Goal: Task Accomplishment & Management: Manage account settings

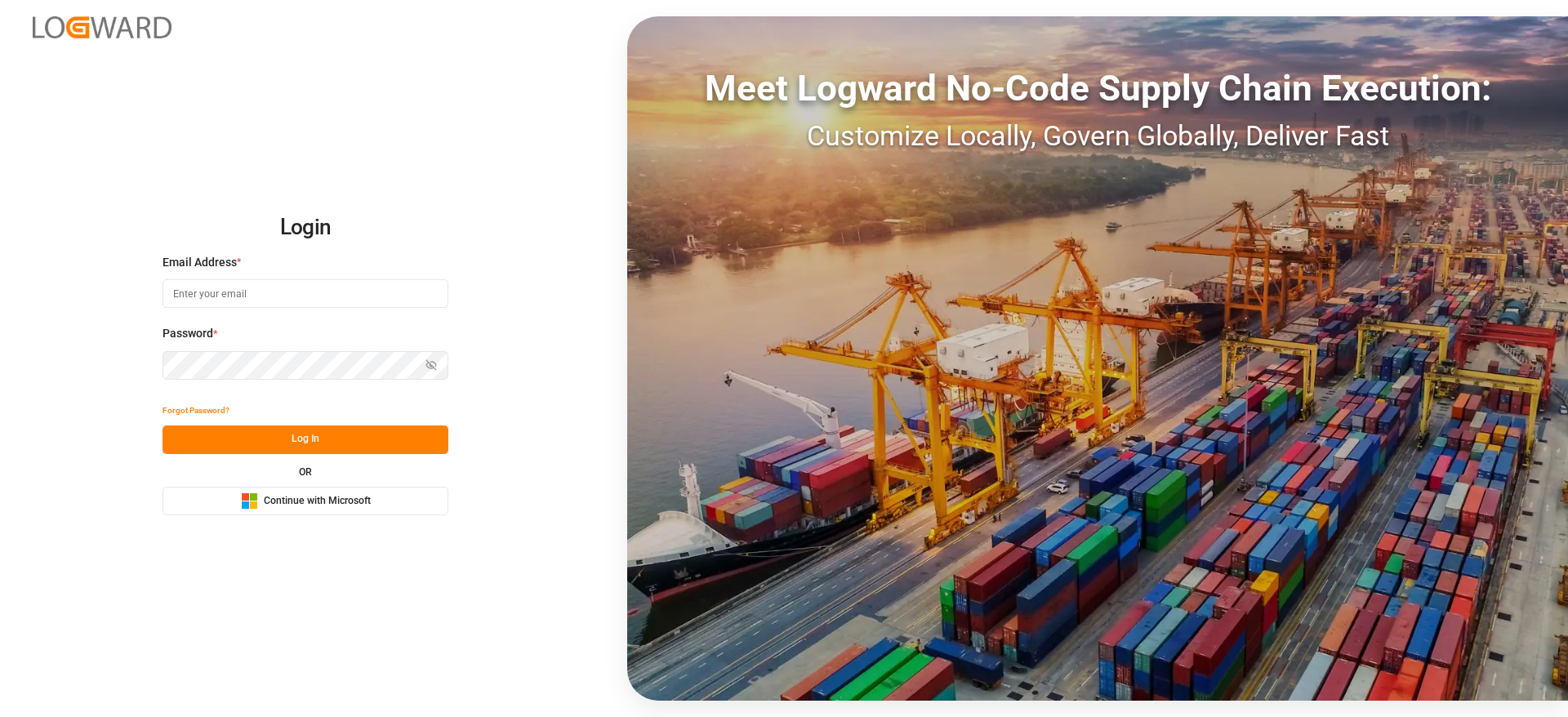
click at [306, 495] on span "Continue with Microsoft" at bounding box center [317, 501] width 107 height 14
click at [374, 511] on button "Microsoft Logo Continue with Microsoft" at bounding box center [305, 502] width 286 height 29
click at [375, 510] on button "Microsoft Logo Continue with Microsoft" at bounding box center [305, 502] width 286 height 29
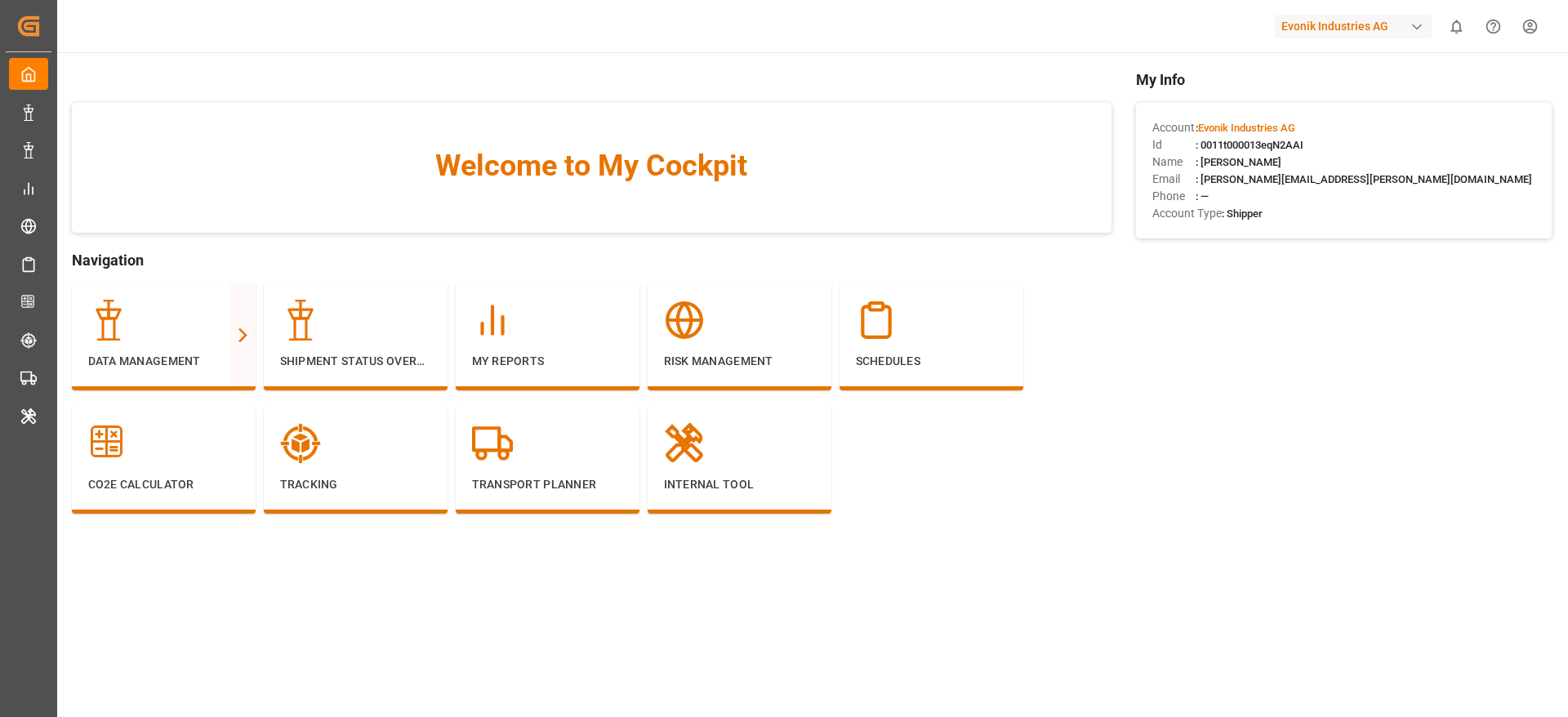
click at [1189, 330] on div "My Info Account : Evonik Industries AG Id : 0011t000013eqN2AAI Name : [PERSON_N…" at bounding box center [1344, 316] width 416 height 494
click at [335, 315] on div "Full View" at bounding box center [331, 324] width 52 height 20
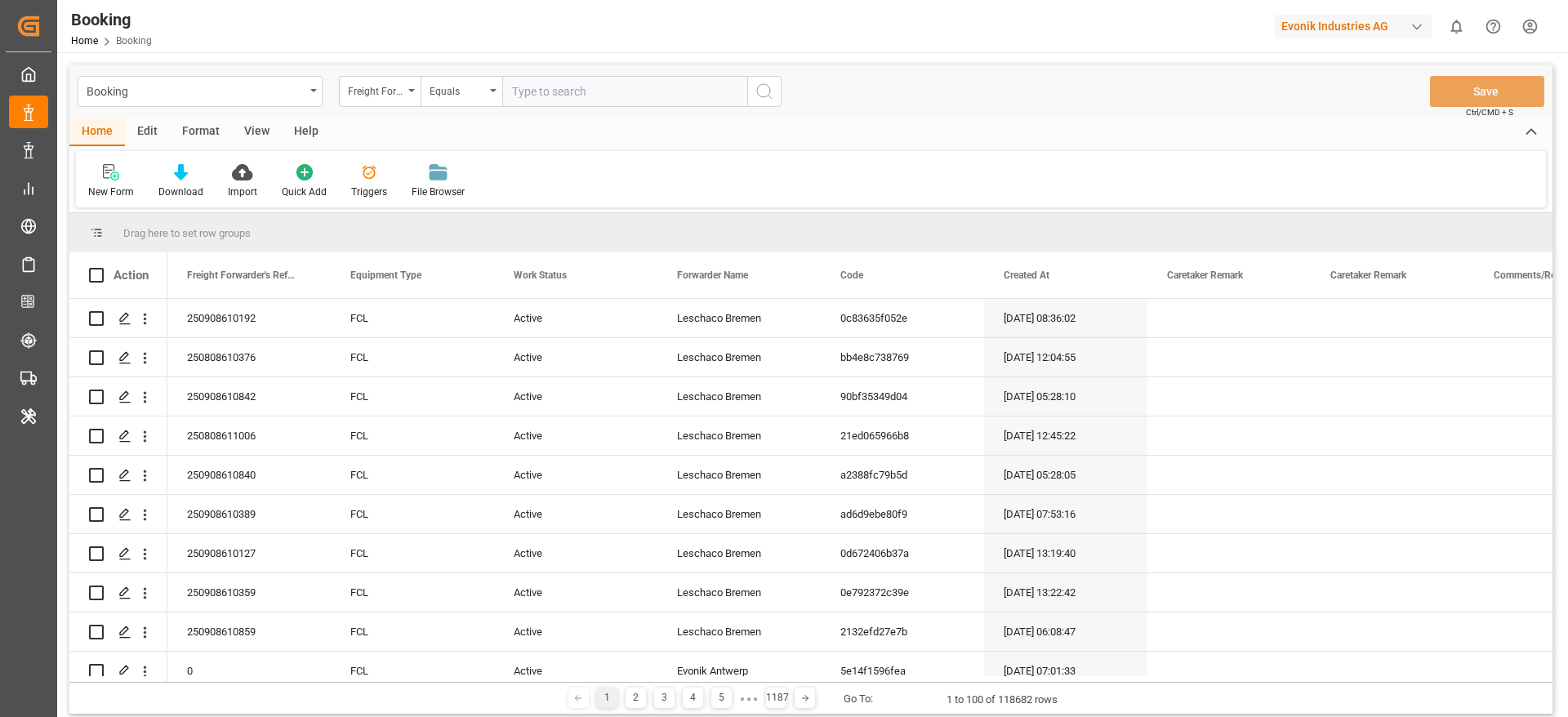
click at [215, 139] on div "Format" at bounding box center [200, 132] width 62 height 28
click at [72, 182] on div "Home Edit Format View Help Filter Rows Row Format" at bounding box center [811, 162] width 1483 height 89
click at [106, 173] on icon at bounding box center [112, 172] width 14 height 16
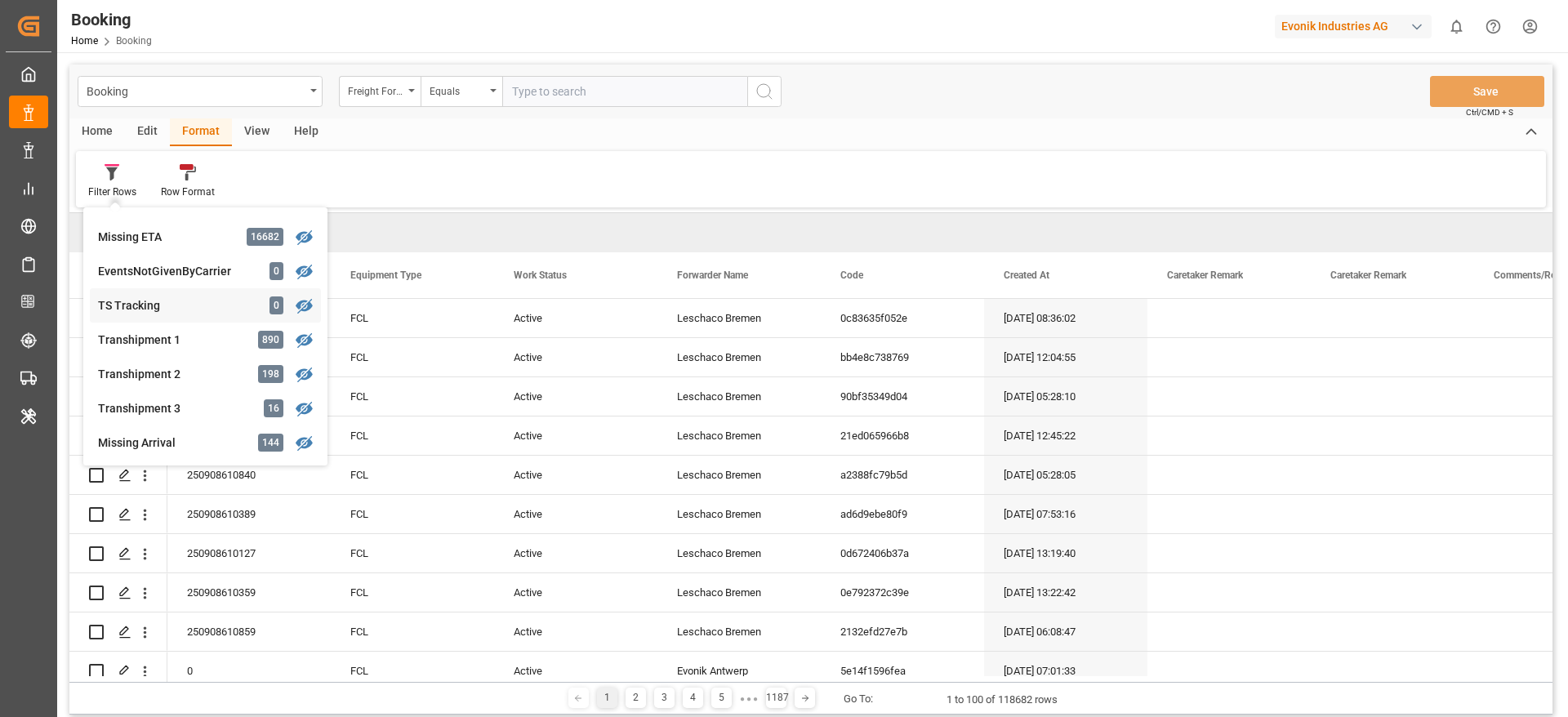
scroll to position [490, 0]
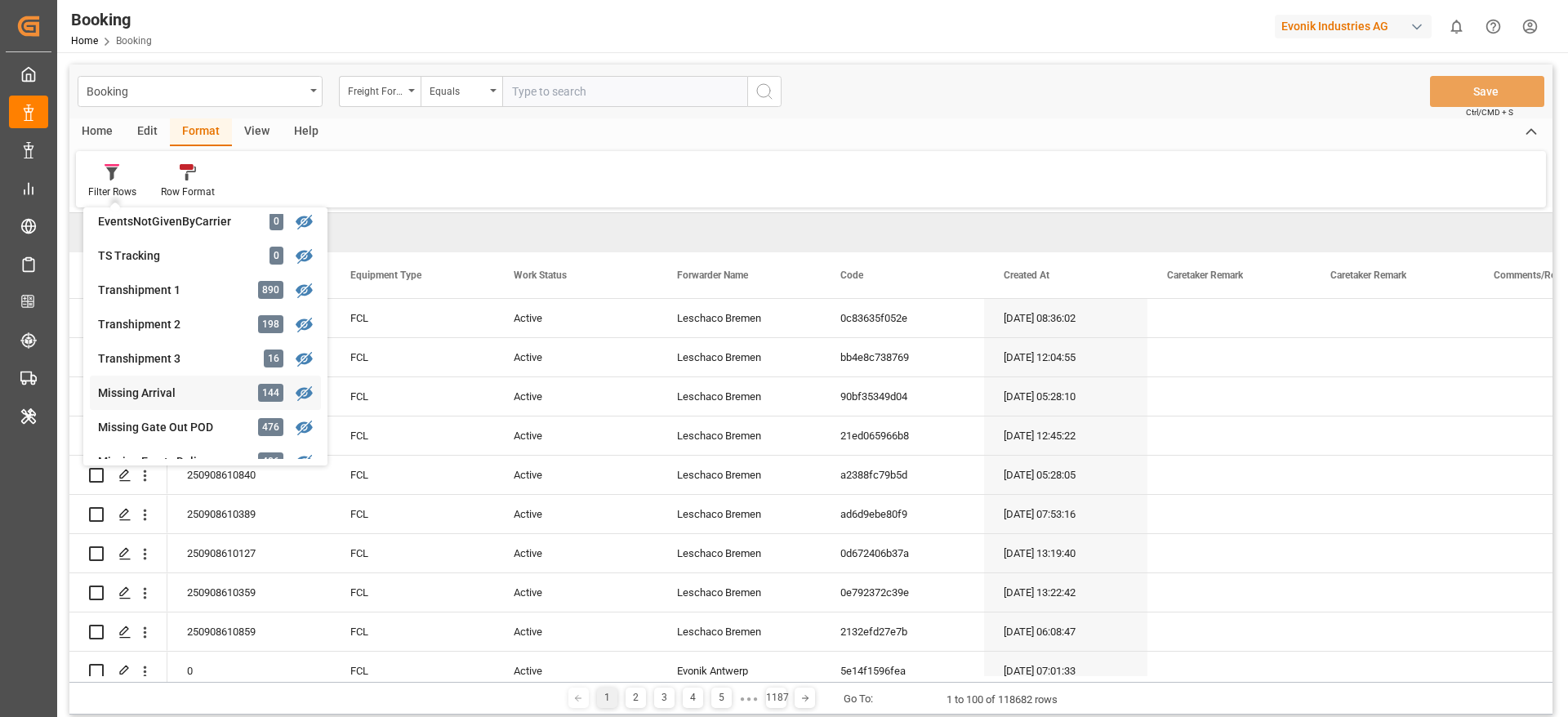
click at [181, 376] on div "Missing Arrival 144" at bounding box center [205, 393] width 231 height 34
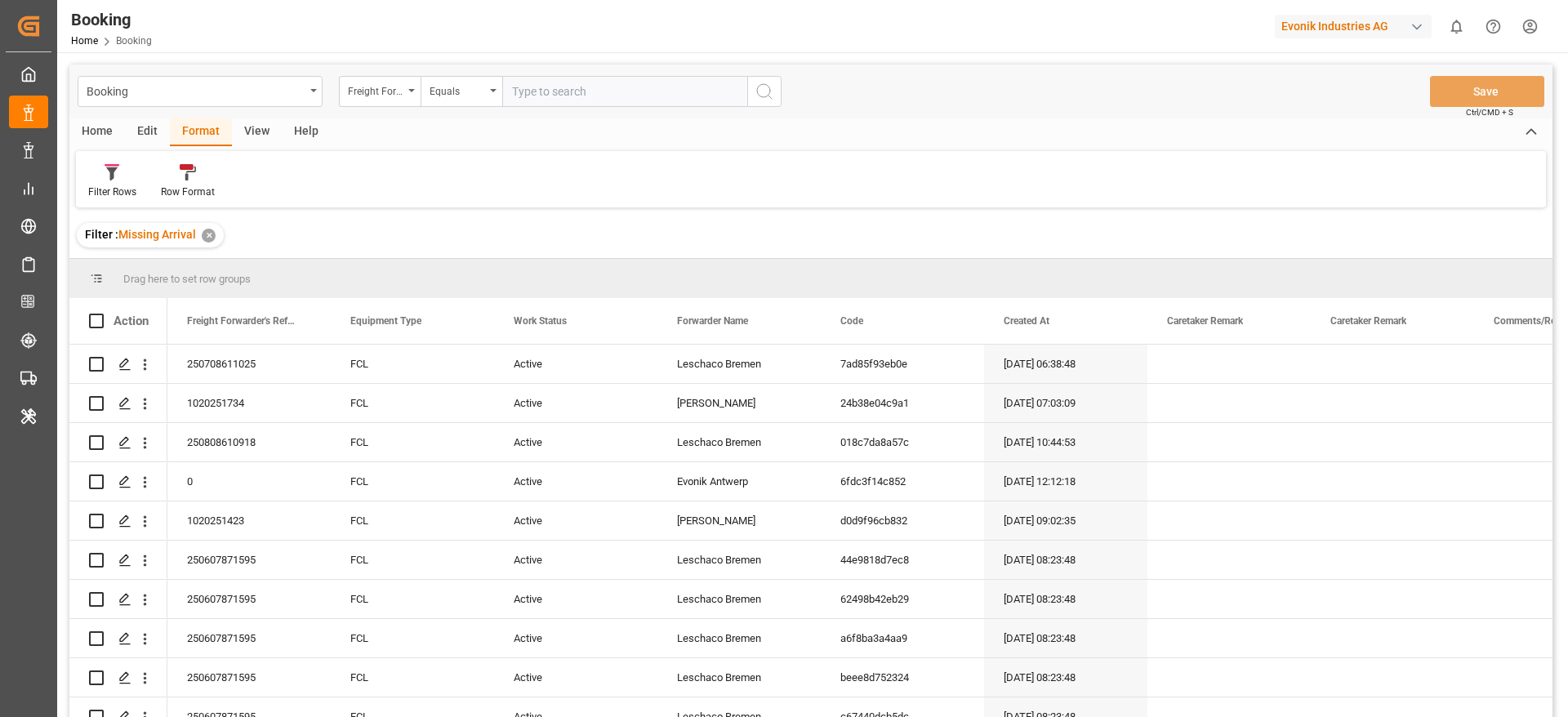
click at [238, 127] on div "View" at bounding box center [256, 132] width 50 height 28
click at [125, 172] on div "Default" at bounding box center [104, 181] width 56 height 36
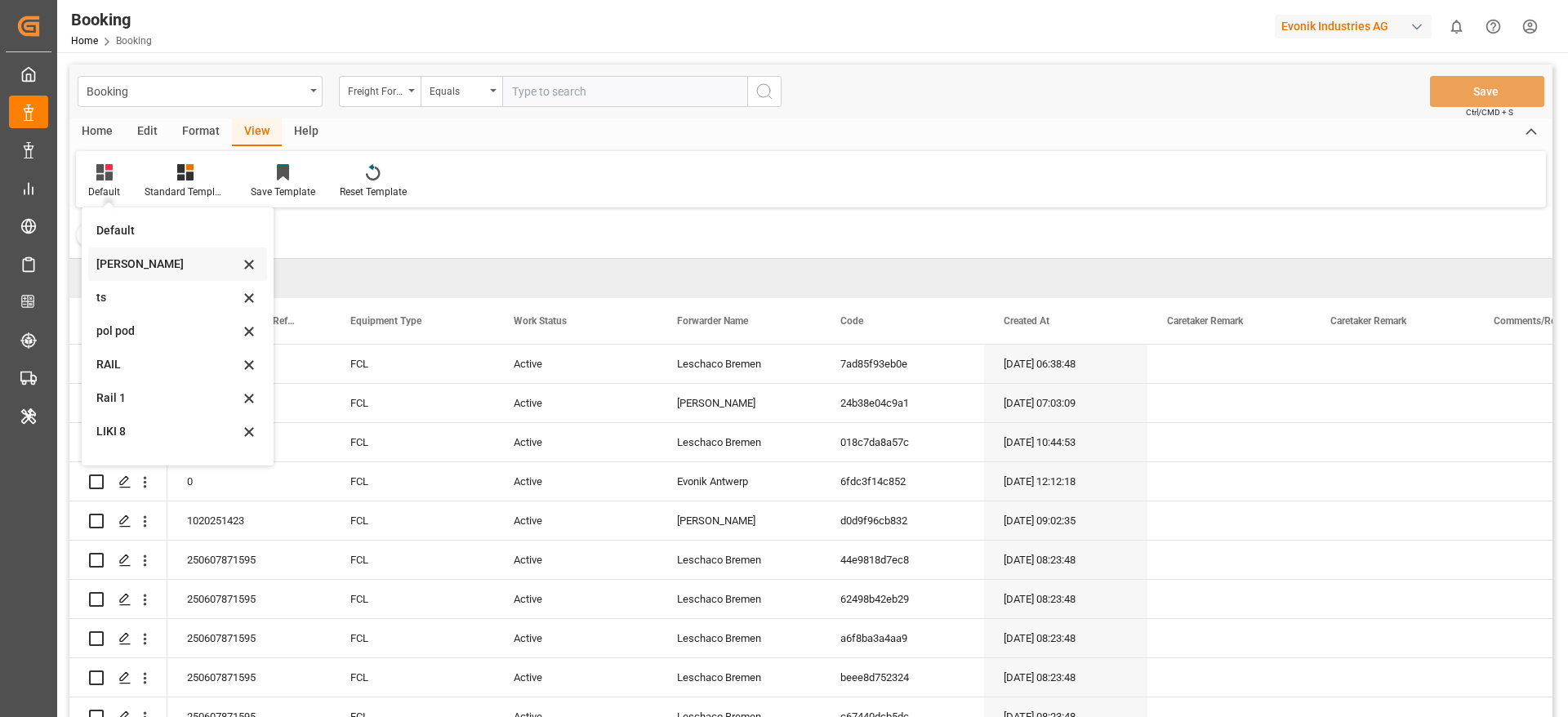
click at [159, 269] on div "Likitha" at bounding box center [168, 264] width 143 height 17
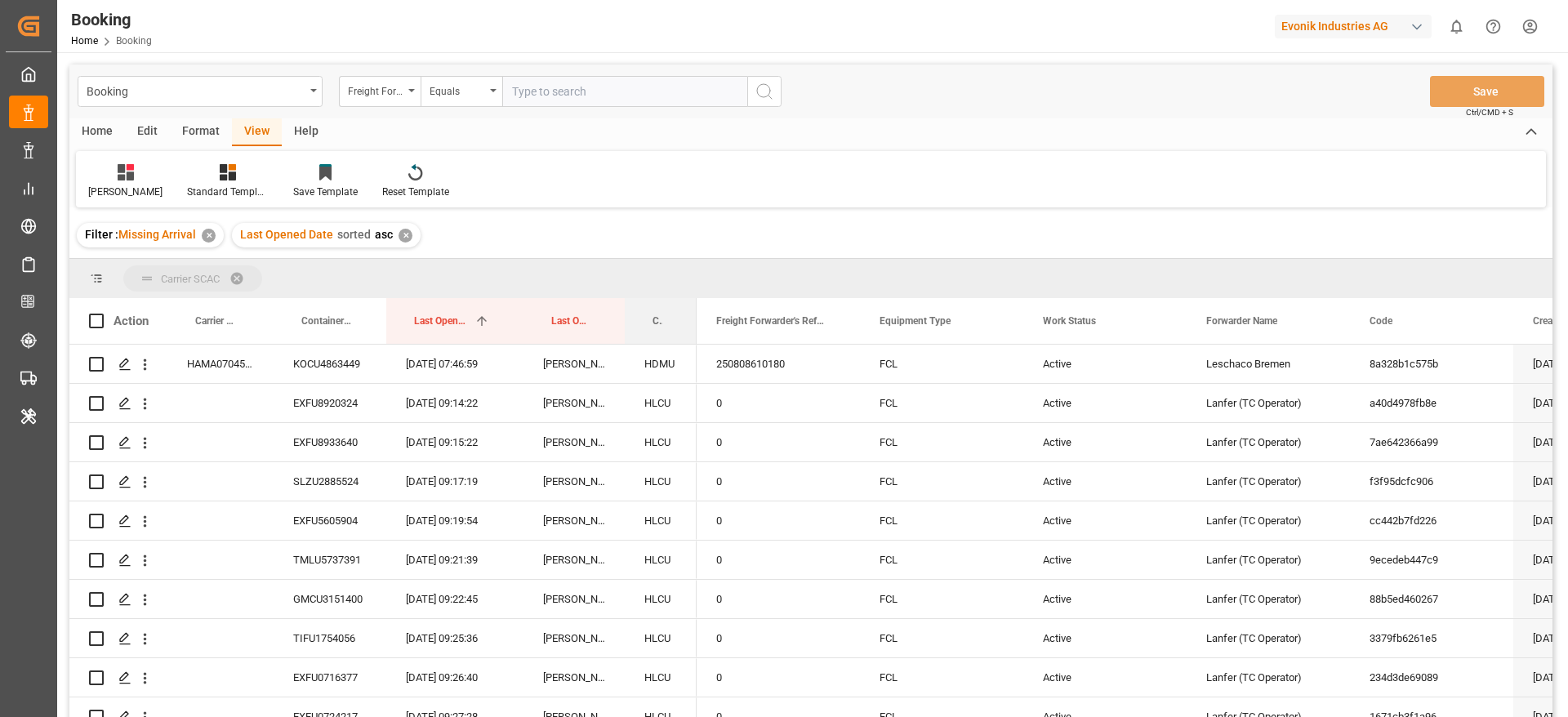
drag, startPoint x: 646, startPoint y: 316, endPoint x: 650, endPoint y: 290, distance: 26.3
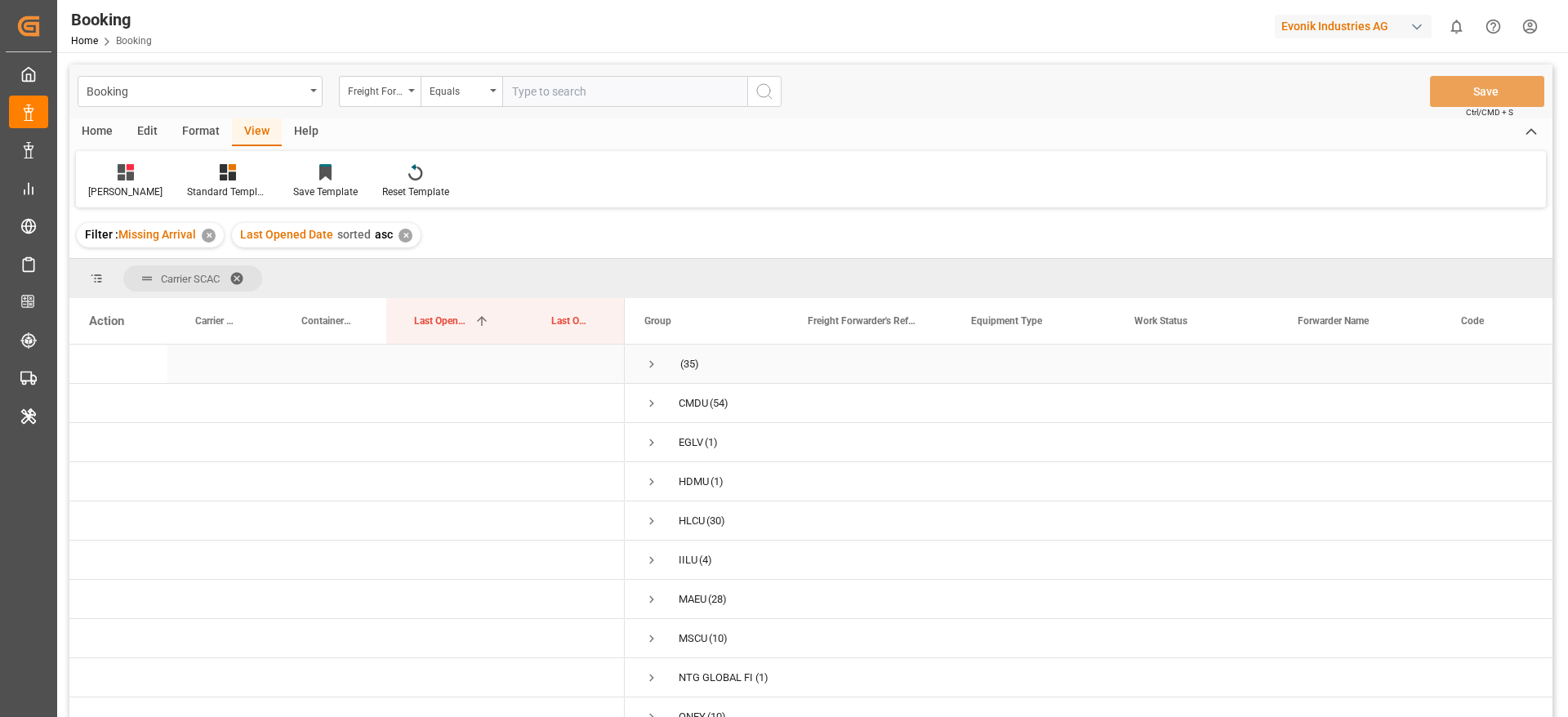
click at [652, 366] on span "Press SPACE to select this row." at bounding box center [651, 363] width 14 height 14
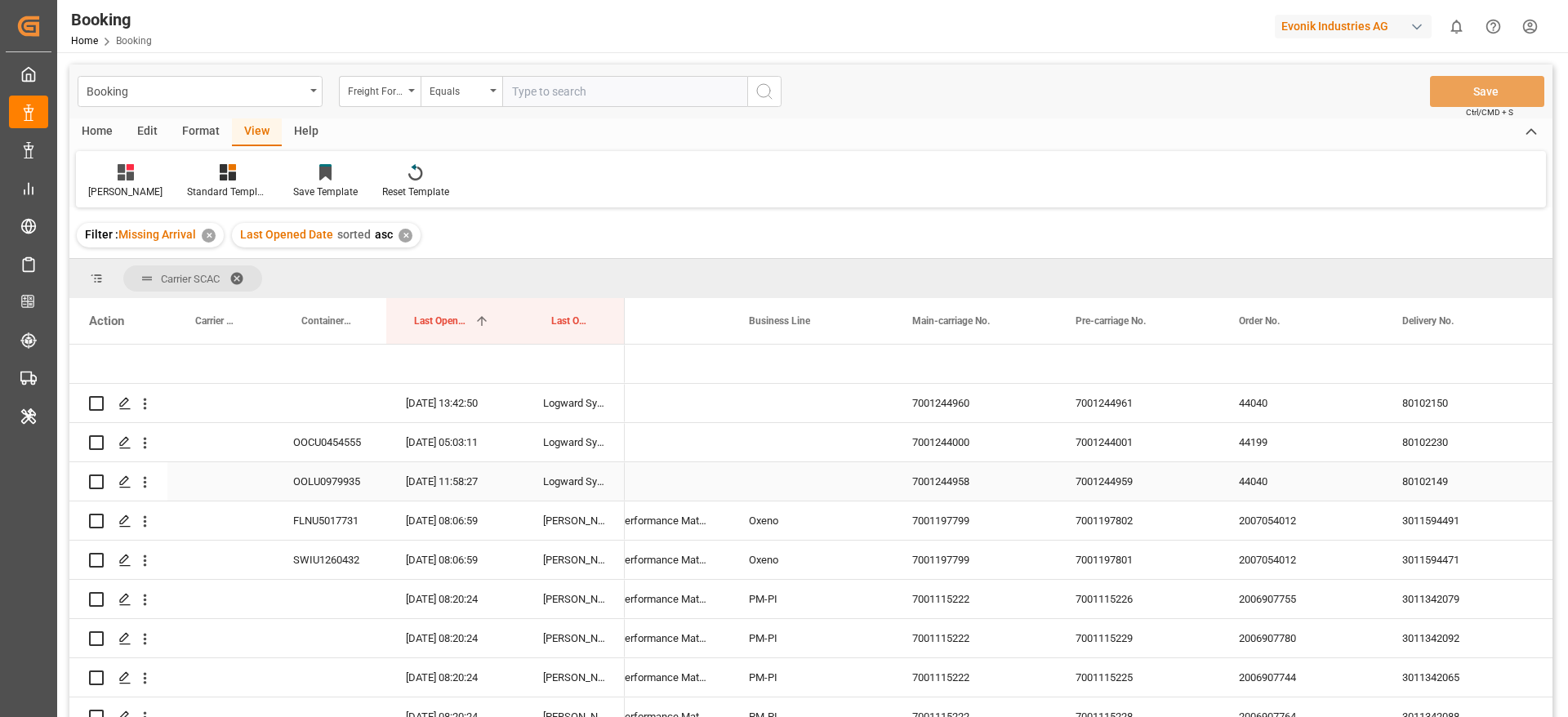
scroll to position [0, 2037]
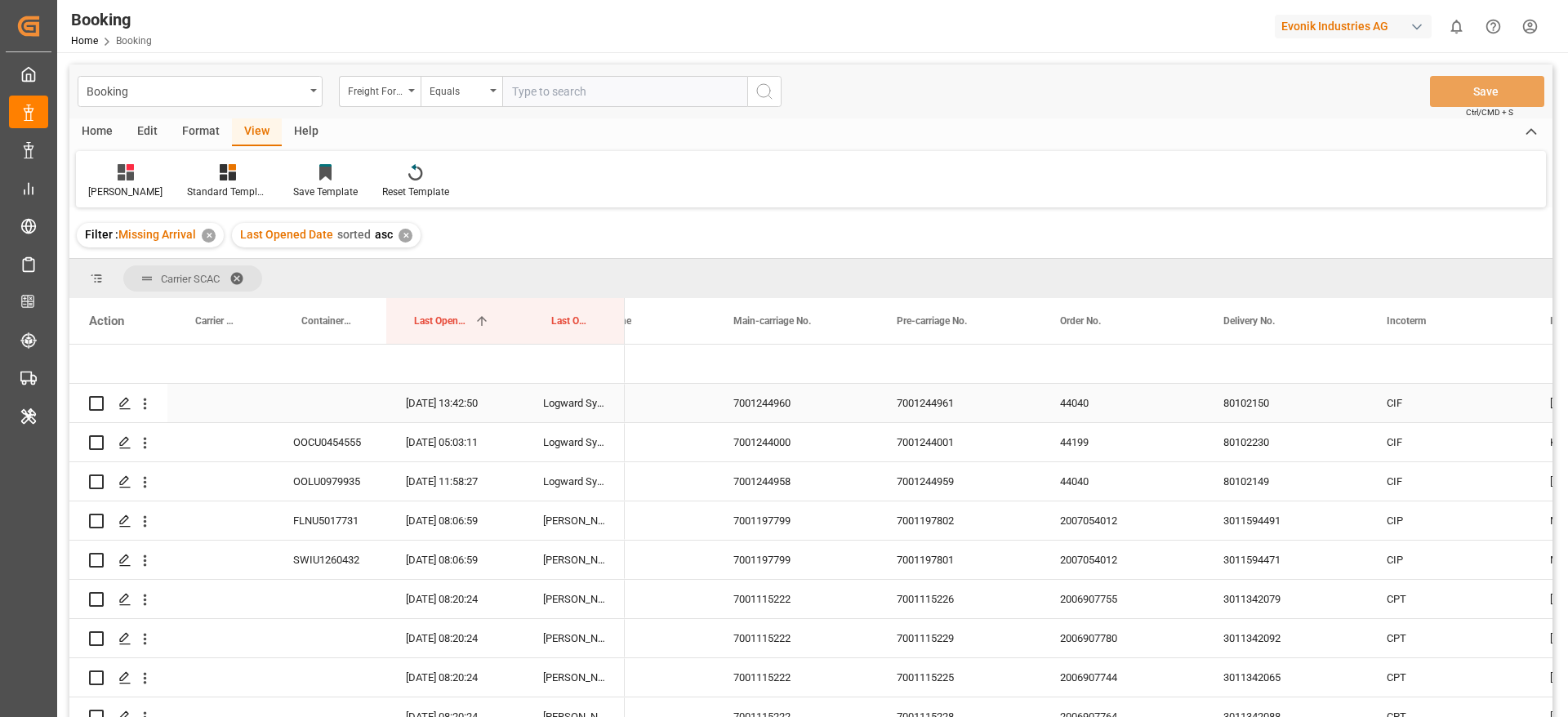
click at [782, 387] on div "7001244960" at bounding box center [795, 403] width 163 height 38
click at [613, 219] on div "Filter : Missing Arrival ✕ Last Opened Date sorted asc ✕" at bounding box center [811, 236] width 1483 height 46
click at [817, 434] on div "7001244000" at bounding box center [795, 442] width 163 height 38
click at [785, 471] on div "7001244958" at bounding box center [795, 481] width 163 height 38
click at [151, 440] on icon "open menu" at bounding box center [145, 443] width 17 height 17
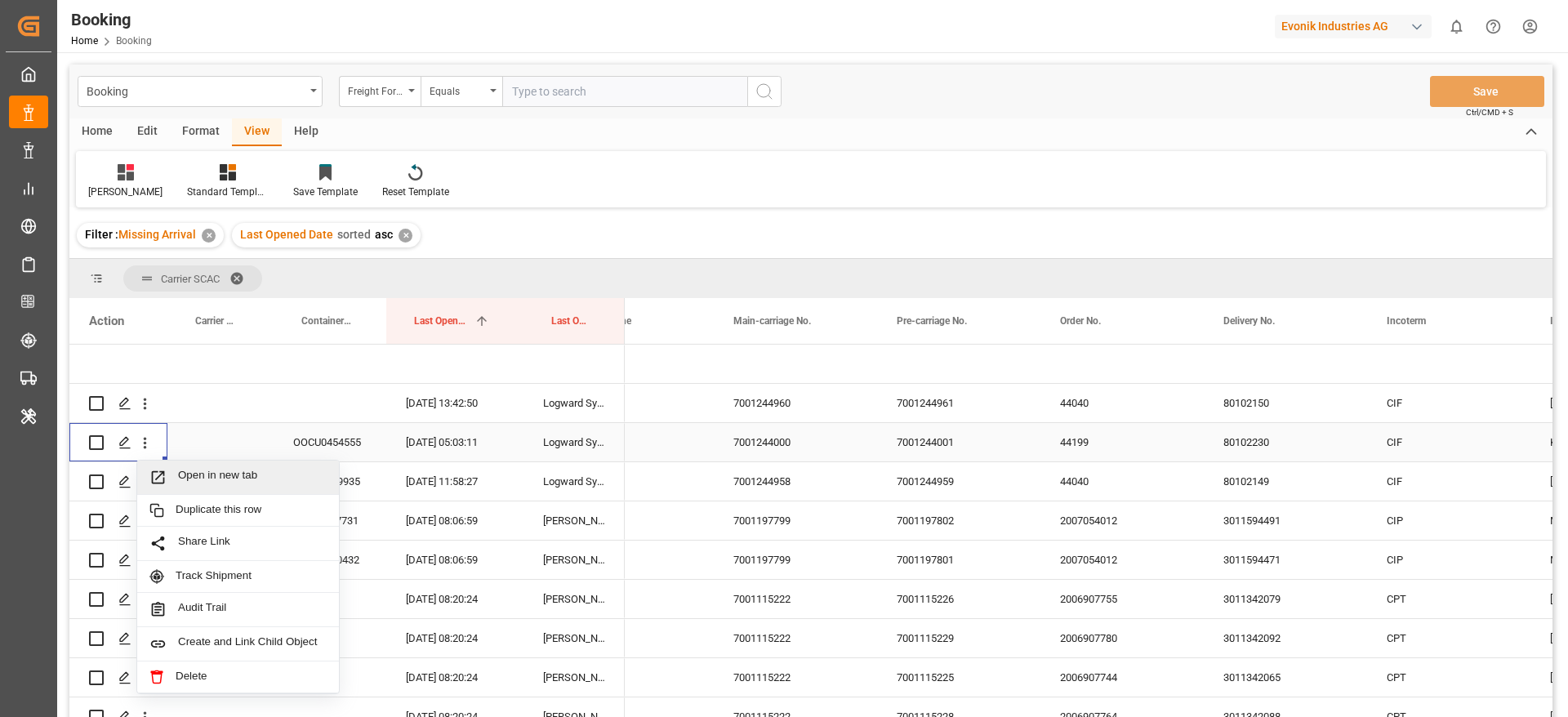
click at [218, 488] on div "Open in new tab" at bounding box center [238, 478] width 202 height 34
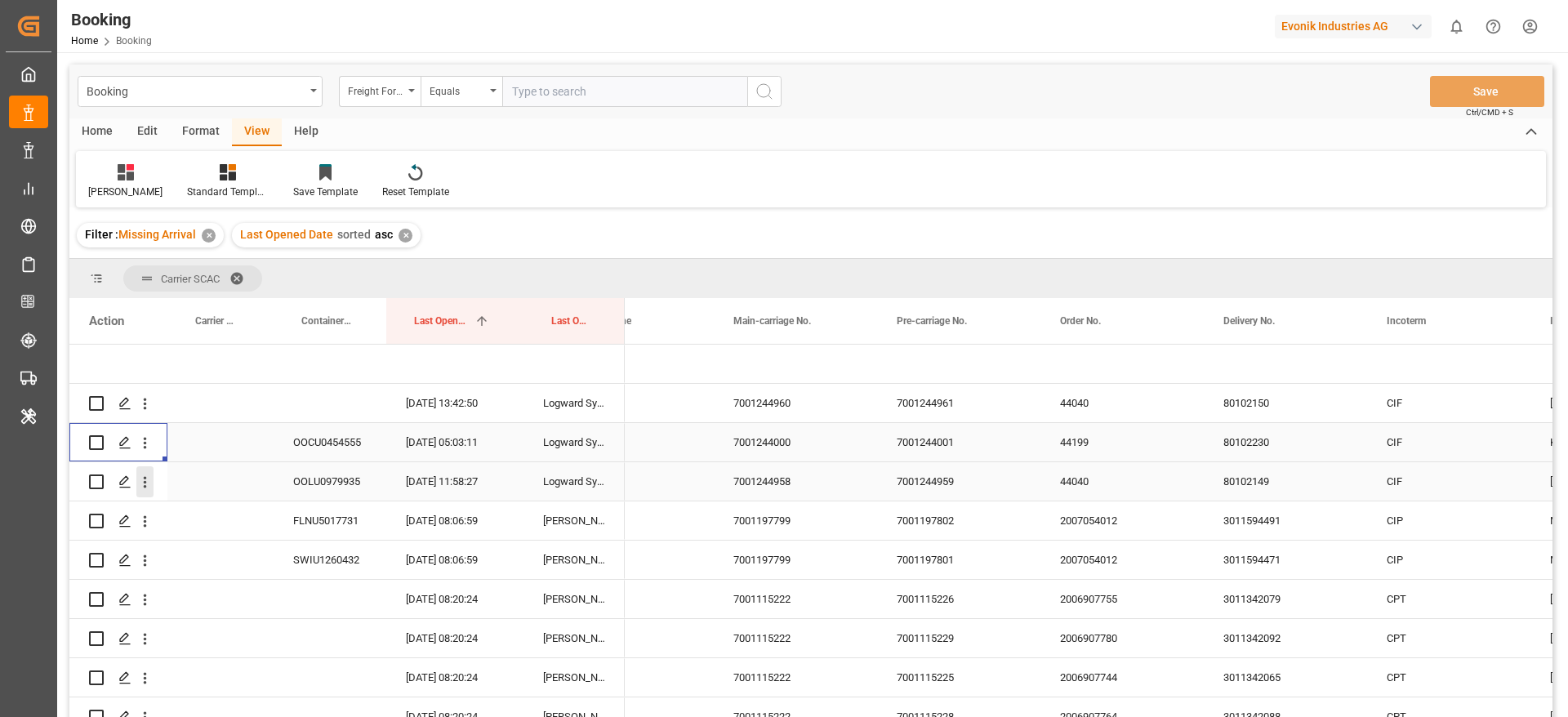
click at [145, 474] on icon "open menu" at bounding box center [145, 482] width 17 height 17
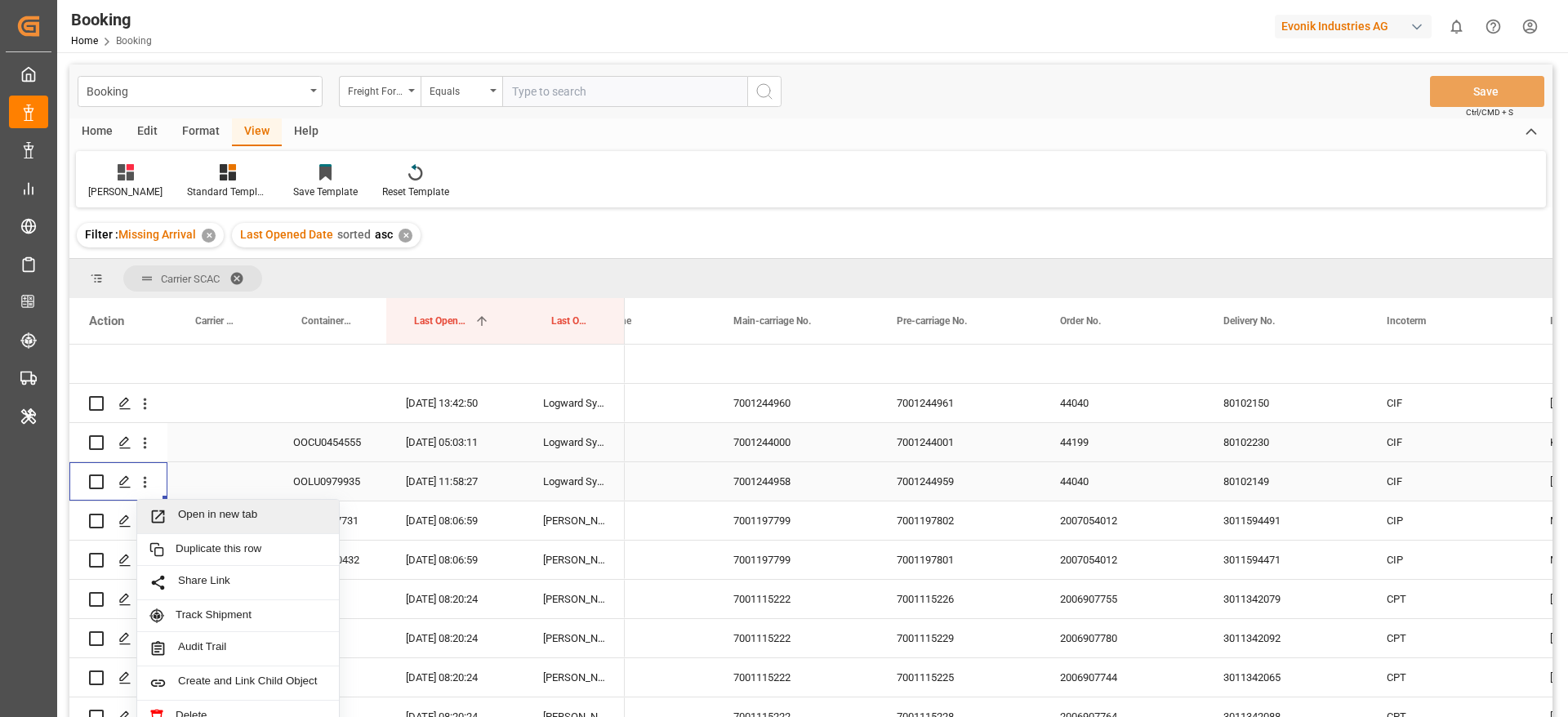
click at [203, 523] on span "Open in new tab" at bounding box center [253, 517] width 149 height 17
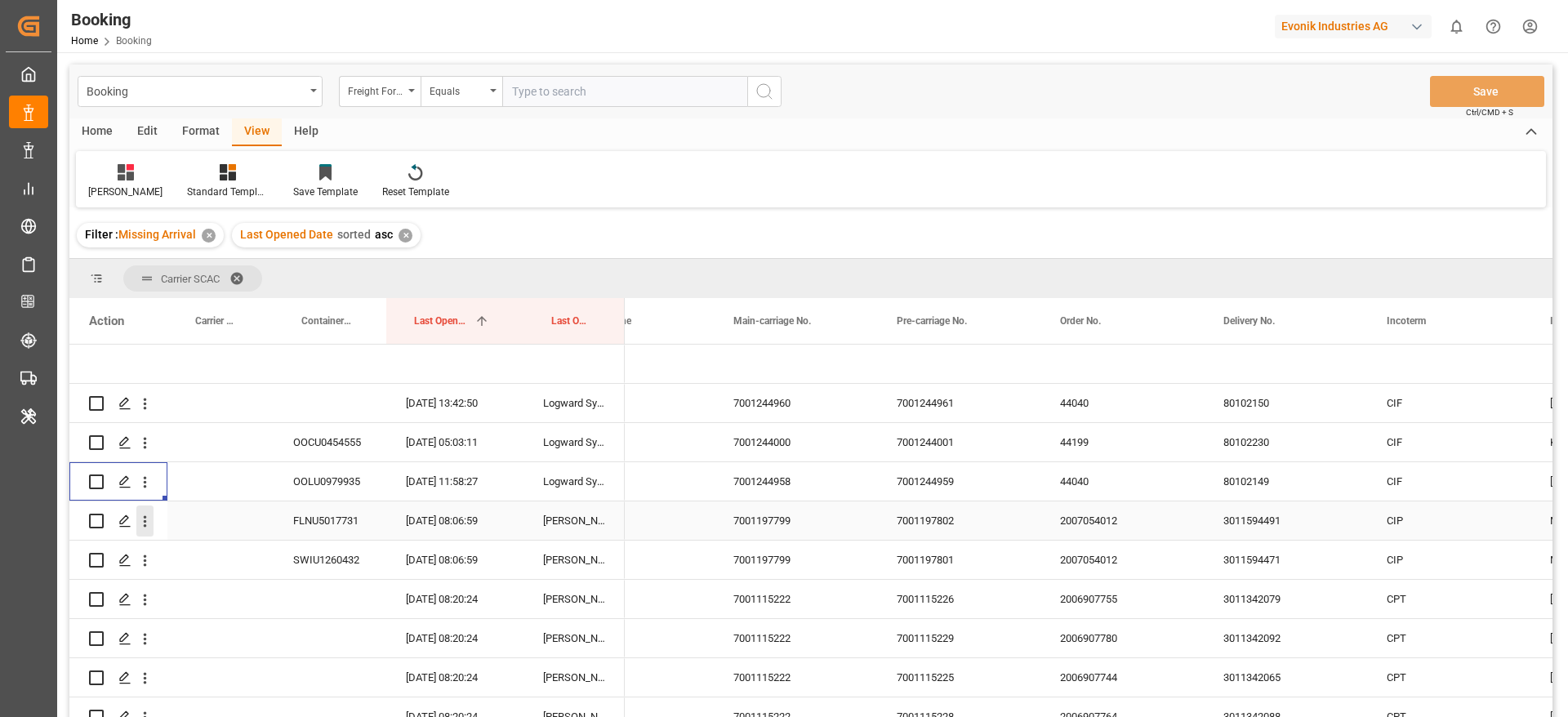
click at [153, 522] on icon "open menu" at bounding box center [145, 522] width 17 height 17
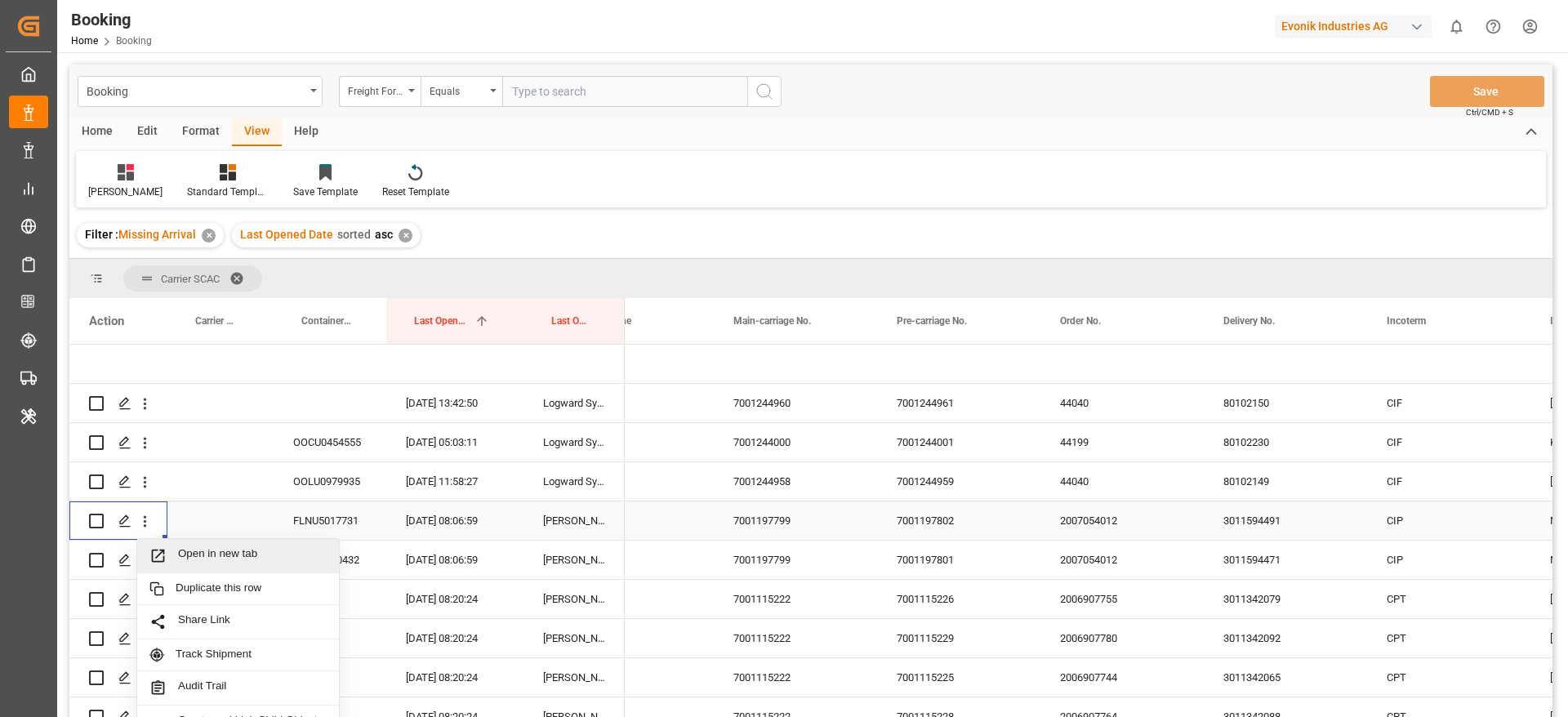
click at [174, 543] on div "Open in new tab" at bounding box center [238, 556] width 202 height 34
click at [150, 566] on icon "open menu" at bounding box center [145, 561] width 17 height 17
click at [192, 600] on span "Open in new tab" at bounding box center [253, 595] width 149 height 17
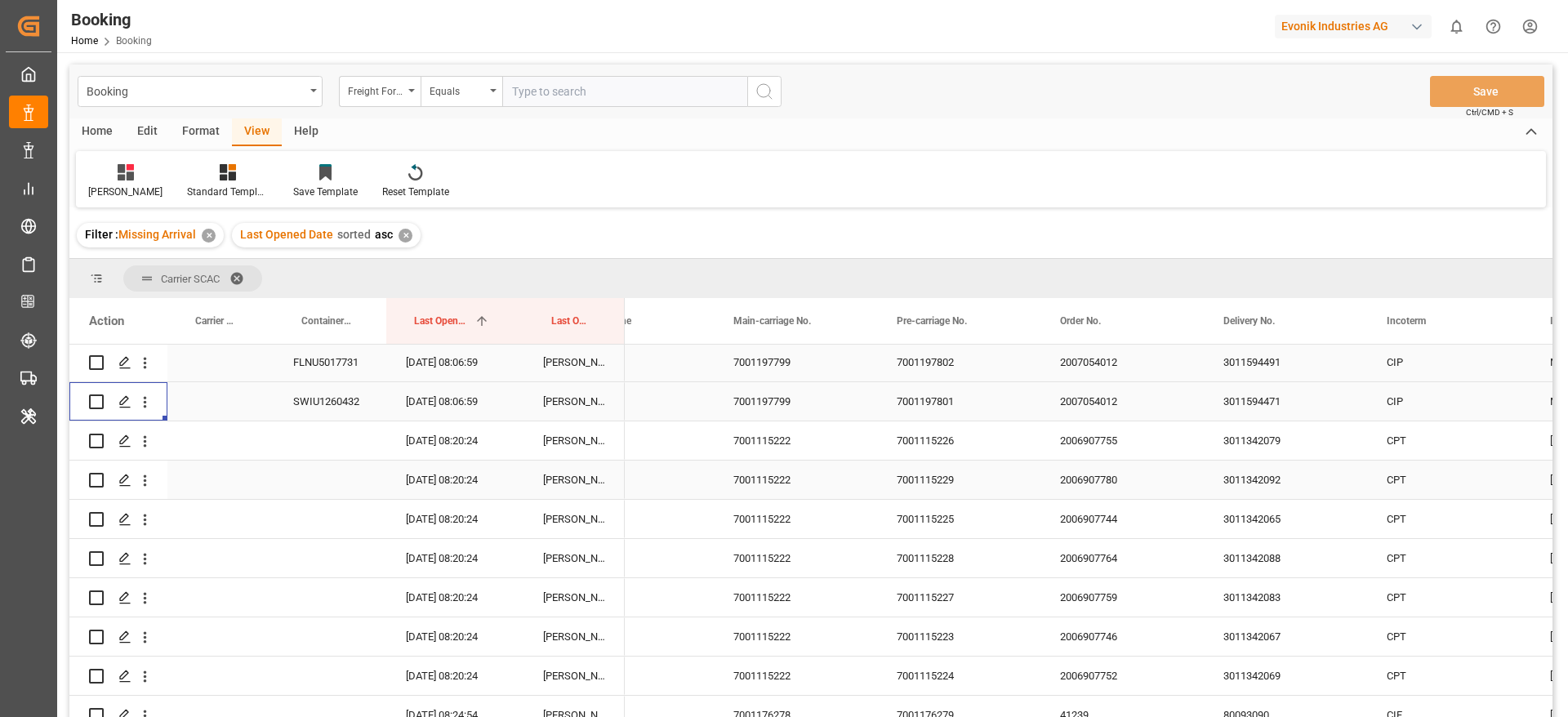
scroll to position [154, 0]
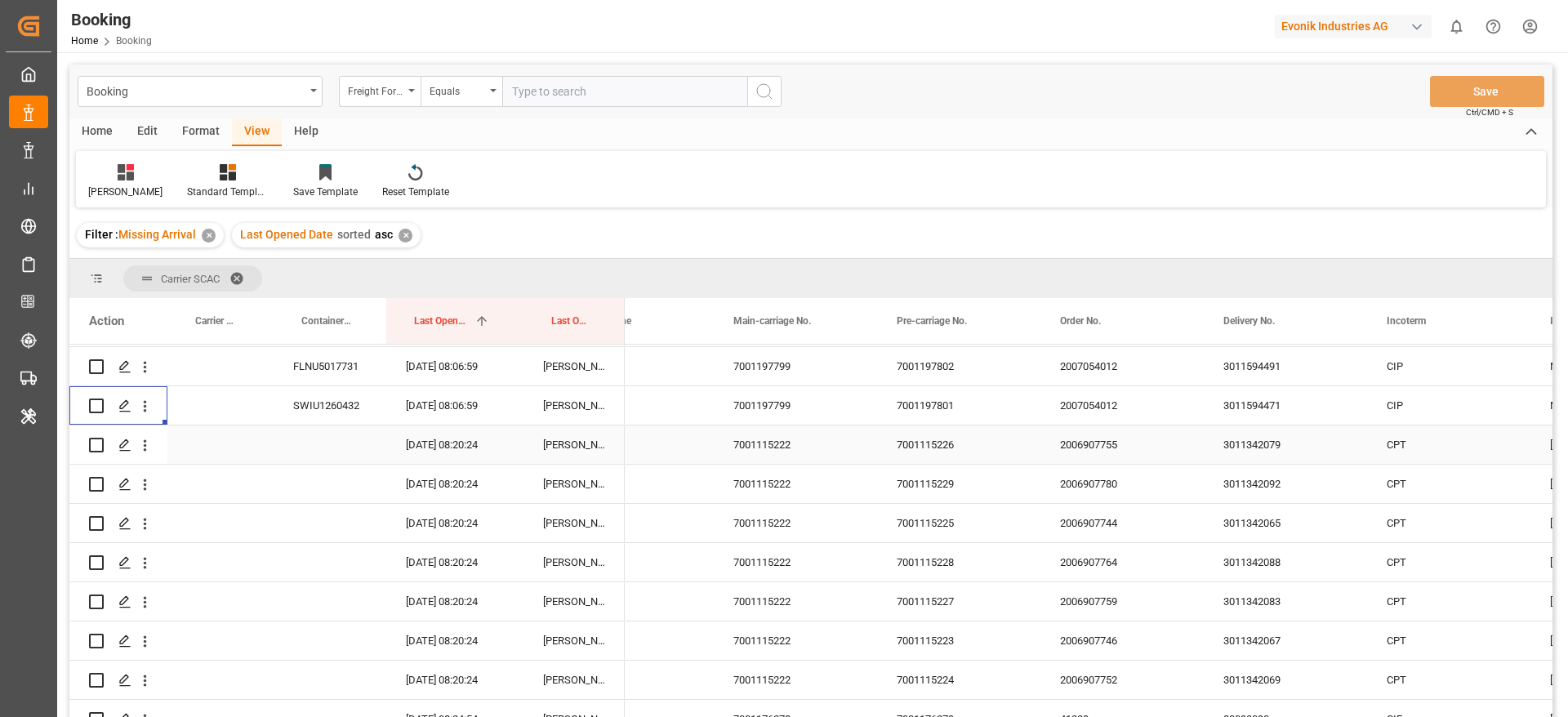
click at [758, 448] on div "7001115222" at bounding box center [795, 444] width 163 height 38
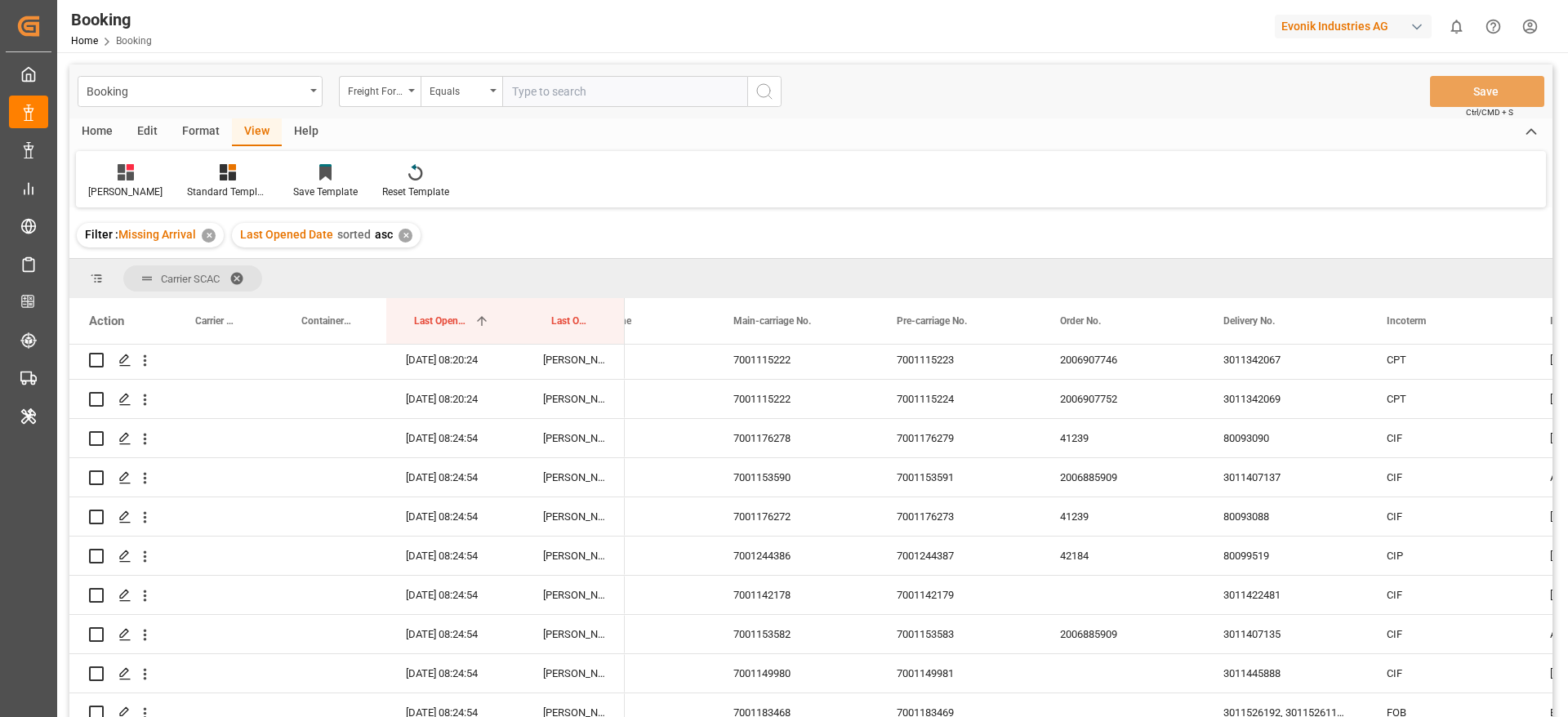
scroll to position [453, 0]
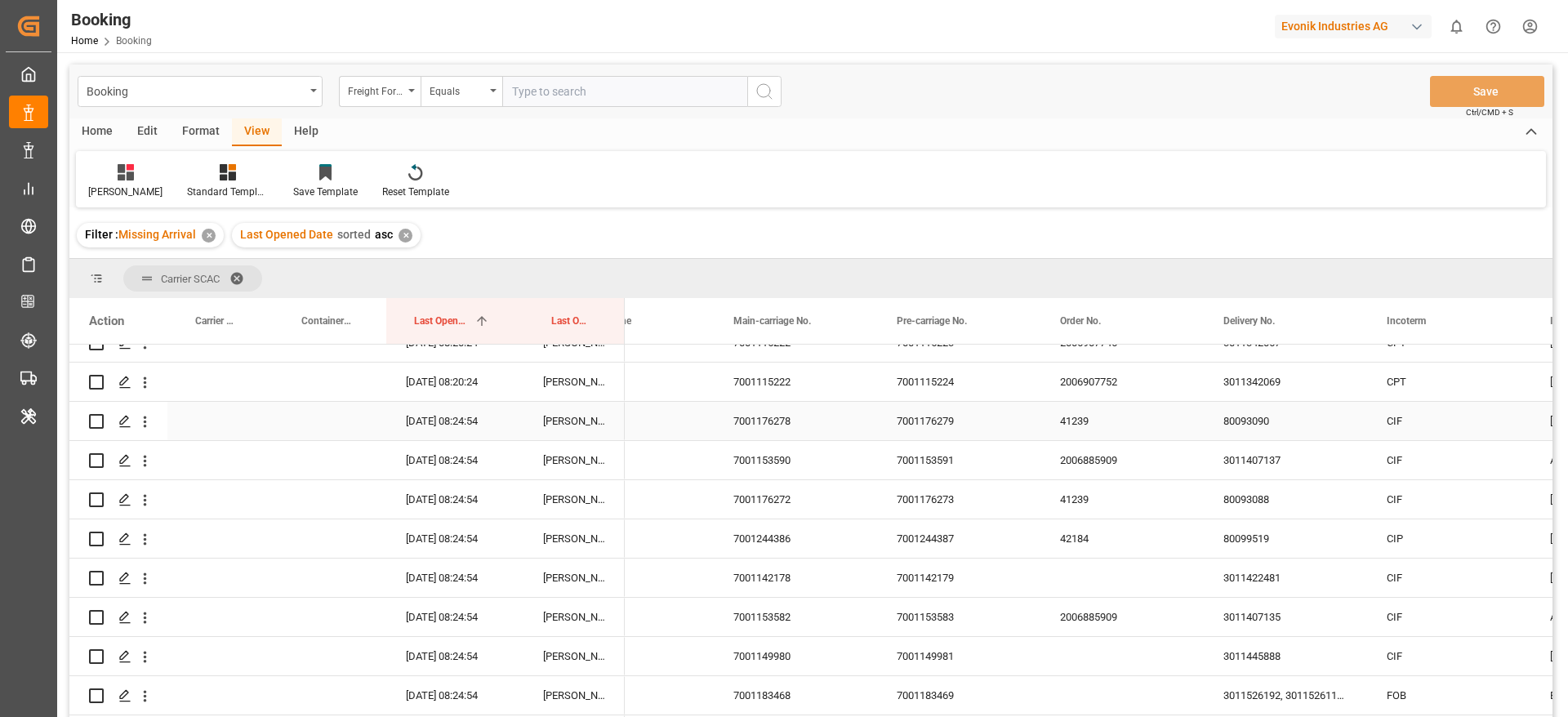
click at [782, 418] on div "7001176278" at bounding box center [795, 420] width 163 height 38
click at [784, 464] on div "7001153590" at bounding box center [795, 461] width 163 height 38
click at [806, 504] on div "7001176272" at bounding box center [795, 500] width 163 height 38
click at [861, 536] on div "7001244386" at bounding box center [795, 539] width 163 height 38
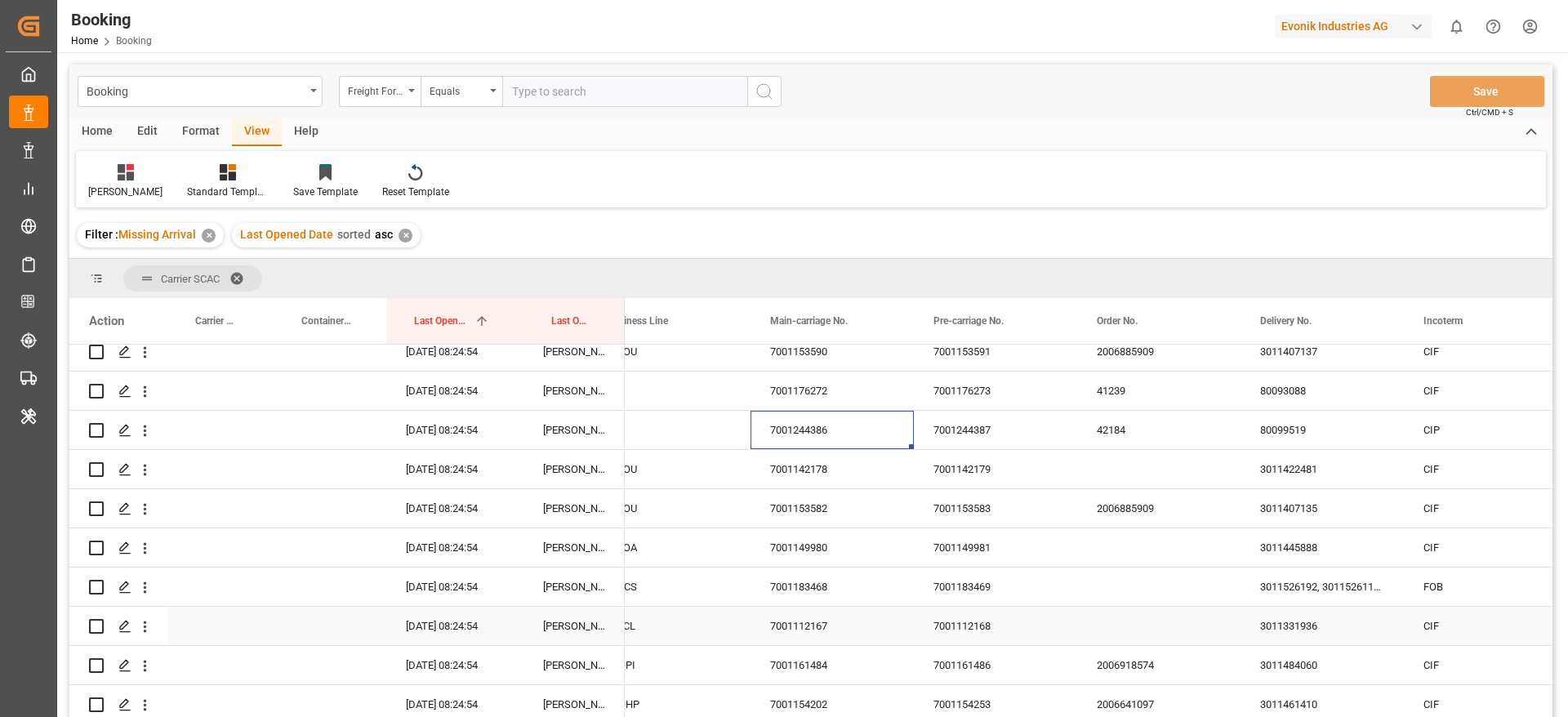
scroll to position [559, 0]
click at [811, 475] on div "7001142178" at bounding box center [831, 472] width 163 height 38
click at [825, 502] on div "7001153582" at bounding box center [831, 511] width 163 height 38
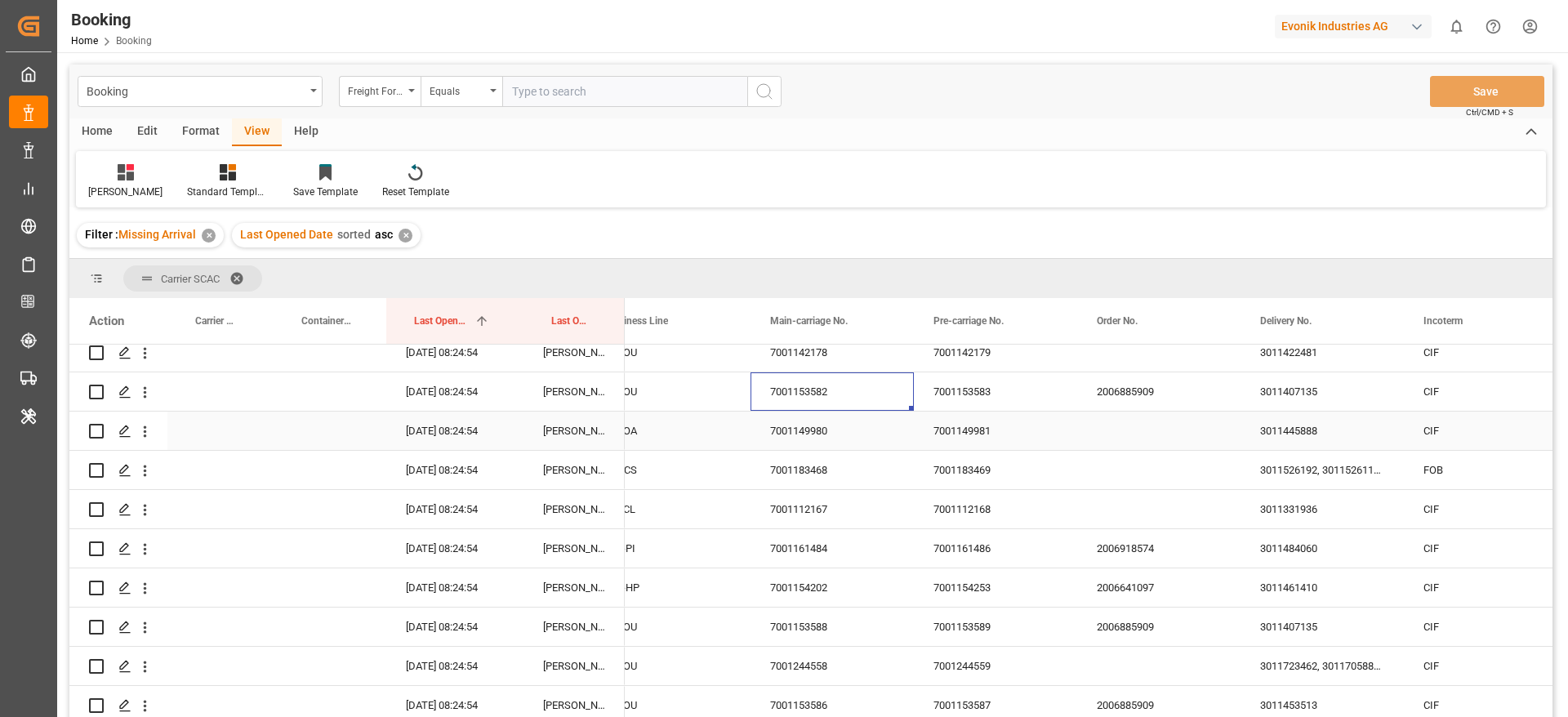
click at [797, 412] on div "7001149980" at bounding box center [831, 431] width 163 height 38
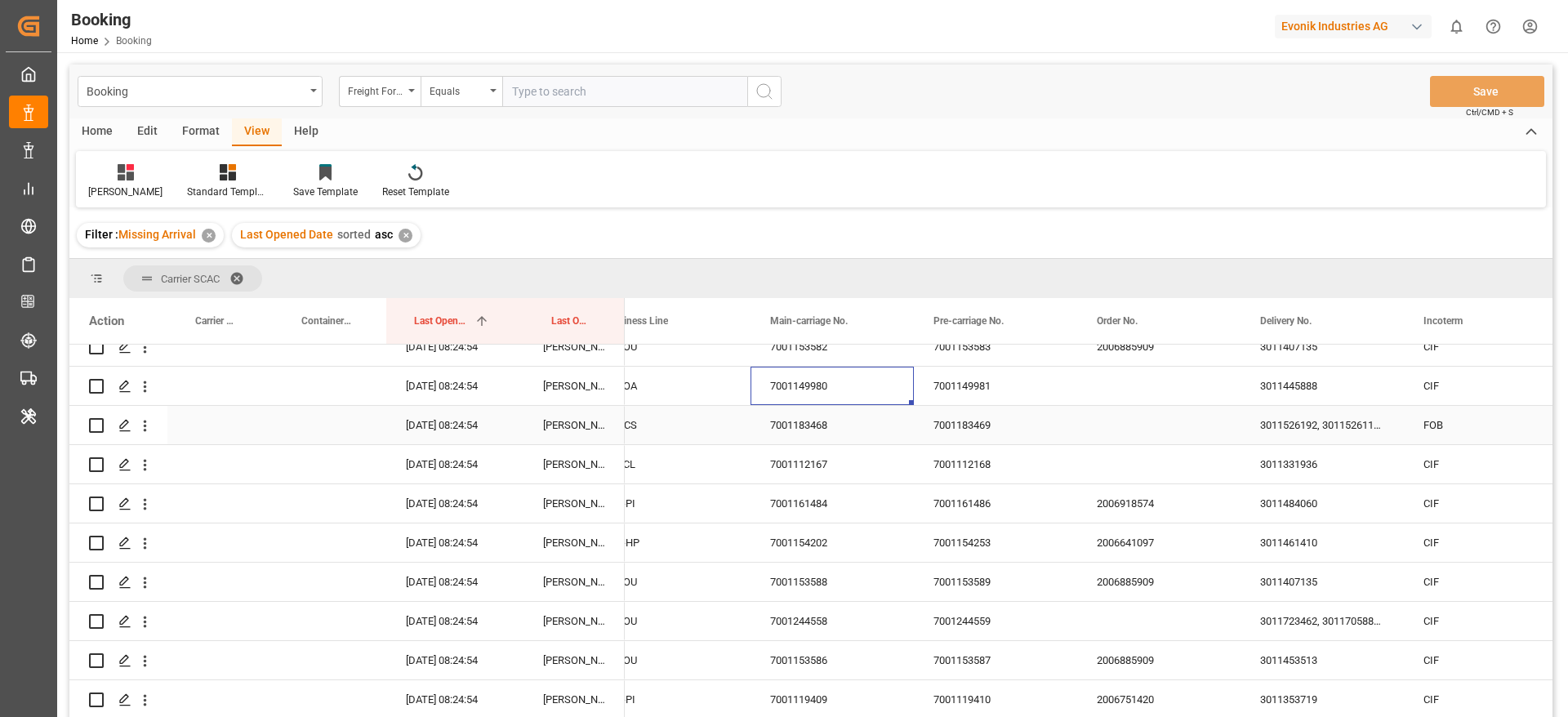
scroll to position [725, 0]
click at [828, 434] on div "7001183468" at bounding box center [831, 423] width 163 height 38
click at [948, 418] on div "7001183469" at bounding box center [995, 423] width 163 height 38
click at [853, 440] on div "7001183468" at bounding box center [831, 423] width 163 height 38
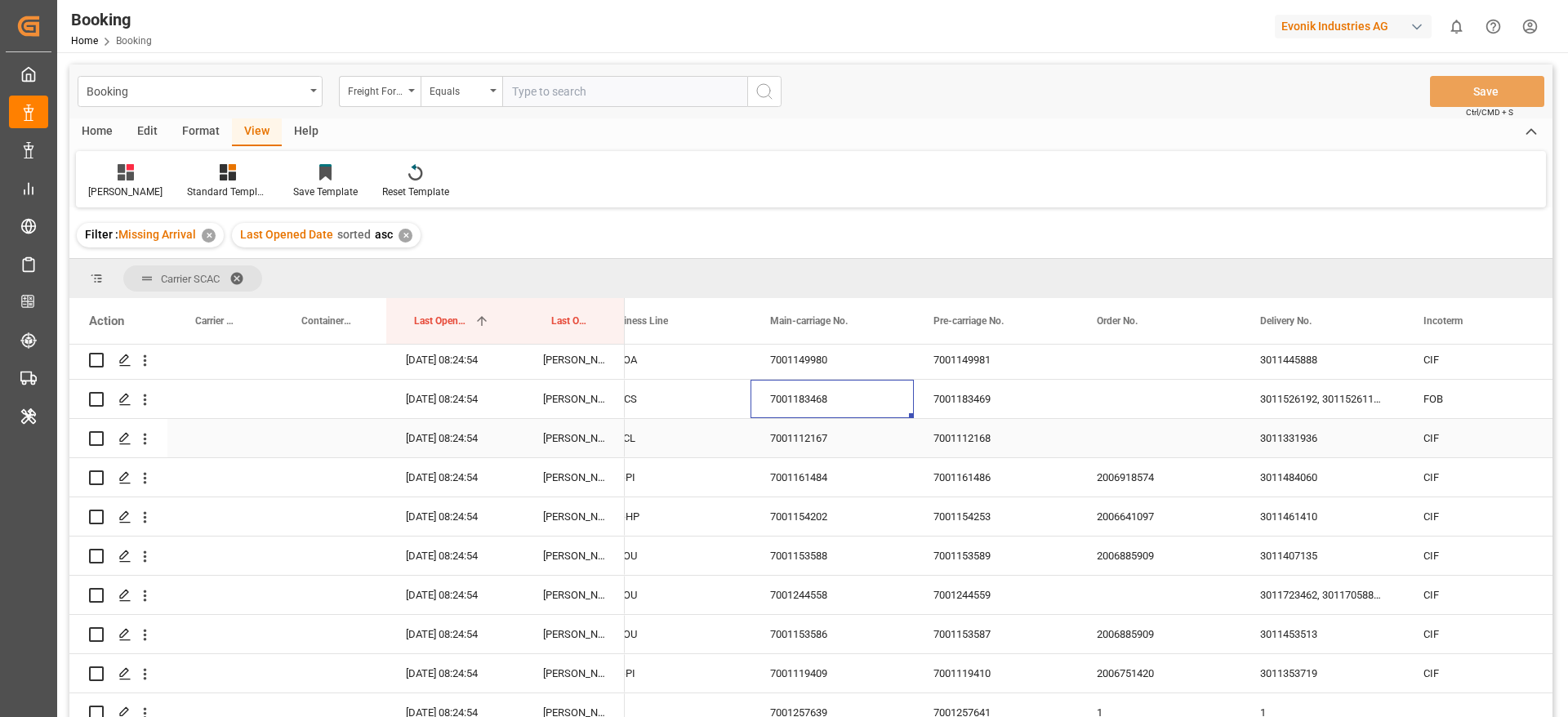
click at [824, 435] on div "7001112167" at bounding box center [831, 438] width 163 height 38
click at [854, 478] on div "7001161484" at bounding box center [831, 478] width 163 height 38
click at [816, 512] on div "7001154202" at bounding box center [831, 517] width 163 height 38
click at [880, 554] on div "7001153588" at bounding box center [831, 556] width 163 height 38
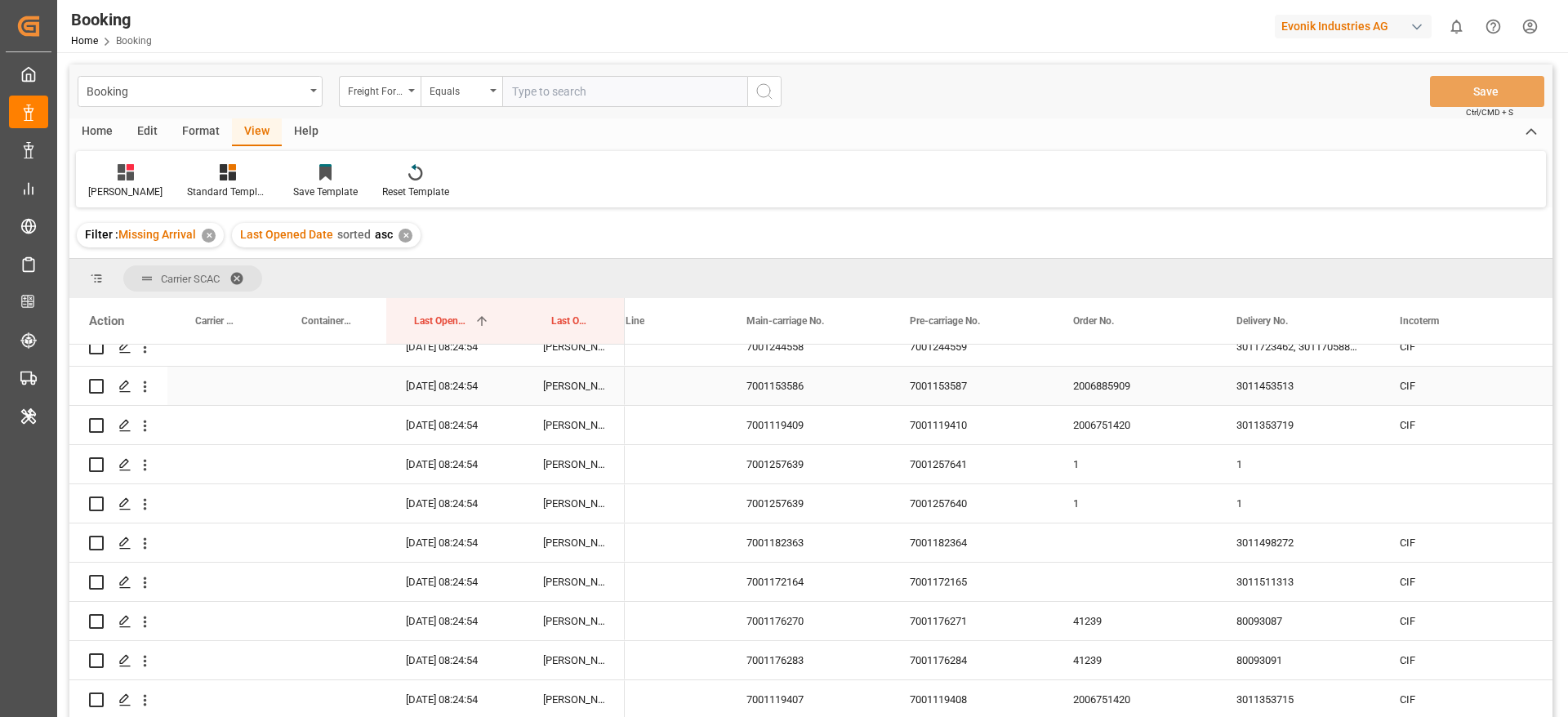
scroll to position [963, 0]
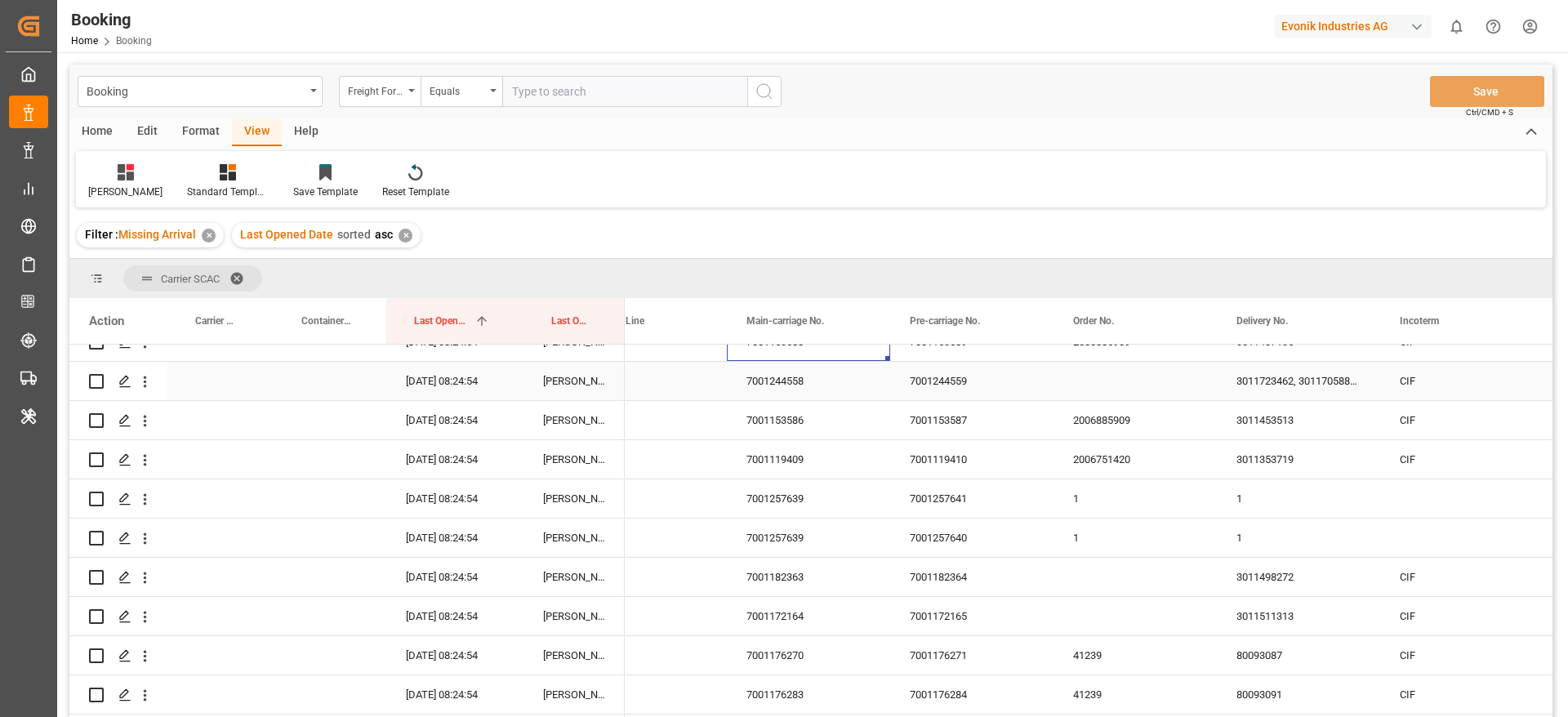
click at [778, 384] on div "7001244558" at bounding box center [807, 380] width 163 height 38
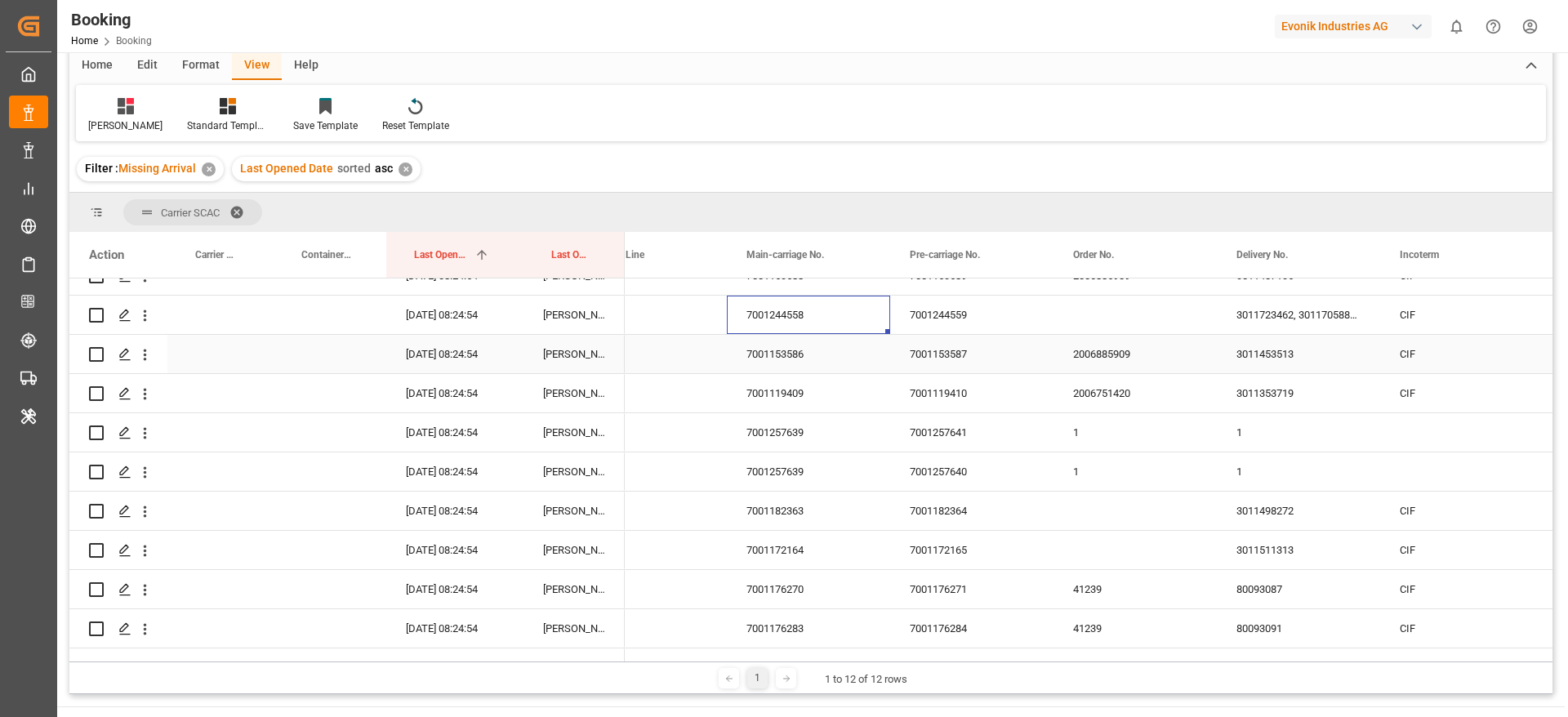
click at [753, 357] on div "7001153586" at bounding box center [807, 354] width 163 height 38
click at [783, 399] on div "7001119409" at bounding box center [807, 393] width 163 height 38
click at [834, 425] on div "7001119409" at bounding box center [807, 402] width 163 height 57
click at [830, 440] on div "7001257639" at bounding box center [807, 432] width 163 height 38
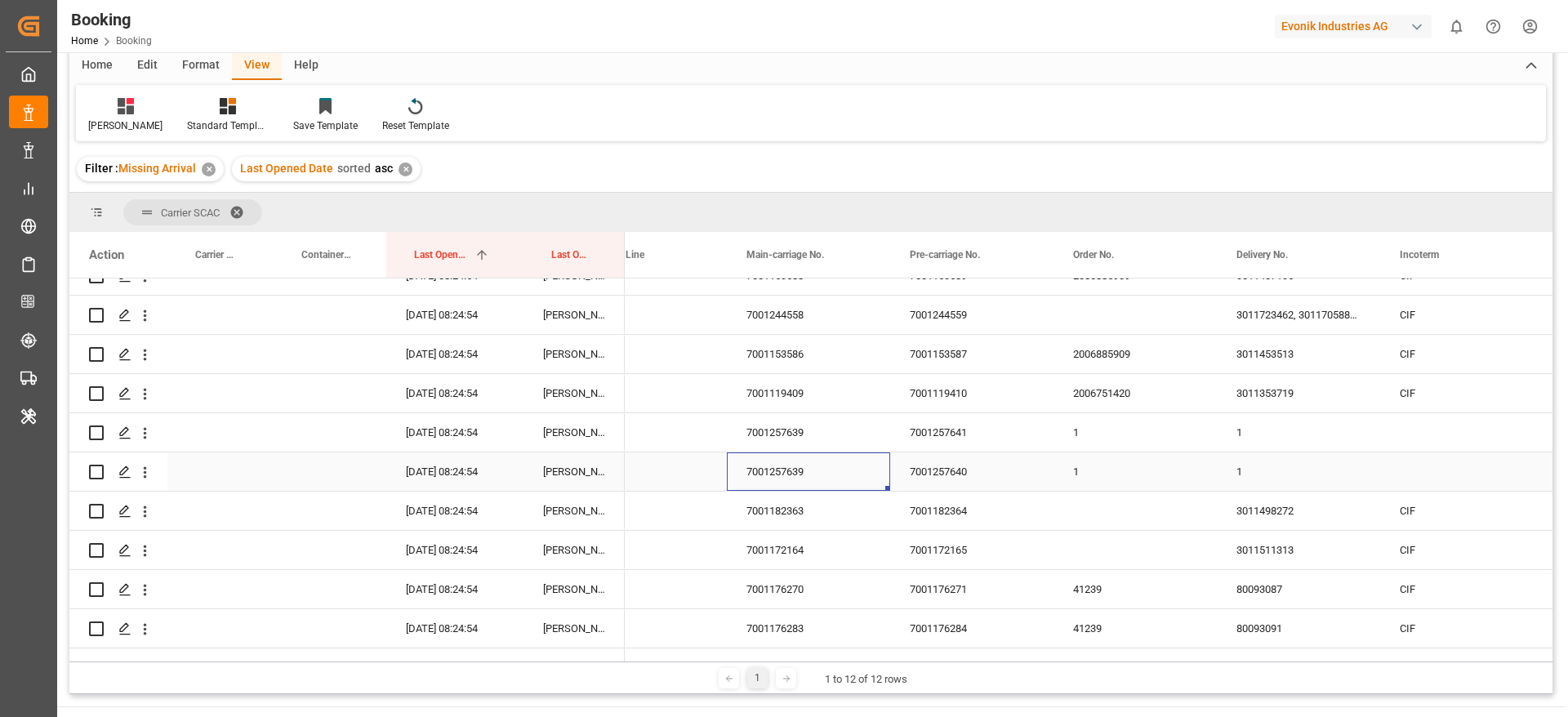
click at [791, 459] on div "7001257639" at bounding box center [807, 472] width 163 height 38
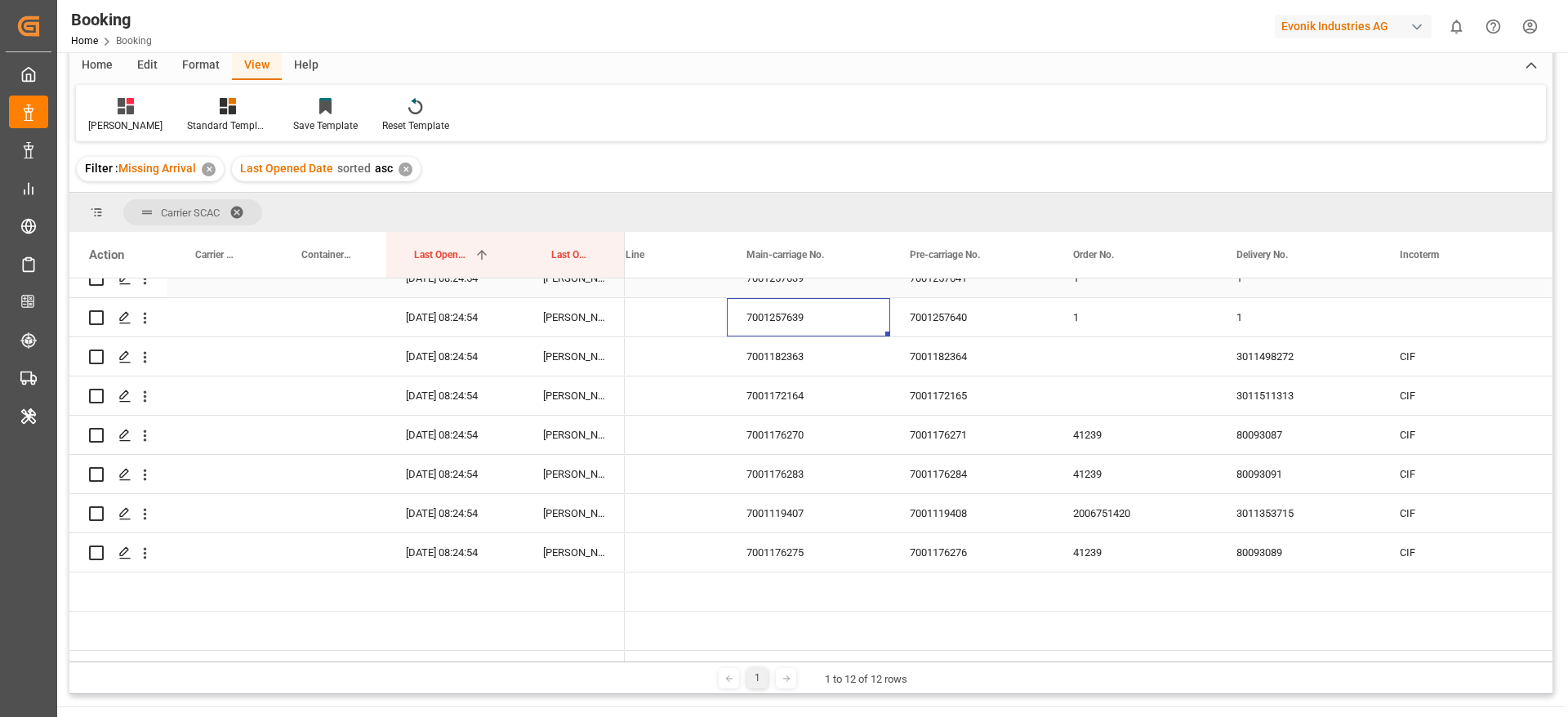
scroll to position [1122, 0]
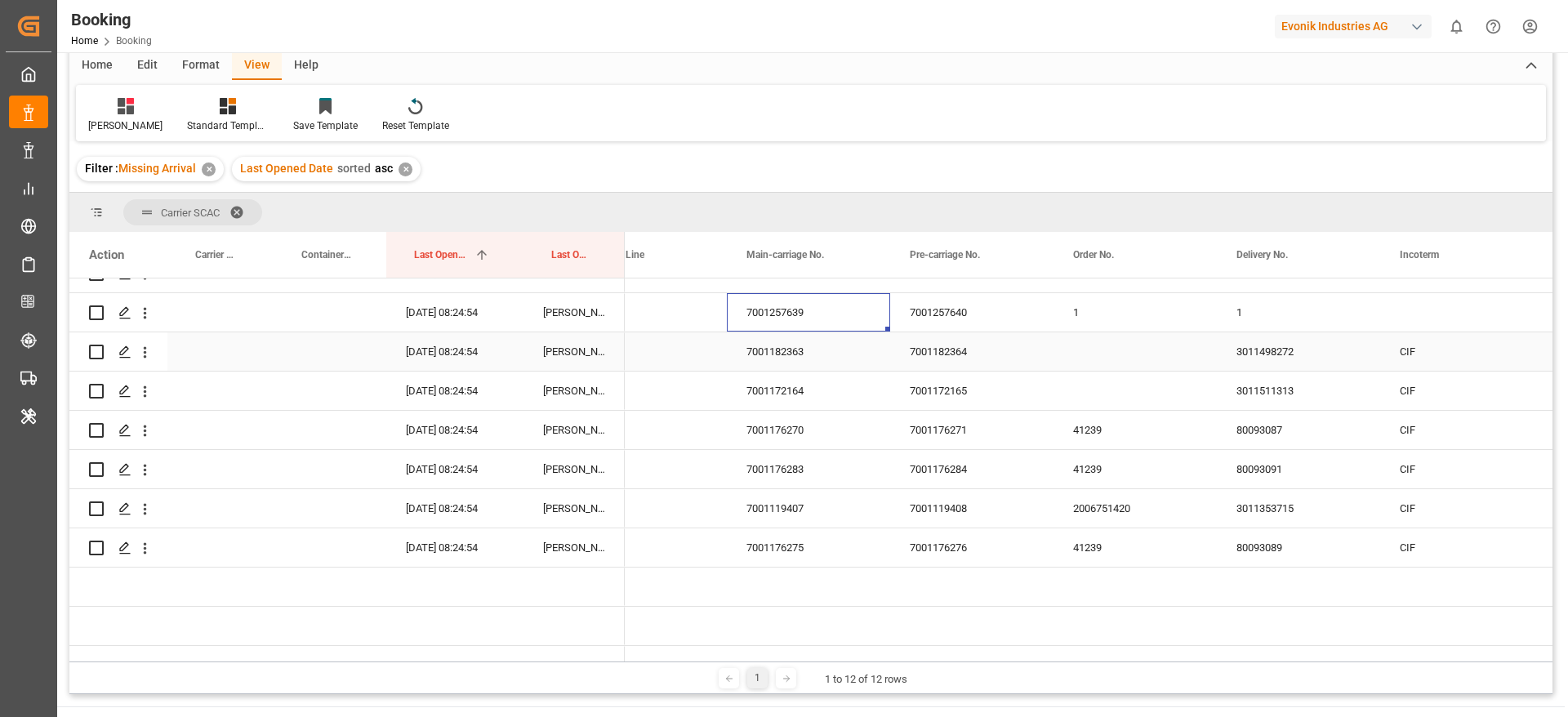
click at [775, 364] on div "7001182363" at bounding box center [807, 352] width 163 height 38
click at [836, 383] on div "7001172164" at bounding box center [807, 391] width 163 height 38
click at [823, 431] on div "7001176270" at bounding box center [807, 430] width 163 height 38
click at [825, 467] on div "7001176283" at bounding box center [807, 469] width 163 height 38
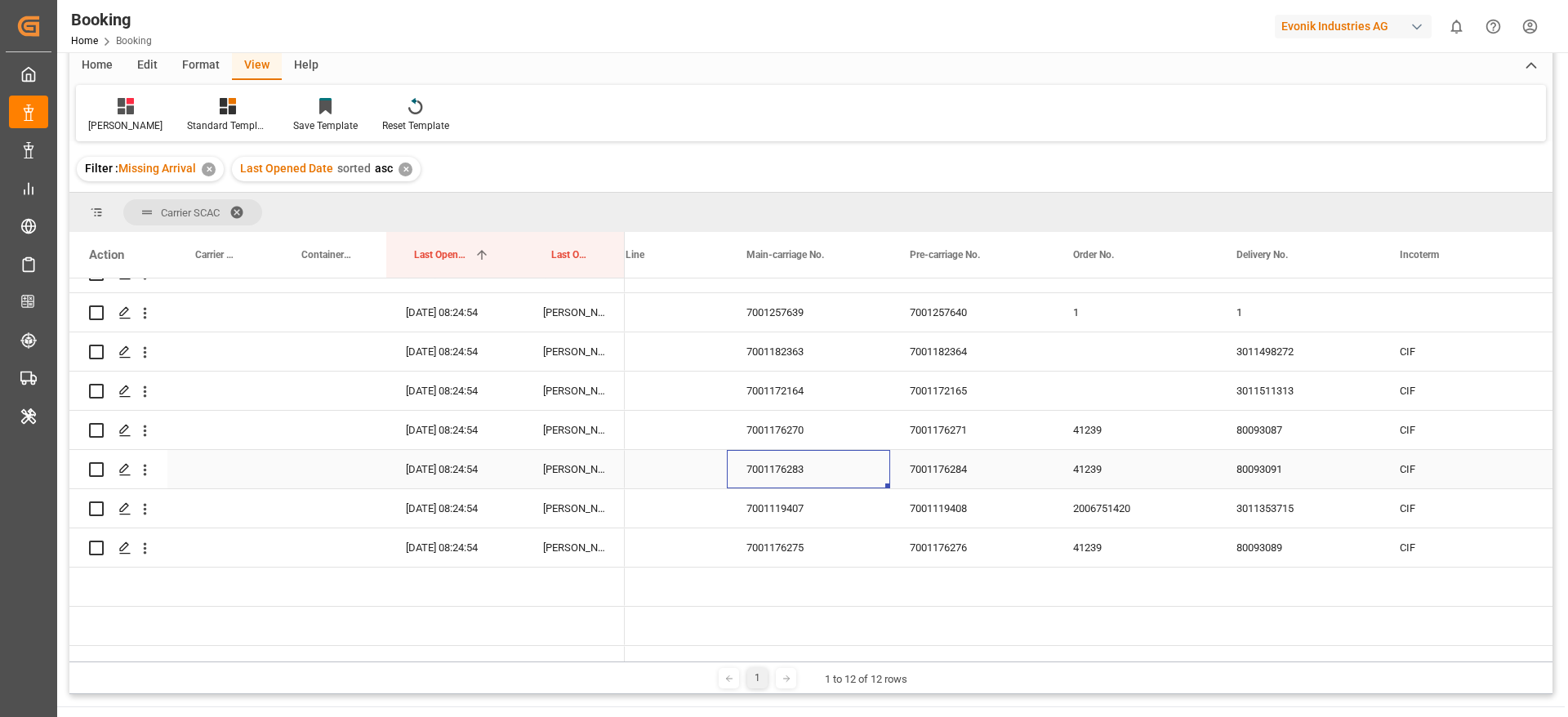
click at [825, 467] on div "7001176283" at bounding box center [807, 469] width 163 height 38
click at [825, 467] on input "7001176283" at bounding box center [808, 479] width 137 height 31
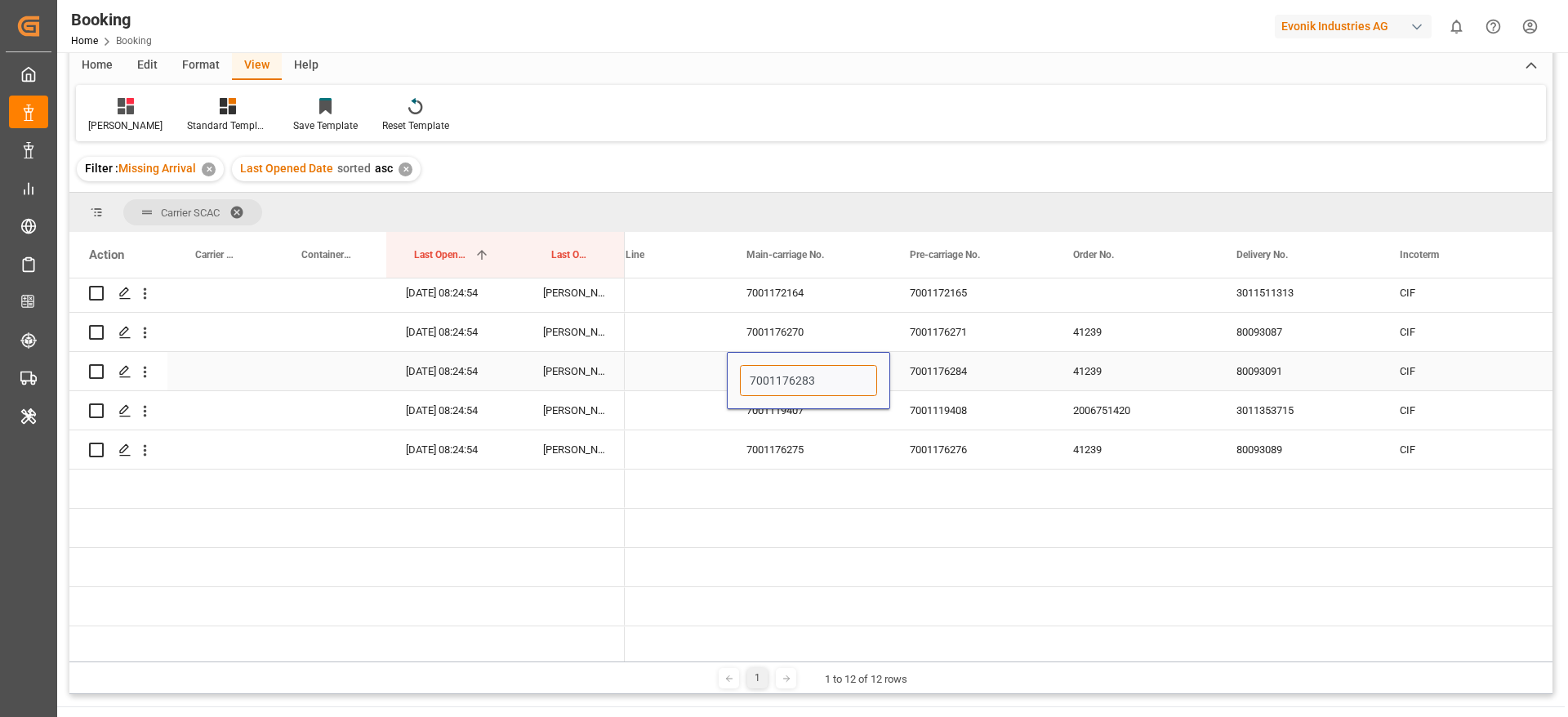
scroll to position [1222, 0]
click at [816, 481] on div "Press SPACE to select this row." at bounding box center [807, 486] width 163 height 38
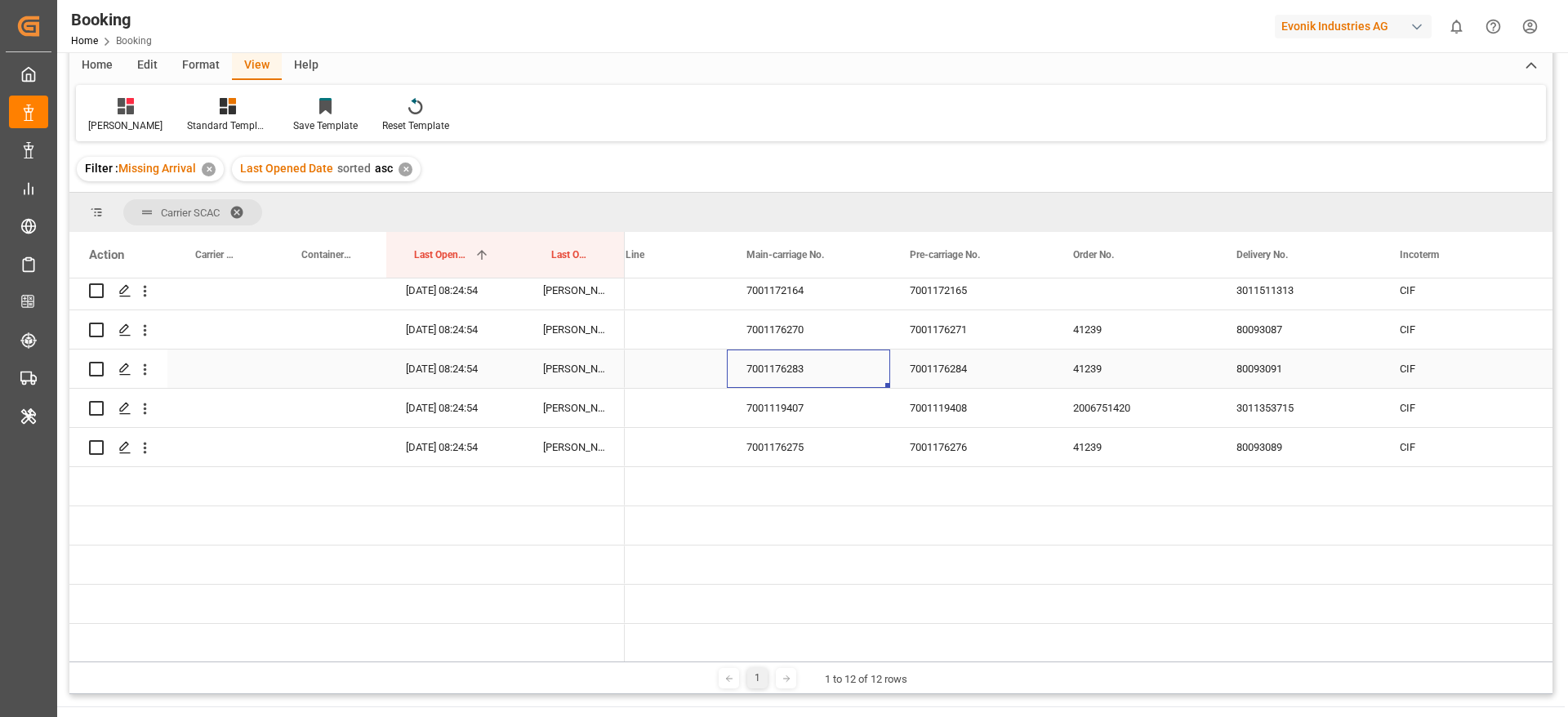
click at [791, 379] on div "7001176283" at bounding box center [807, 369] width 163 height 38
click at [844, 399] on div "7001119407" at bounding box center [807, 408] width 163 height 38
click at [871, 446] on div "7001176275" at bounding box center [807, 447] width 163 height 38
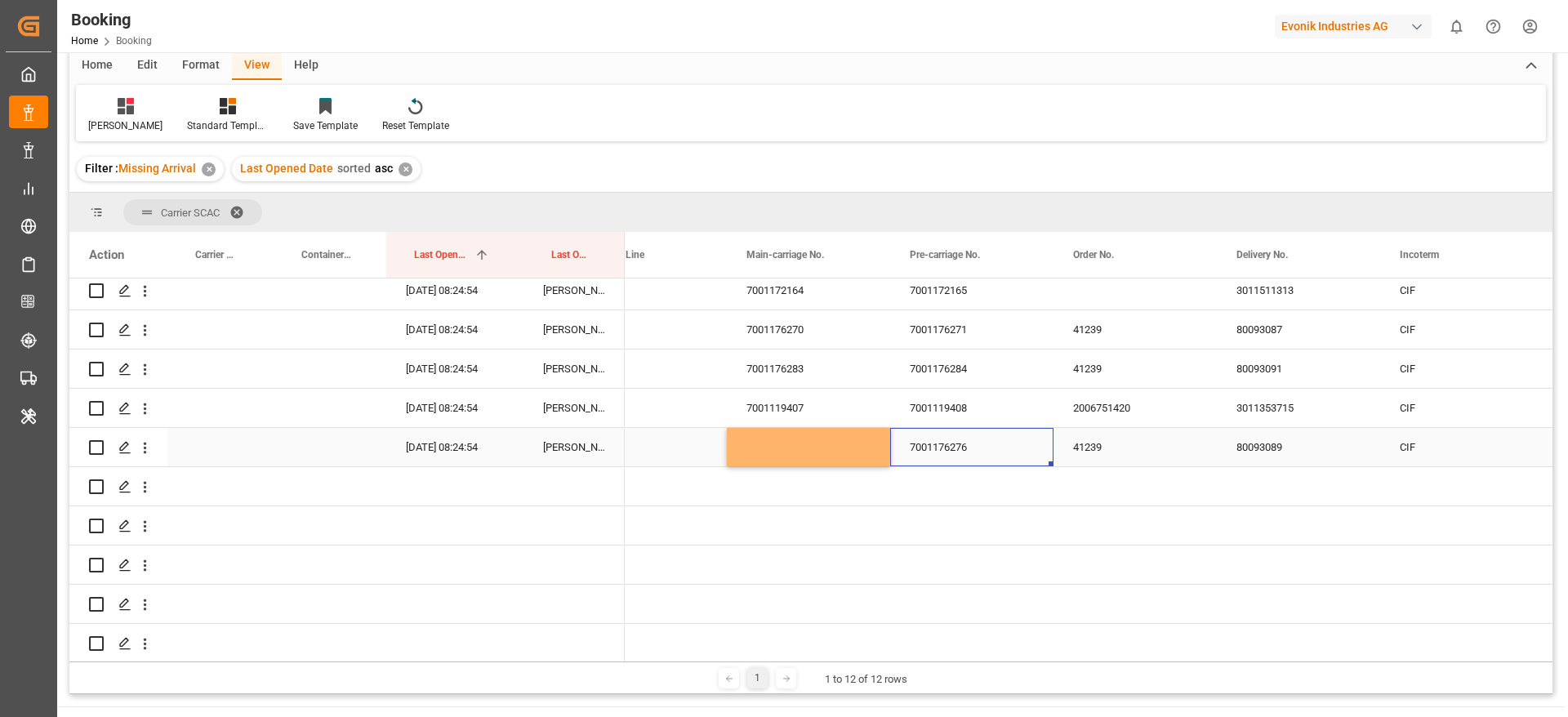
click at [943, 451] on div "7001176276" at bounding box center [971, 447] width 163 height 38
click at [838, 449] on div "Press SPACE to select this row." at bounding box center [807, 447] width 163 height 38
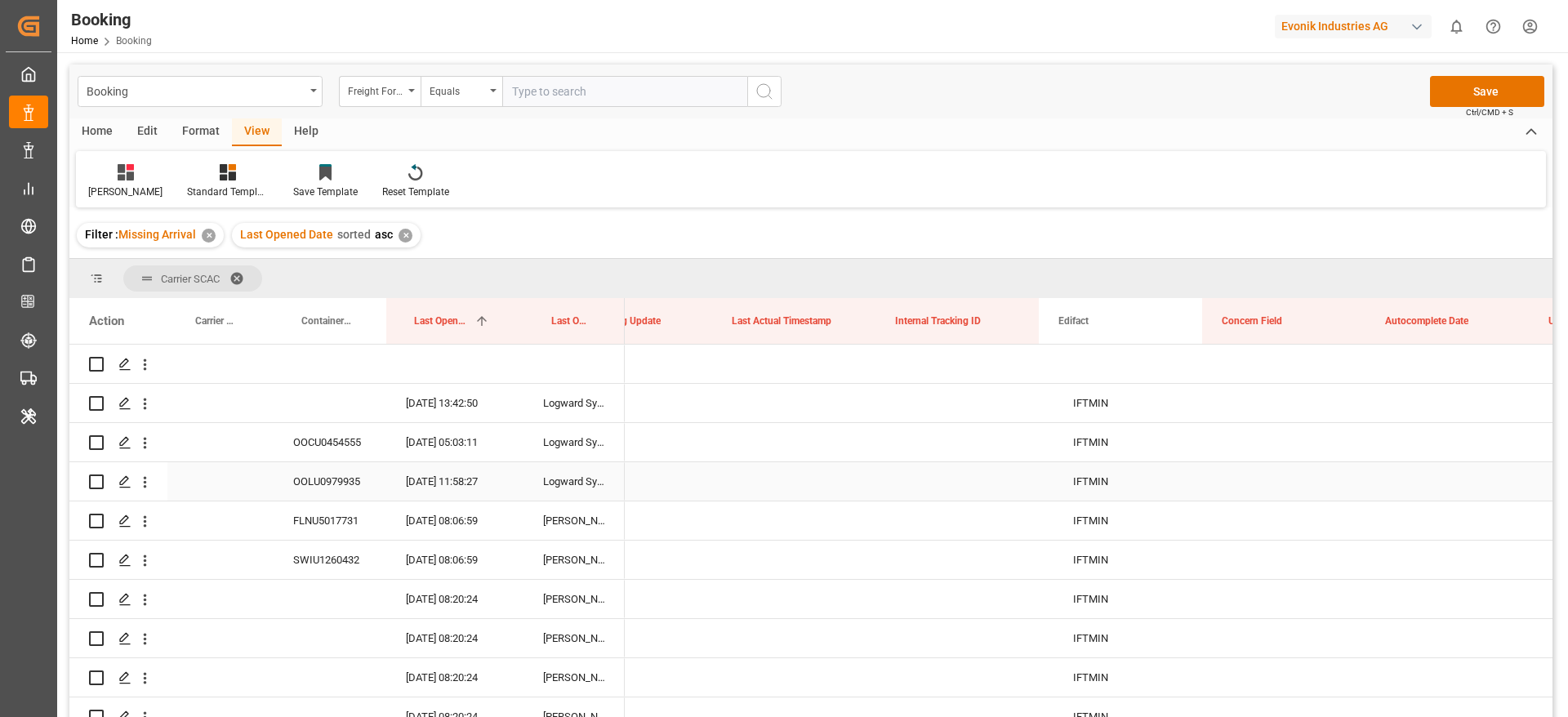
scroll to position [0, 12000]
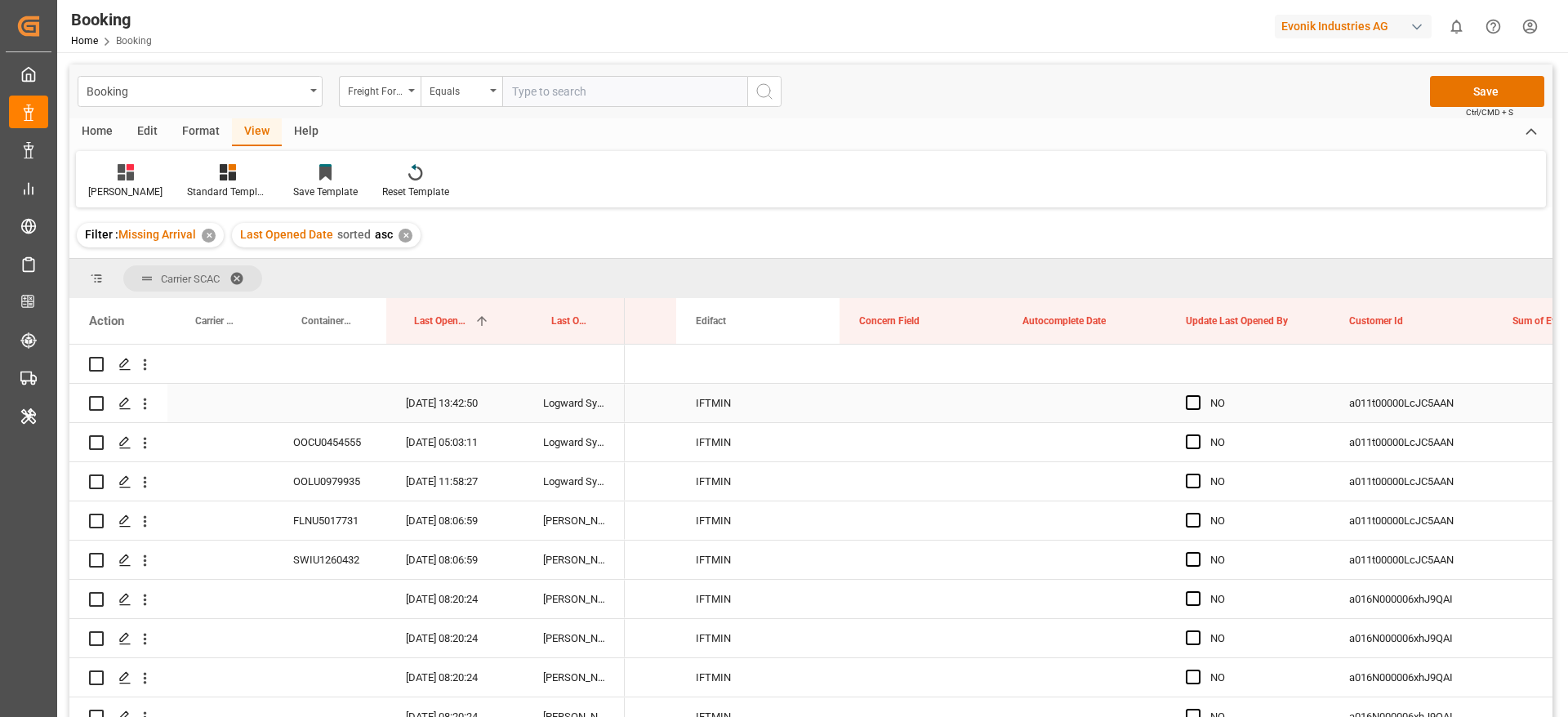
click at [1193, 410] on div "Press SPACE to select this row." at bounding box center [1198, 402] width 25 height 37
click at [1193, 401] on span "Press SPACE to select this row." at bounding box center [1192, 402] width 14 height 14
click at [1198, 396] on input "Press SPACE to select this row." at bounding box center [1198, 396] width 0 height 0
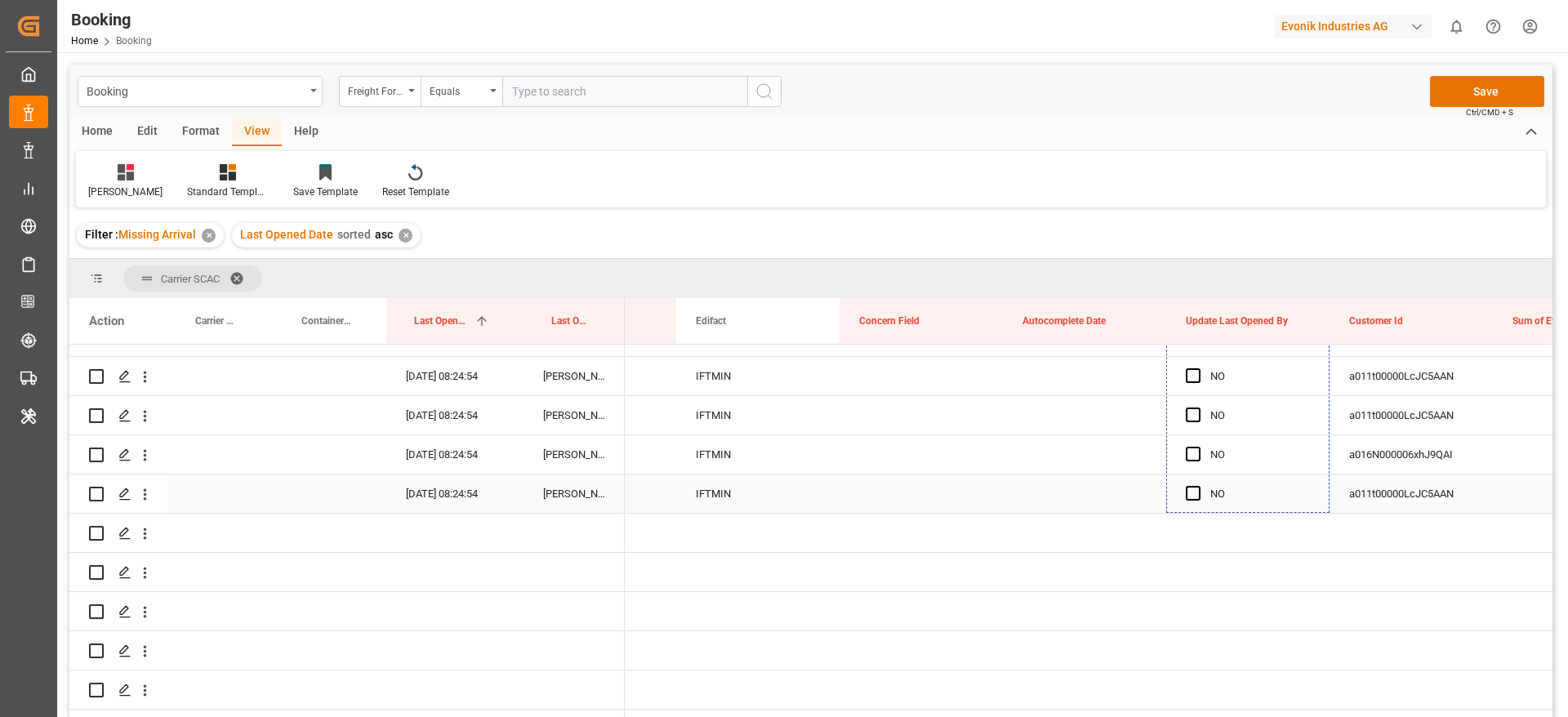
drag, startPoint x: 1327, startPoint y: 419, endPoint x: 1235, endPoint y: 491, distance: 116.8
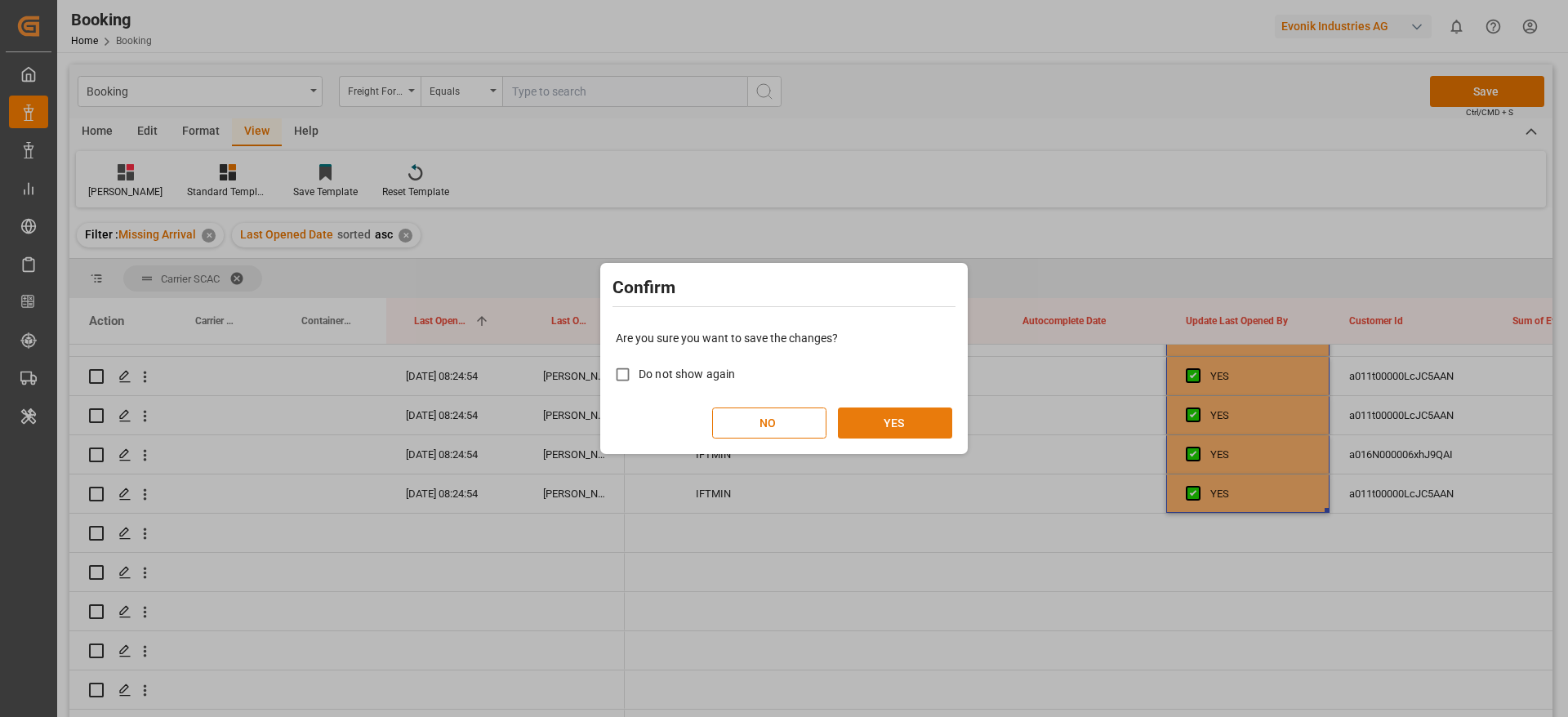
click at [897, 420] on button "YES" at bounding box center [895, 422] width 114 height 31
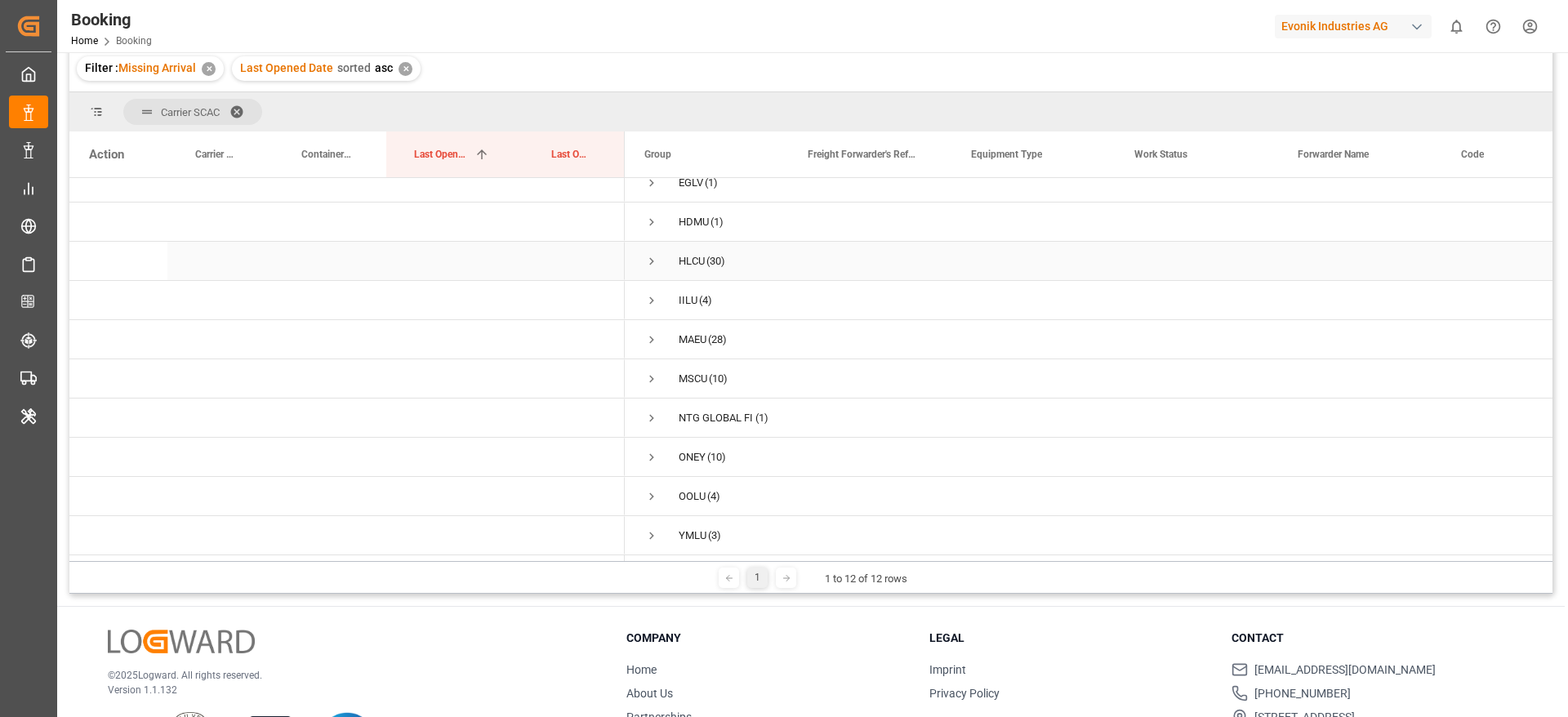
scroll to position [0, 0]
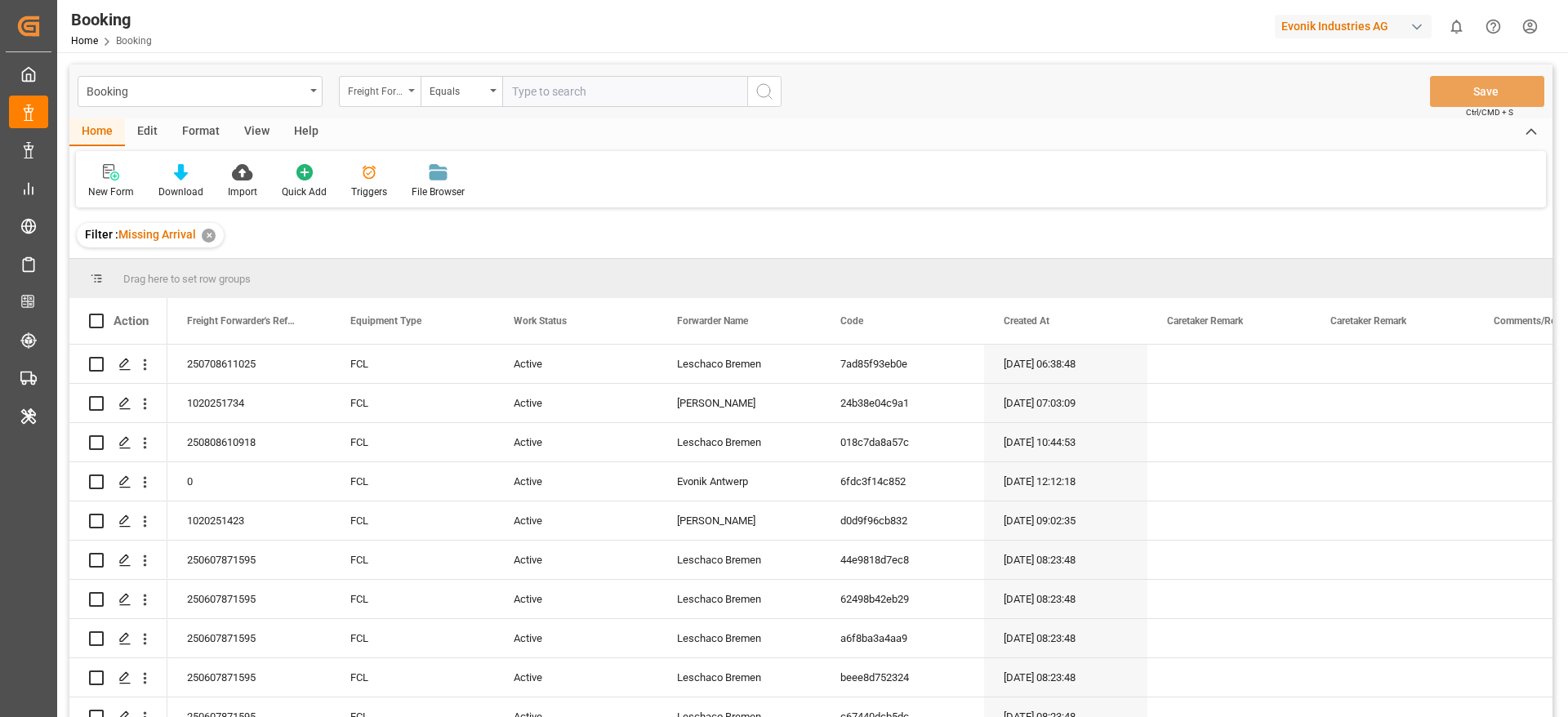
click at [390, 90] on div "Freight Forwarder's Reference No." at bounding box center [376, 90] width 55 height 19
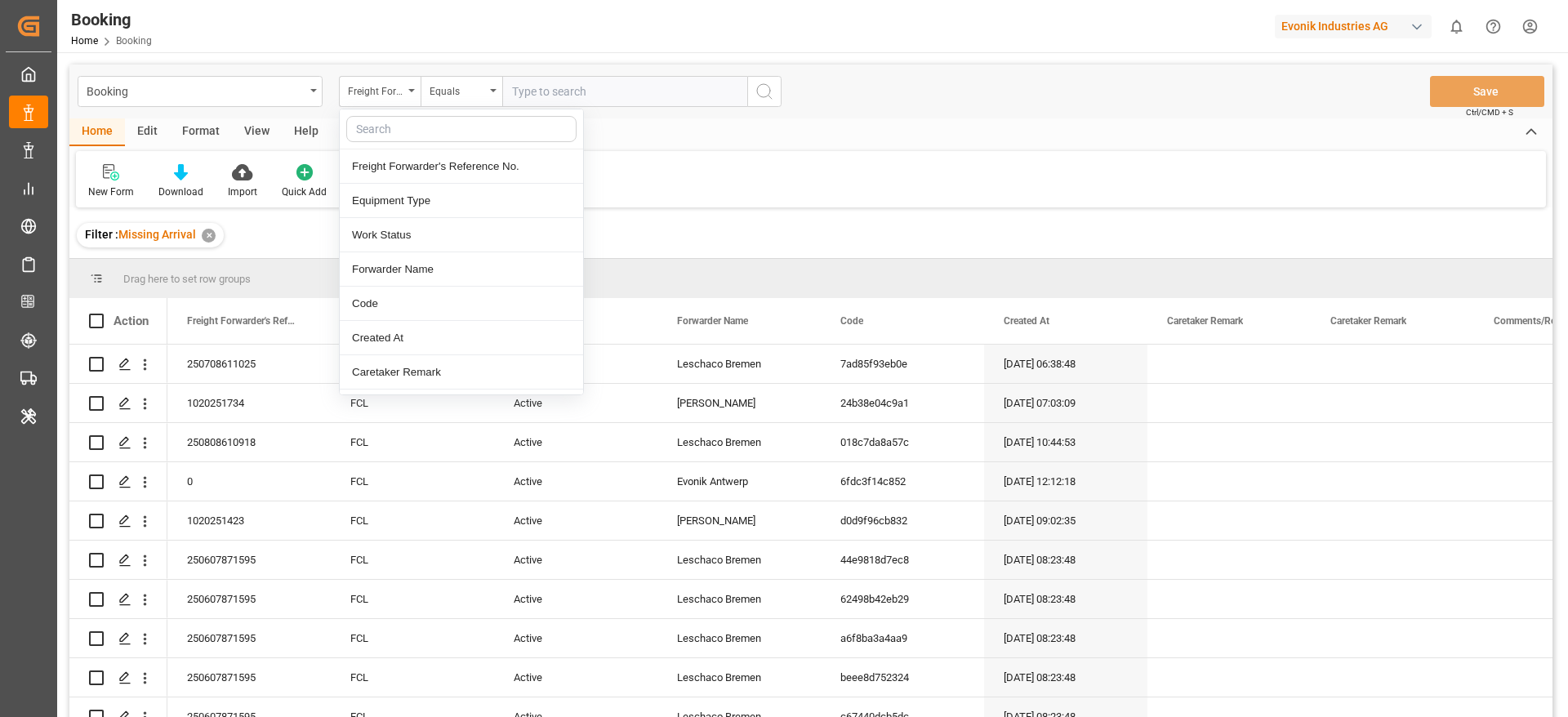
click at [384, 126] on input "text" at bounding box center [461, 129] width 231 height 26
type input "carr"
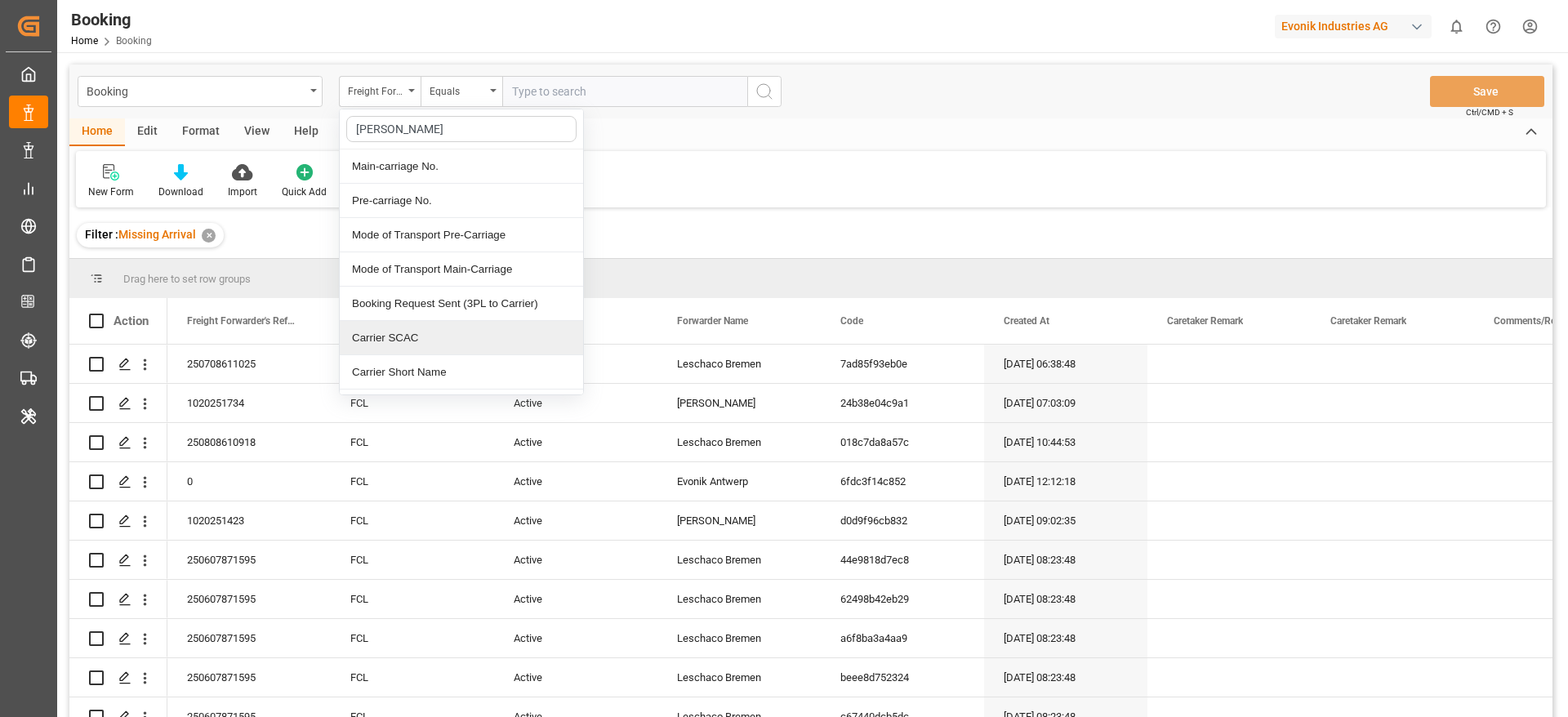
click at [400, 336] on div "Carrier SCAC" at bounding box center [460, 338] width 243 height 34
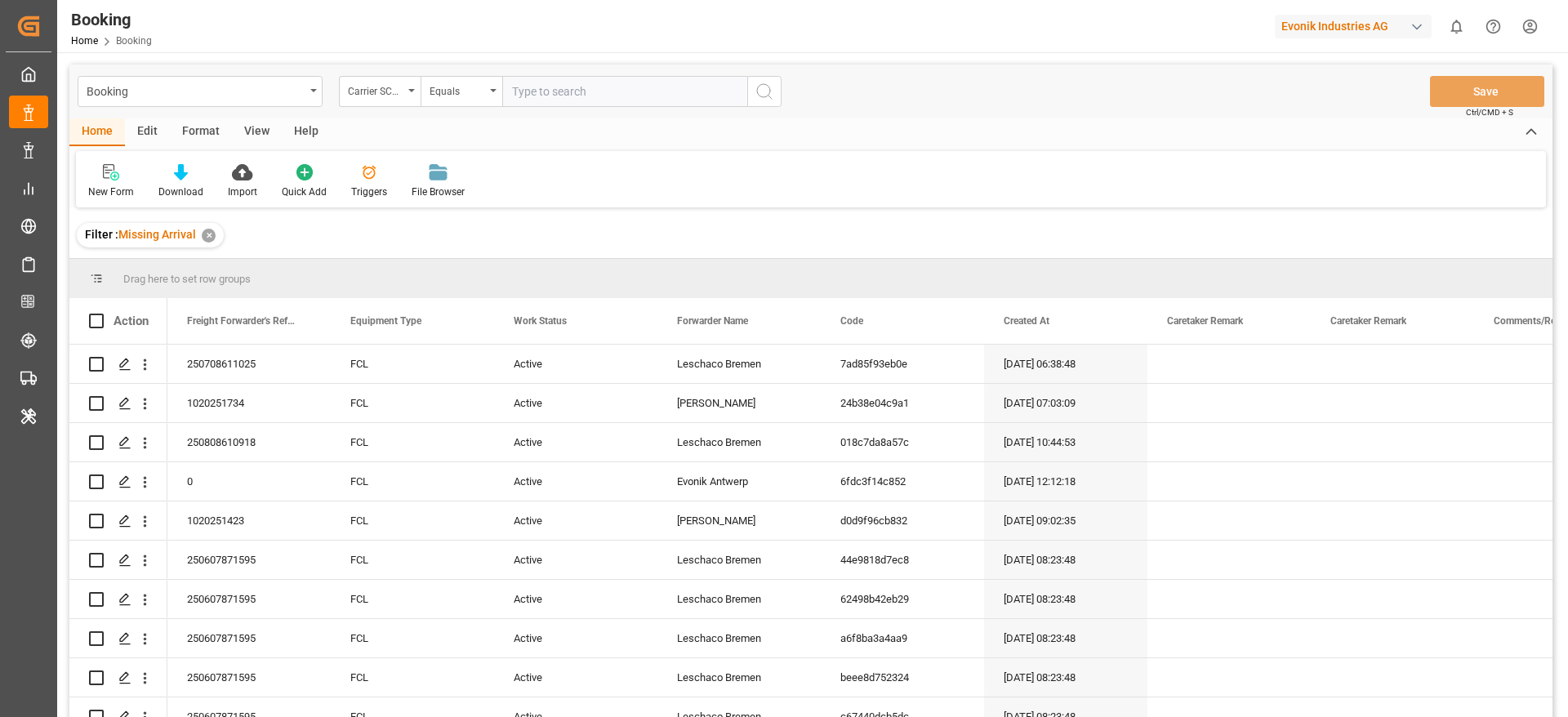
click at [538, 92] on input "text" at bounding box center [624, 92] width 245 height 31
type input "cmdu"
click at [262, 129] on div "View" at bounding box center [256, 132] width 50 height 28
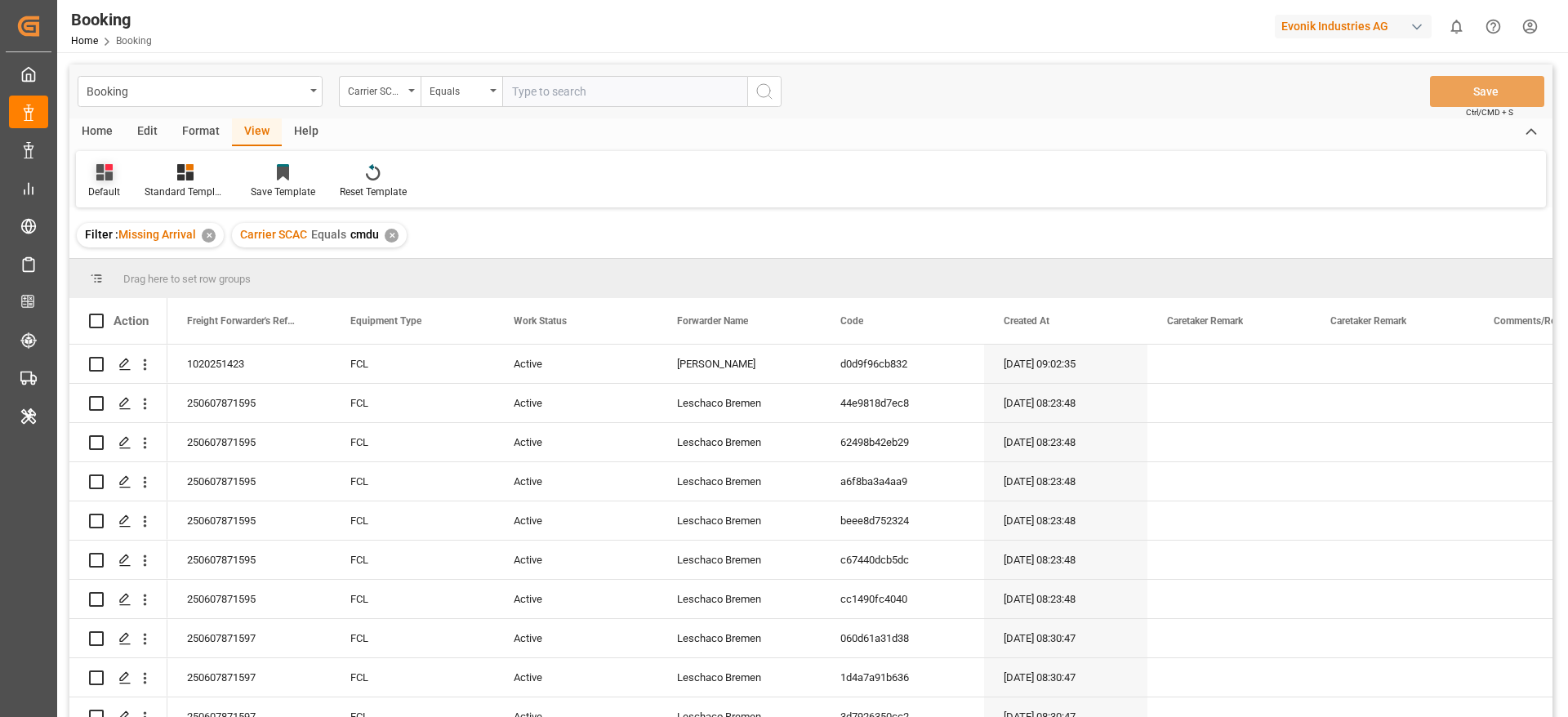
click at [114, 185] on div "Default" at bounding box center [104, 192] width 31 height 14
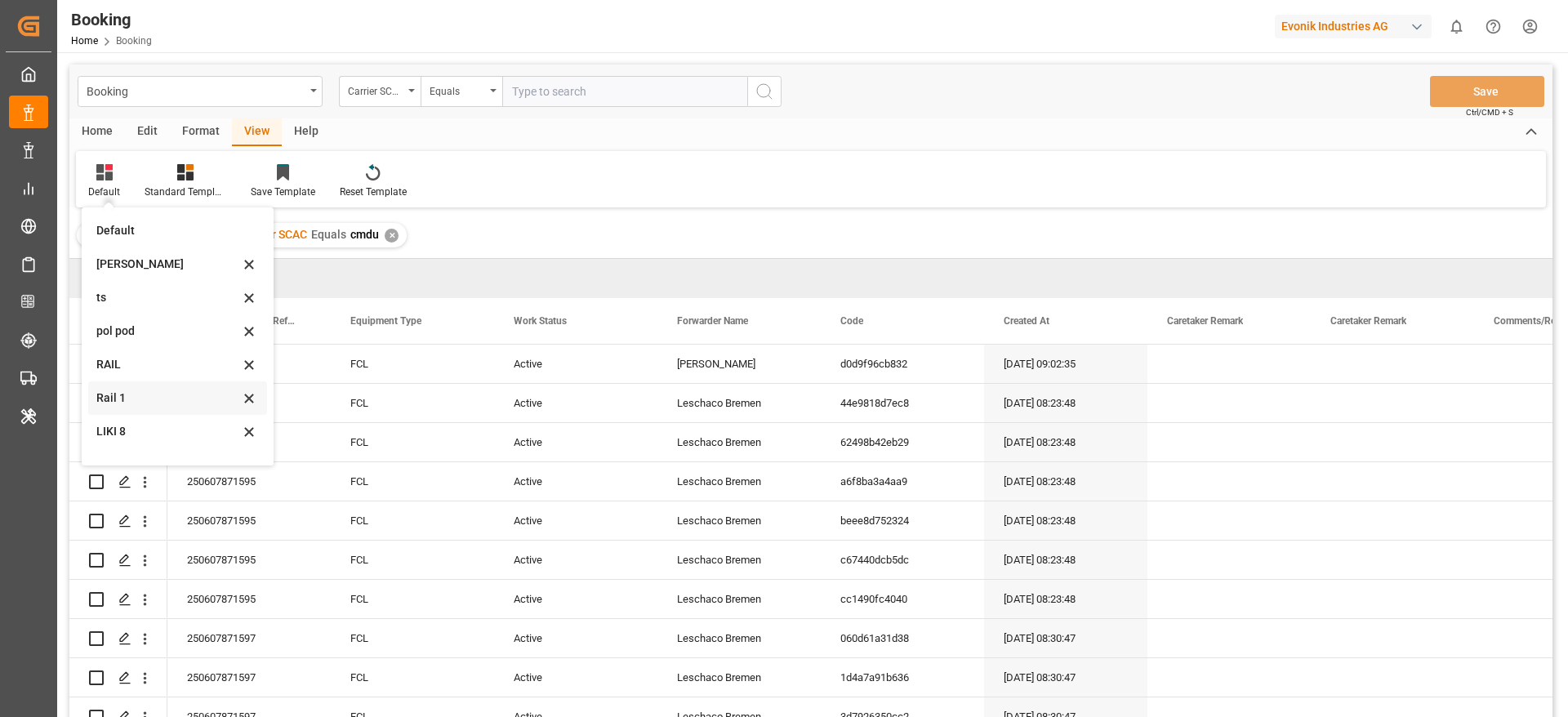
click at [138, 390] on div "Rail 1" at bounding box center [168, 399] width 143 height 17
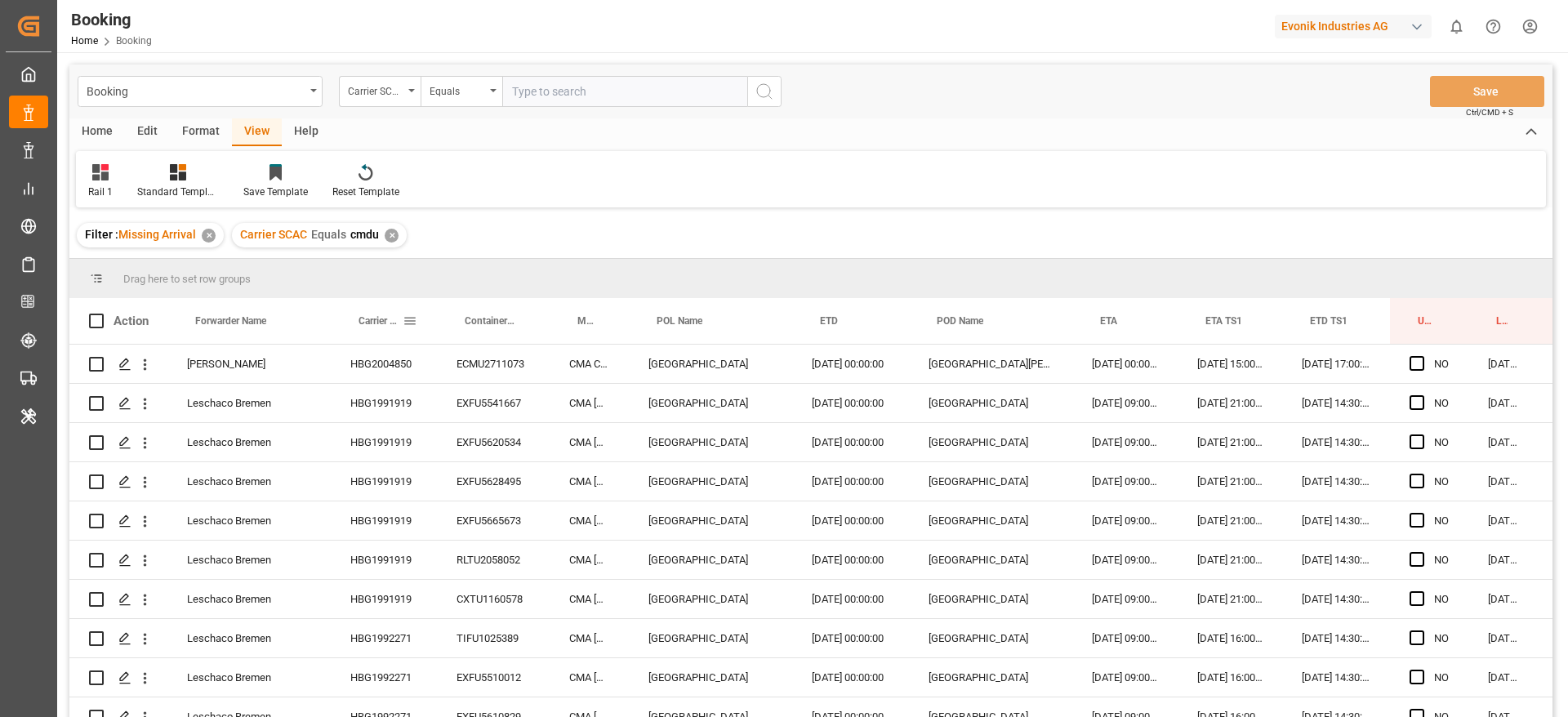
click at [414, 341] on div "Carrier Booking No." at bounding box center [383, 321] width 67 height 46
click at [410, 358] on div "HBG2004850" at bounding box center [383, 363] width 106 height 38
click at [413, 395] on div "HBG1991919" at bounding box center [383, 403] width 106 height 38
click at [143, 361] on icon "open menu" at bounding box center [145, 364] width 17 height 17
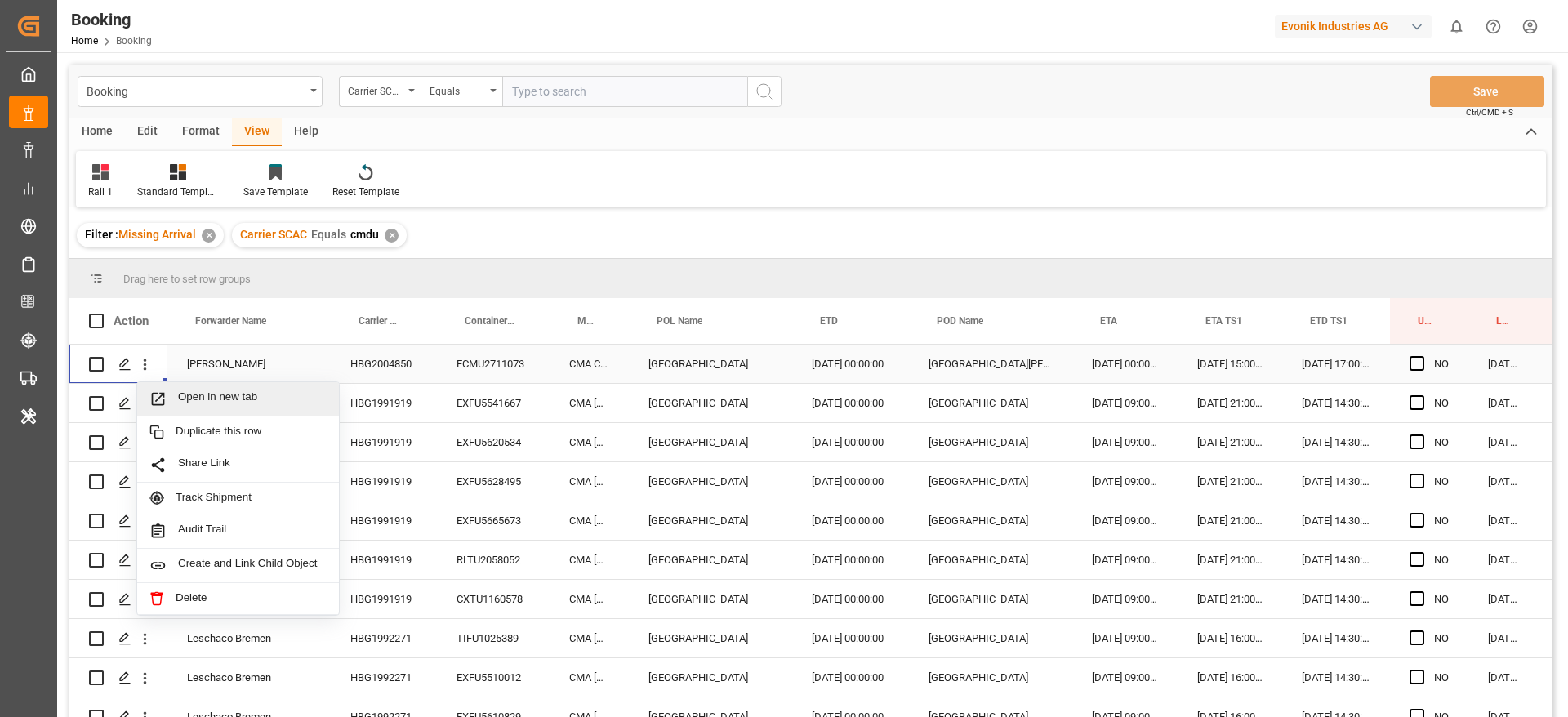
click at [211, 404] on span "Open in new tab" at bounding box center [253, 399] width 149 height 17
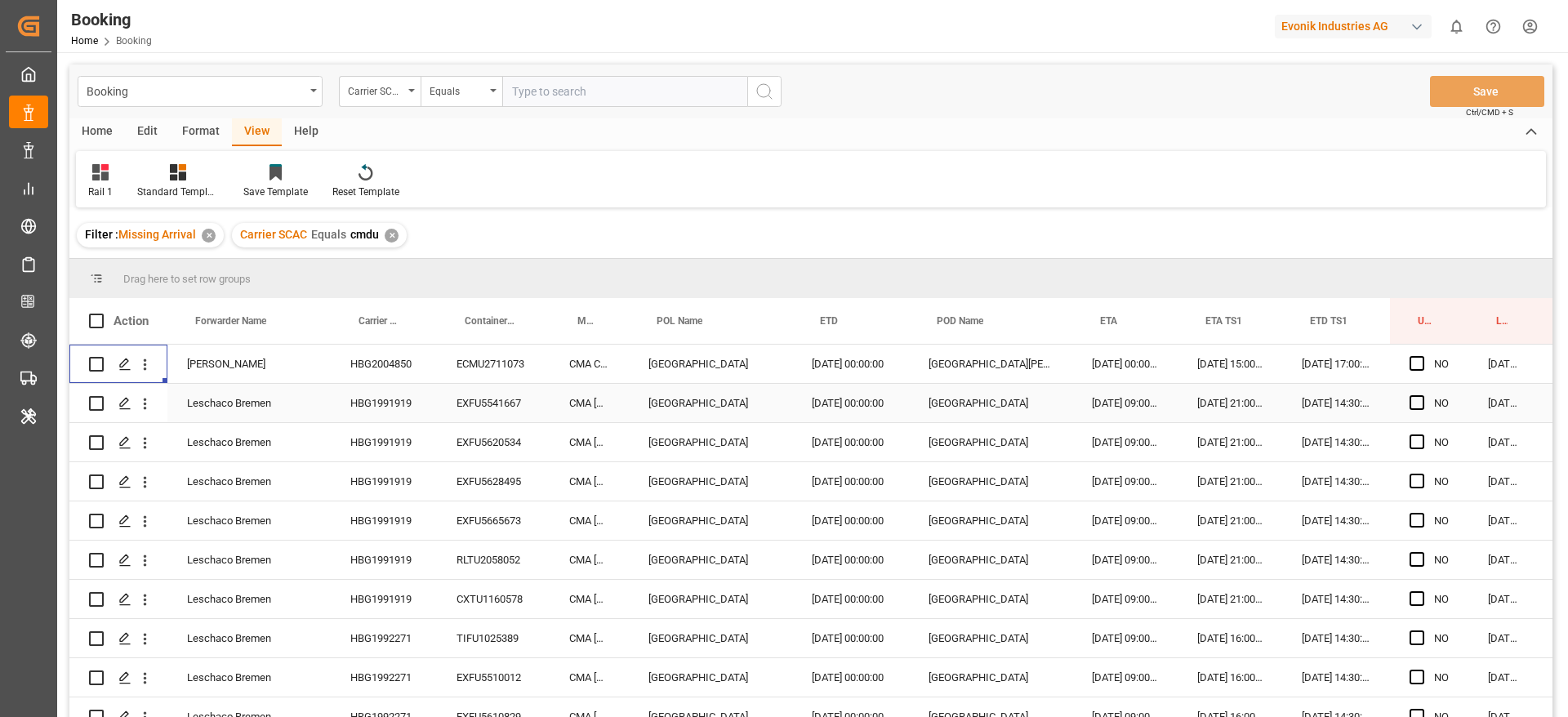
click at [145, 396] on icon "open menu" at bounding box center [145, 404] width 17 height 17
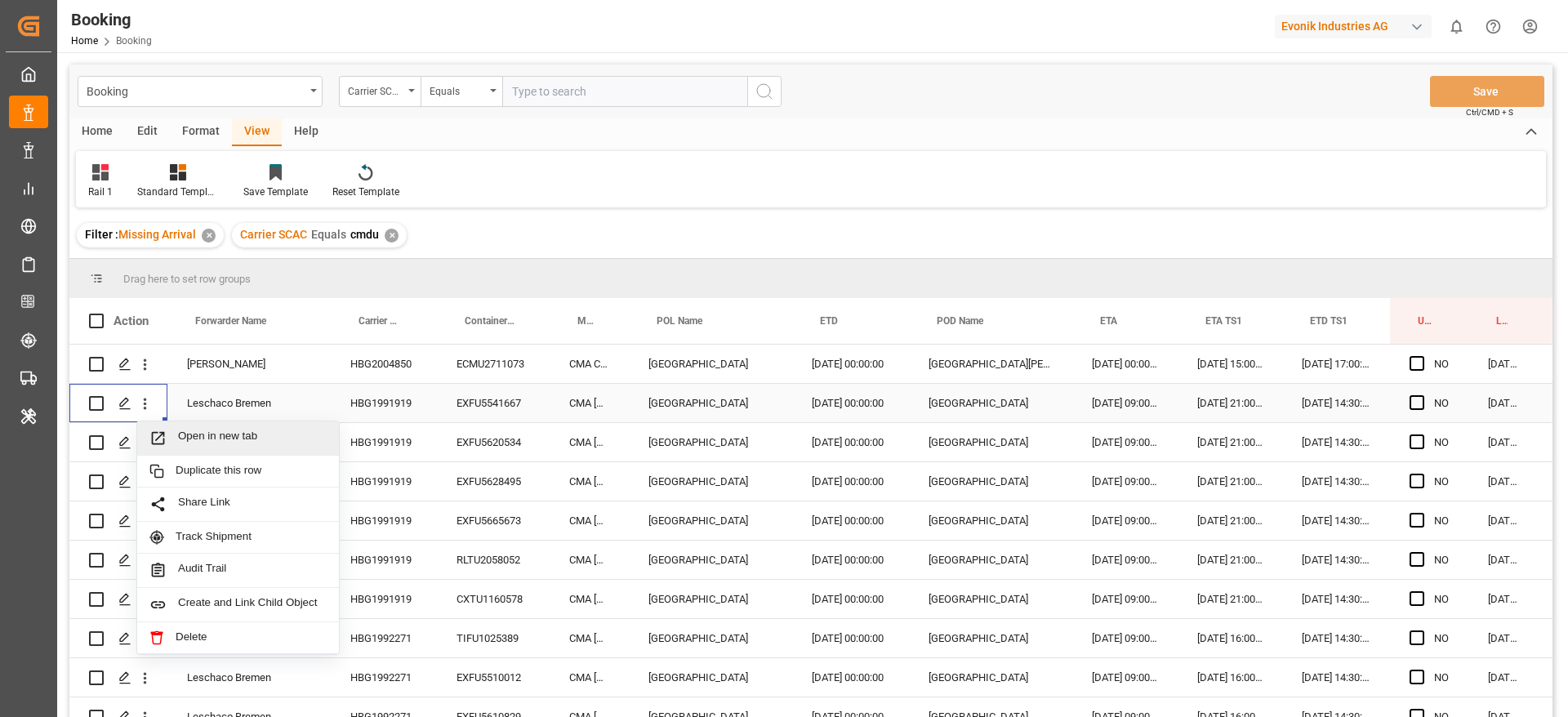
click at [193, 436] on span "Open in new tab" at bounding box center [253, 439] width 149 height 17
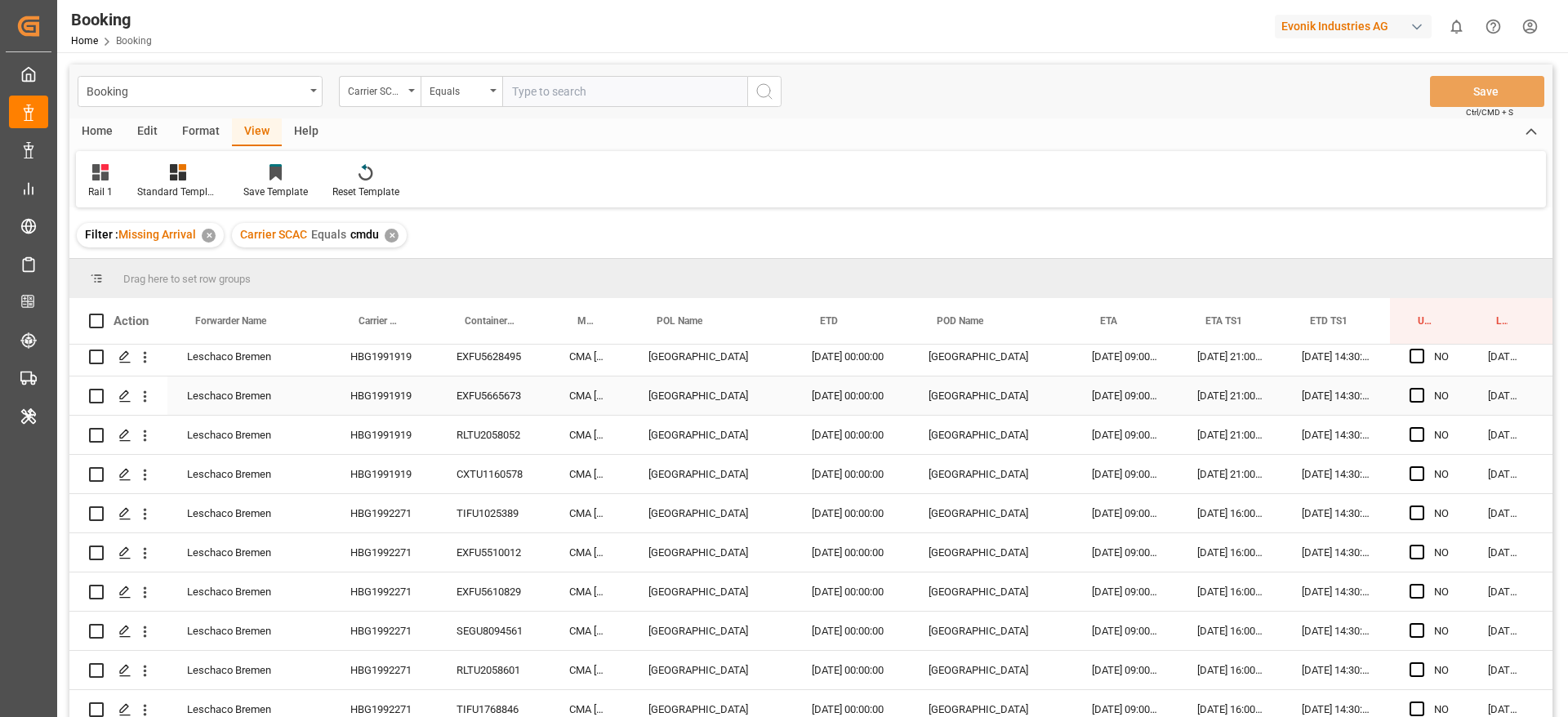
scroll to position [127, 0]
click at [391, 502] on div "HBG1992271" at bounding box center [383, 512] width 106 height 38
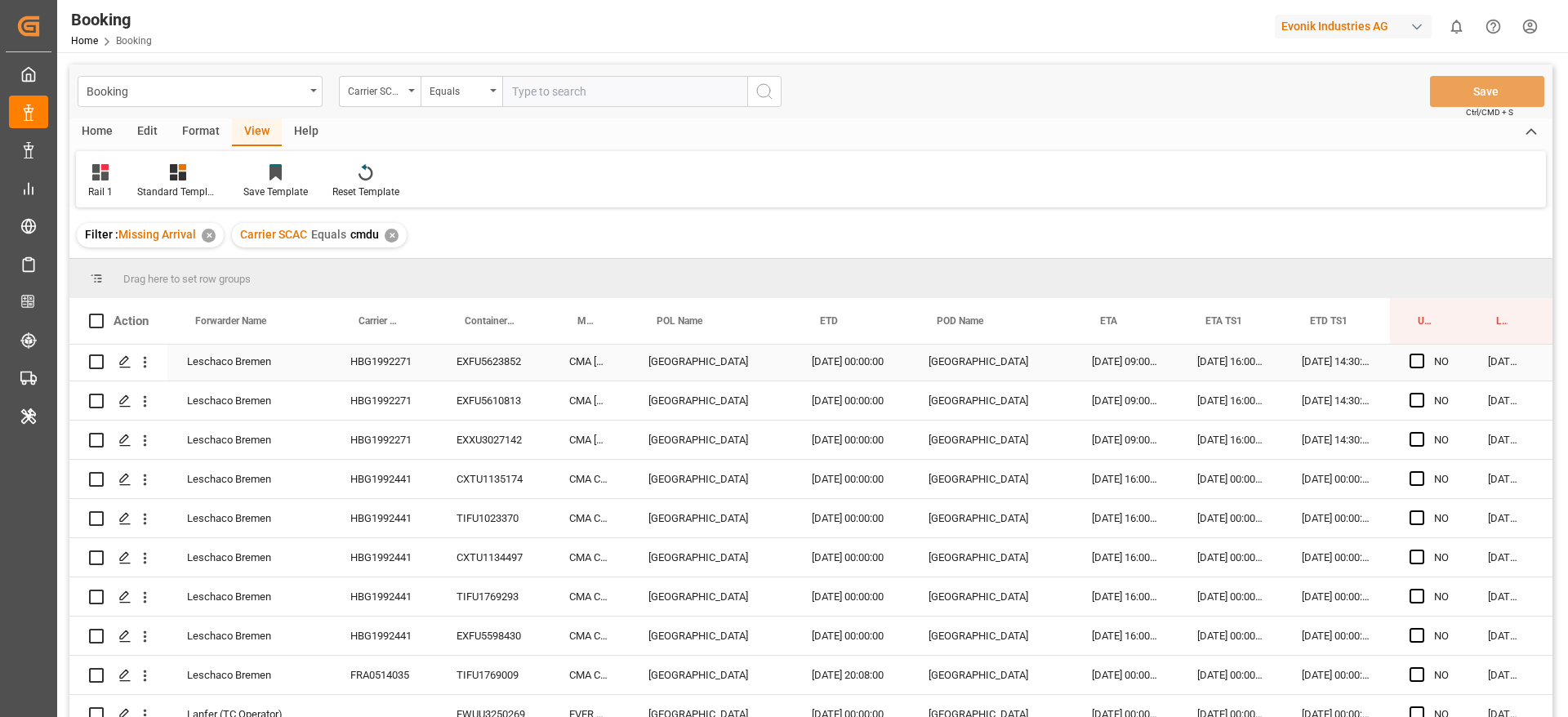
scroll to position [553, 0]
click at [377, 481] on div "HBG1992441" at bounding box center [383, 478] width 106 height 38
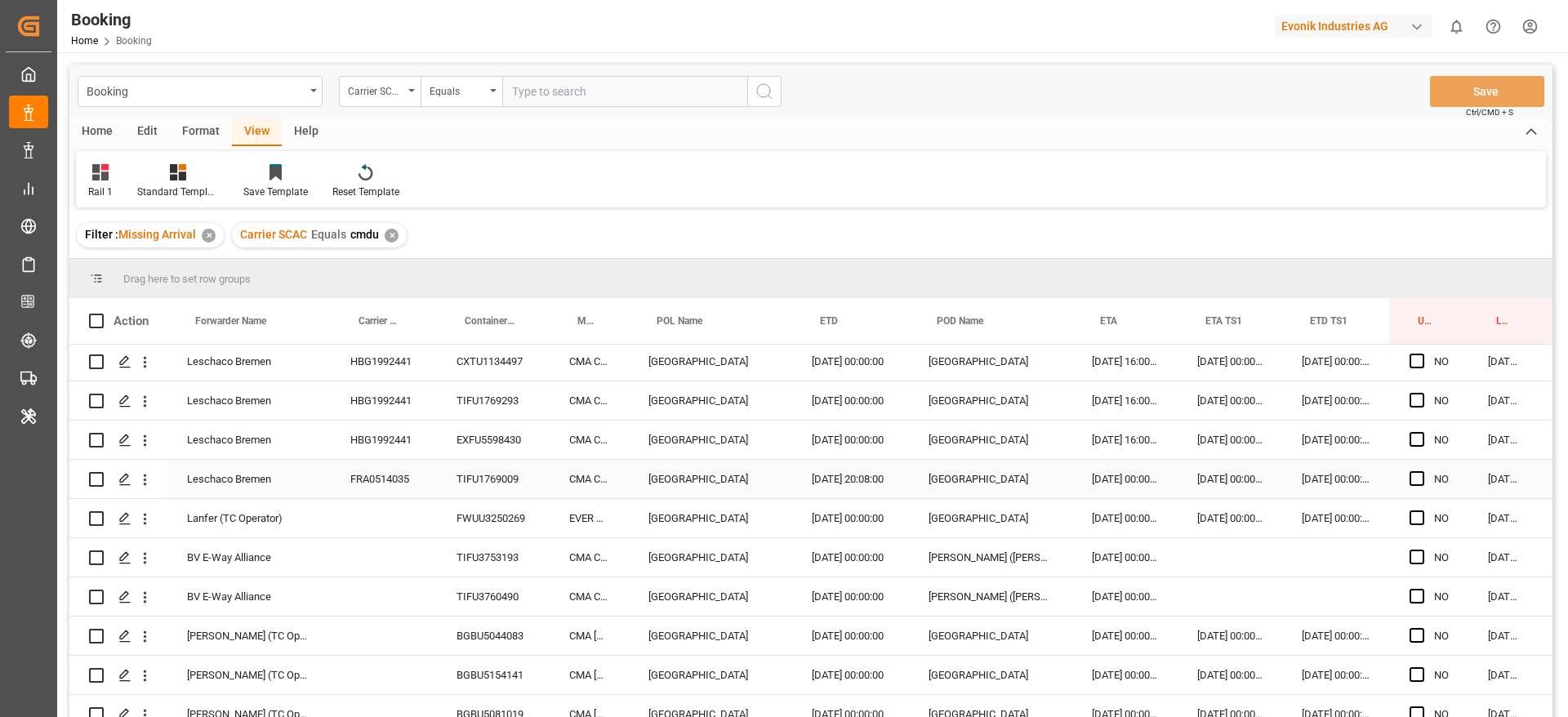
scroll to position [784, 0]
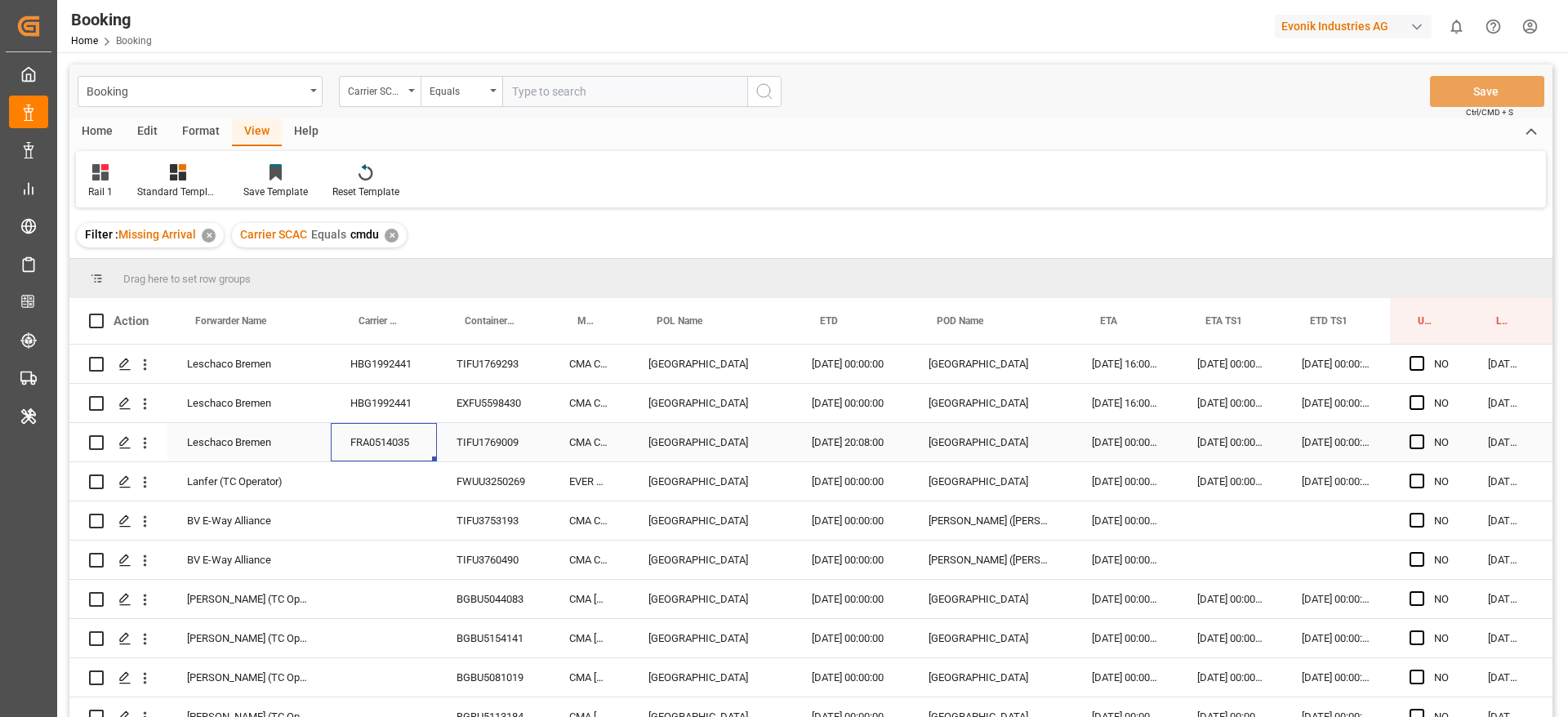
click at [418, 440] on div "FRA0514035" at bounding box center [383, 442] width 106 height 38
click at [145, 446] on icon "open menu" at bounding box center [145, 443] width 3 height 11
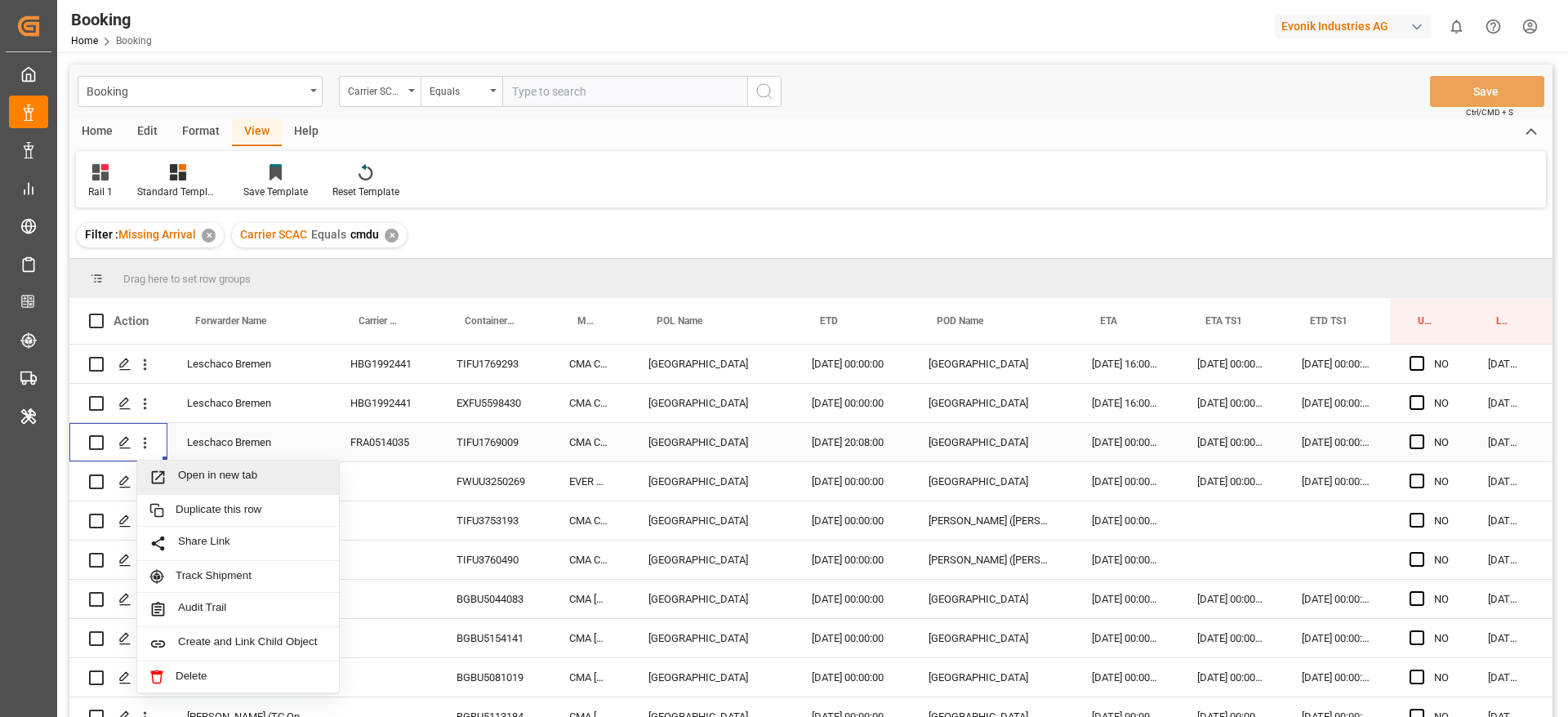
click at [238, 464] on div "Open in new tab" at bounding box center [238, 478] width 202 height 34
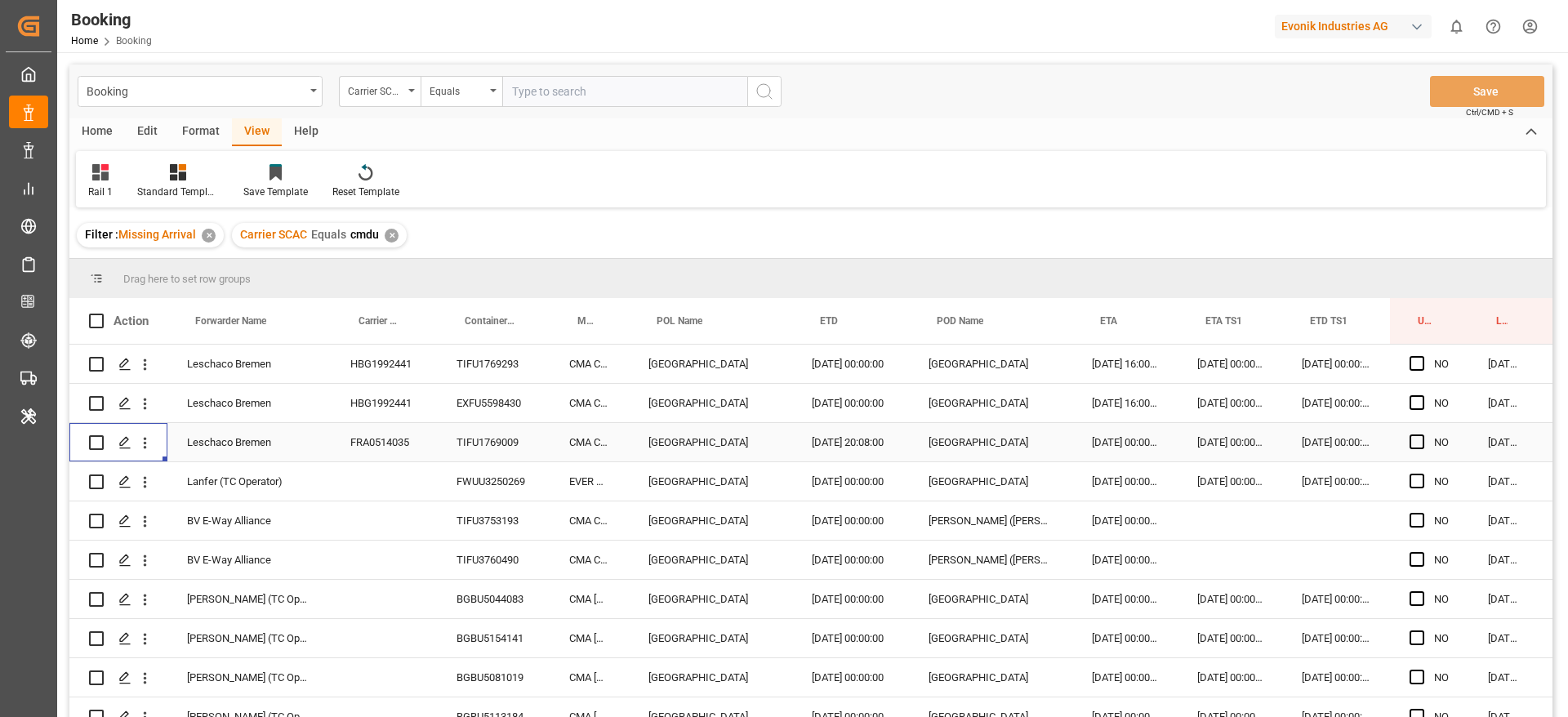
click at [500, 481] on div "FWUU3250269" at bounding box center [493, 481] width 112 height 38
click at [1124, 476] on div "03.10.2025 00:00:00" at bounding box center [1125, 481] width 106 height 38
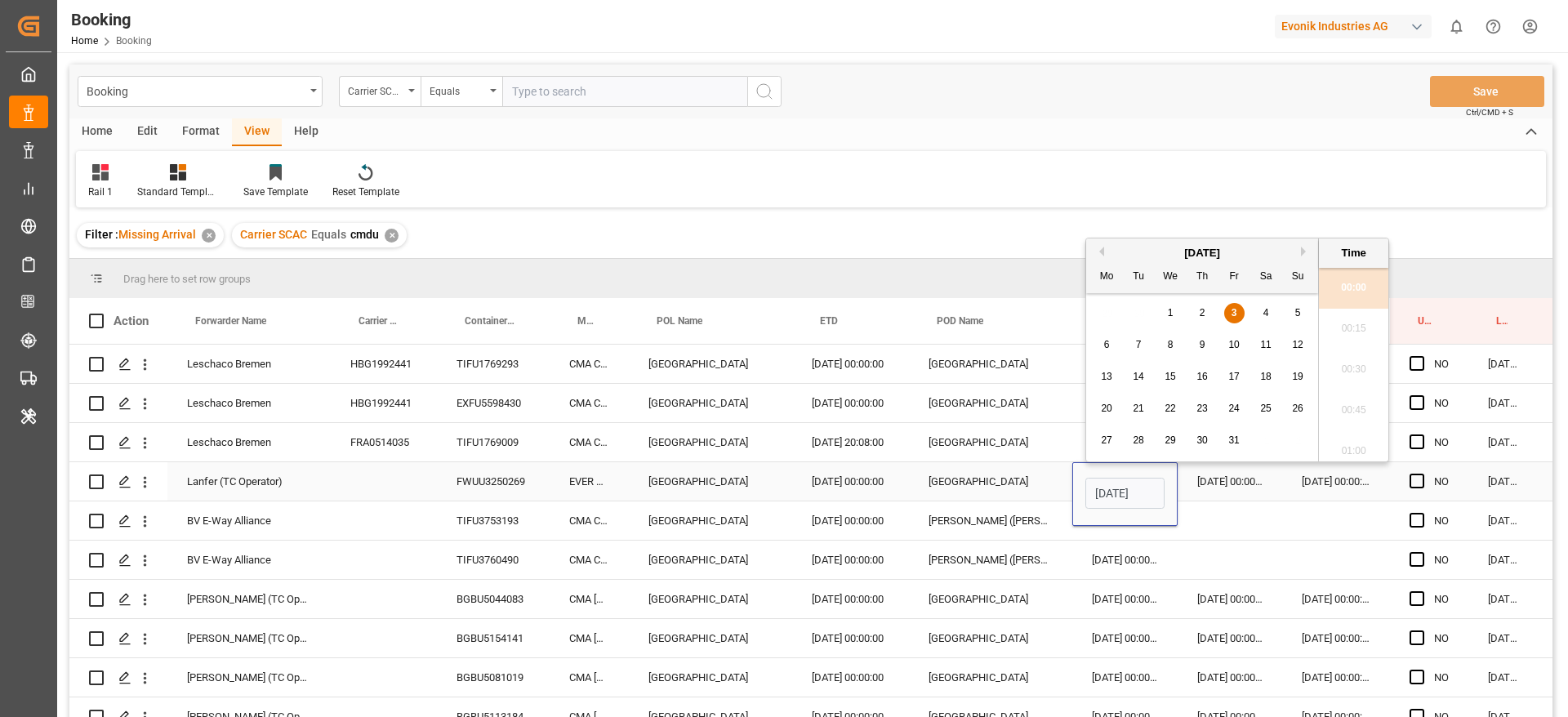
scroll to position [1639, 0]
click at [1267, 307] on span "4" at bounding box center [1266, 313] width 6 height 11
type input "04.10.2025 00:00"
drag, startPoint x: 1024, startPoint y: 477, endPoint x: 759, endPoint y: 715, distance: 356.2
click at [1024, 475] on div "Visakhapatnam" at bounding box center [989, 481] width 163 height 38
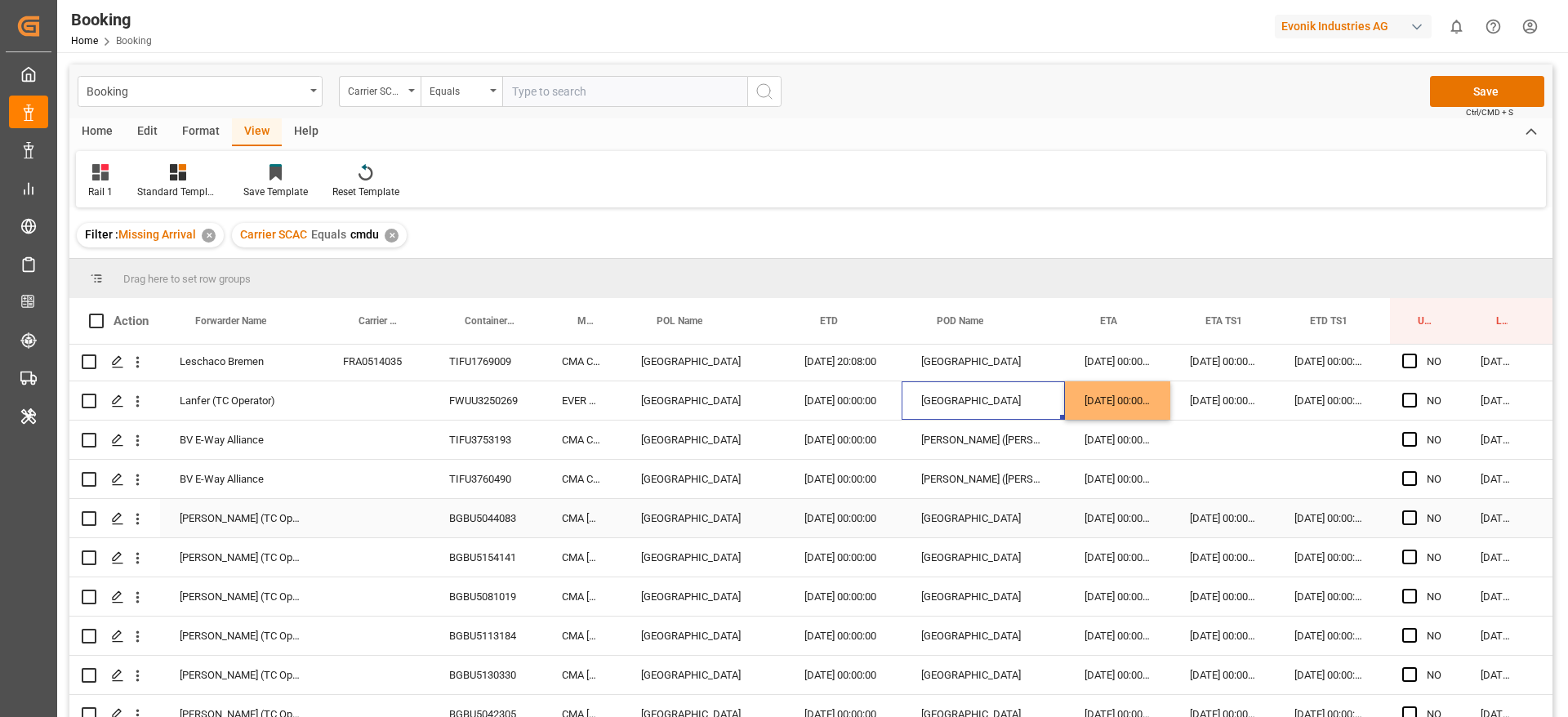
scroll to position [867, 10]
click at [491, 446] on div "TIFU3753193" at bounding box center [483, 438] width 112 height 38
click at [521, 476] on div "TIFU3760490" at bounding box center [483, 478] width 112 height 38
click at [138, 444] on icon "open menu" at bounding box center [135, 439] width 17 height 17
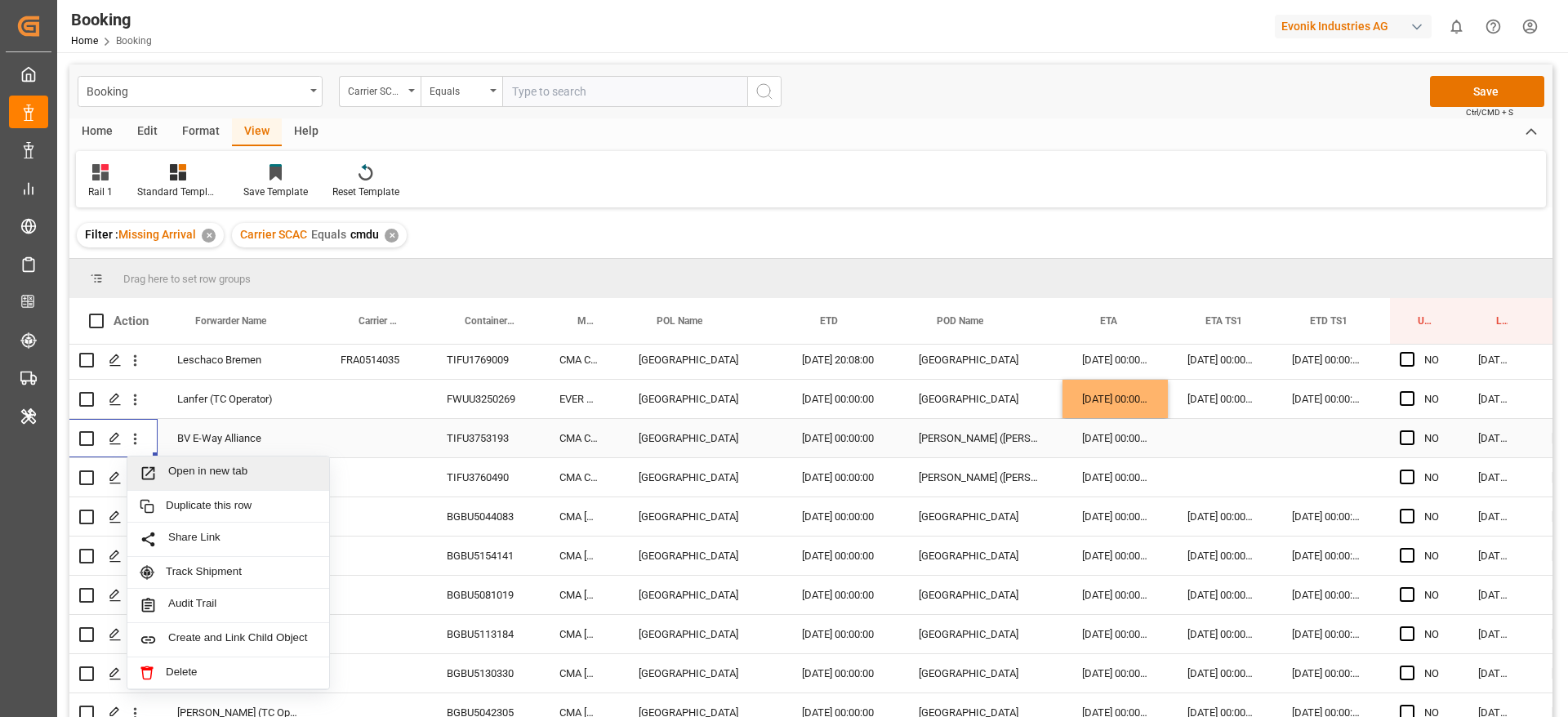
click at [211, 469] on span "Open in new tab" at bounding box center [242, 473] width 149 height 17
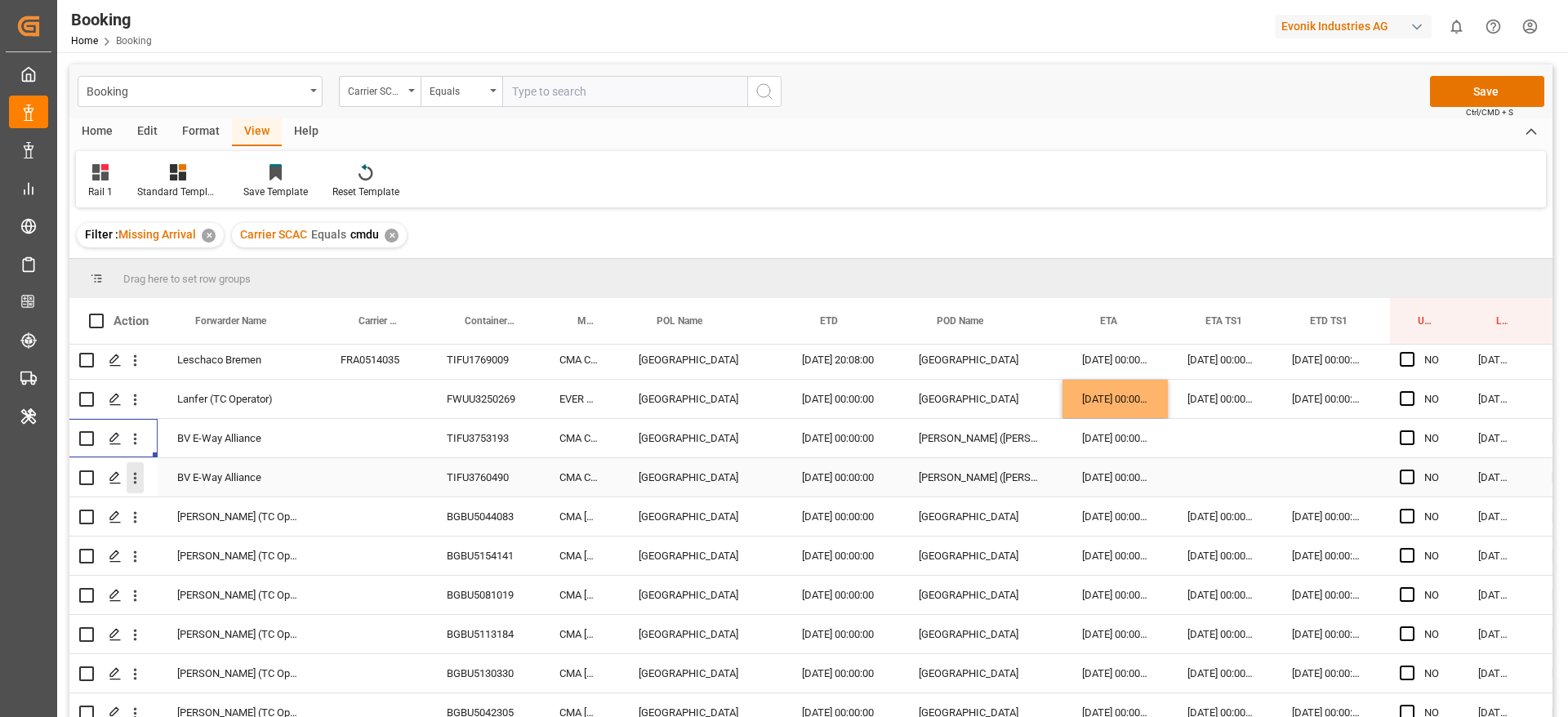
click at [132, 481] on icon "open menu" at bounding box center [135, 479] width 17 height 17
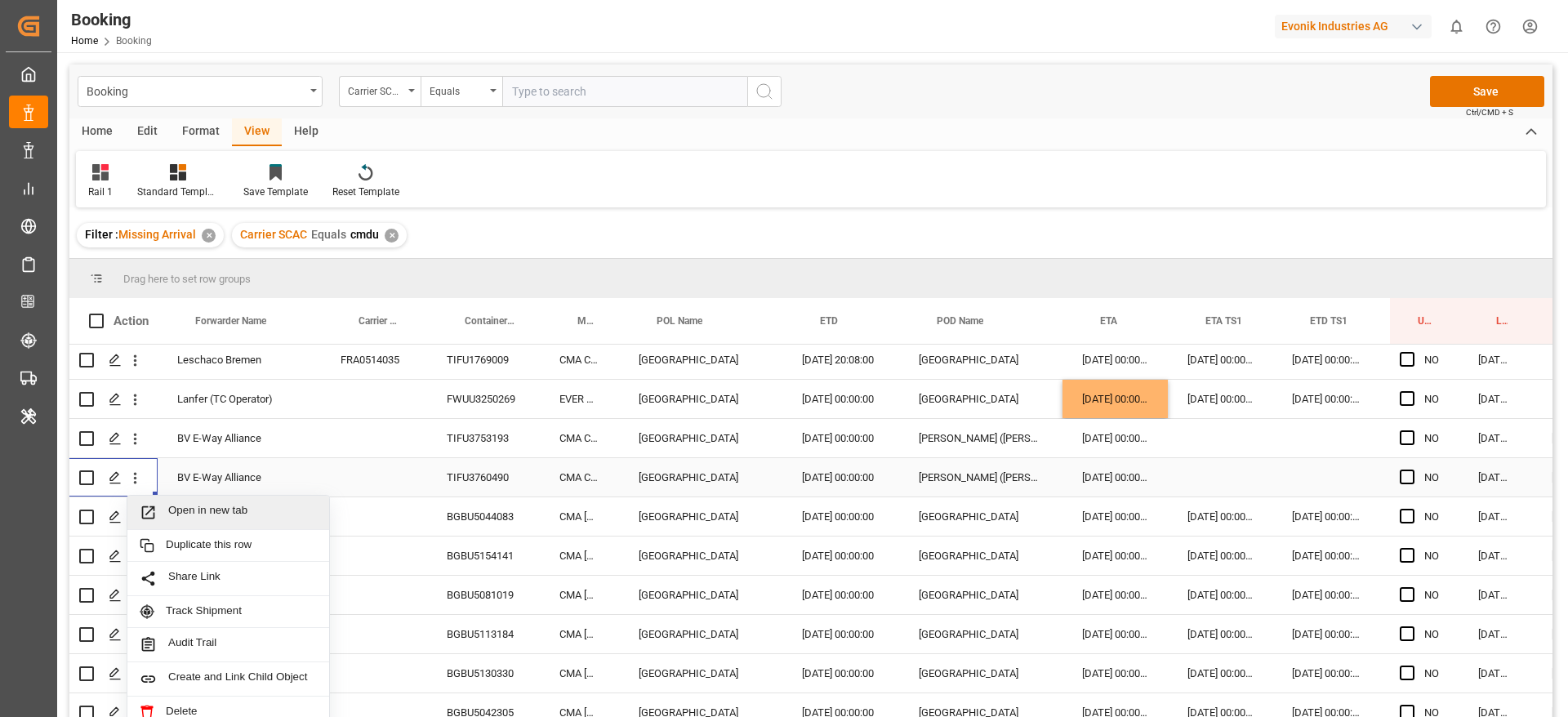
click at [190, 507] on span "Open in new tab" at bounding box center [242, 513] width 149 height 17
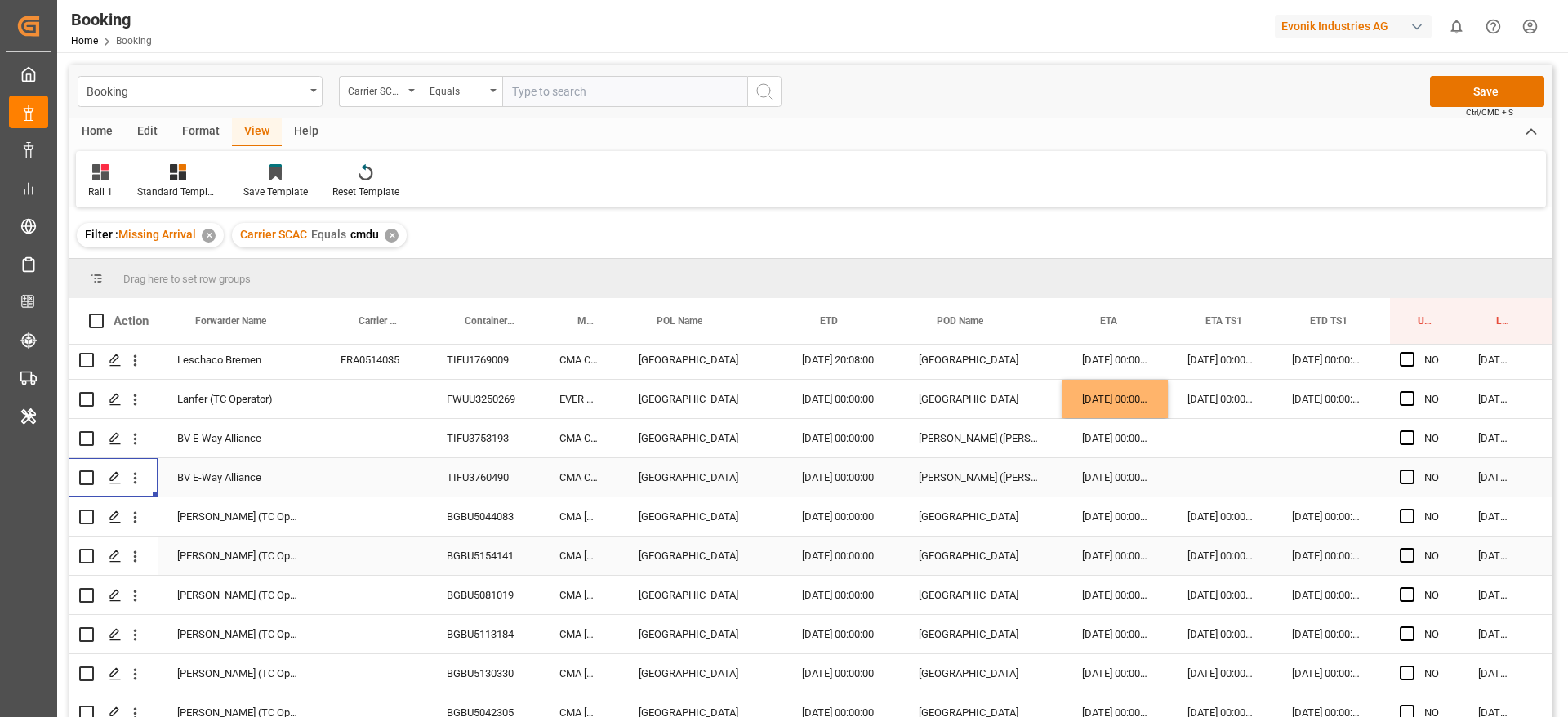
click at [473, 528] on div "BGBU5044083" at bounding box center [483, 517] width 112 height 38
click at [472, 553] on div "BGBU5154141" at bounding box center [483, 556] width 112 height 38
click at [487, 596] on div "BGBU5081019" at bounding box center [483, 595] width 112 height 38
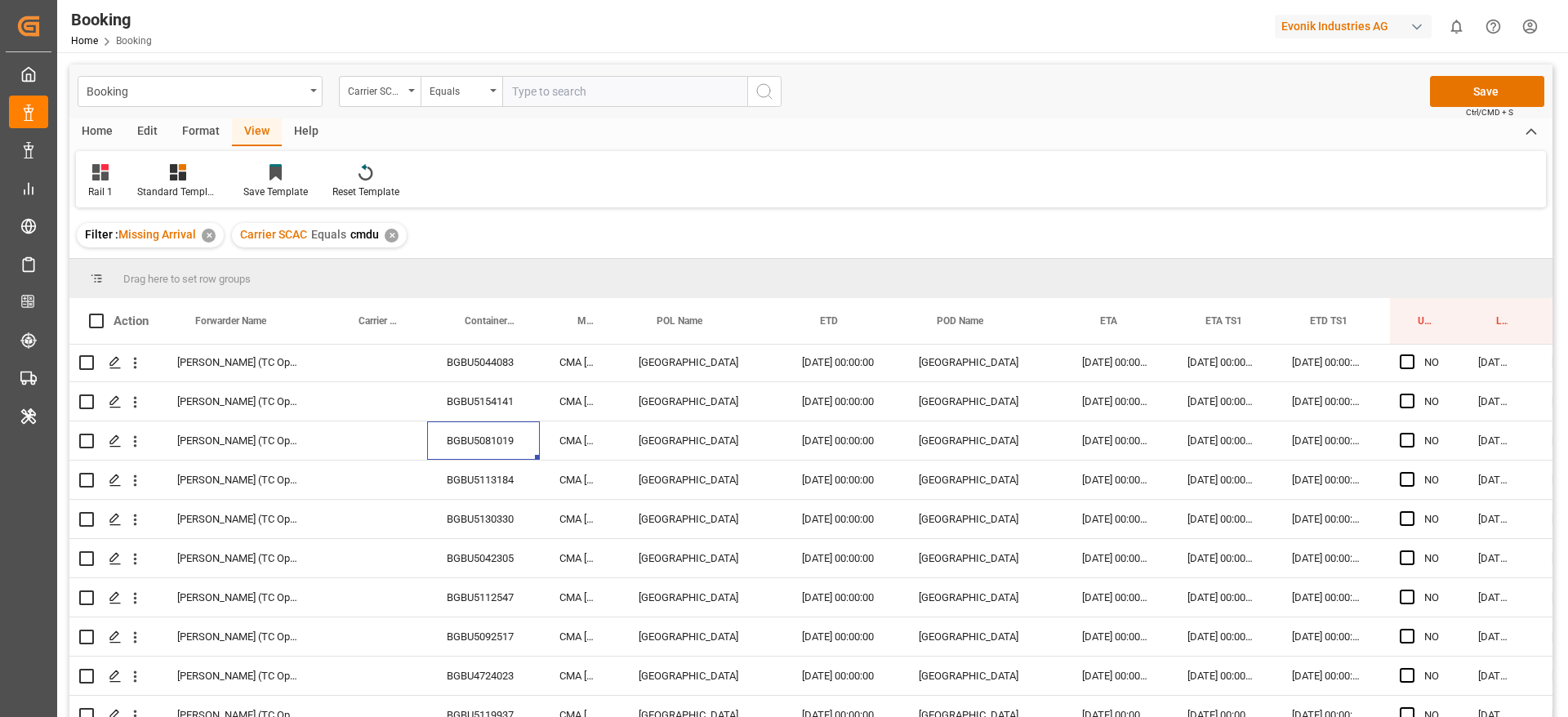
scroll to position [1016, 10]
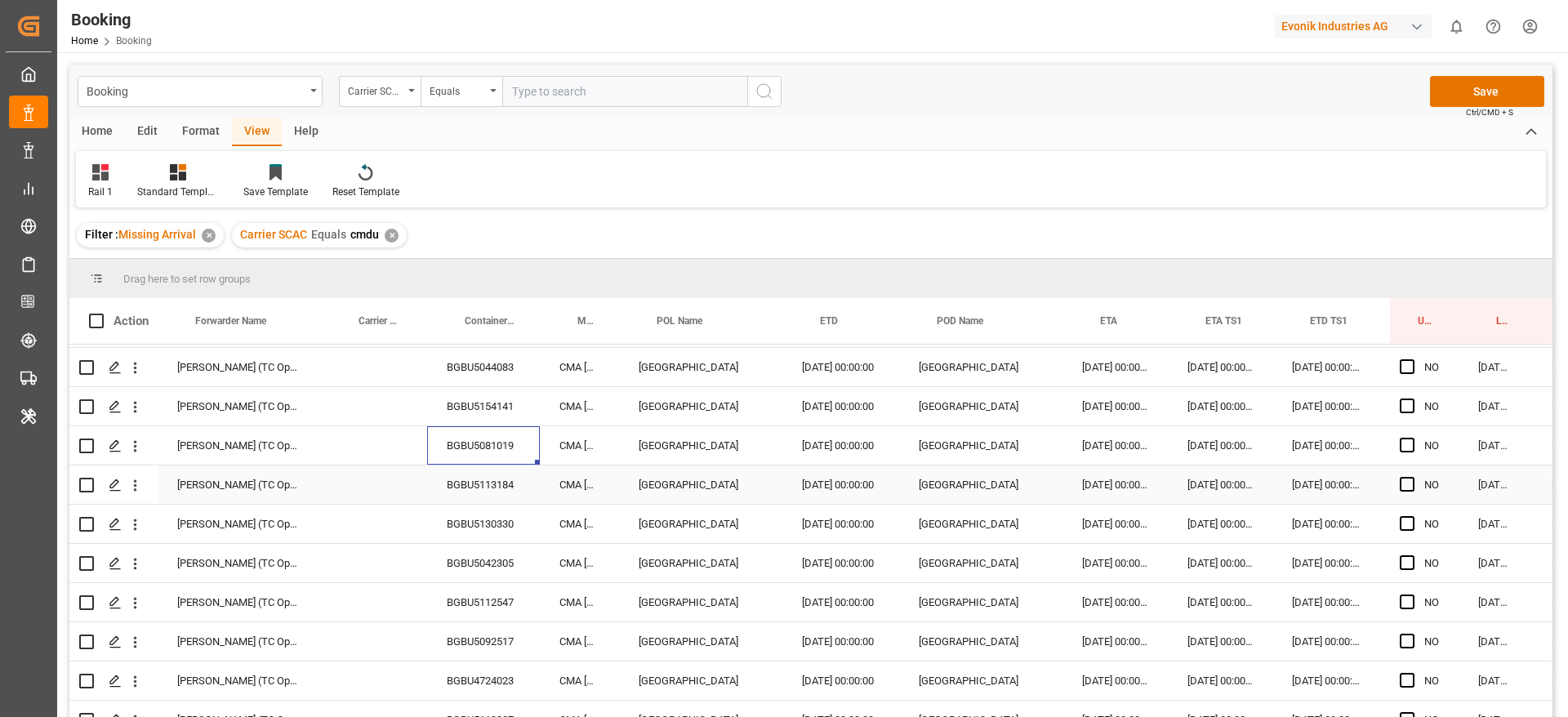
click at [499, 493] on div "BGBU5113184" at bounding box center [483, 484] width 112 height 38
click at [458, 522] on div "BGBU5130330" at bounding box center [483, 523] width 112 height 38
click at [476, 566] on div "BGBU5042305" at bounding box center [483, 563] width 112 height 38
click at [498, 615] on div "BGBU5112547" at bounding box center [483, 603] width 112 height 38
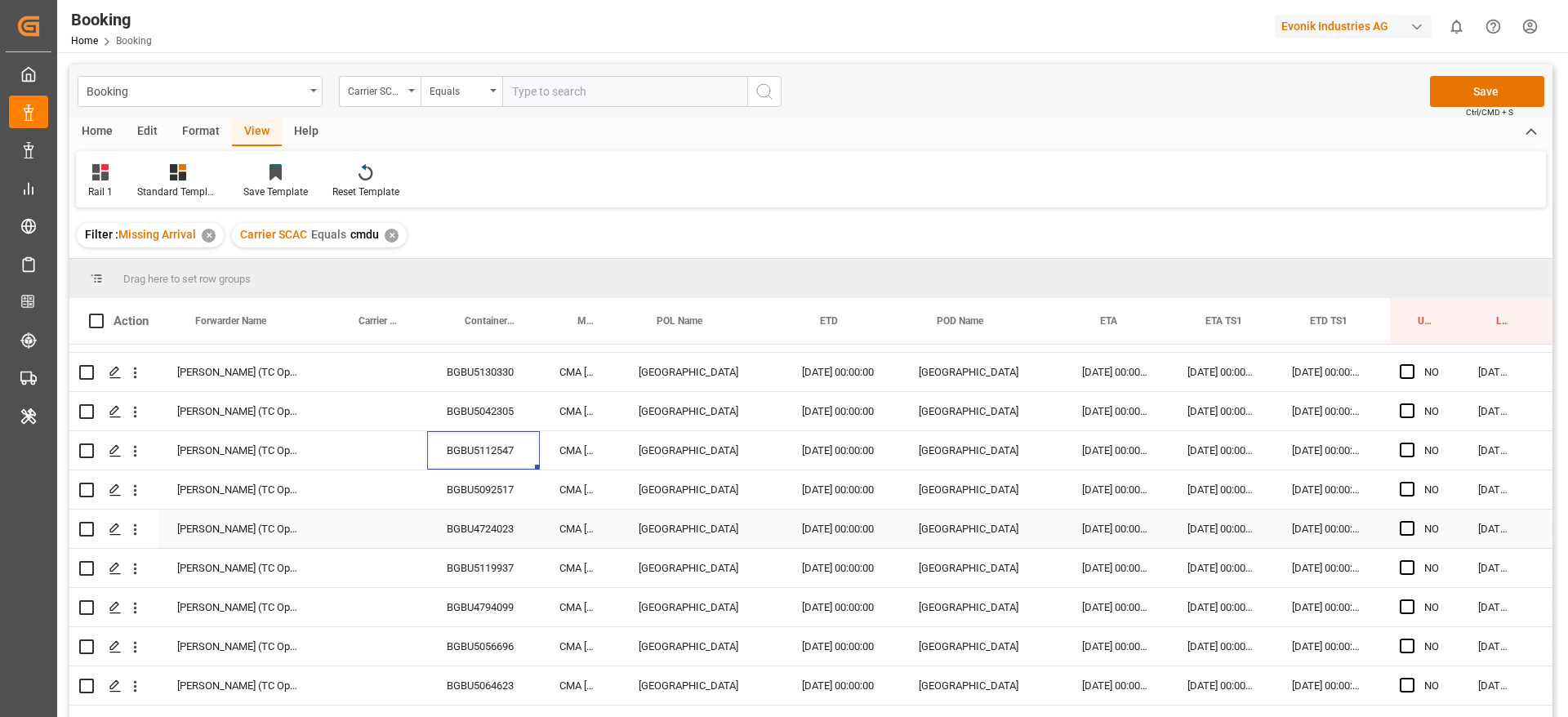
scroll to position [1173, 10]
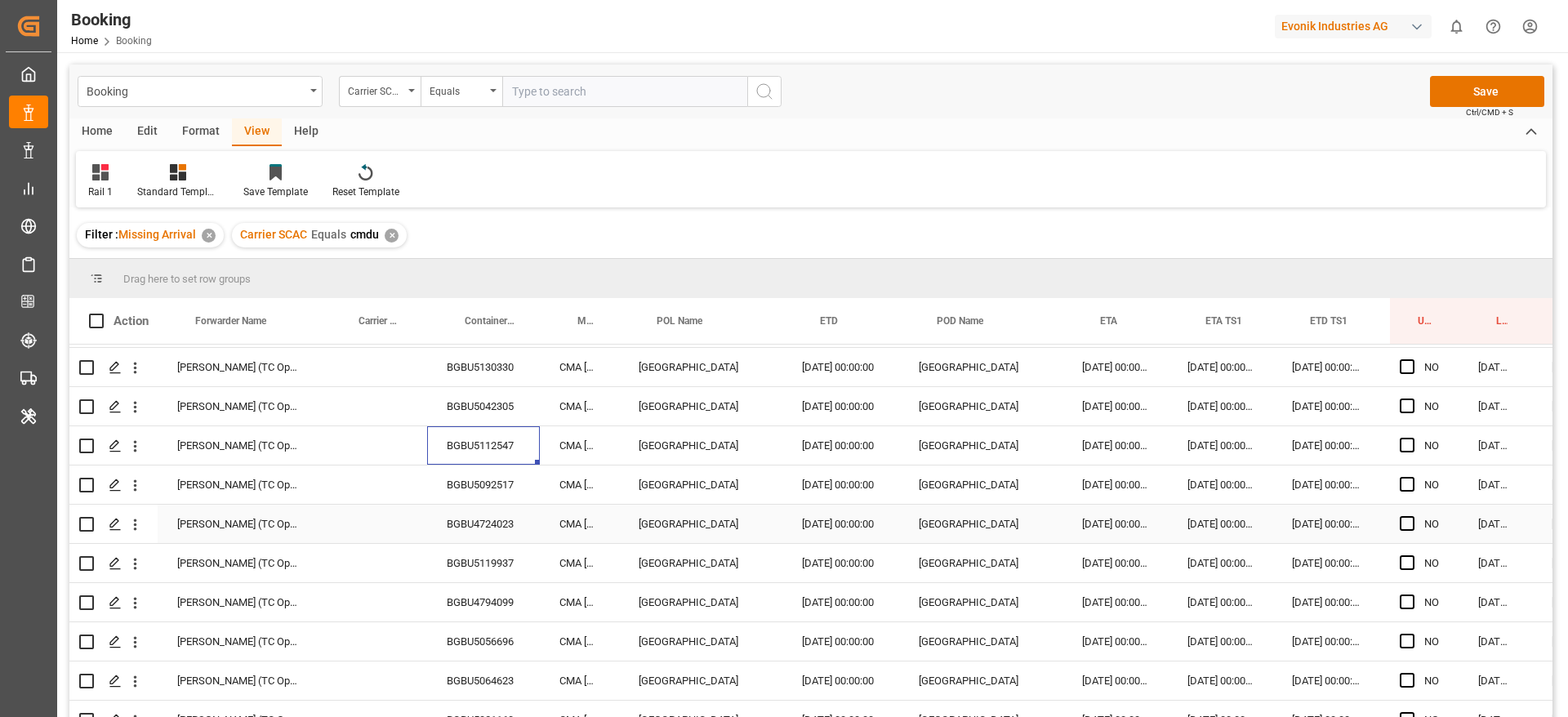
click at [492, 488] on div "BGBU5092517" at bounding box center [483, 484] width 112 height 38
click at [442, 532] on div "BGBU4724023" at bounding box center [483, 523] width 112 height 38
click at [470, 558] on div "BGBU5119937" at bounding box center [483, 563] width 112 height 38
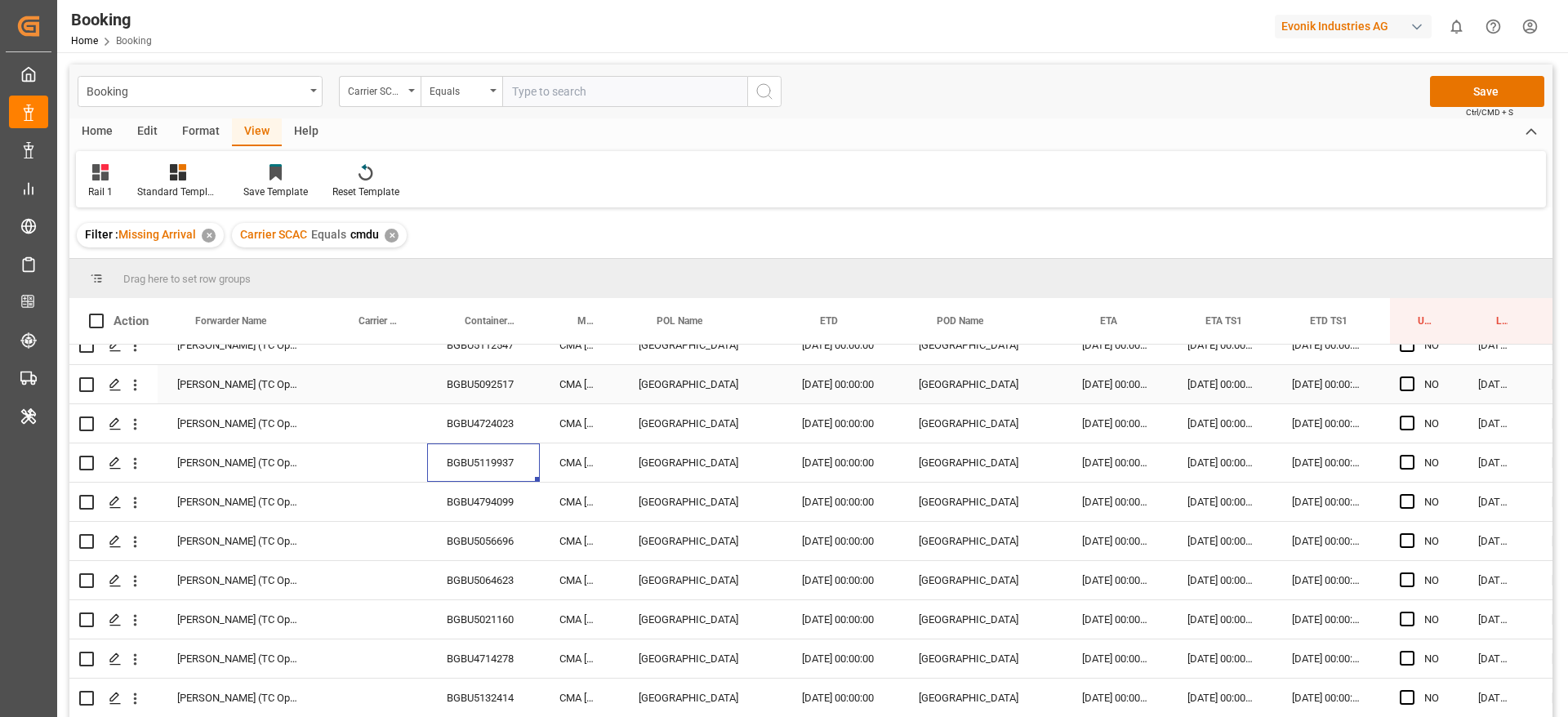
scroll to position [1280, 10]
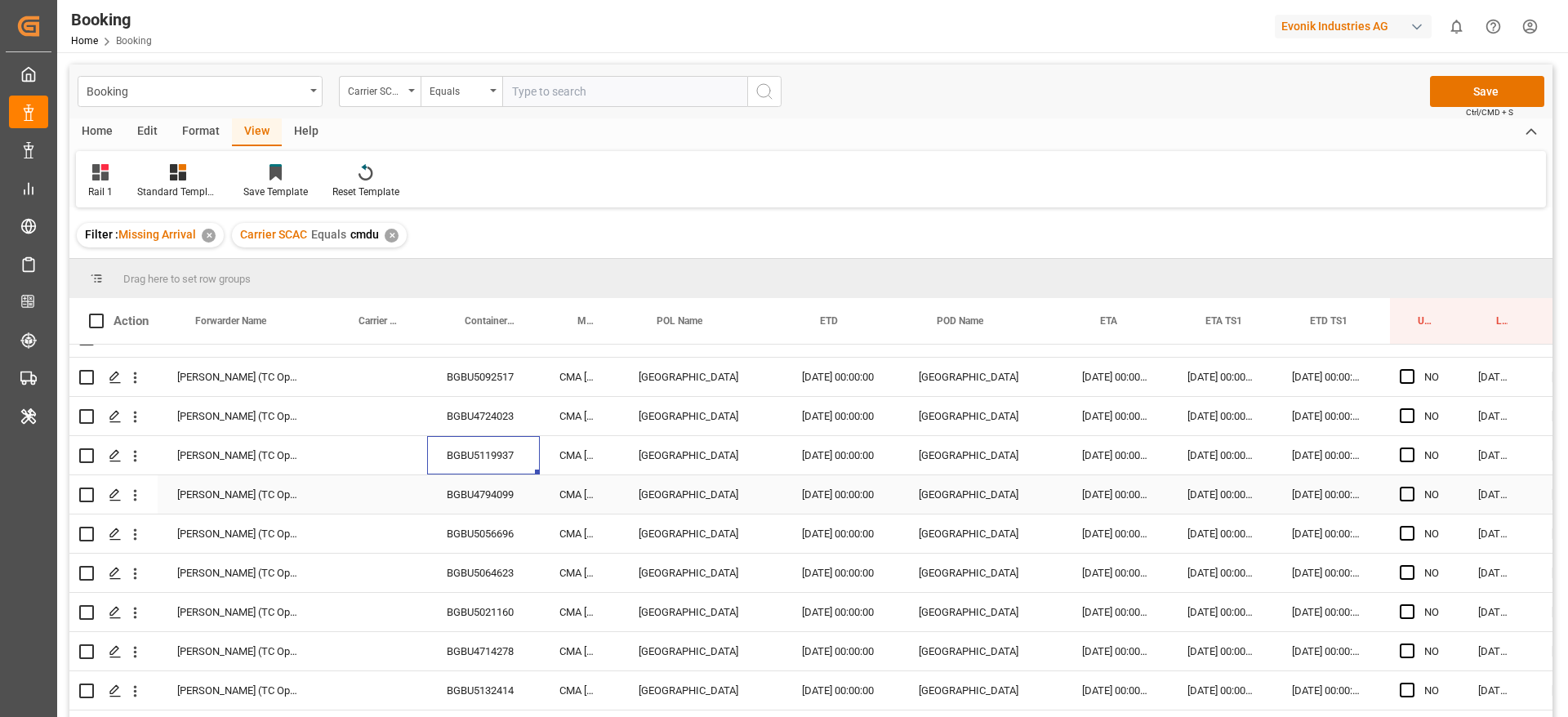
click at [527, 485] on div "BGBU4794099" at bounding box center [483, 495] width 112 height 38
click at [458, 544] on div "BGBU5056696" at bounding box center [483, 534] width 112 height 38
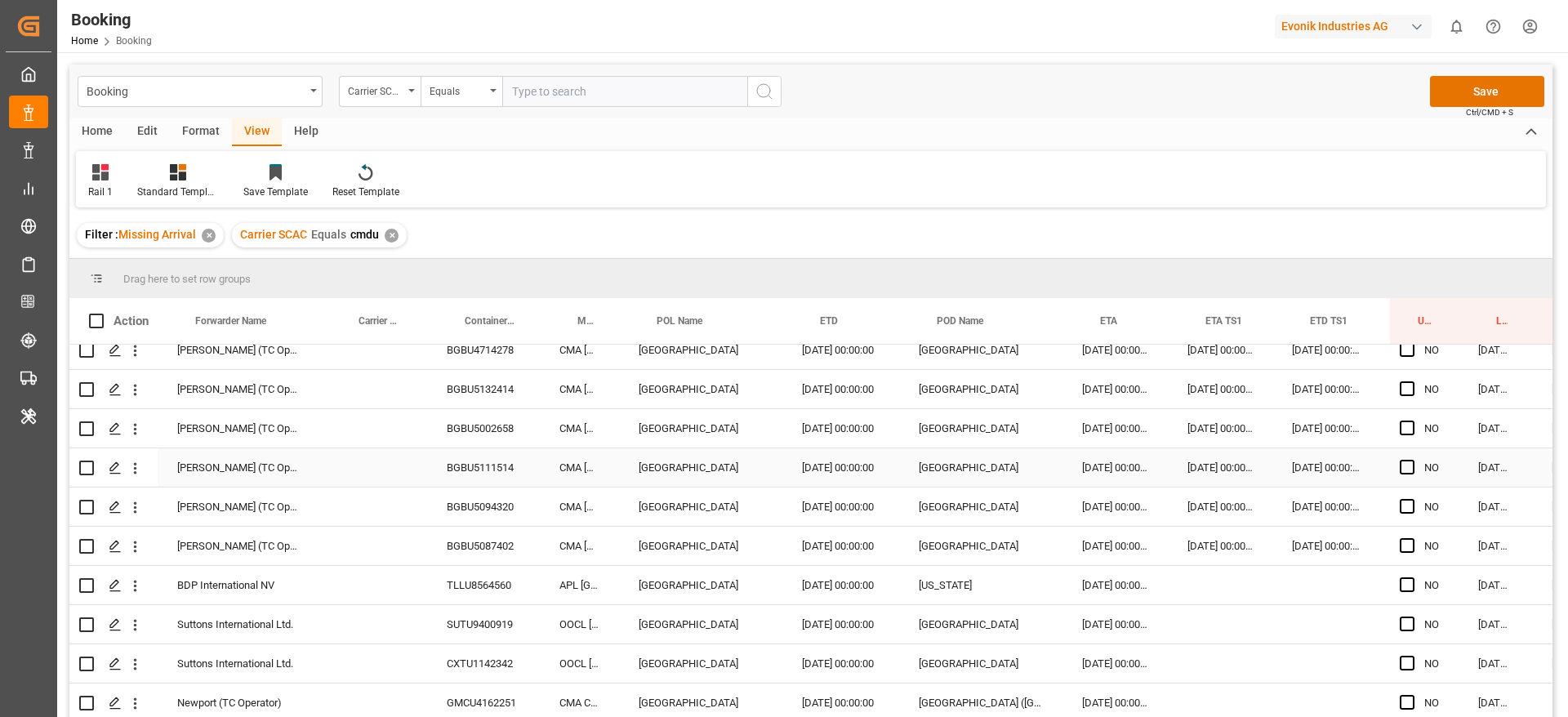
scroll to position [1583, 10]
click at [1415, 543] on div "Press SPACE to select this row." at bounding box center [1412, 545] width 25 height 37
click at [1406, 543] on span "Press SPACE to select this row." at bounding box center [1406, 544] width 14 height 14
click at [1412, 538] on input "Press SPACE to select this row." at bounding box center [1412, 538] width 0 height 0
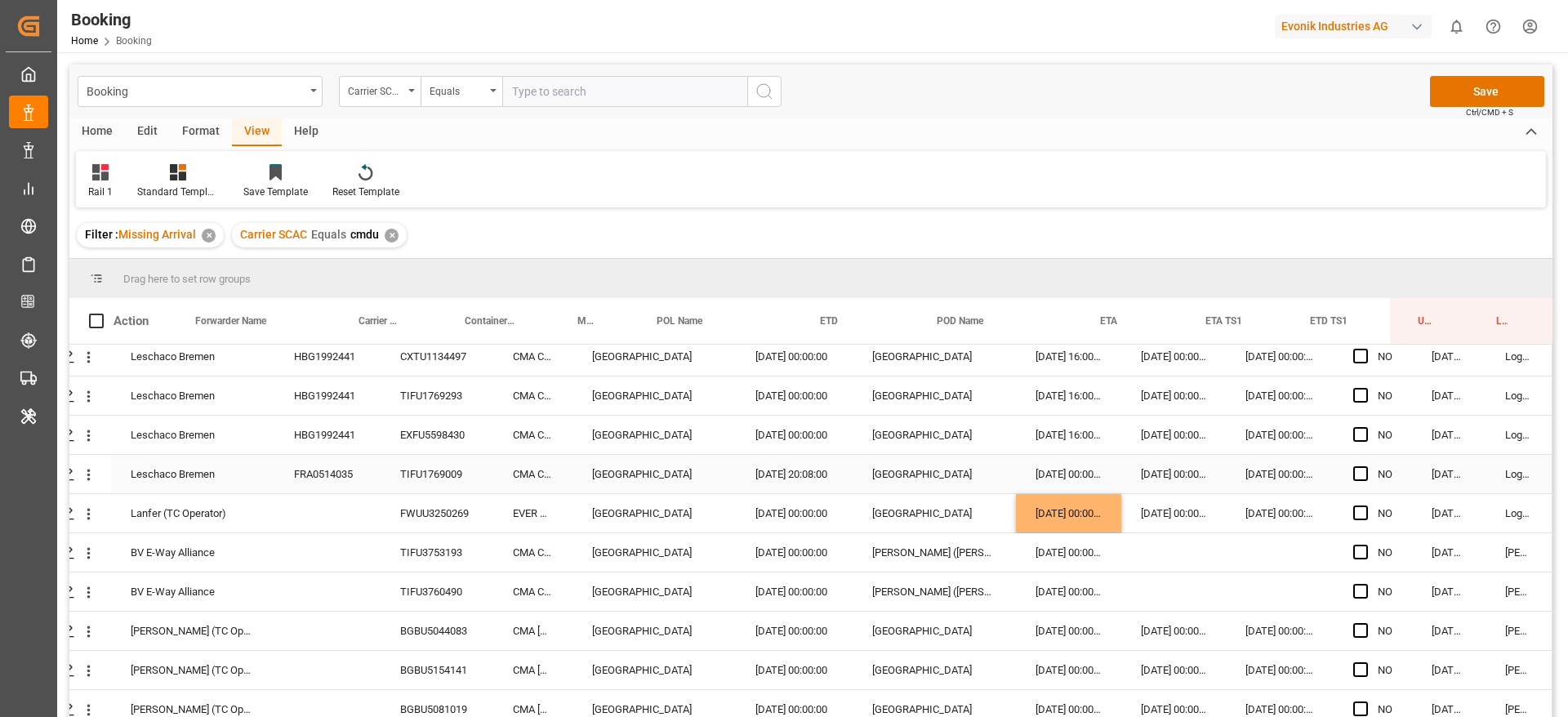
scroll to position [781, 62]
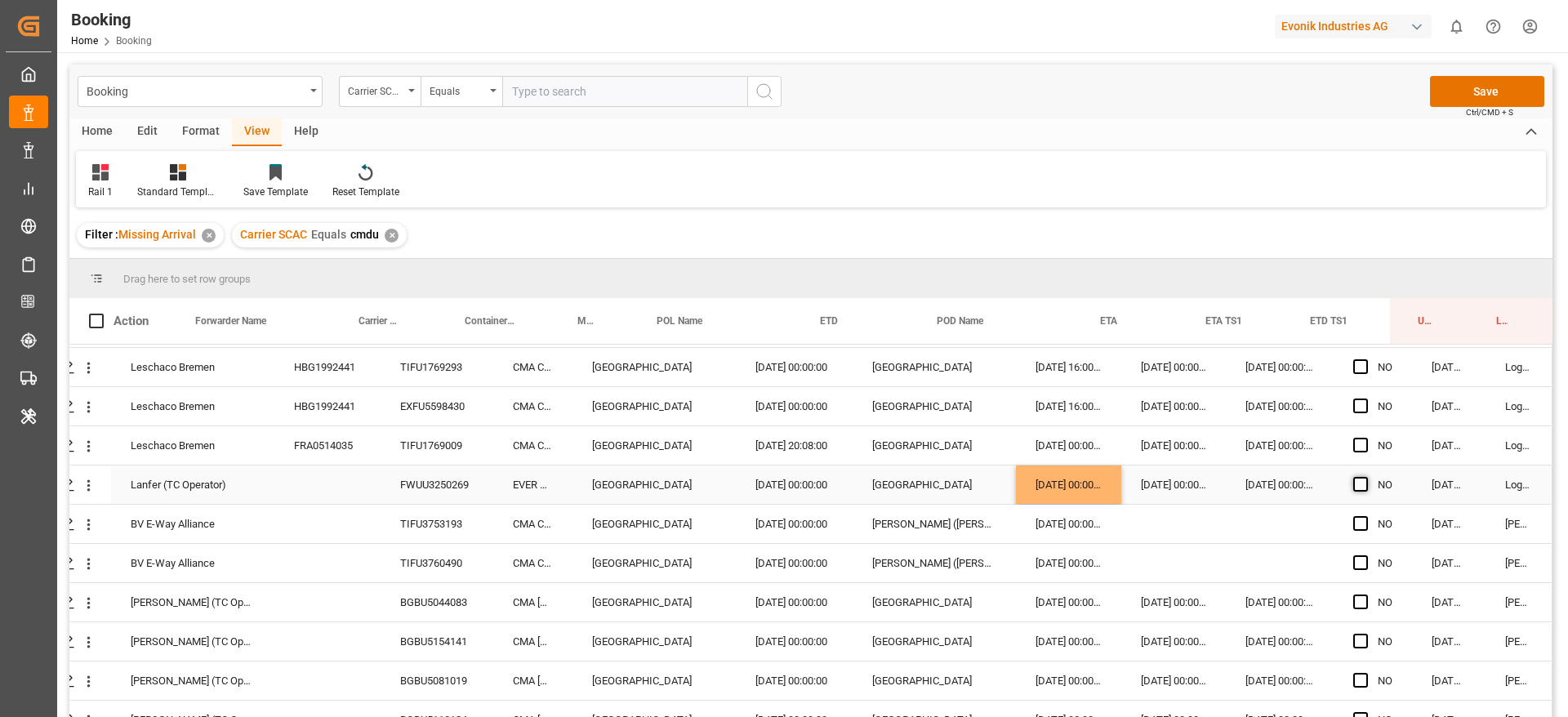
click at [1353, 486] on span "Press SPACE to select this row." at bounding box center [1359, 483] width 14 height 14
click at [1365, 477] on input "Press SPACE to select this row." at bounding box center [1365, 477] width 0 height 0
drag, startPoint x: 1403, startPoint y: 503, endPoint x: 1418, endPoint y: 724, distance: 221.5
click at [1418, 716] on html "Created by potrace 1.15, written by Peter Selinger 2001-2017 Created by potrace…" at bounding box center [784, 358] width 1568 height 717
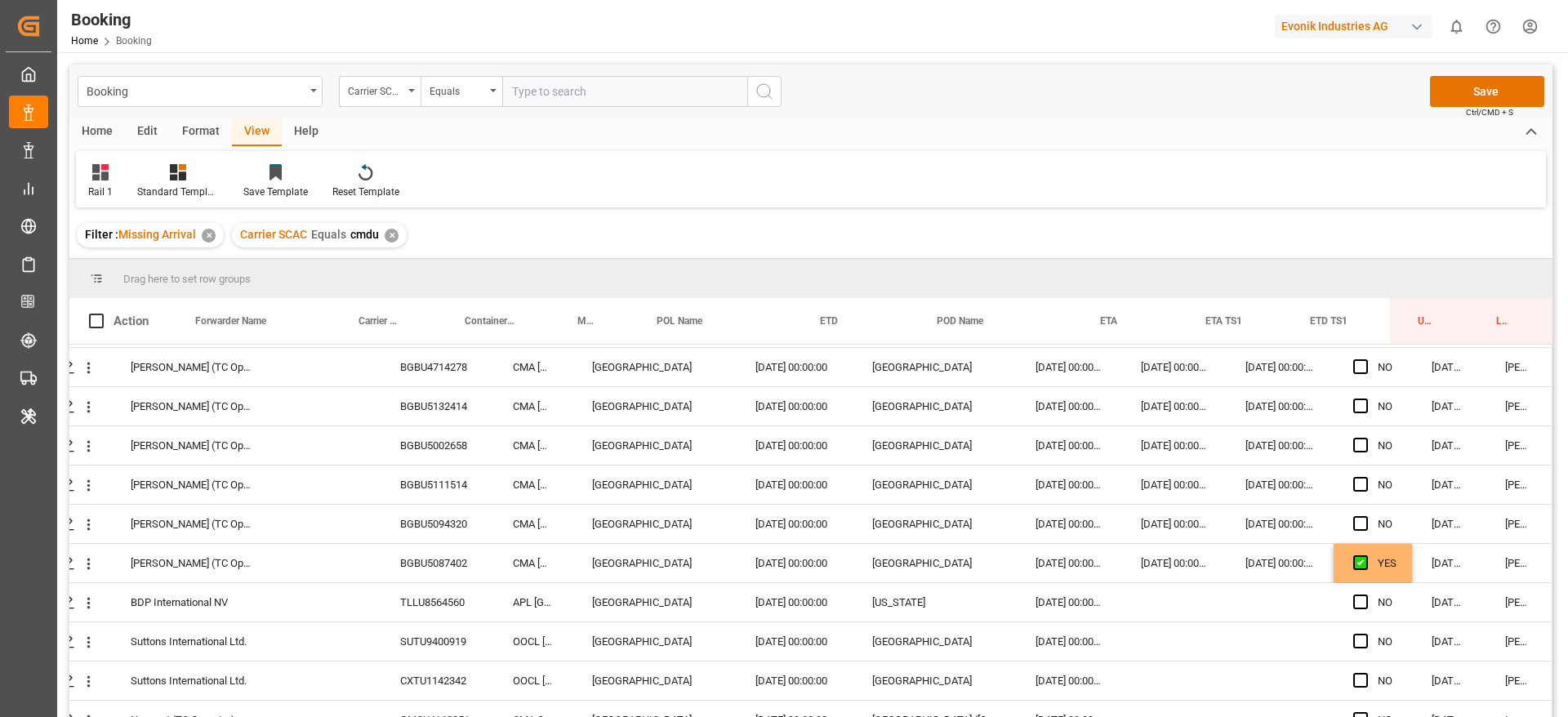
scroll to position [1630, 62]
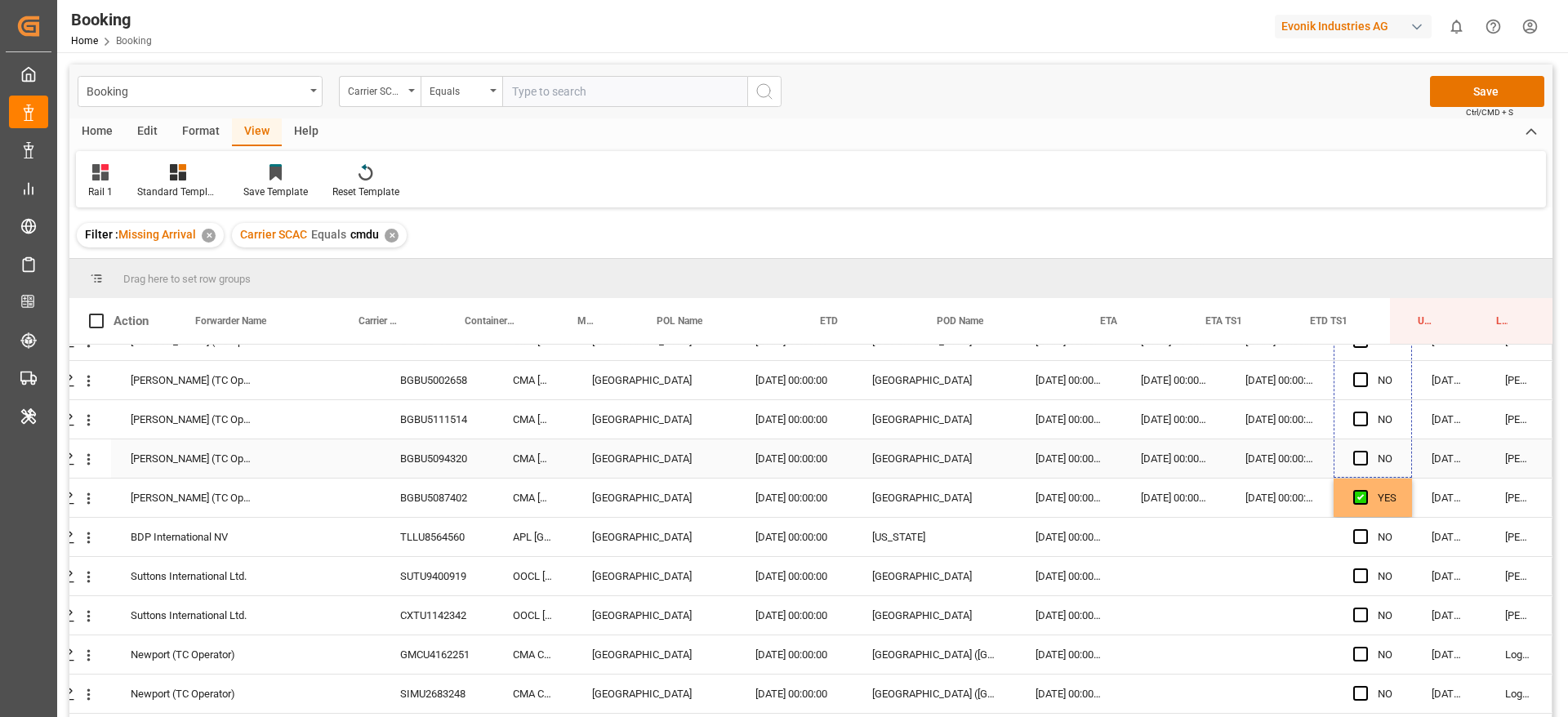
drag, startPoint x: 1405, startPoint y: 499, endPoint x: 1353, endPoint y: 470, distance: 59.5
click at [405, 532] on div "TLLU8564560" at bounding box center [437, 537] width 112 height 38
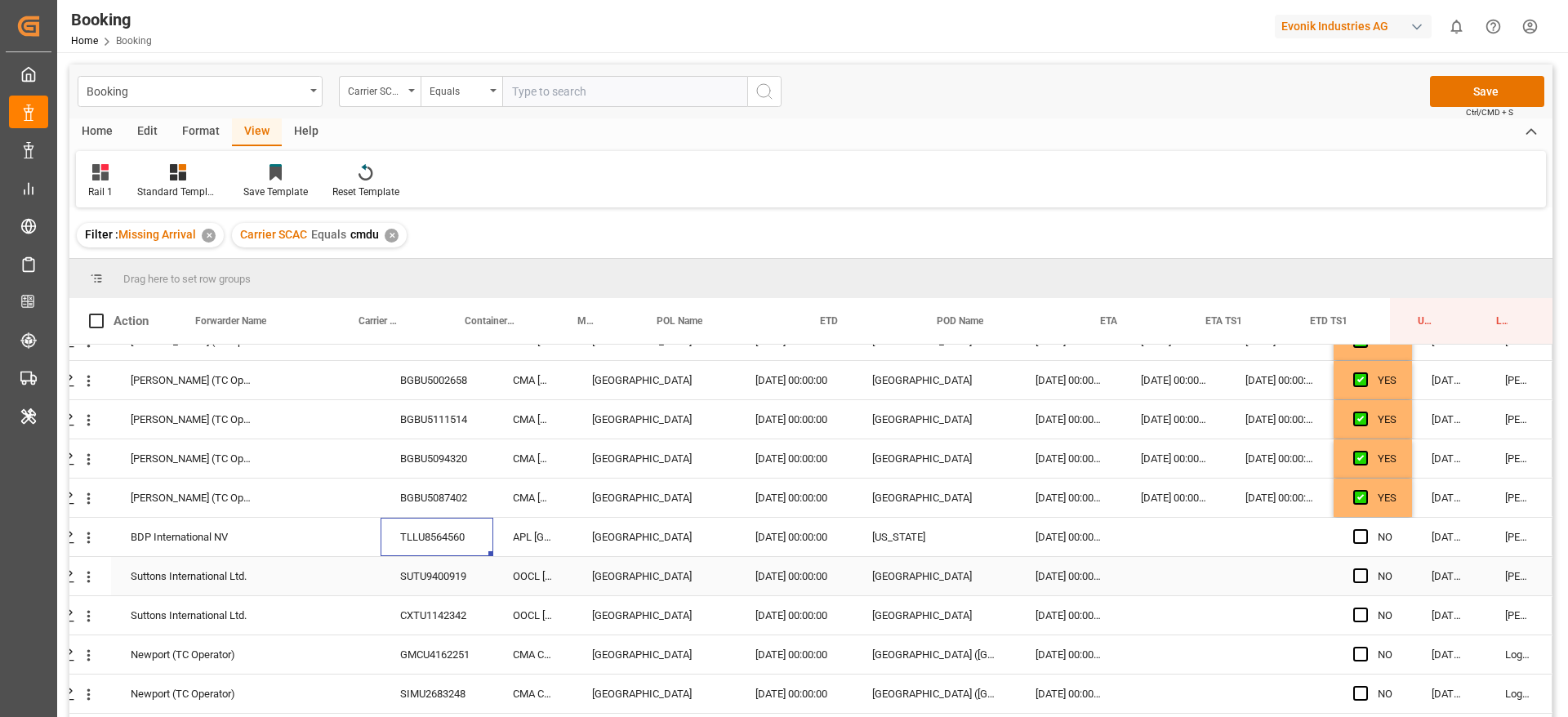
click at [455, 588] on div "SUTU9400919" at bounding box center [437, 576] width 112 height 38
click at [1062, 537] on div "02.10.2025 00:00:00" at bounding box center [1069, 537] width 106 height 38
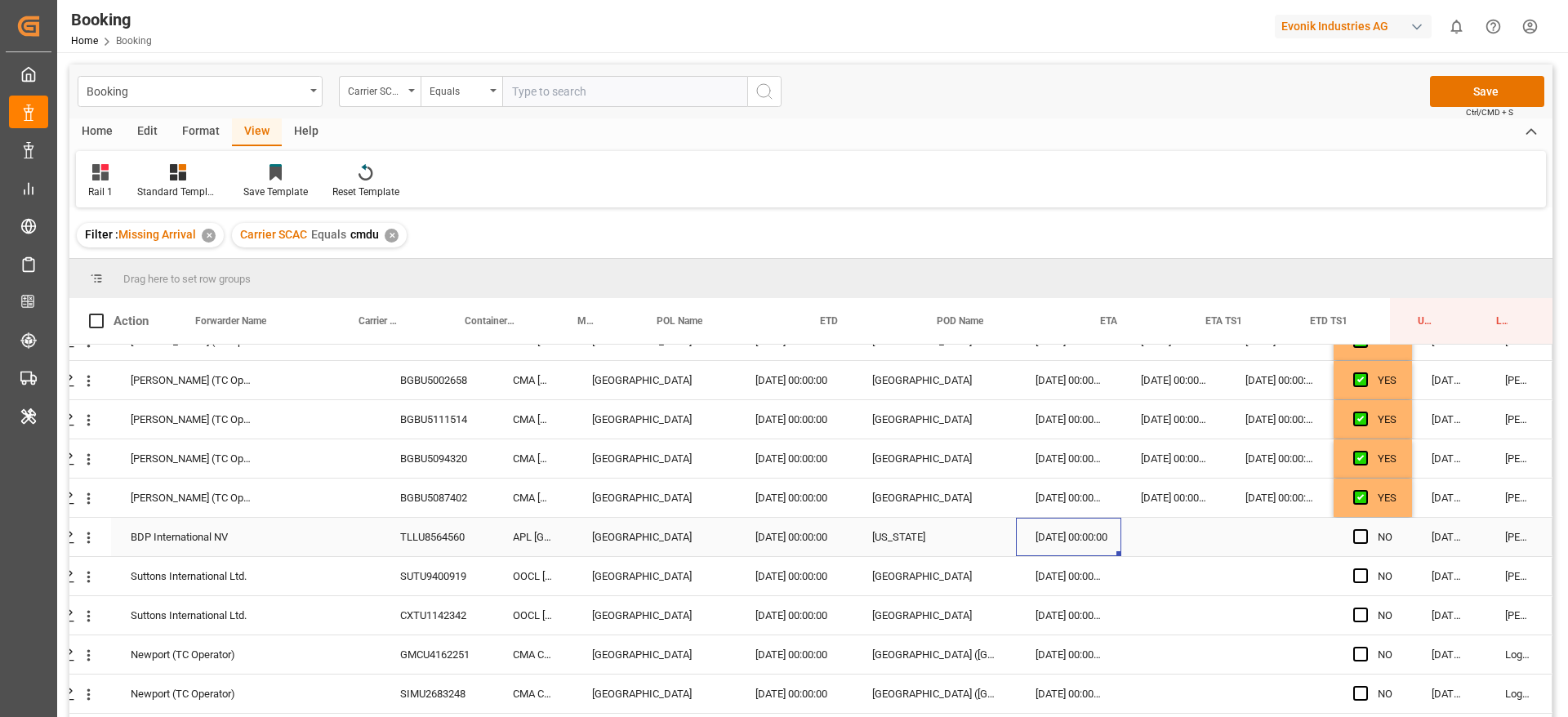
click at [1062, 534] on div "02.10.2025 00:00:00" at bounding box center [1069, 537] width 106 height 38
click at [1196, 551] on div "Press SPACE to select this row." at bounding box center [1173, 537] width 105 height 38
click at [1016, 535] on div "02.10.2025 00:00:00" at bounding box center [1069, 537] width 106 height 38
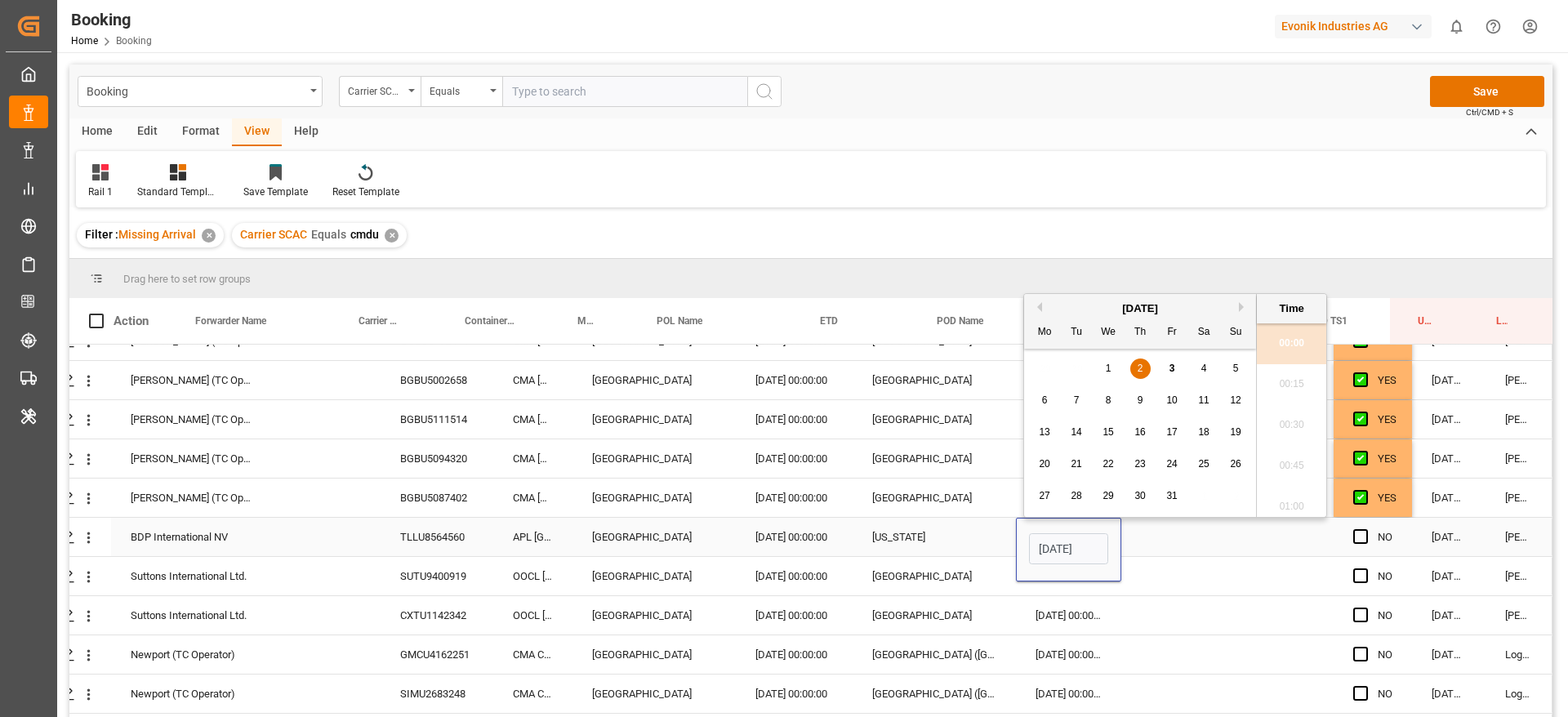
scroll to position [1639, 0]
click at [1201, 369] on span "4" at bounding box center [1204, 368] width 6 height 11
type input "04.10.2025 00:00"
click at [1139, 527] on div "Press SPACE to select this row." at bounding box center [1173, 537] width 105 height 38
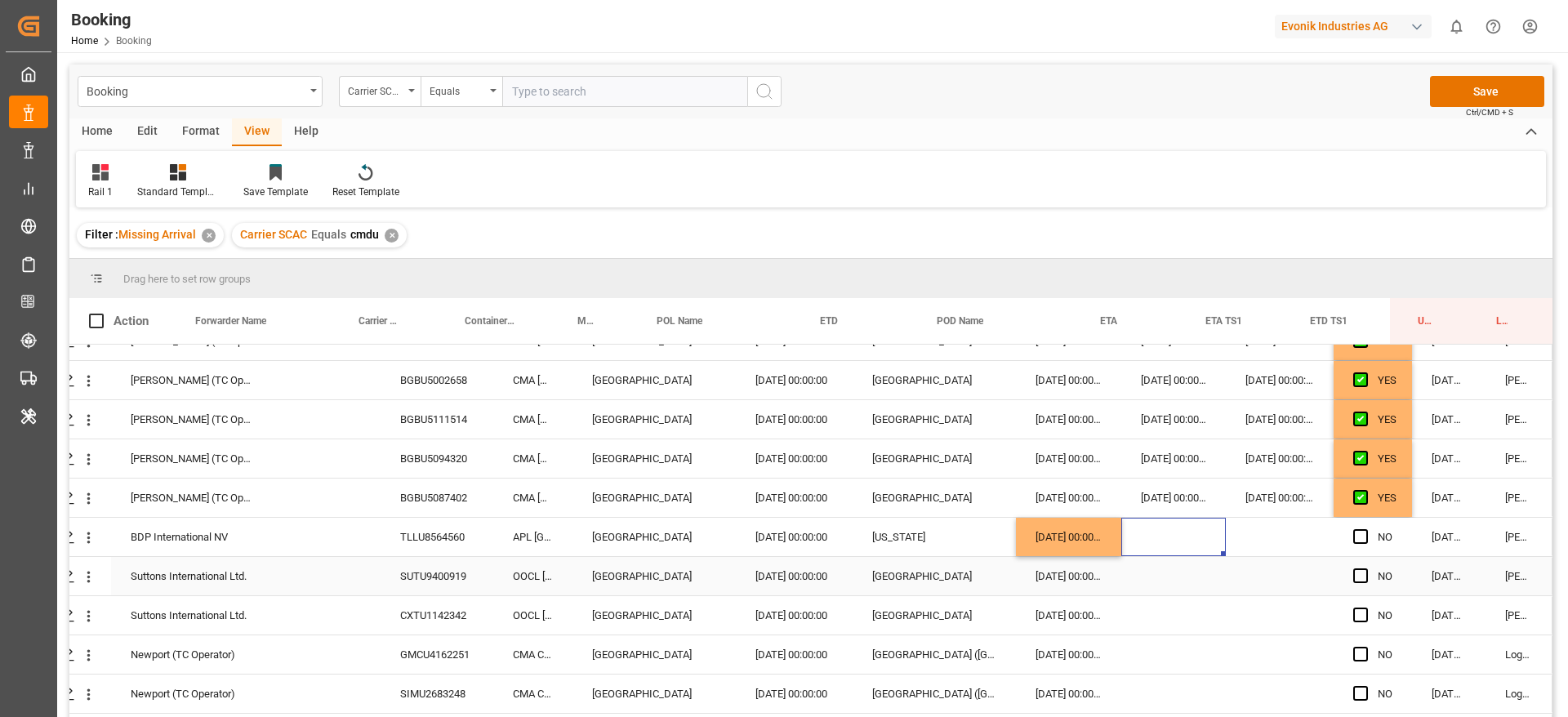
click at [1051, 573] on div "02.10.2025 00:00:00" at bounding box center [1069, 576] width 106 height 38
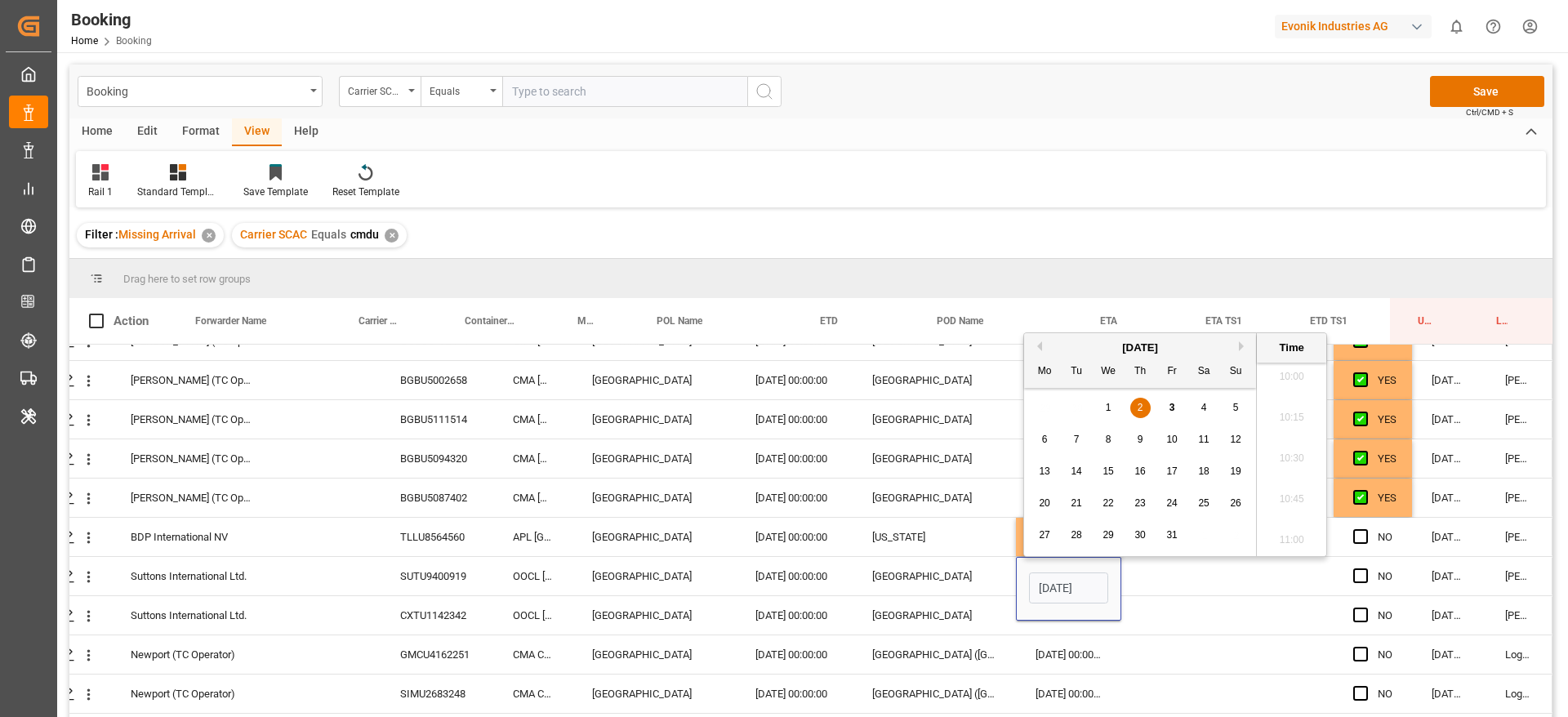
click at [1171, 412] on span "3" at bounding box center [1172, 407] width 6 height 11
type input "03.10.2025 00:00"
click at [1177, 574] on div "Press SPACE to select this row." at bounding box center [1173, 576] width 105 height 38
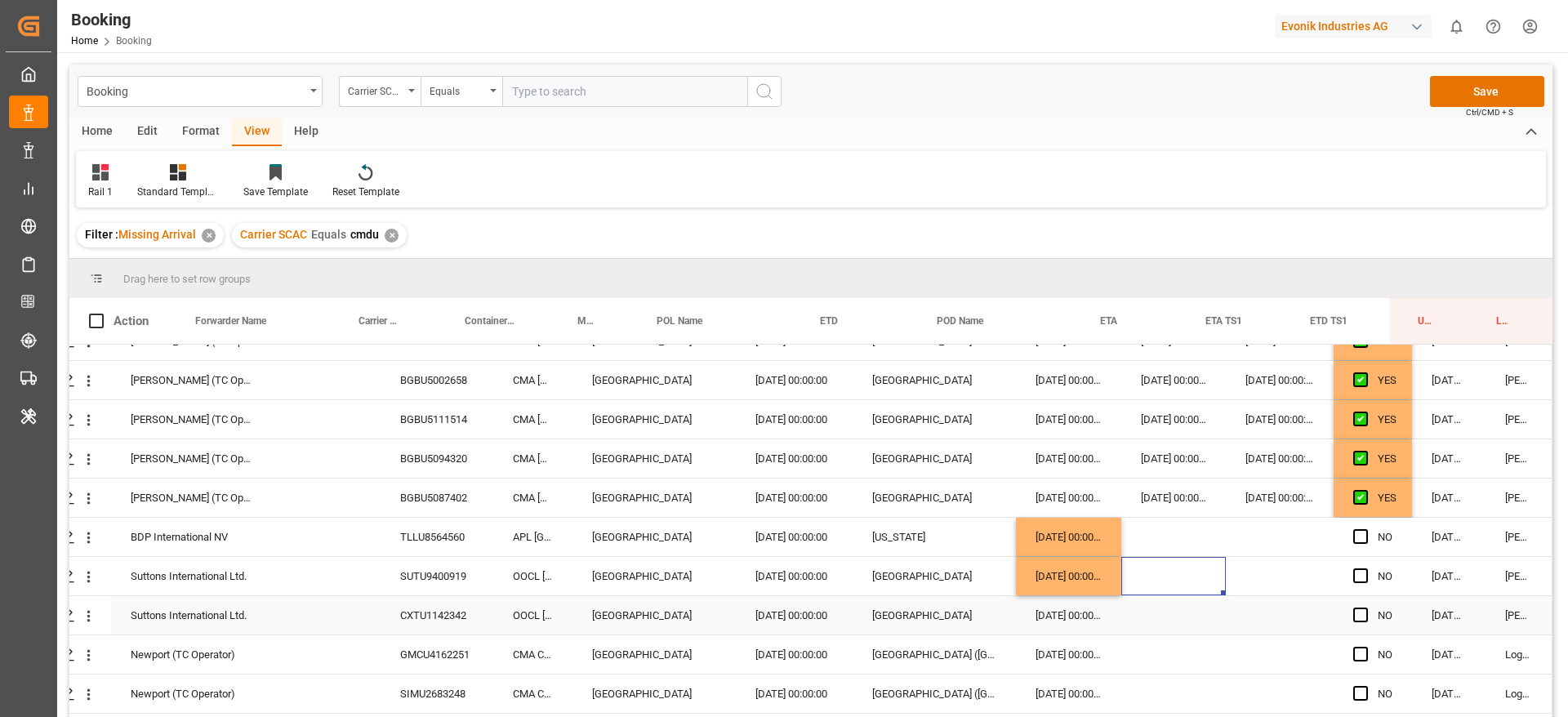
click at [396, 622] on div "CXTU1142342" at bounding box center [437, 615] width 112 height 38
click at [413, 646] on div "GMCU4162251" at bounding box center [437, 654] width 112 height 38
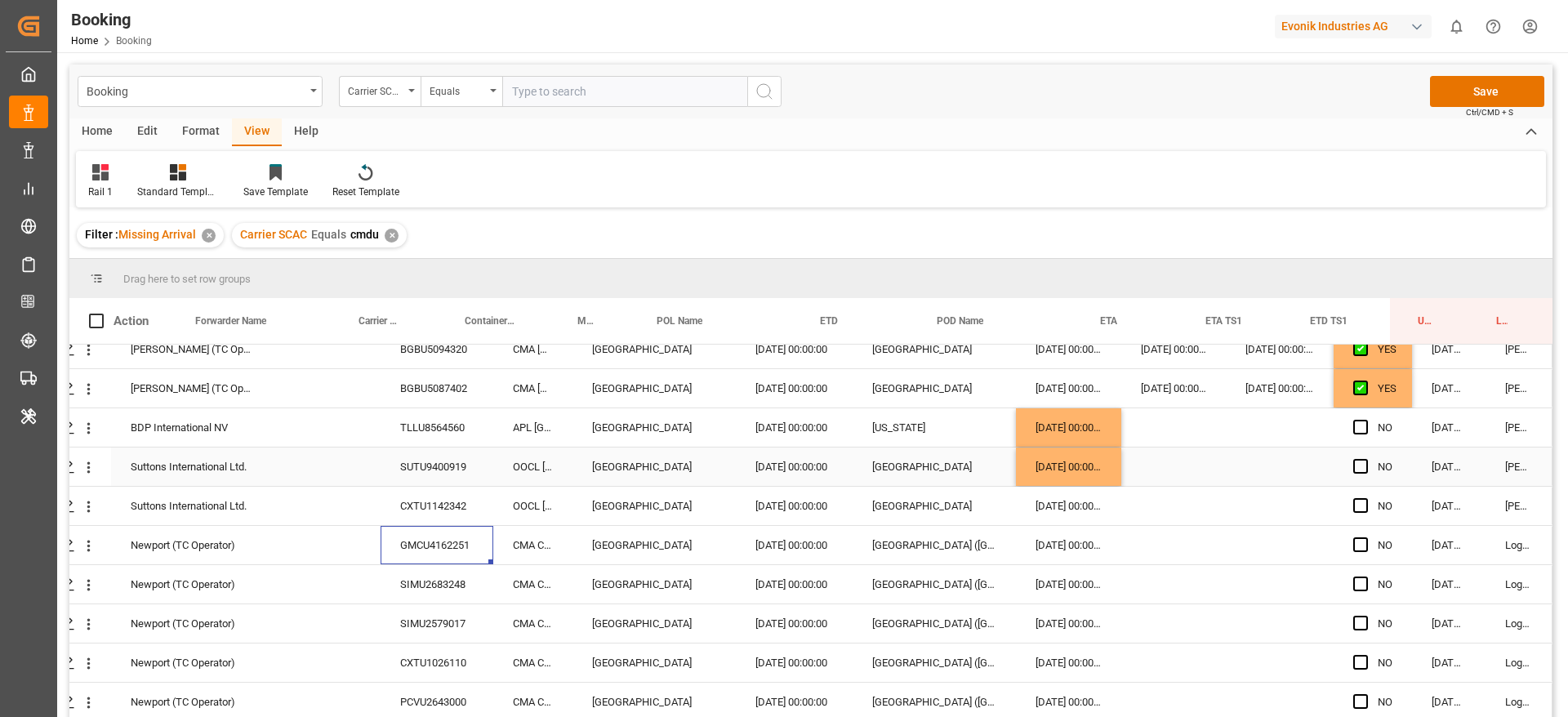
scroll to position [1746, 62]
click at [1066, 497] on div "02.10.2025 00:00:00" at bounding box center [1069, 506] width 106 height 38
click at [1073, 459] on div "03.10.2025 00:00:00" at bounding box center [1069, 466] width 106 height 38
drag, startPoint x: 1112, startPoint y: 479, endPoint x: 1104, endPoint y: 510, distance: 32.0
click at [1069, 548] on div "01.10.2025 00:00:00" at bounding box center [1069, 545] width 106 height 38
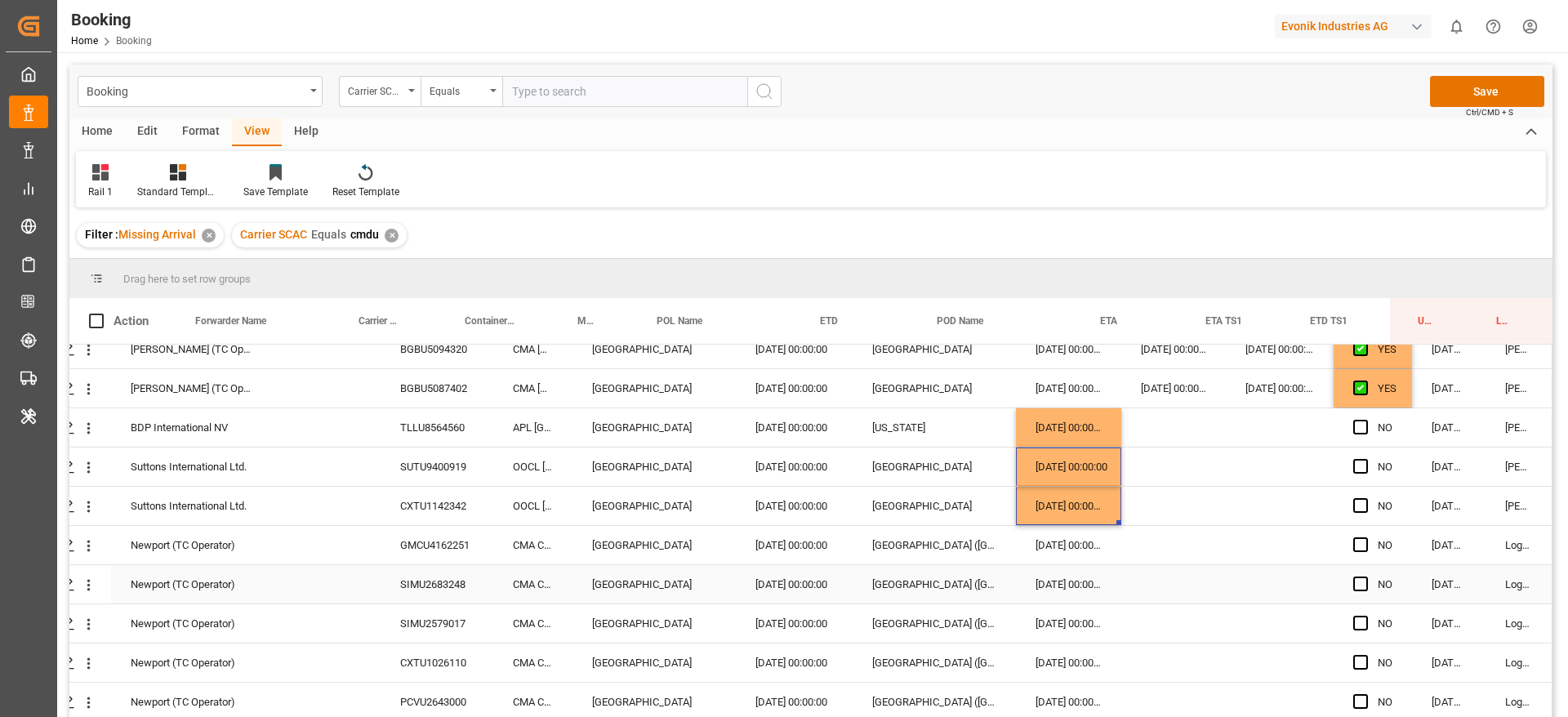
click at [1069, 548] on div "01.10.2025 00:00:00" at bounding box center [1069, 545] width 106 height 38
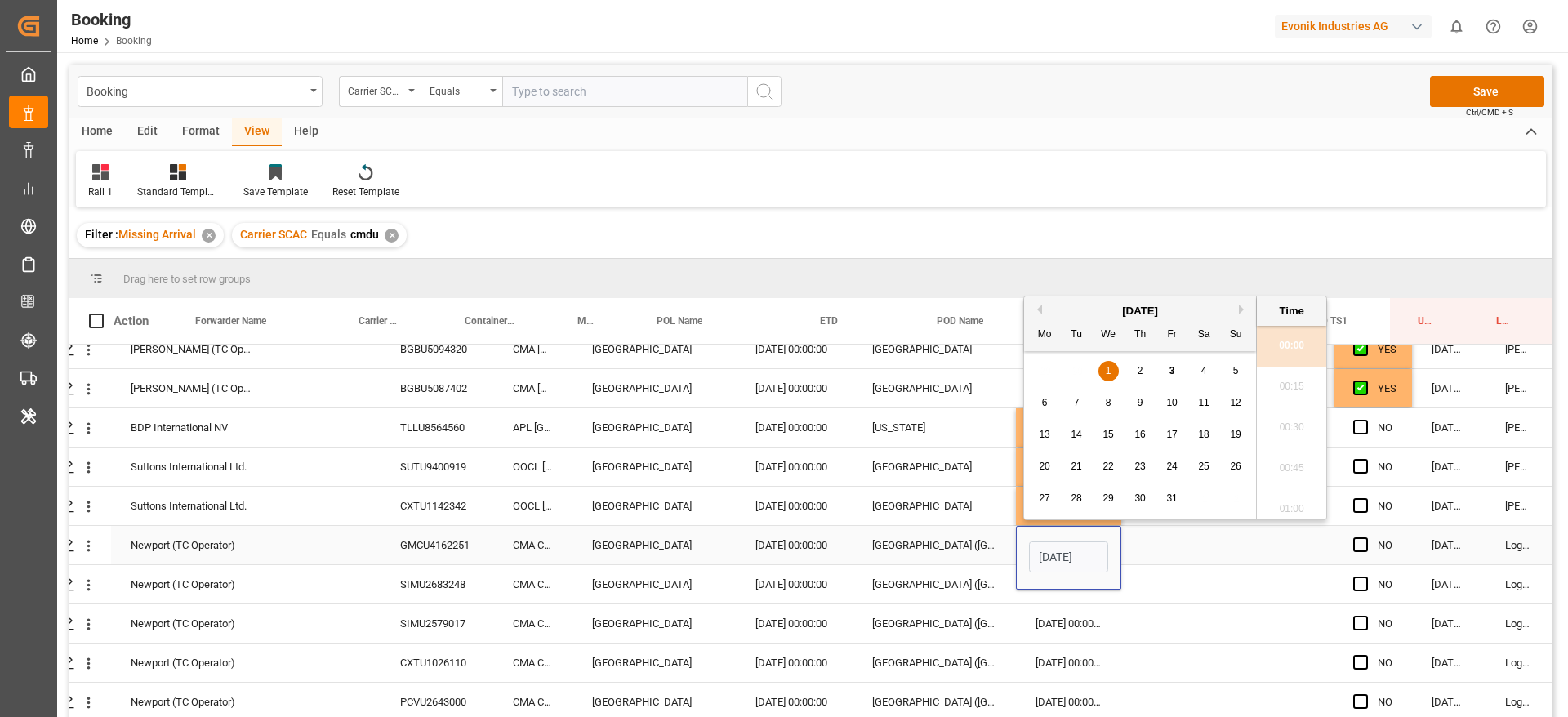
scroll to position [1639, 0]
click at [1231, 366] on div "5" at bounding box center [1235, 371] width 20 height 20
type input "05.10.2025 00:00"
click at [839, 535] on div "20.08.2025 00:00:00" at bounding box center [794, 545] width 116 height 38
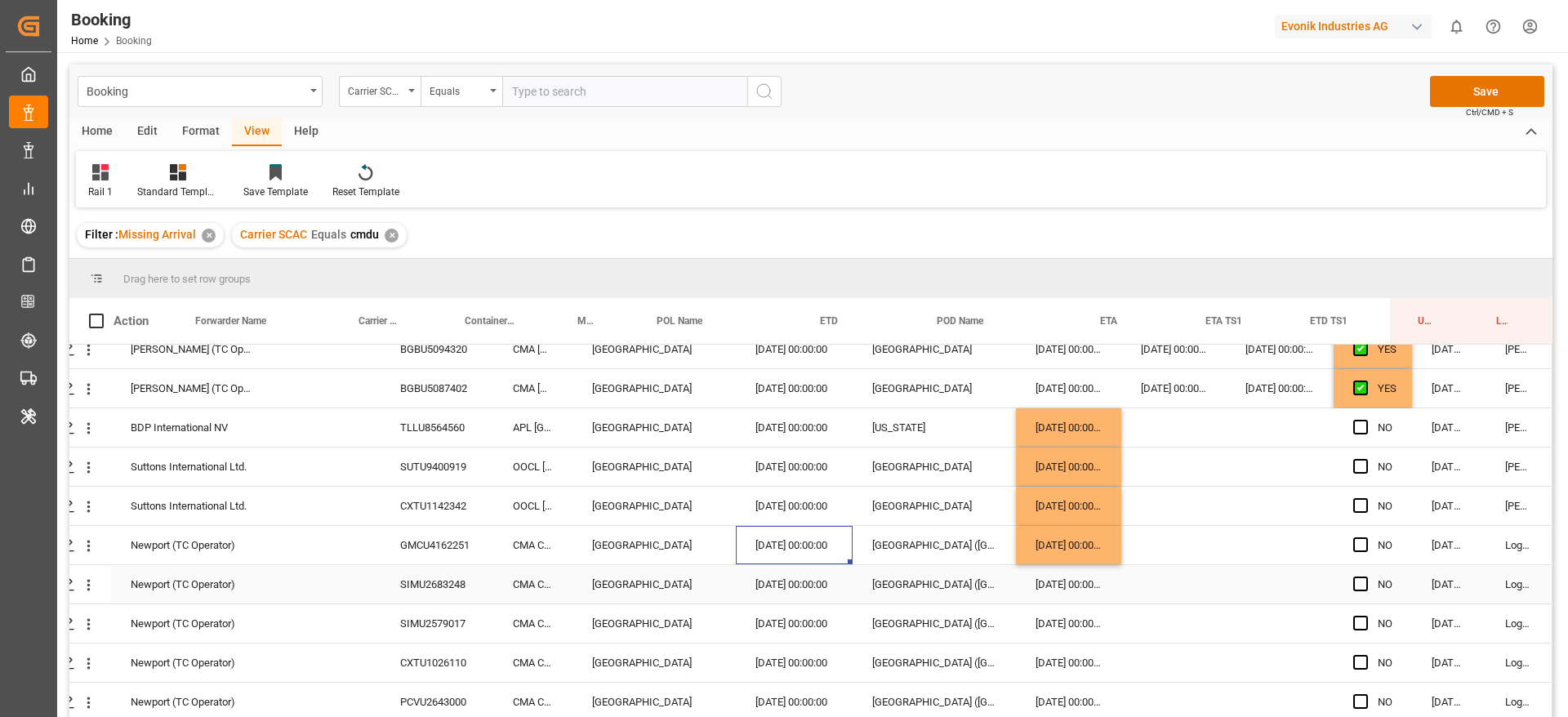
click at [426, 571] on div "SIMU2683248" at bounding box center [437, 584] width 112 height 38
click at [448, 575] on div "SIMU2683248" at bounding box center [437, 584] width 112 height 38
click at [431, 624] on div "SIMU2579017" at bounding box center [437, 624] width 112 height 38
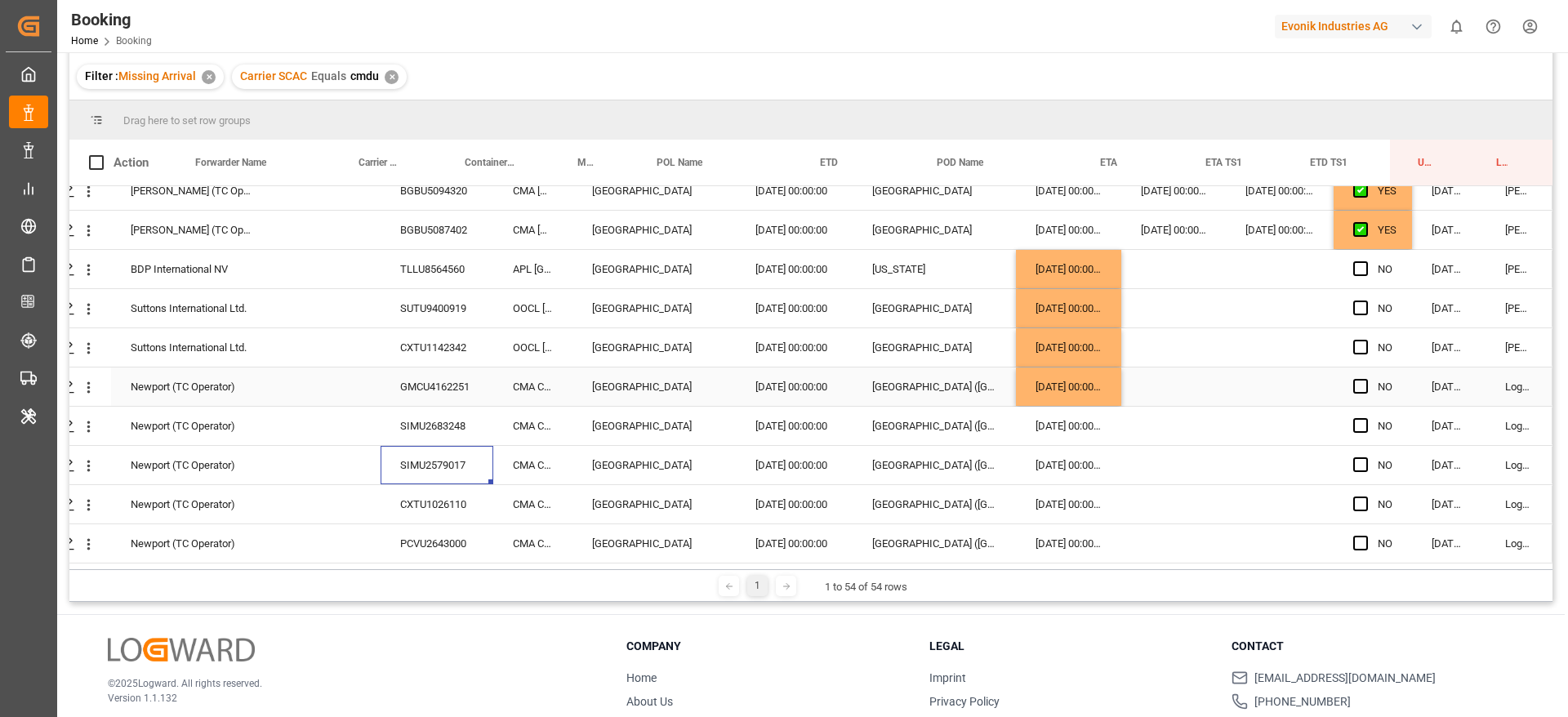
click at [1049, 385] on div "05.10.2025 00:00:00" at bounding box center [1069, 386] width 106 height 38
drag, startPoint x: 1113, startPoint y: 398, endPoint x: 1098, endPoint y: 523, distance: 125.9
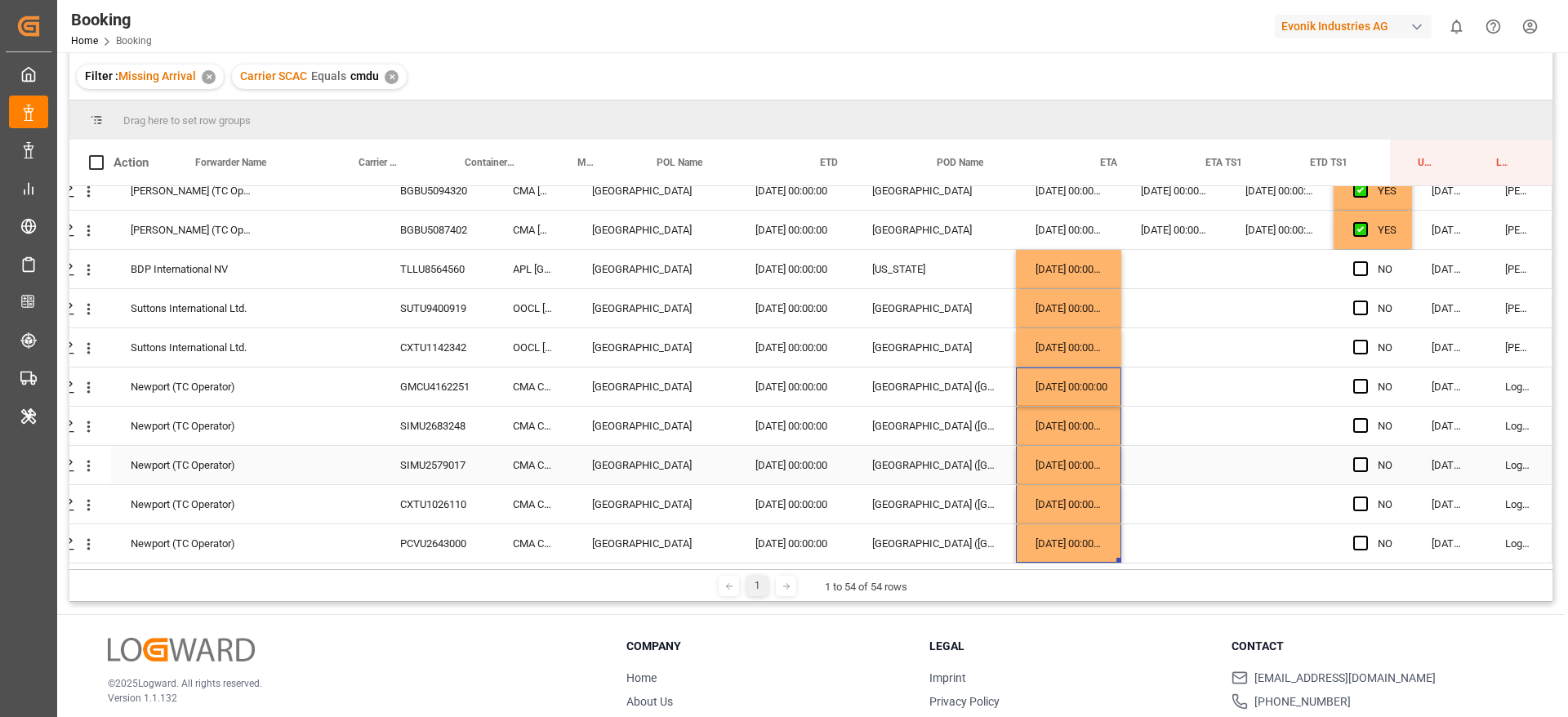
scroll to position [242, 0]
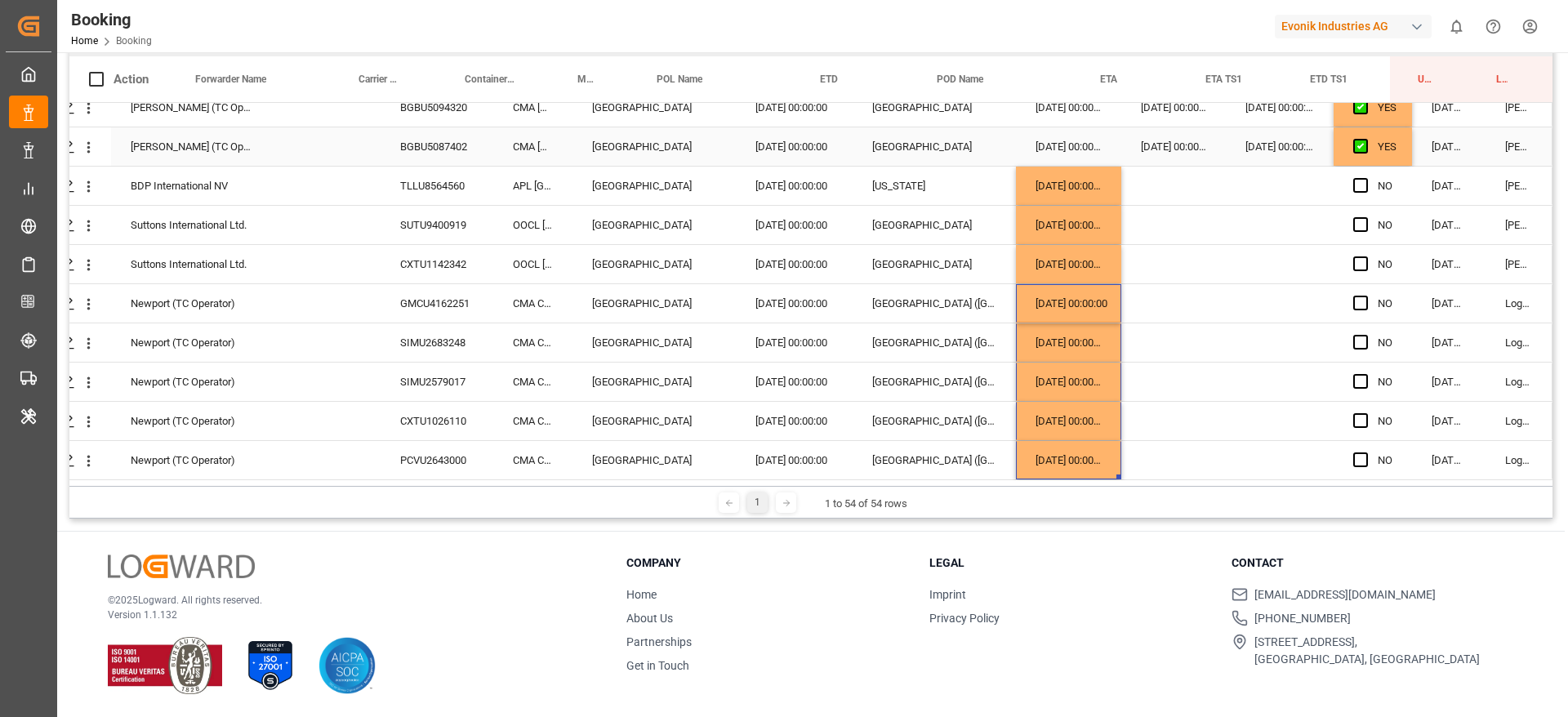
click at [1395, 146] on div "YES" at bounding box center [1373, 147] width 78 height 38
drag, startPoint x: 1401, startPoint y: 154, endPoint x: 1407, endPoint y: 467, distance: 313.1
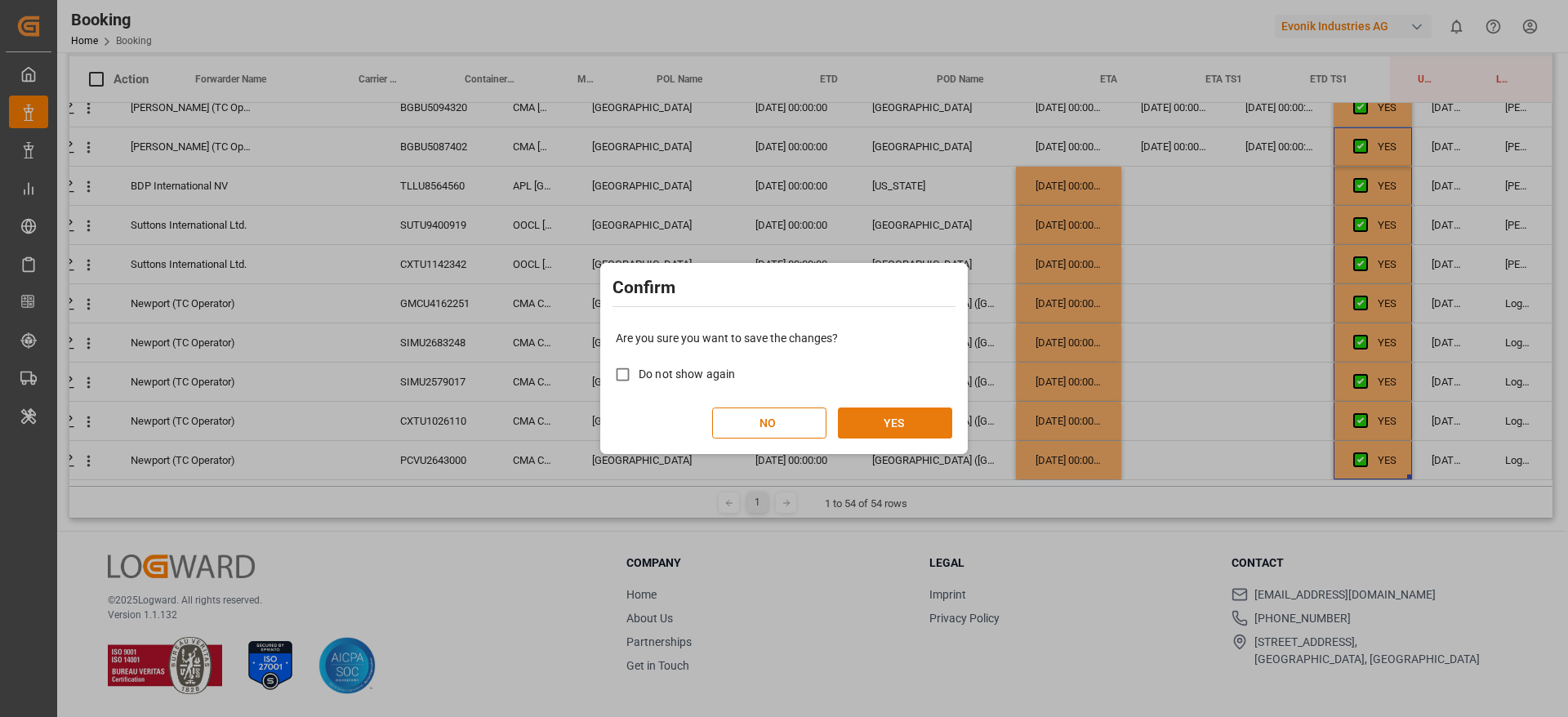
click at [902, 412] on button "YES" at bounding box center [895, 422] width 114 height 31
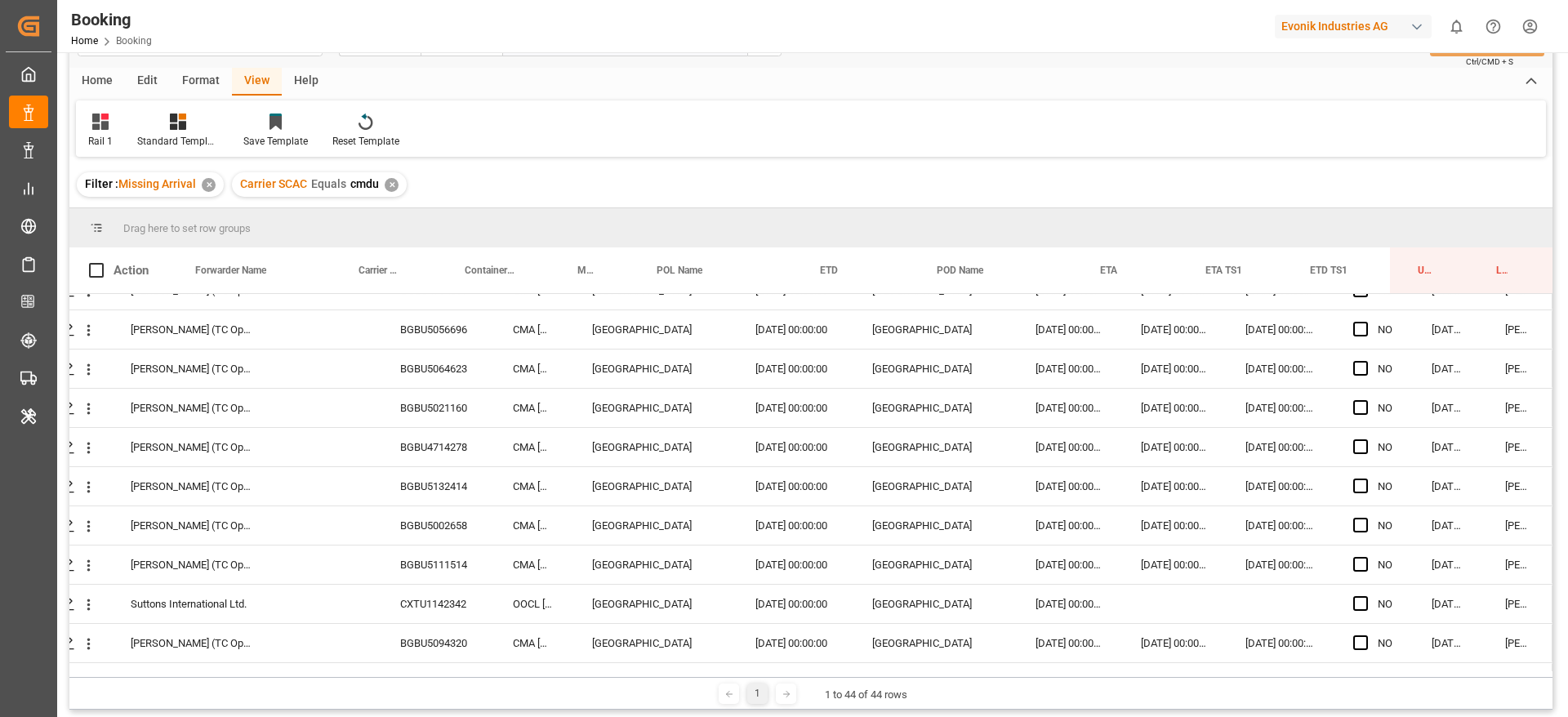
scroll to position [0, 62]
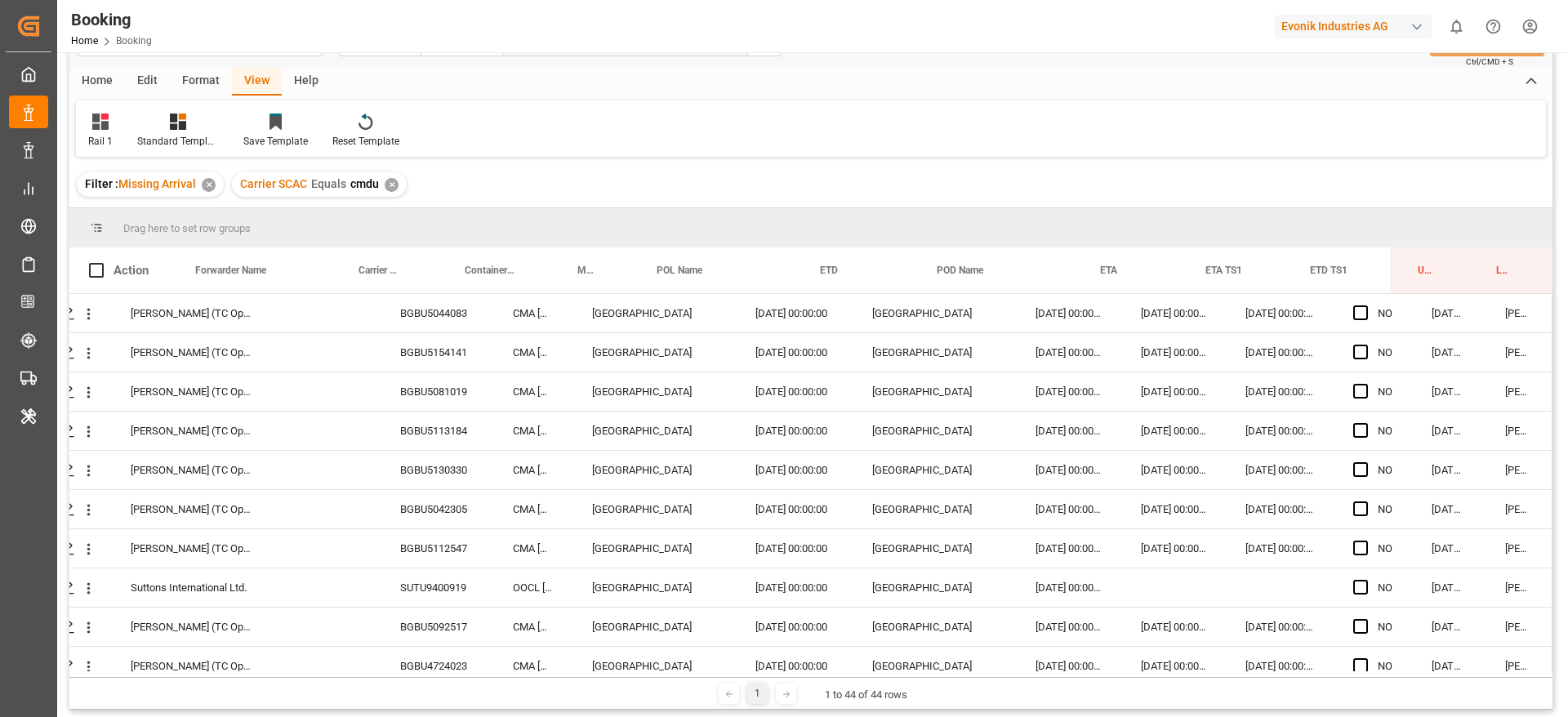
click at [390, 179] on div "✕" at bounding box center [391, 185] width 14 height 14
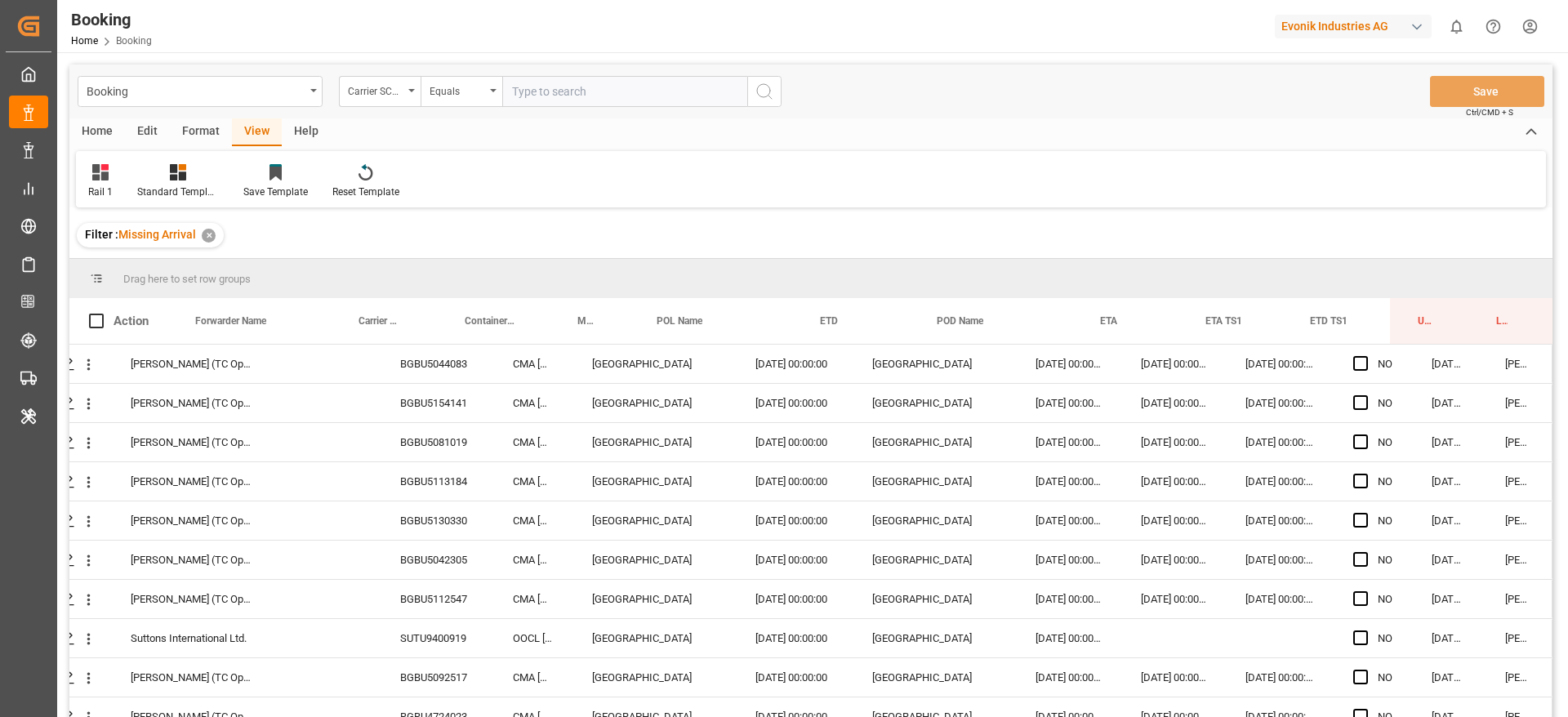
click at [549, 99] on input "text" at bounding box center [624, 92] width 245 height 31
type input "hlcu"
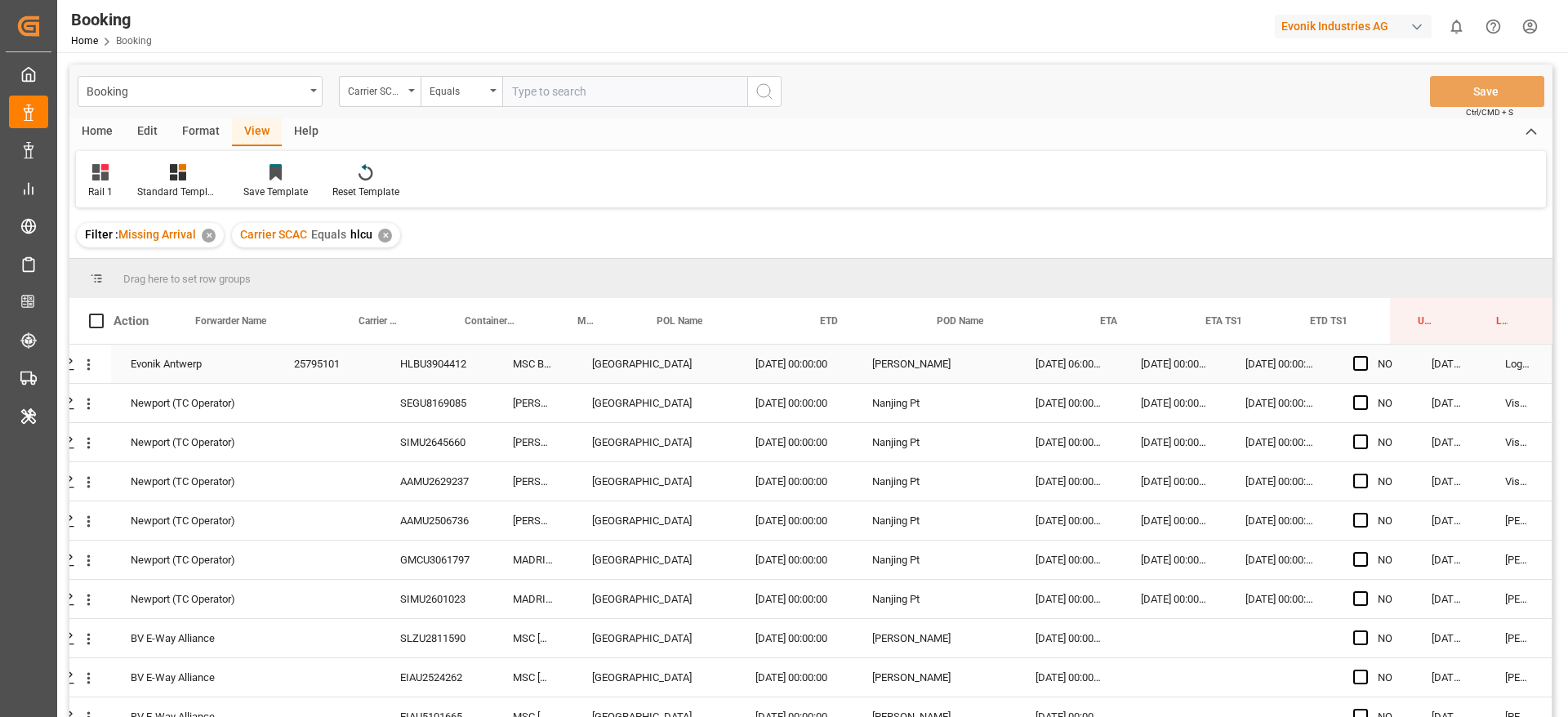
click at [341, 366] on div "25795101" at bounding box center [327, 363] width 106 height 38
click at [441, 409] on div "SEGU8169085" at bounding box center [437, 403] width 112 height 38
click at [80, 369] on icon "open menu" at bounding box center [89, 364] width 17 height 17
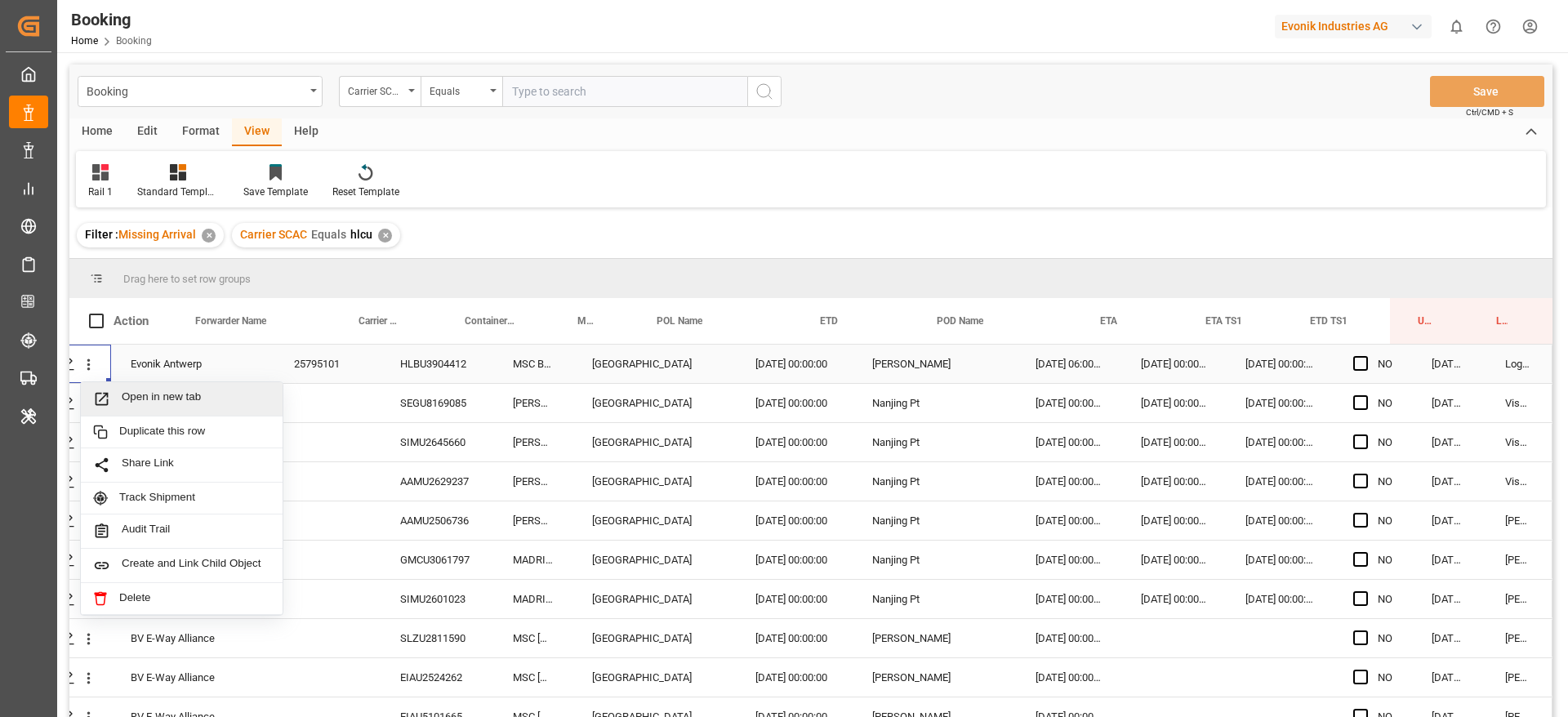
click at [143, 387] on div "Open in new tab" at bounding box center [182, 399] width 202 height 34
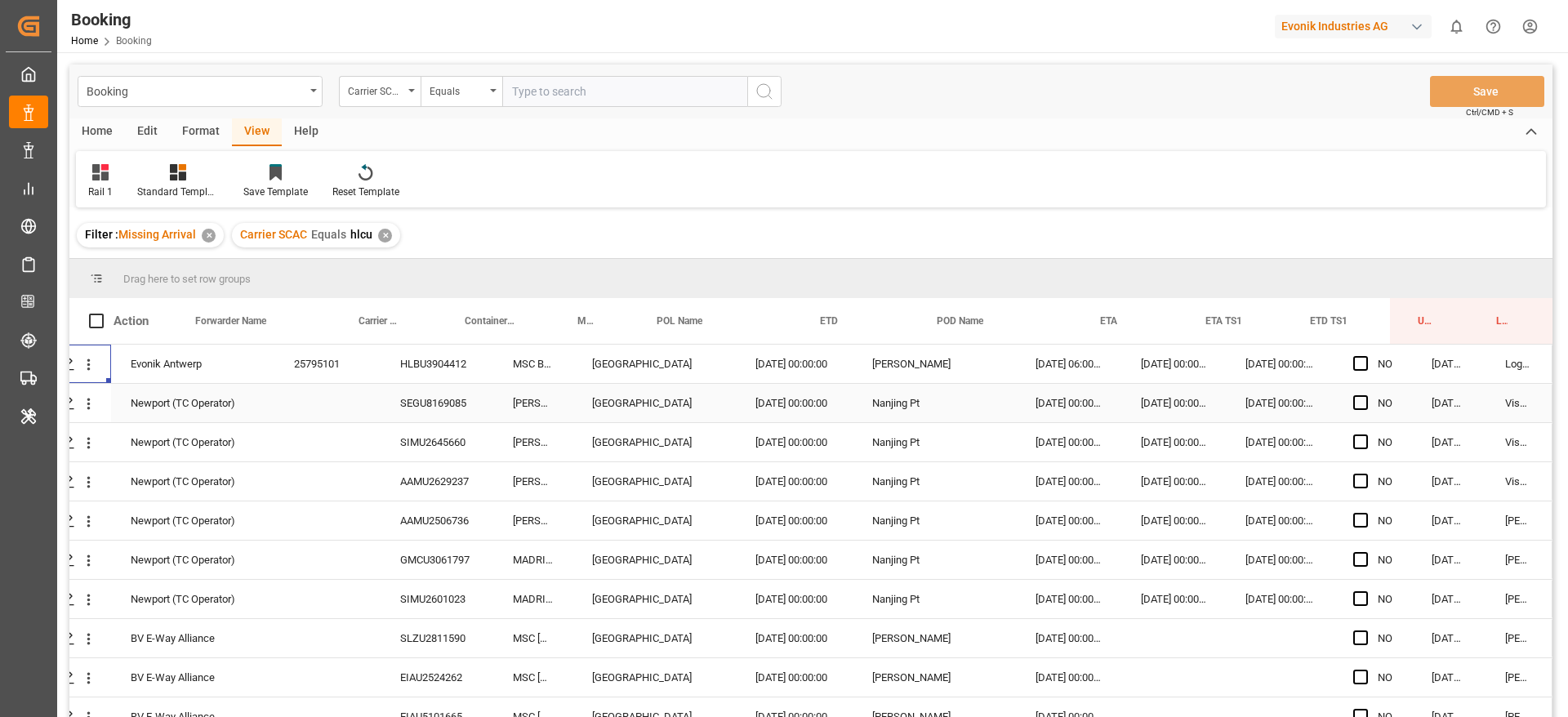
click at [466, 409] on div "SEGU8169085" at bounding box center [437, 403] width 112 height 38
click at [84, 394] on button "open menu" at bounding box center [89, 403] width 17 height 31
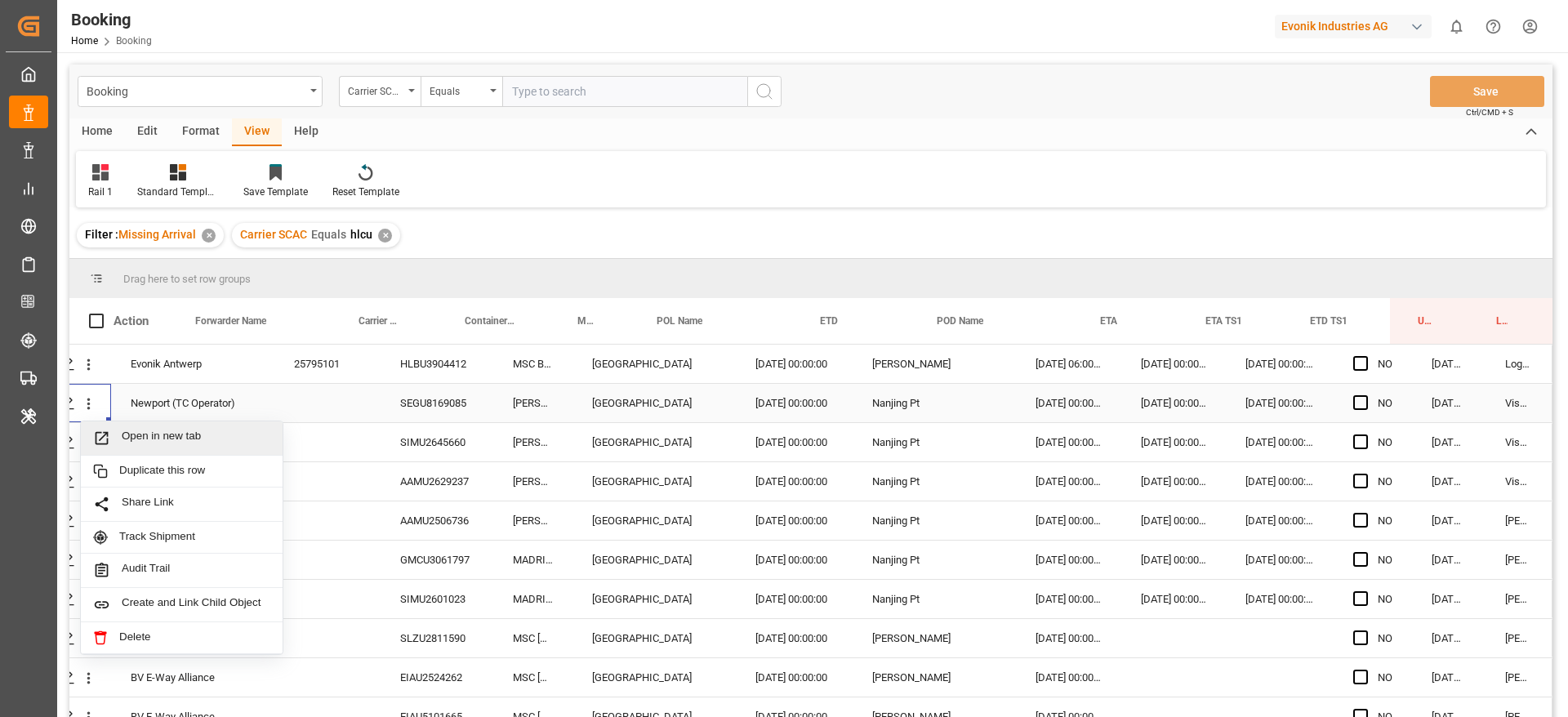
click at [147, 424] on div "Open in new tab" at bounding box center [182, 439] width 202 height 34
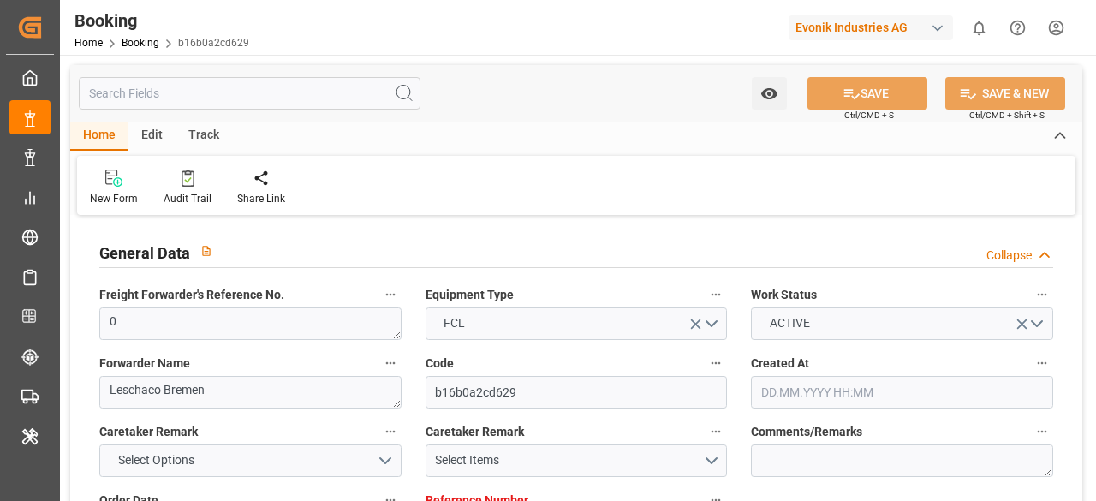
type input "08.08.2025 11:47"
type input "[DATE]"
type input "01.10.2025 00:00"
type input "[DATE]"
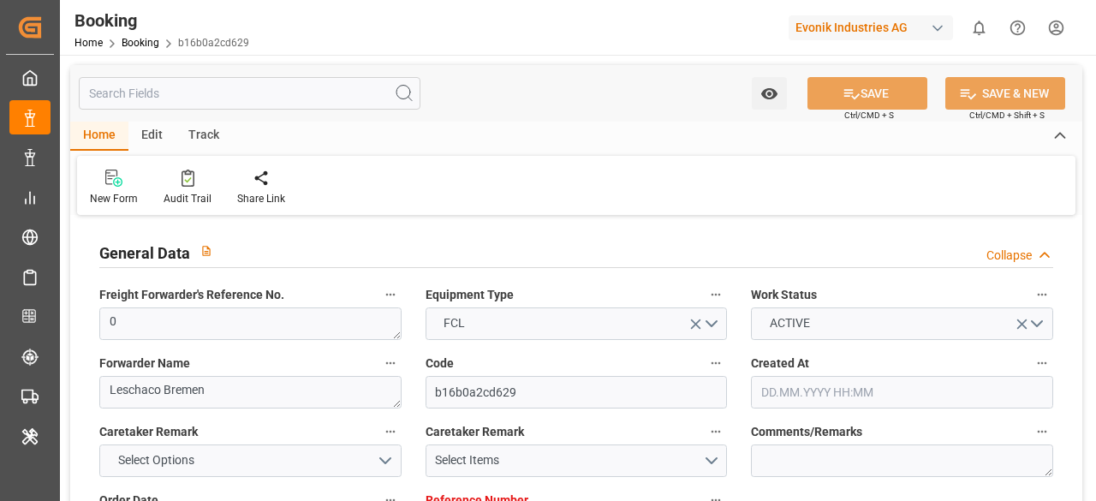
type input "04.09.2025 05:03"
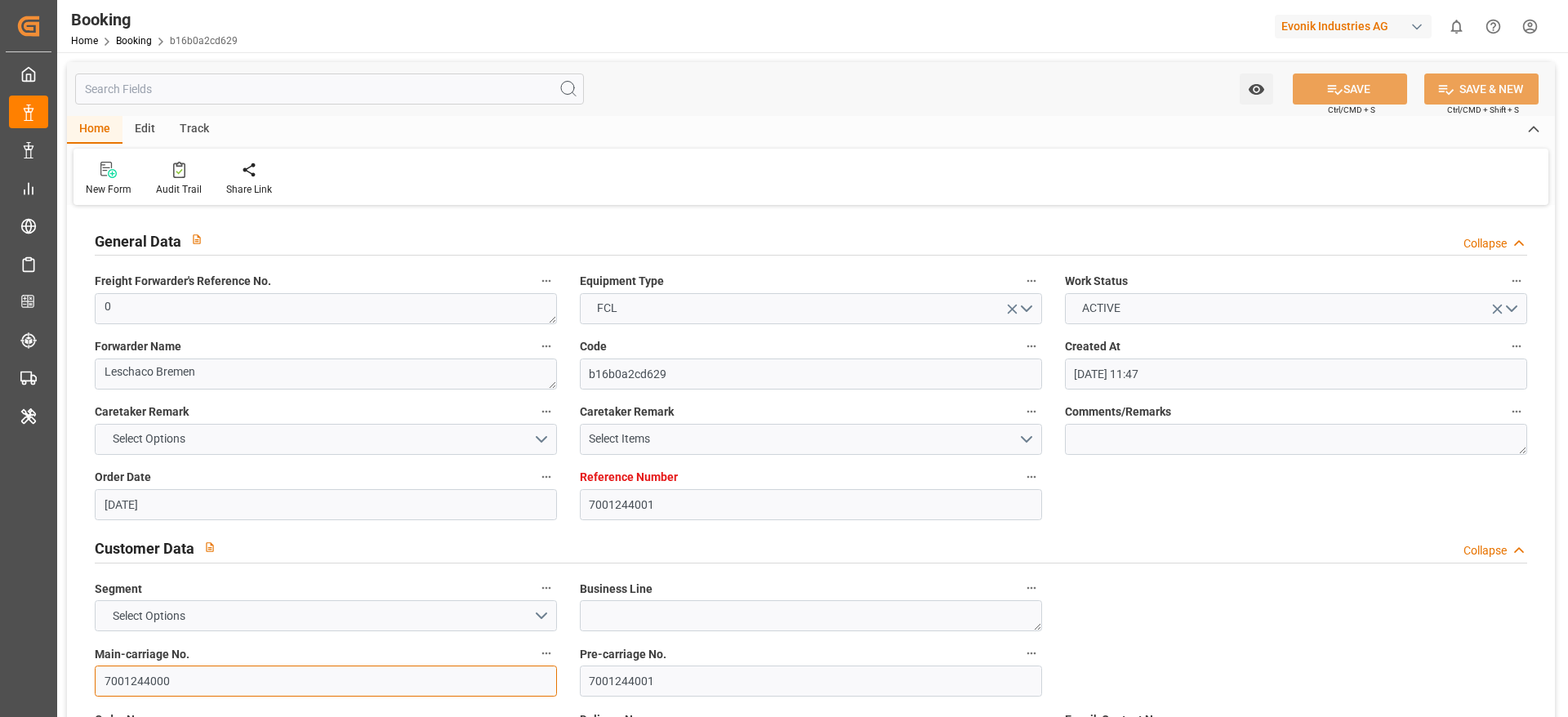
click at [194, 477] on input "7001244000" at bounding box center [325, 681] width 462 height 31
type input "7001244959"
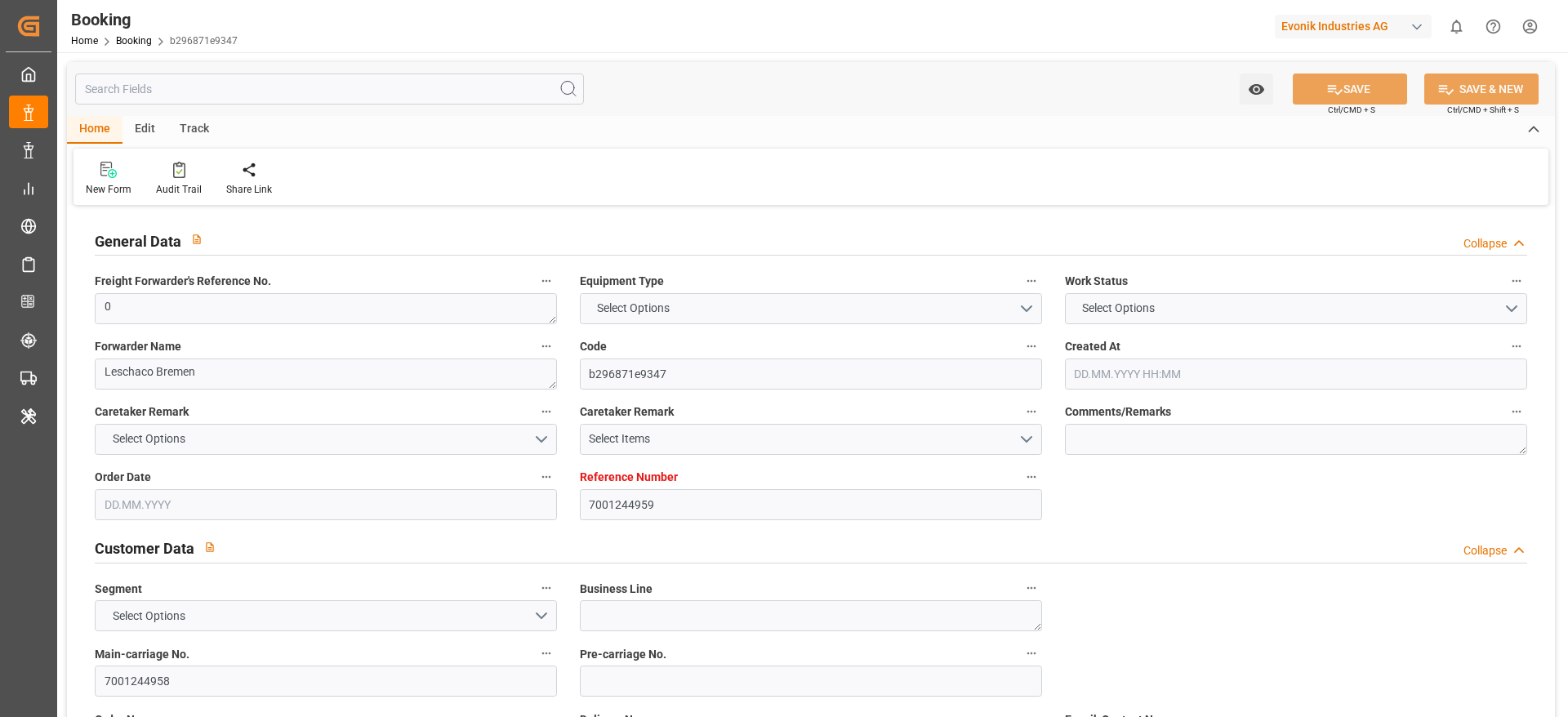
type input "EUNWC"
type input "IDJKT"
type input "[DATE] 06:15"
type input "[DATE]"
type input "[DATE] 00:00"
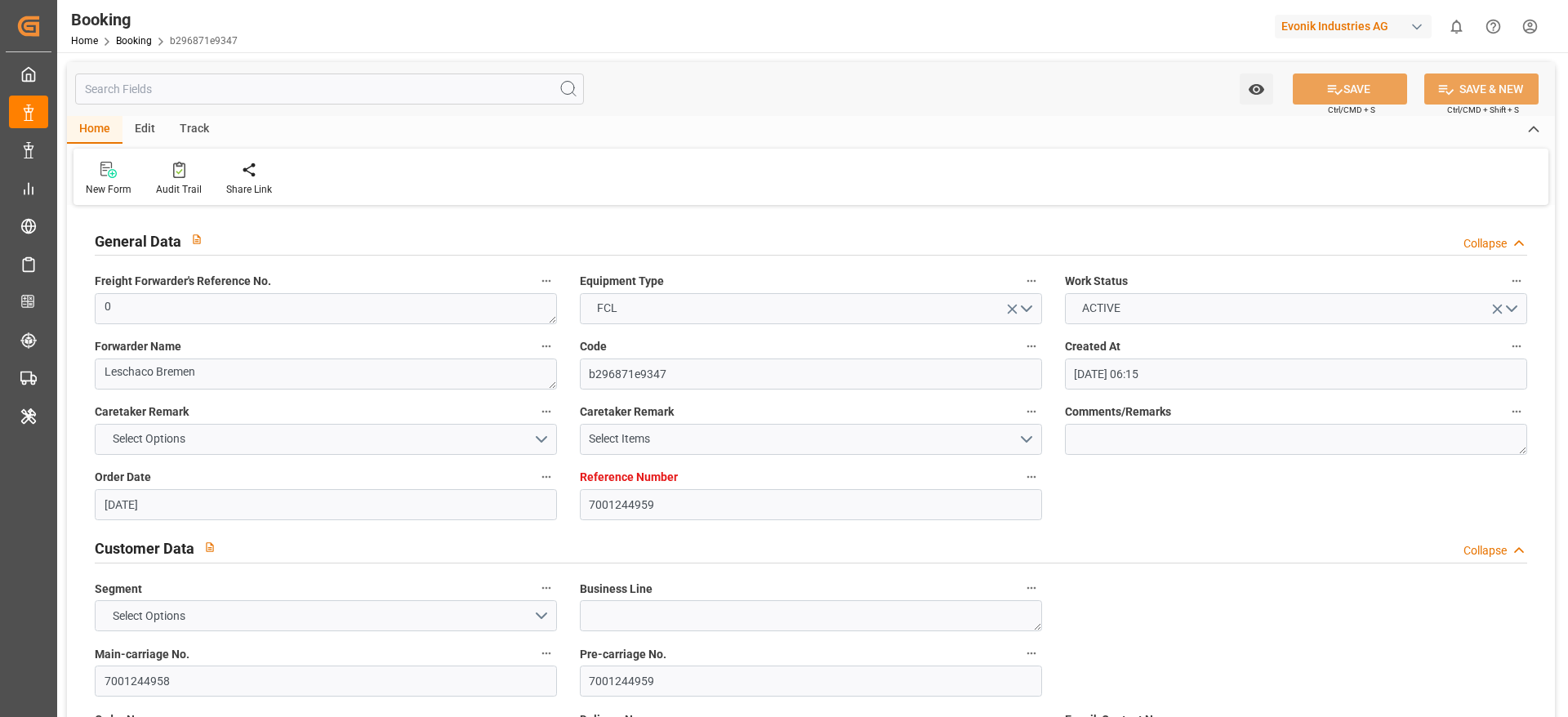
type input "[DATE] 00:00"
type input "[DATE]"
type input "[DATE] 11:58"
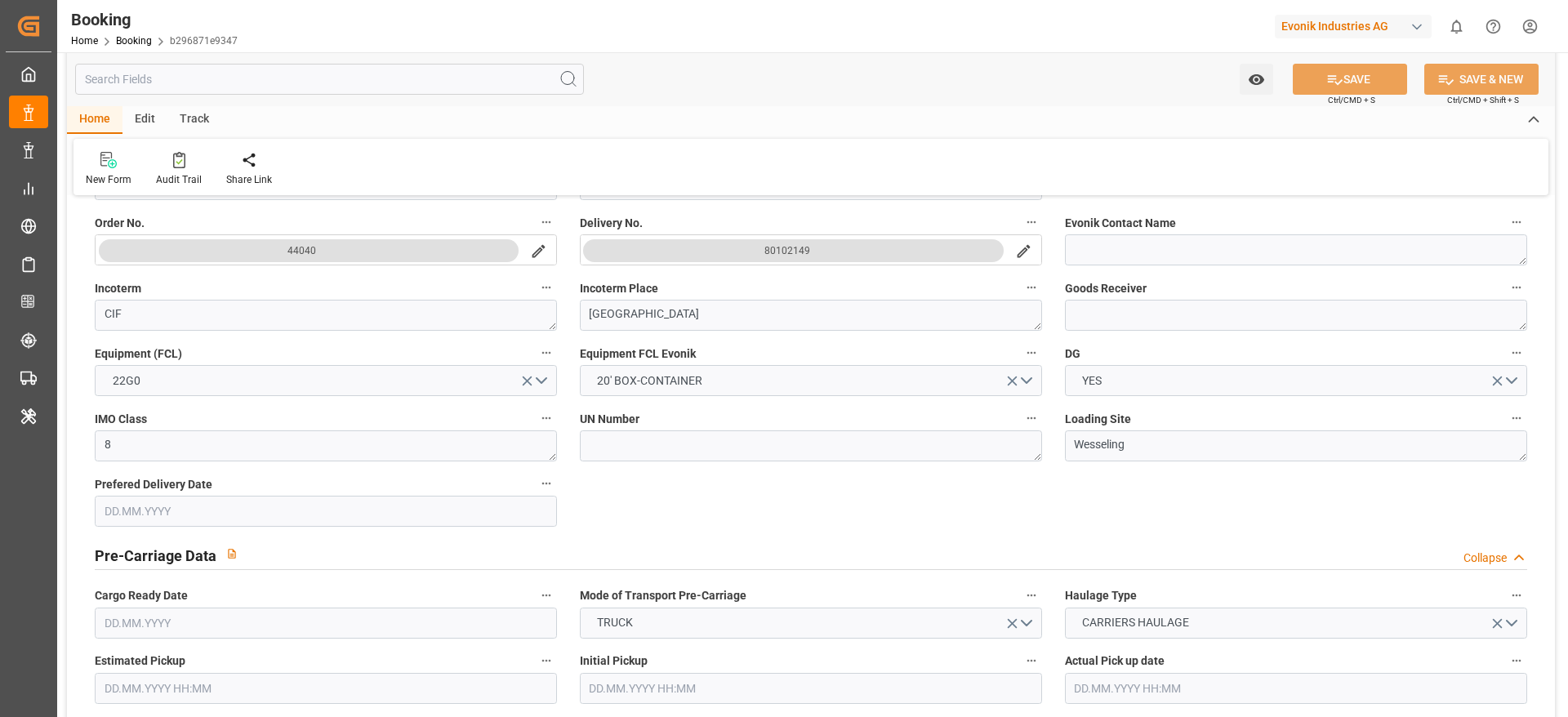
scroll to position [473, 0]
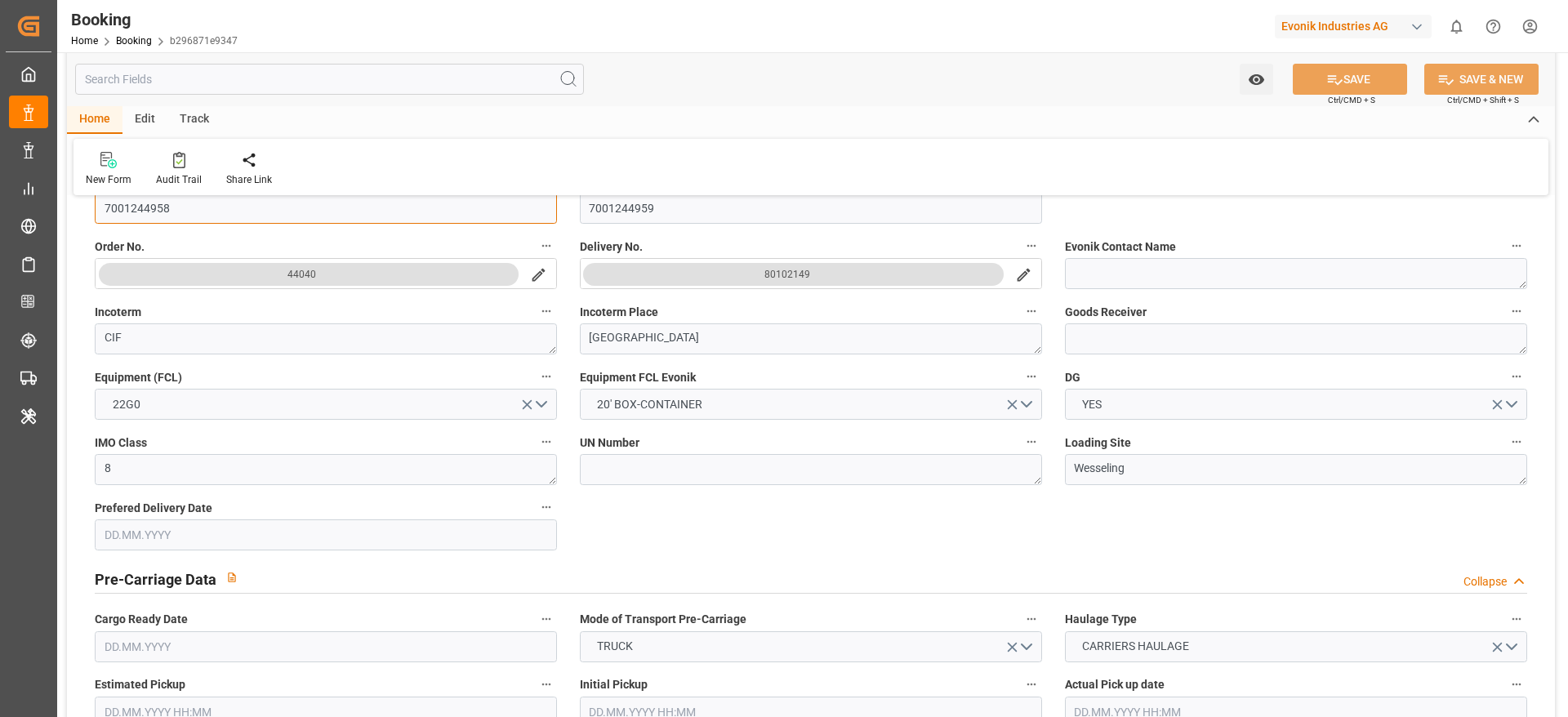
click at [298, 202] on input "7001244958" at bounding box center [325, 208] width 462 height 31
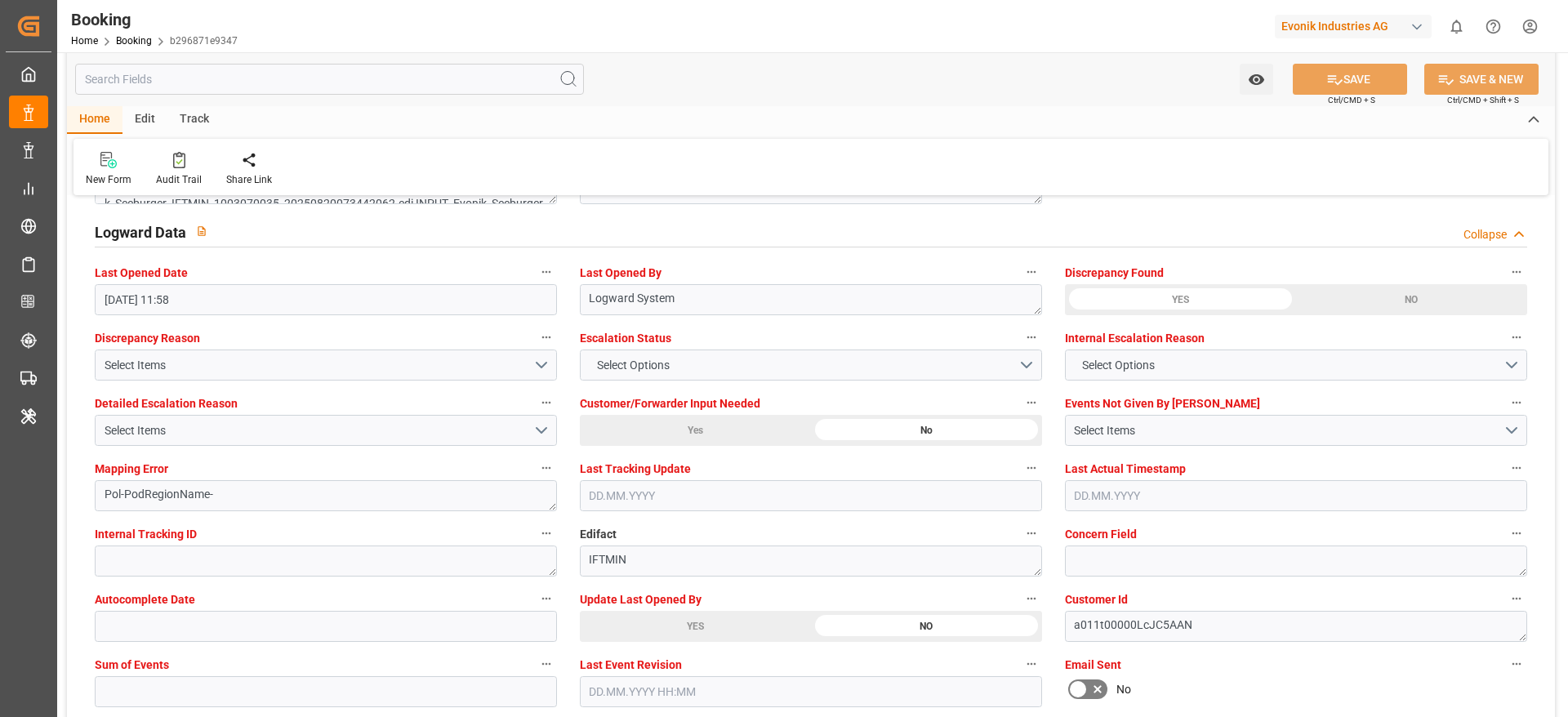
scroll to position [2938, 0]
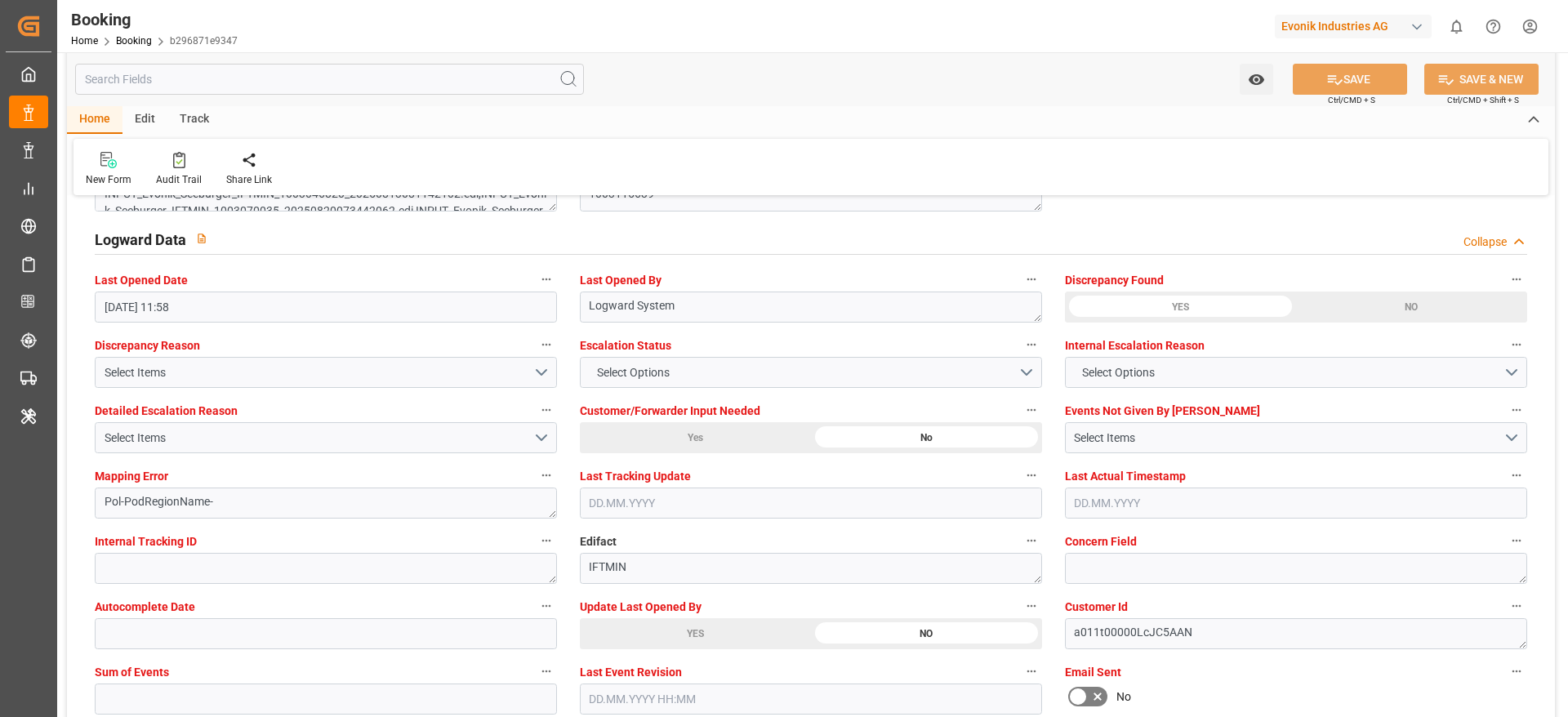
click at [757, 402] on span "Customer/Forwarder Input Needed" at bounding box center [669, 411] width 180 height 17
click at [1021, 402] on button "Customer/Forwarder Input Needed" at bounding box center [1031, 410] width 21 height 21
click at [791, 154] on div at bounding box center [784, 358] width 1568 height 717
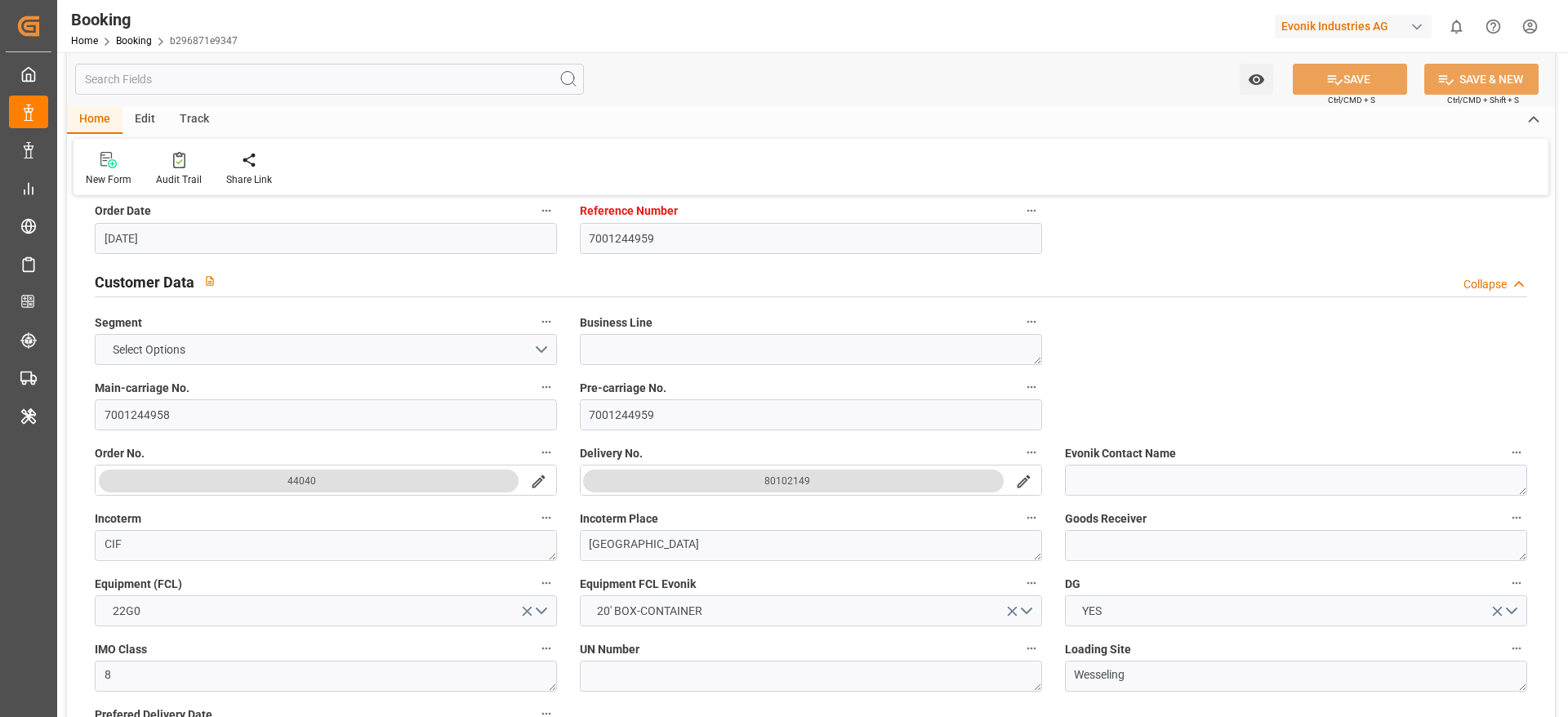
scroll to position [275, 0]
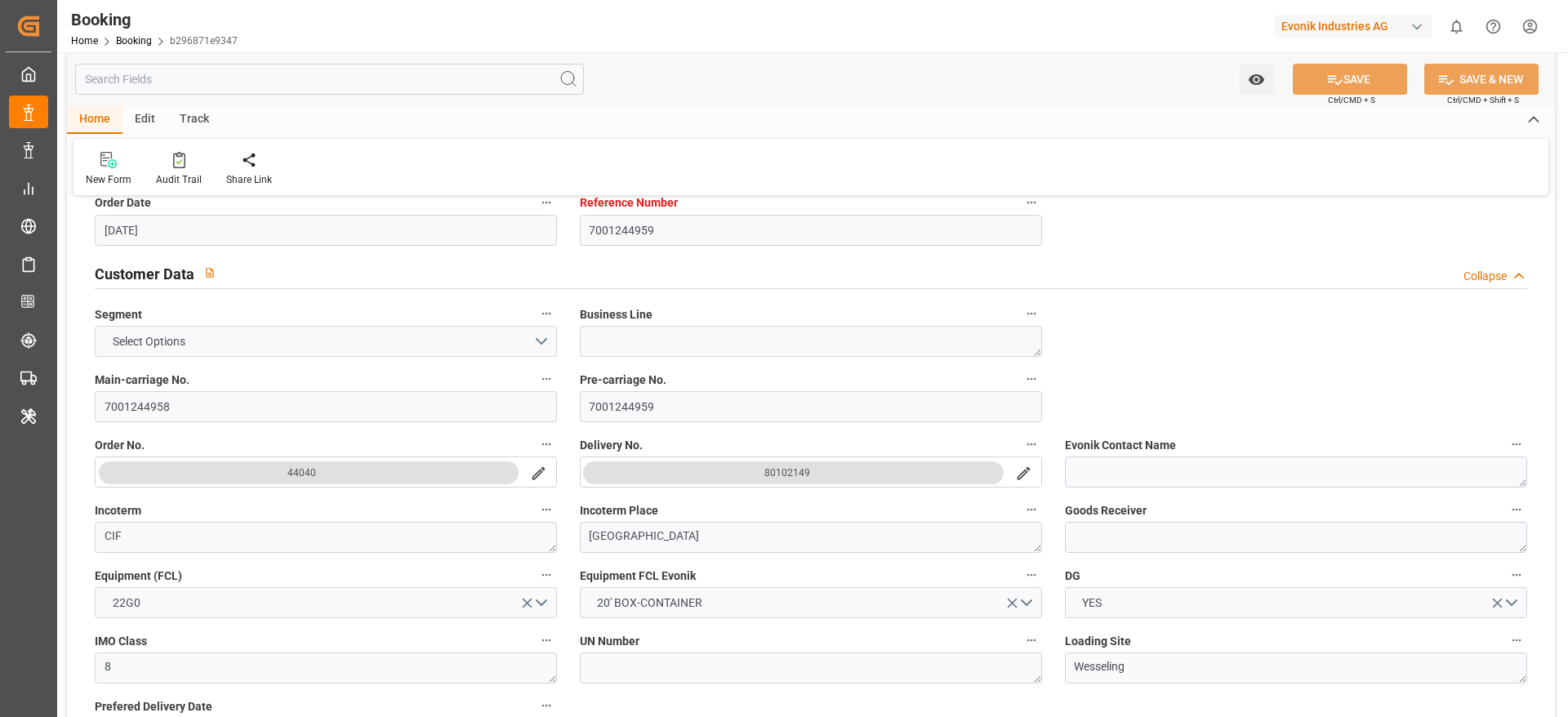
click at [366, 388] on label "Main-carriage No." at bounding box center [325, 379] width 462 height 23
click at [536, 388] on button "Main-carriage No." at bounding box center [546, 379] width 21 height 21
click at [366, 388] on div at bounding box center [784, 358] width 1568 height 717
click at [262, 401] on input "7001244958" at bounding box center [325, 406] width 462 height 31
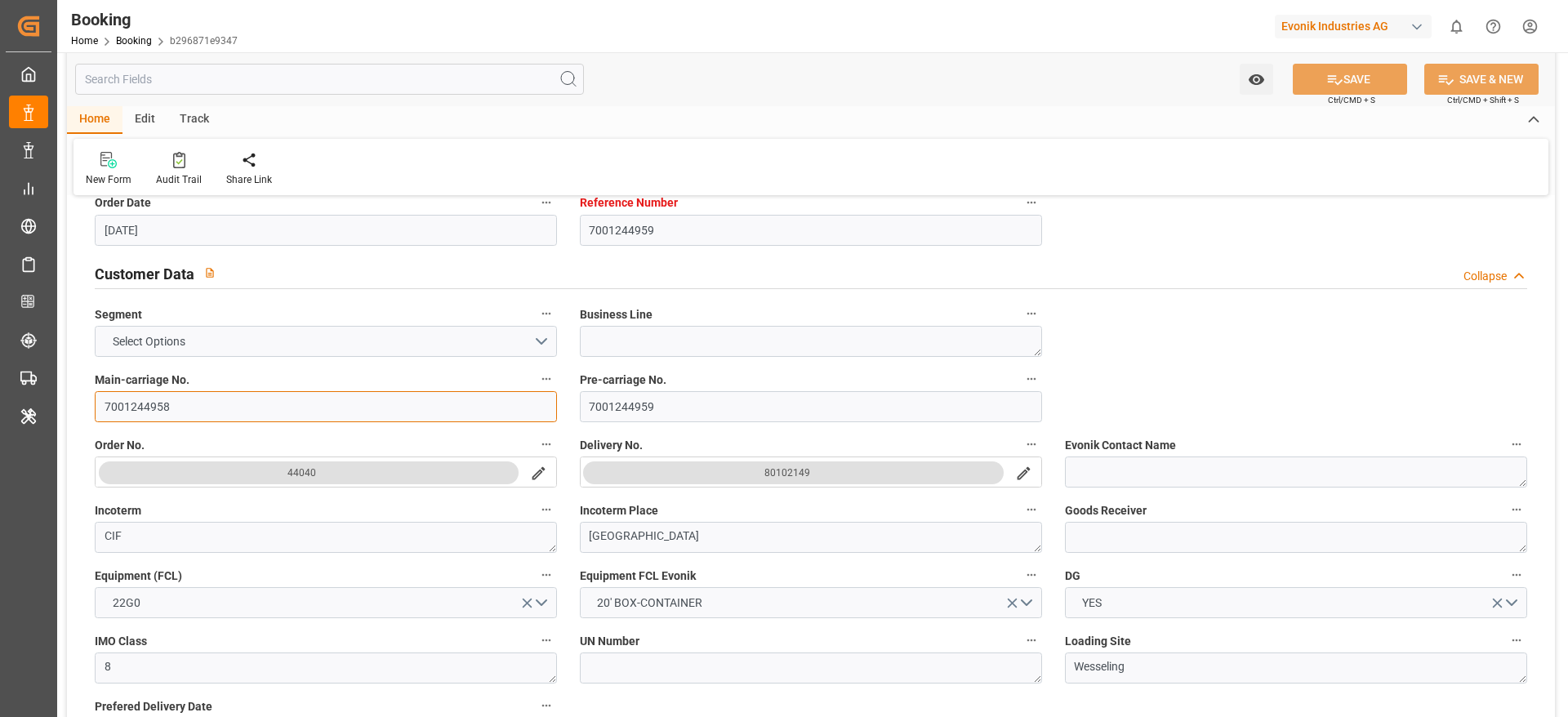
scroll to position [0, 0]
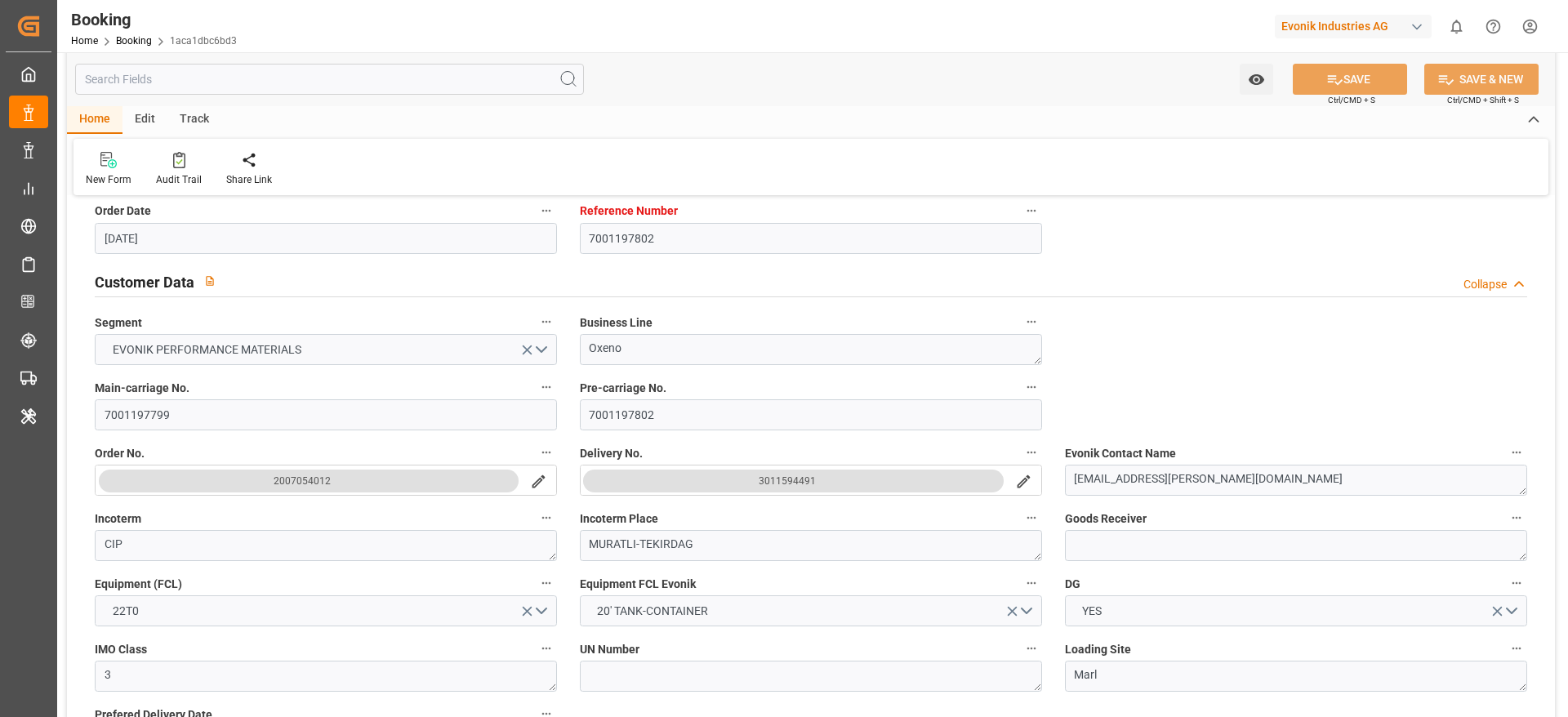
scroll to position [267, 0]
click at [257, 413] on input "7001197799" at bounding box center [325, 414] width 462 height 31
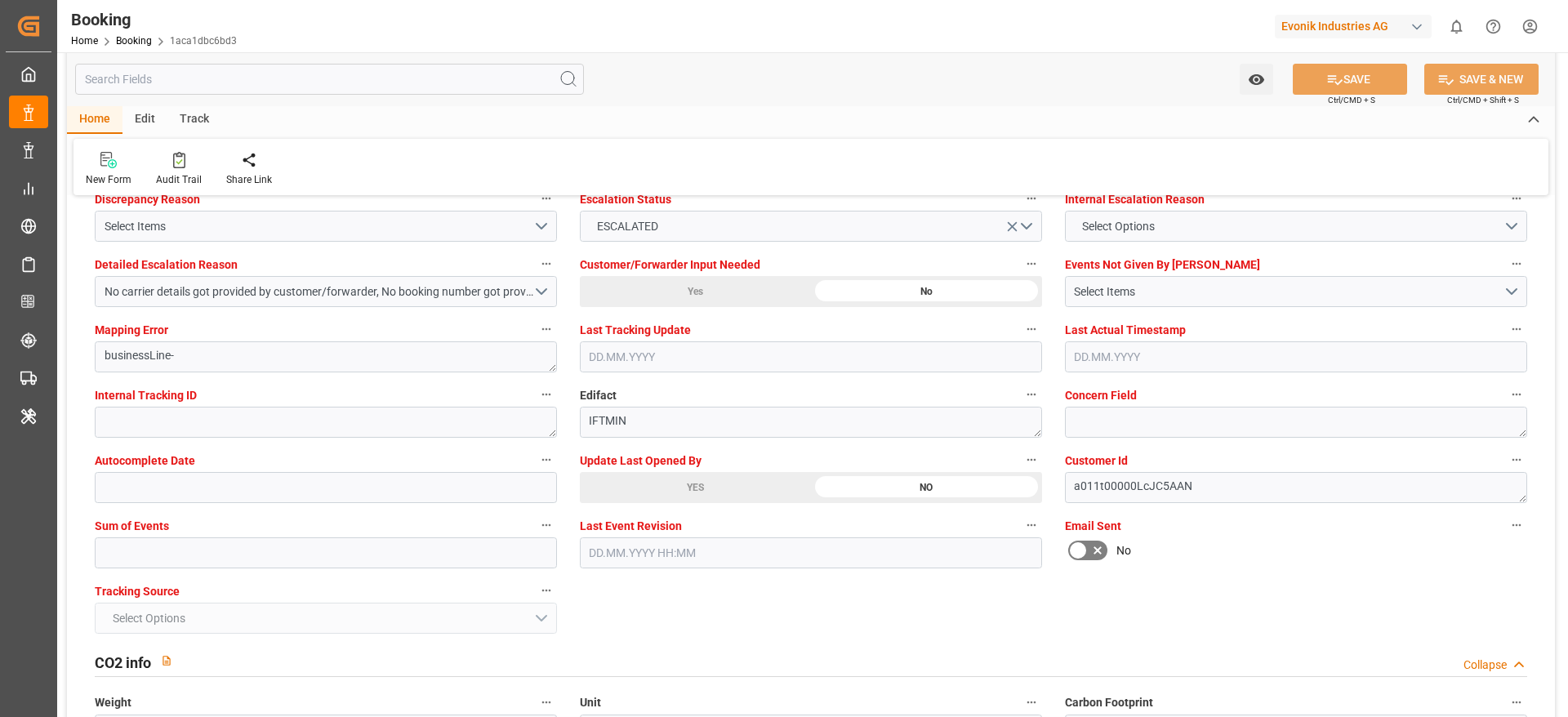
scroll to position [3084, 0]
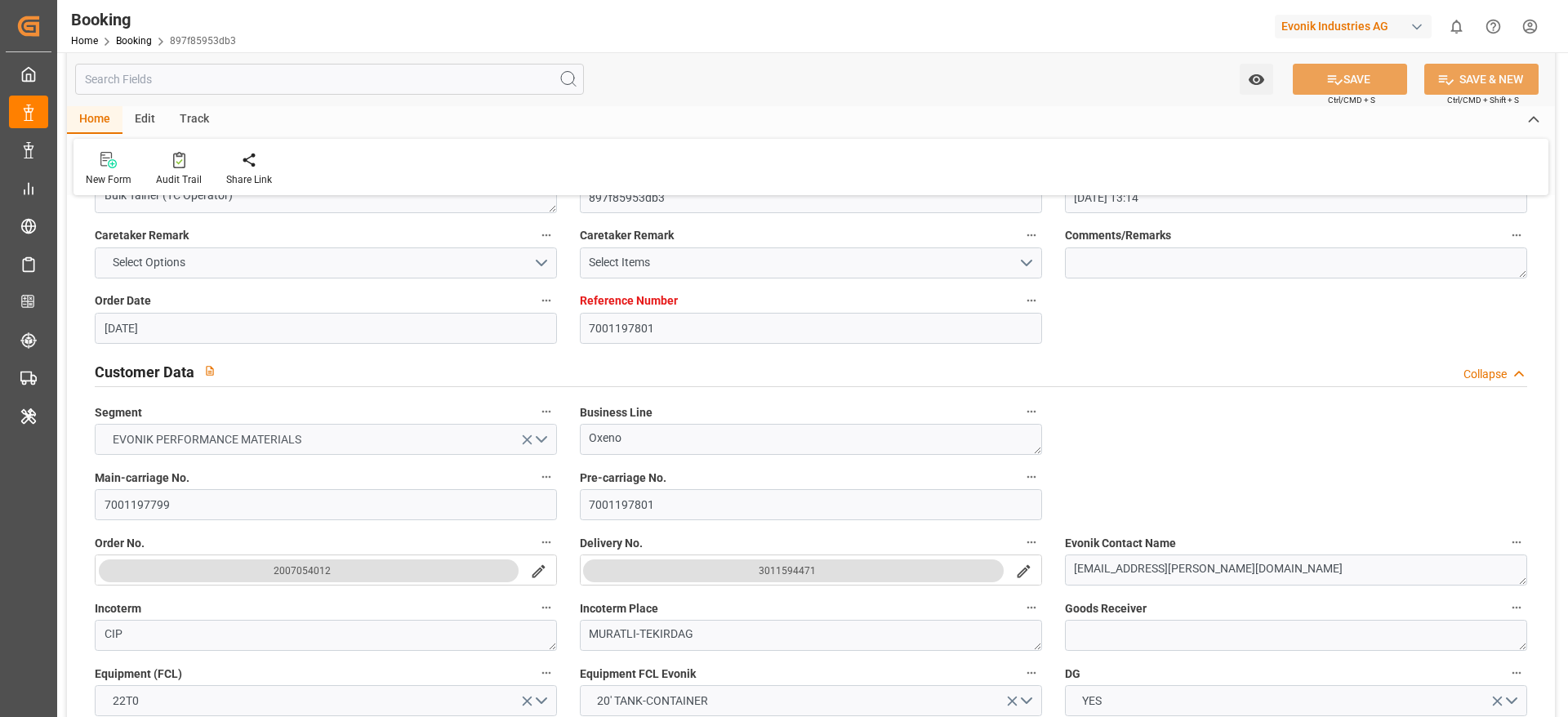
scroll to position [179, 0]
click at [219, 477] on input "7001197799" at bounding box center [325, 502] width 462 height 31
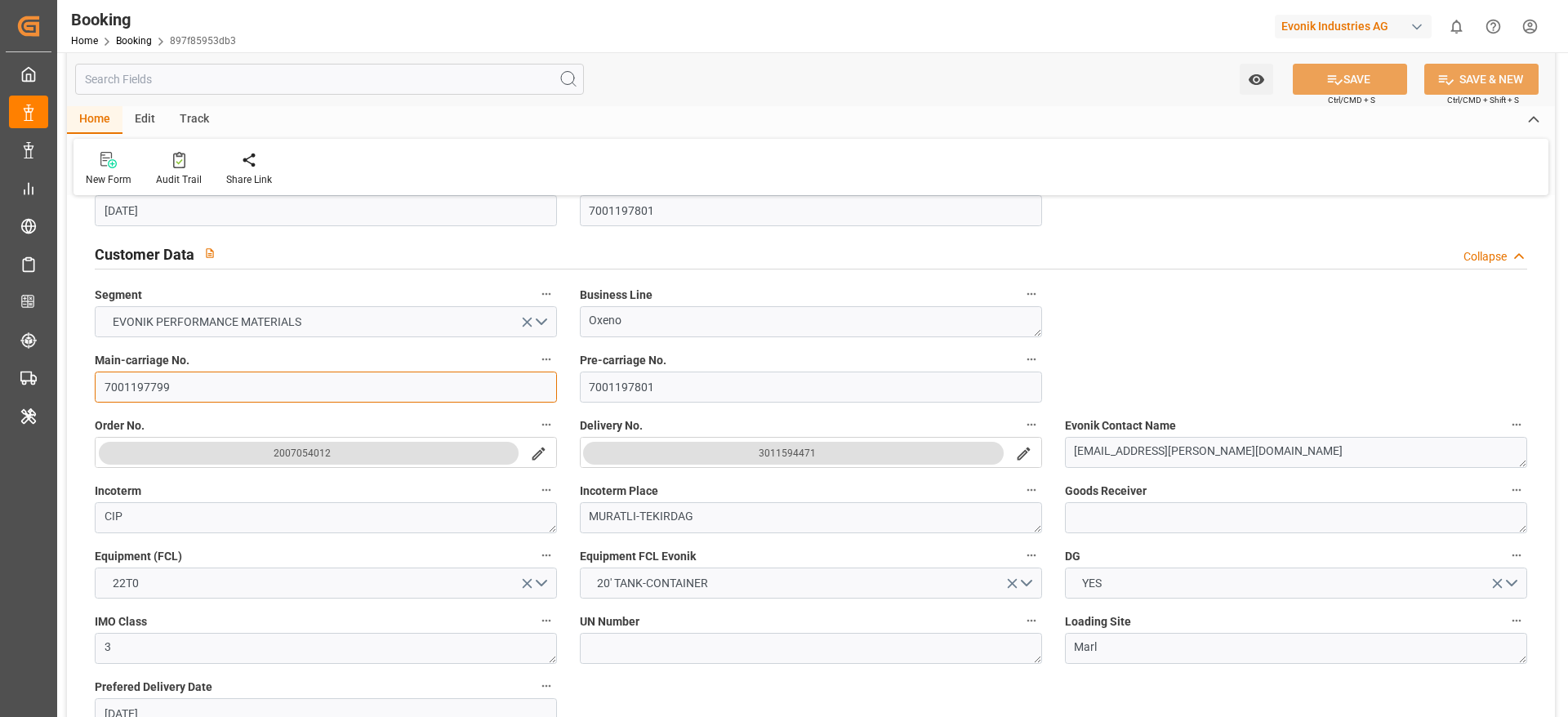
scroll to position [298, 0]
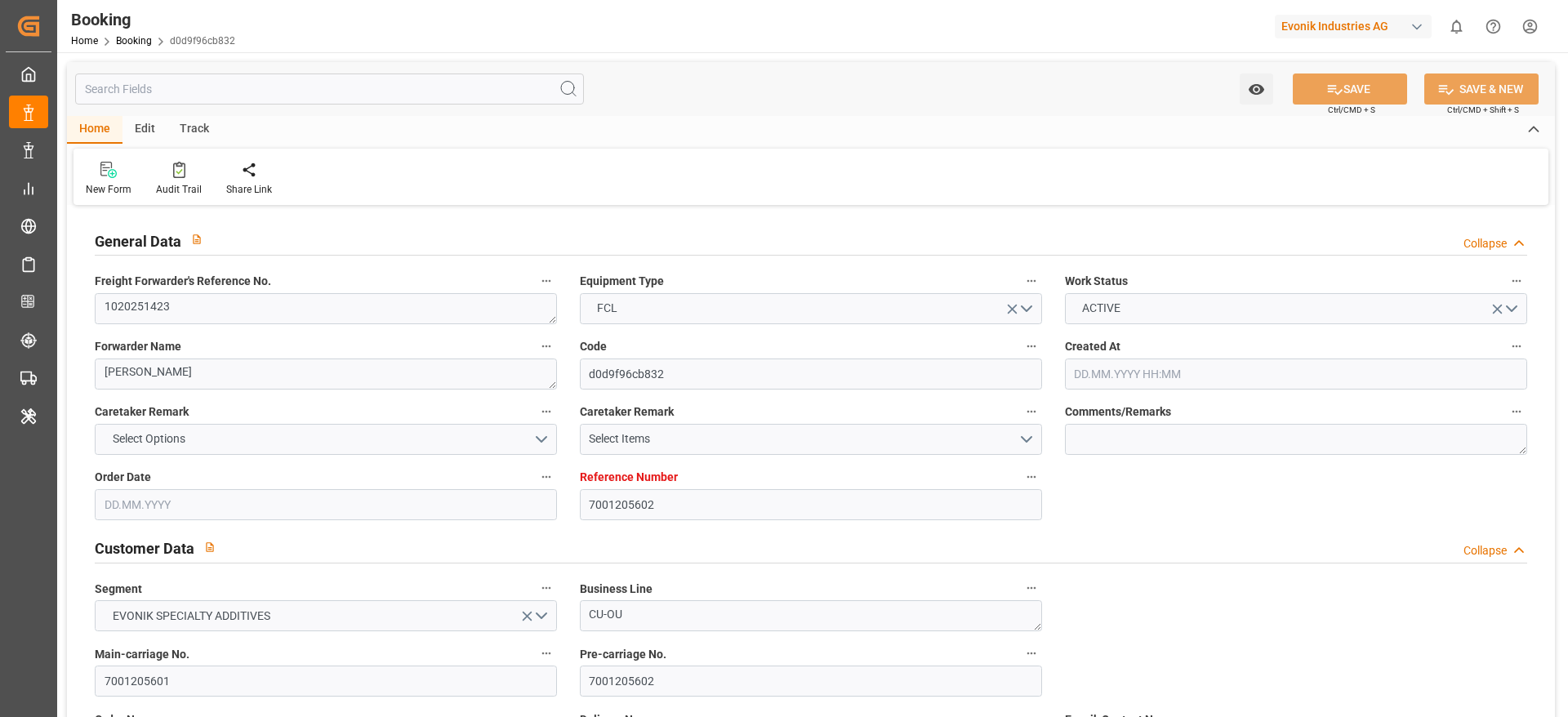
type input "7001205602"
type input "9729104"
type input "CMACGM"
type input "CMA CGM Group"
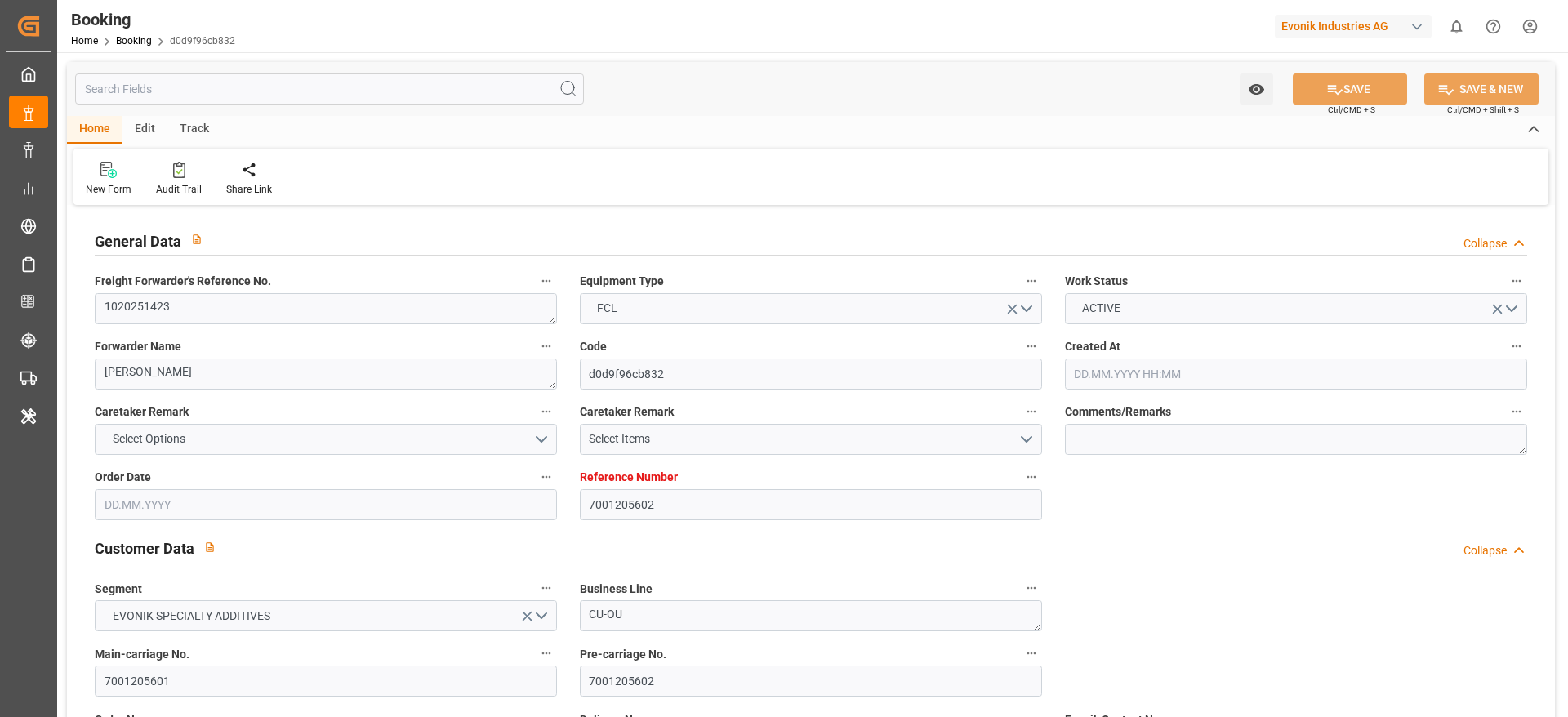
type input "NLRTM"
type input "GTSTC"
type input "COCTG"
type input "0"
type input "NLRTM"
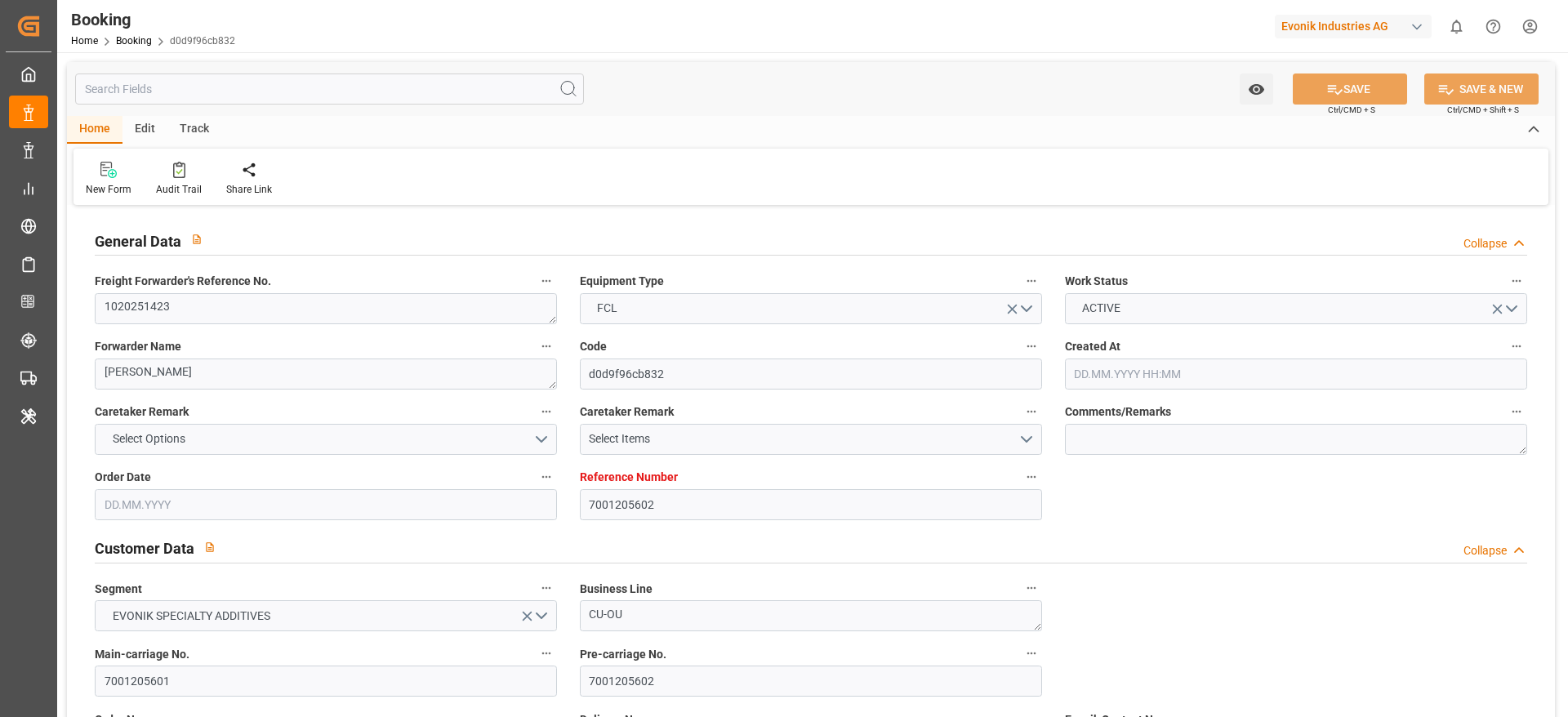
type input "GTSTC"
type input "9362437"
type input "9430868"
click at [403, 327] on div "Freight Forwarder's Reference No. 1020251423" at bounding box center [325, 297] width 485 height 66
type input "26.06.2025 09:02"
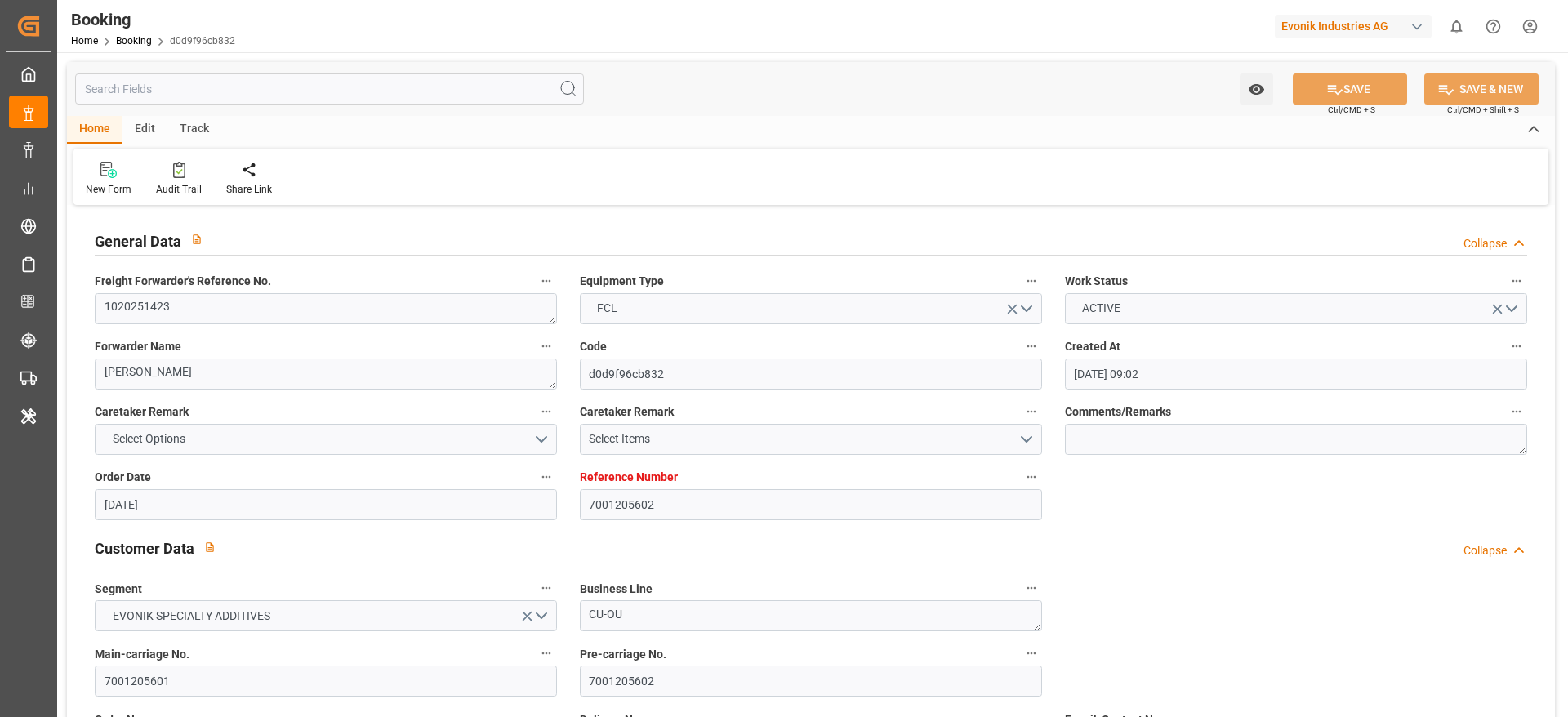
type input "26.06.2025"
type input "14.08.2025"
type input "11.07.2025"
type input "06.08.2025 00:00"
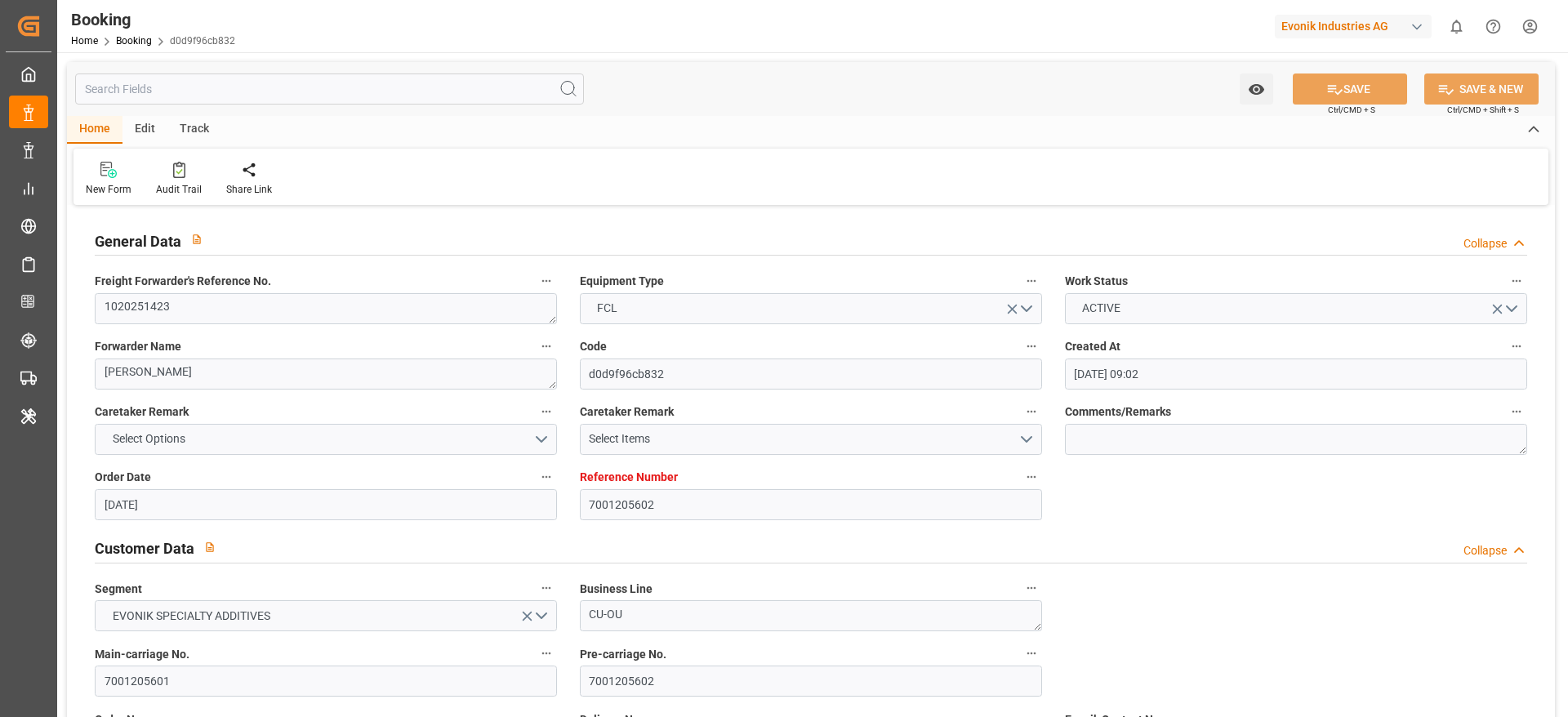
type input "06.08.2025 20:56"
type input "01.08.2025 18:48"
type input "02.10.2025 00:00"
type input "13.09.2025 00:00"
type input "30.08.2025 15:00"
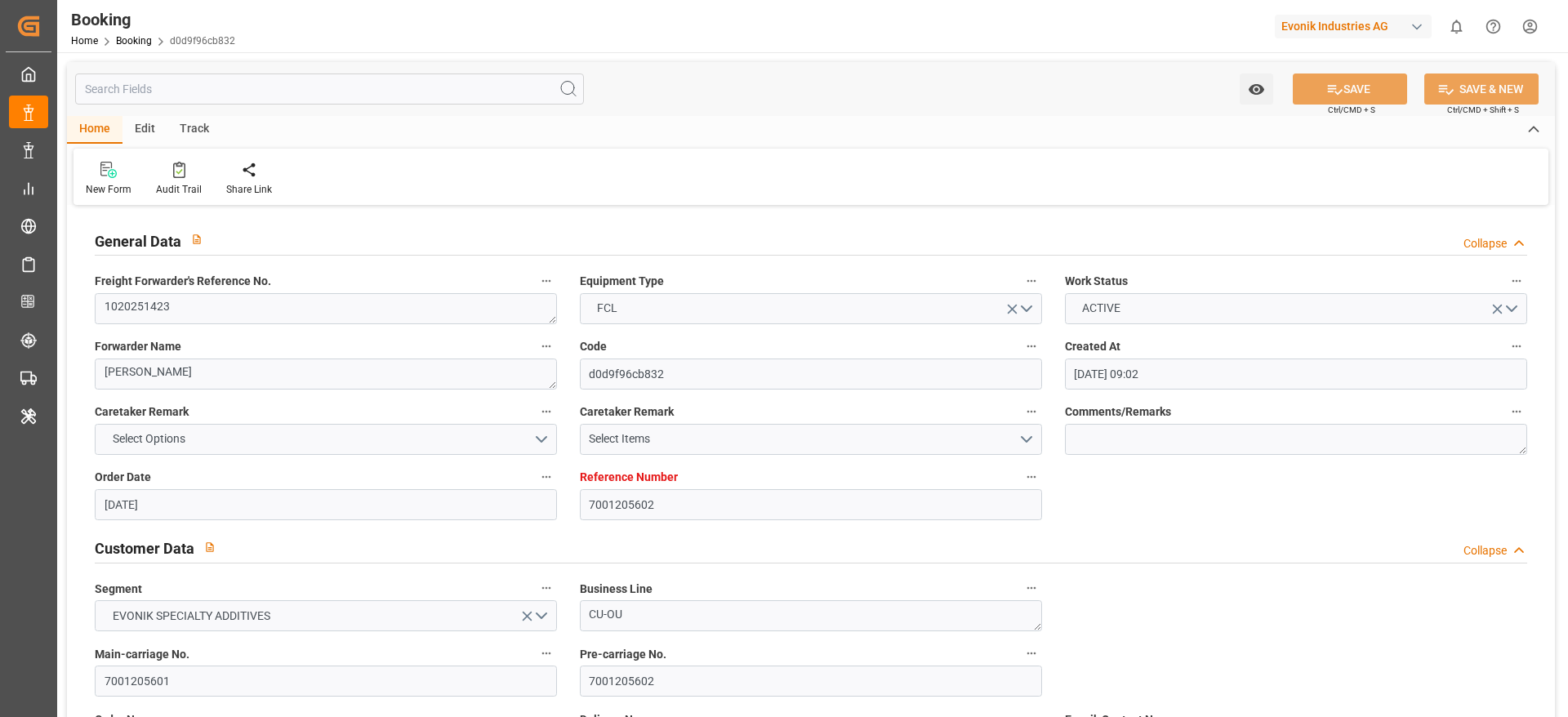
type input "30.08.2025 00:00"
type input "30.08.2025 17:28"
type input "21.09.2025 17:00"
type input "07.09.2025 00:00"
type input "21.09.2025 18:42"
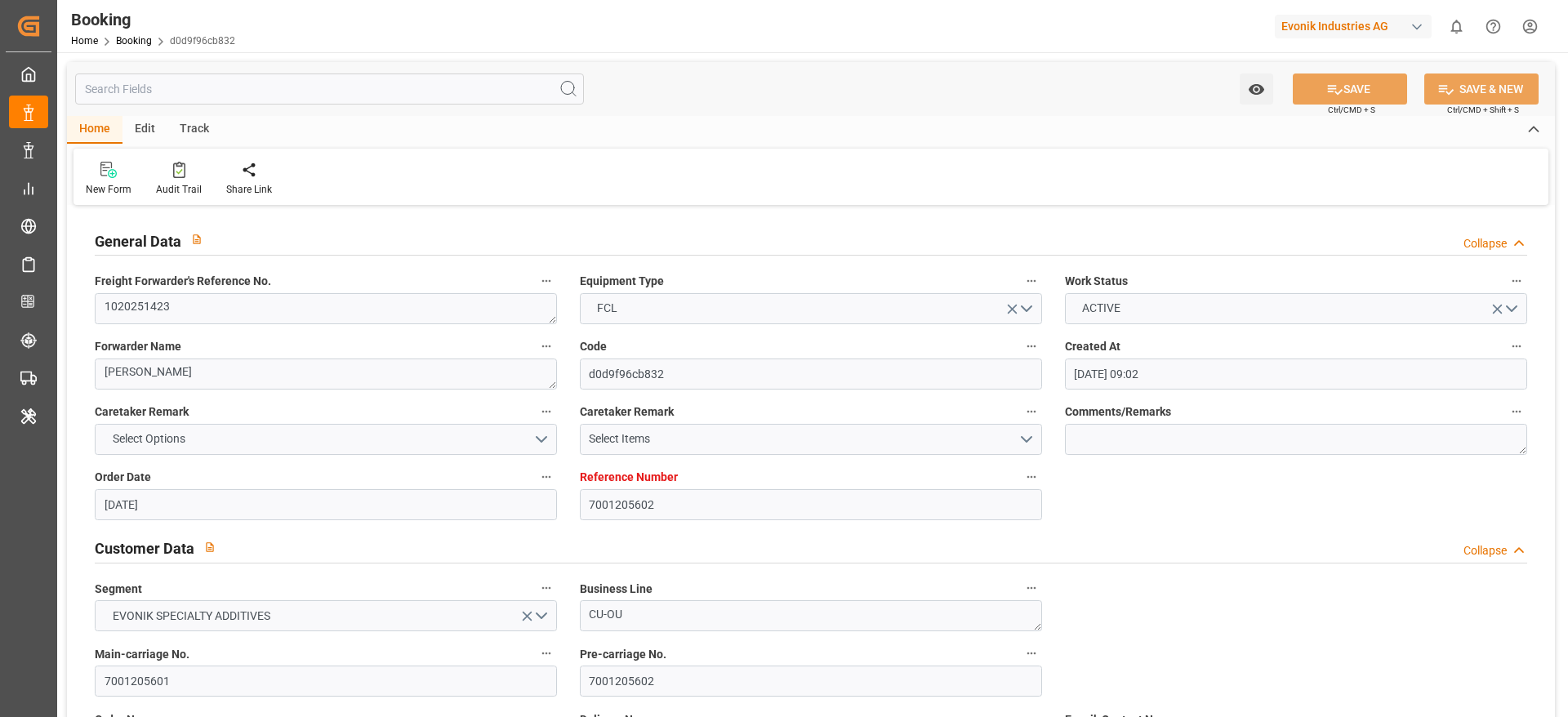
type input "19.08.2025"
type input "02.10.2025 20:02"
type input "[DATE]"
type input "13.09.2025"
type input "30.07.2025 15:18"
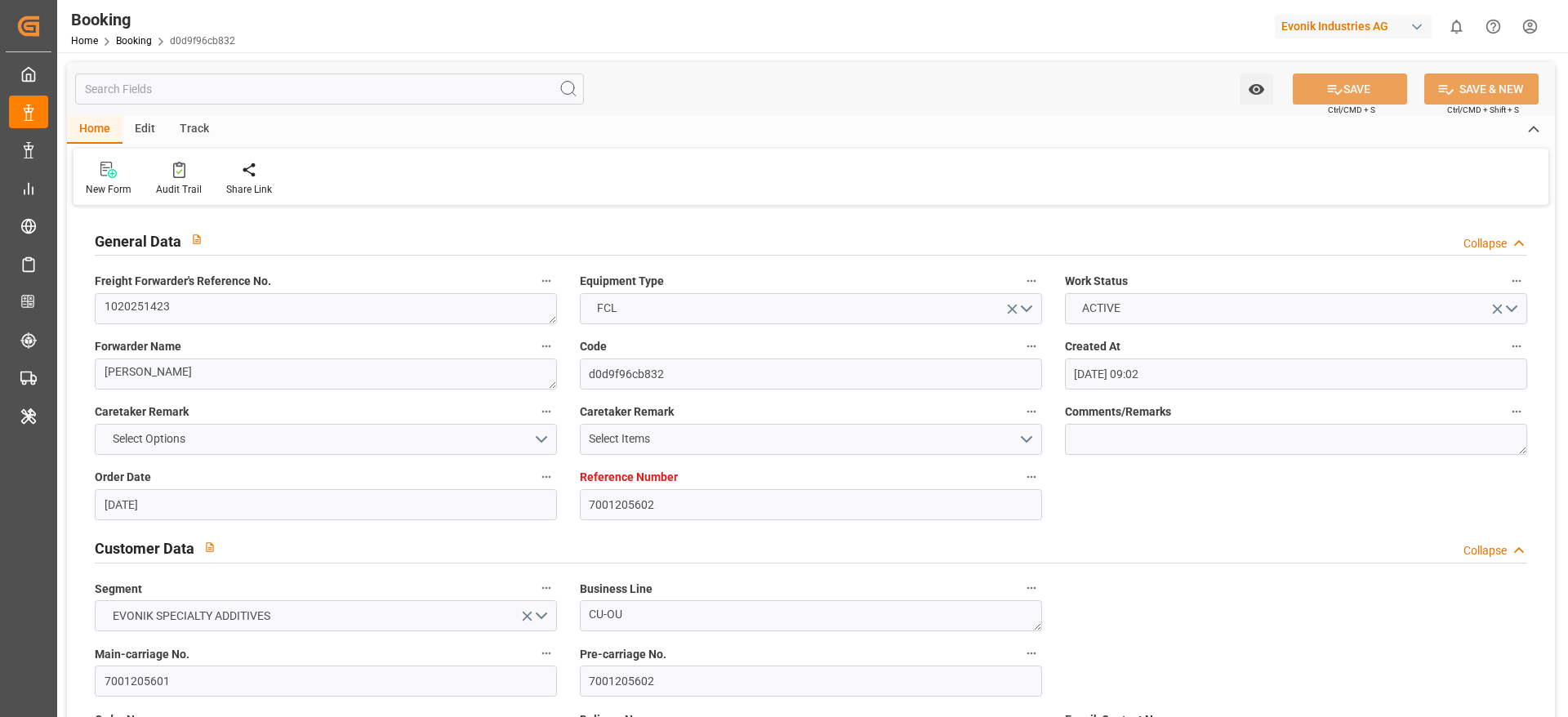
type input "31.07.2025 19:00"
type input "06.08.2025 05:13"
type input "06.08.2025 19:35"
type input "30.08.2025 15:00"
type input "30.08.2025 22:08"
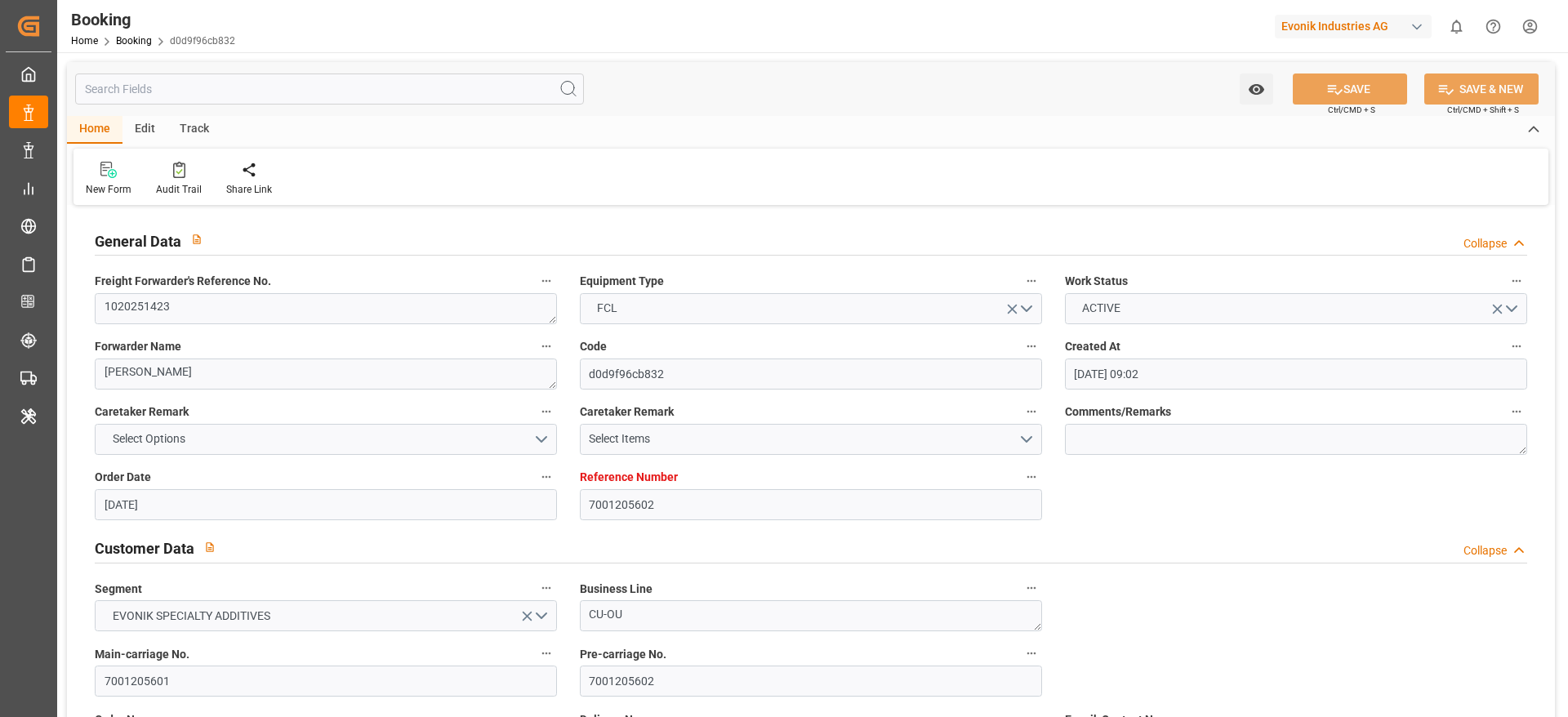
type input "31.08.2025 05:08"
type input "31.08.2025 05:21"
type input "23.09.2025 13:00"
type input "21.09.2025 17:00"
type input "24.09.2025 01:00"
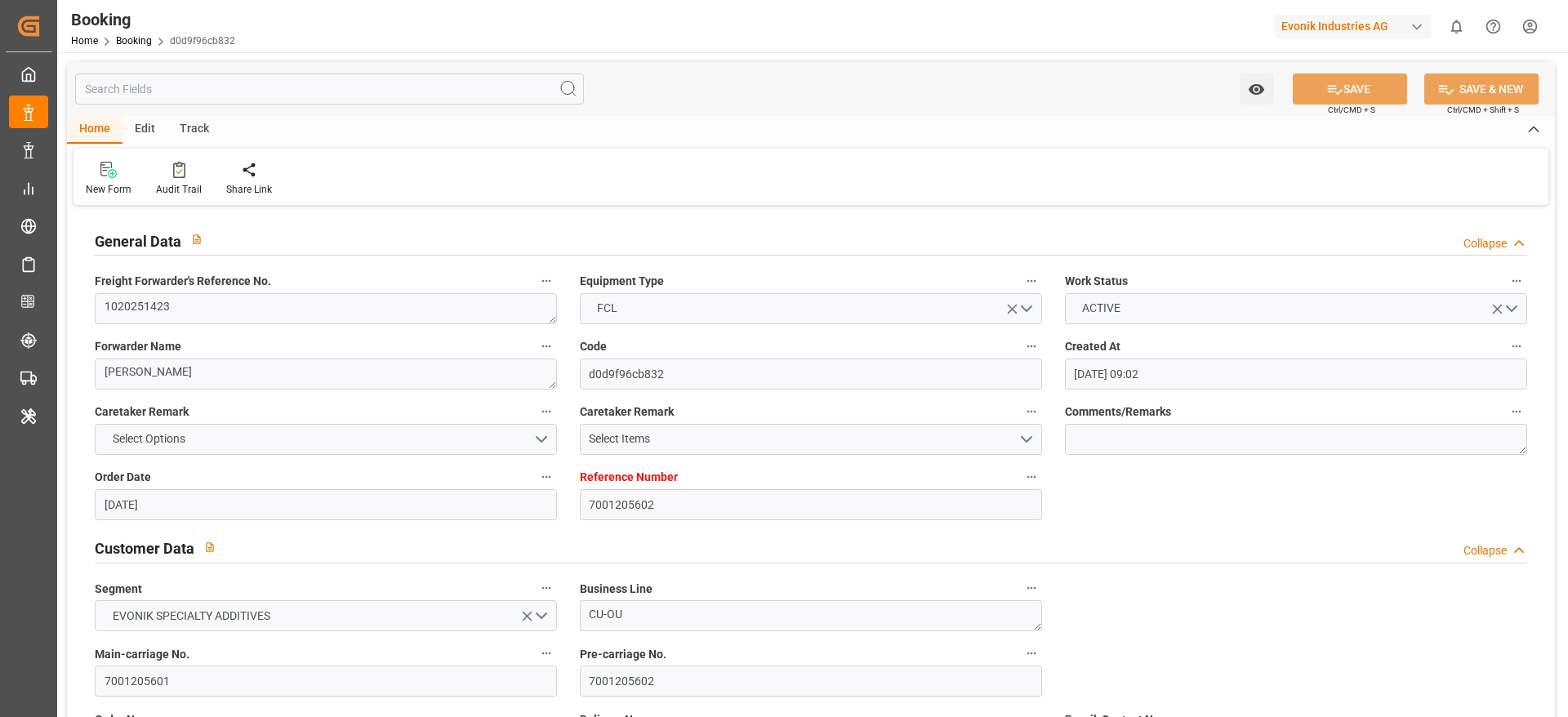
type input "02.10.2025 00:00"
type input "02.10.2025 13:19"
type input "02.10.2025 07:08"
type input "06.10.2025 07:08"
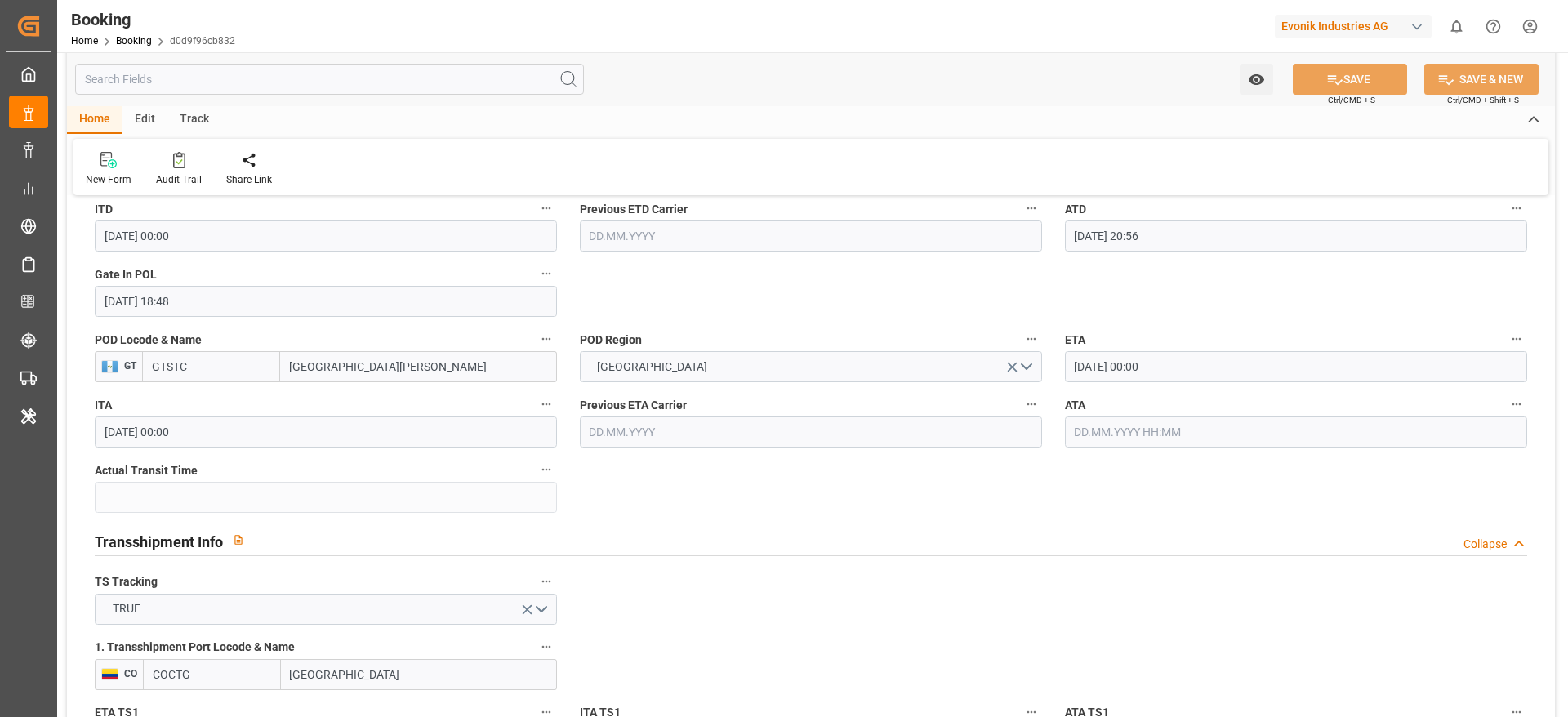
scroll to position [1388, 0]
click at [1045, 427] on input "text" at bounding box center [1295, 430] width 462 height 31
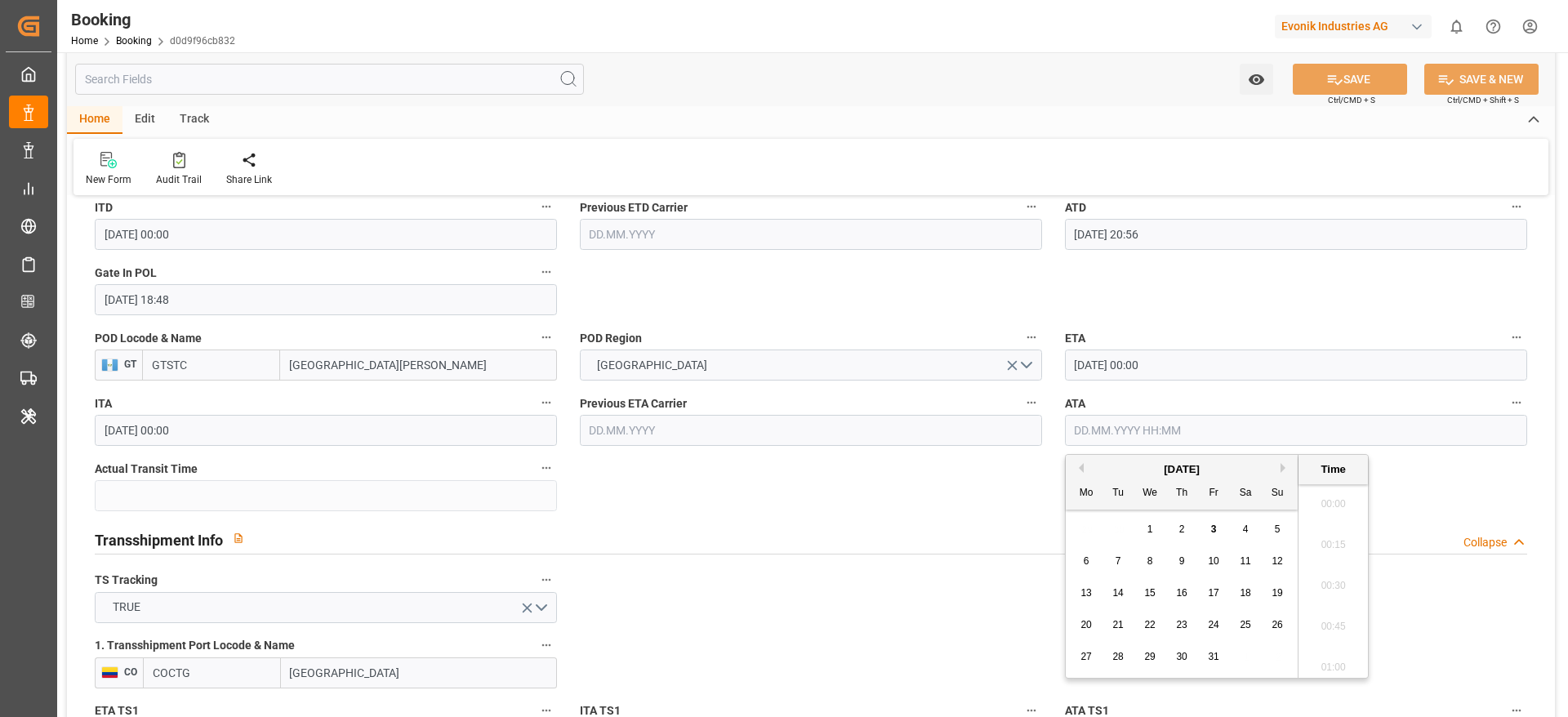
scroll to position [1598, 0]
click at [1045, 477] on div "2" at bounding box center [1181, 530] width 20 height 20
type input "02.10.2025 00:00"
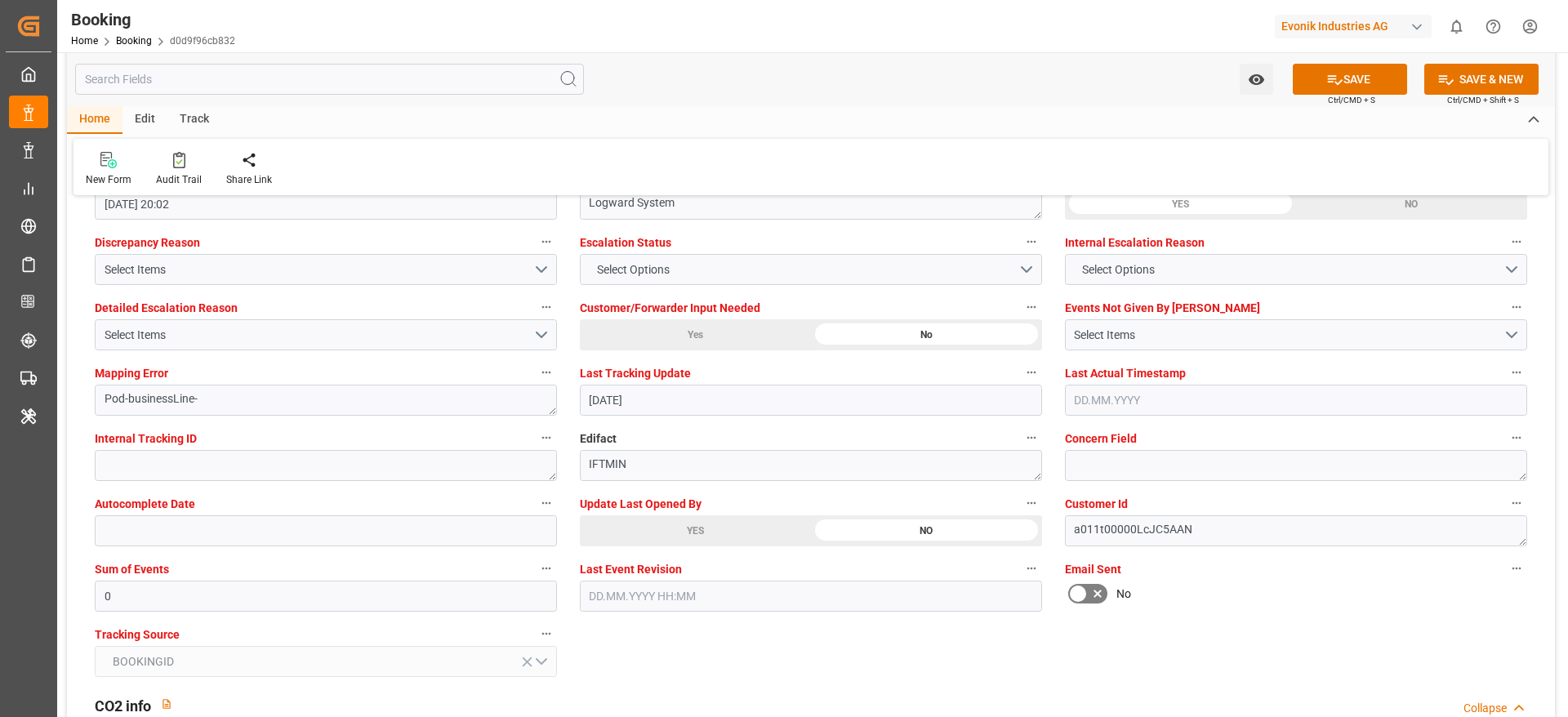
scroll to position [3042, 0]
click at [1045, 82] on button "SAVE" at bounding box center [1350, 79] width 114 height 31
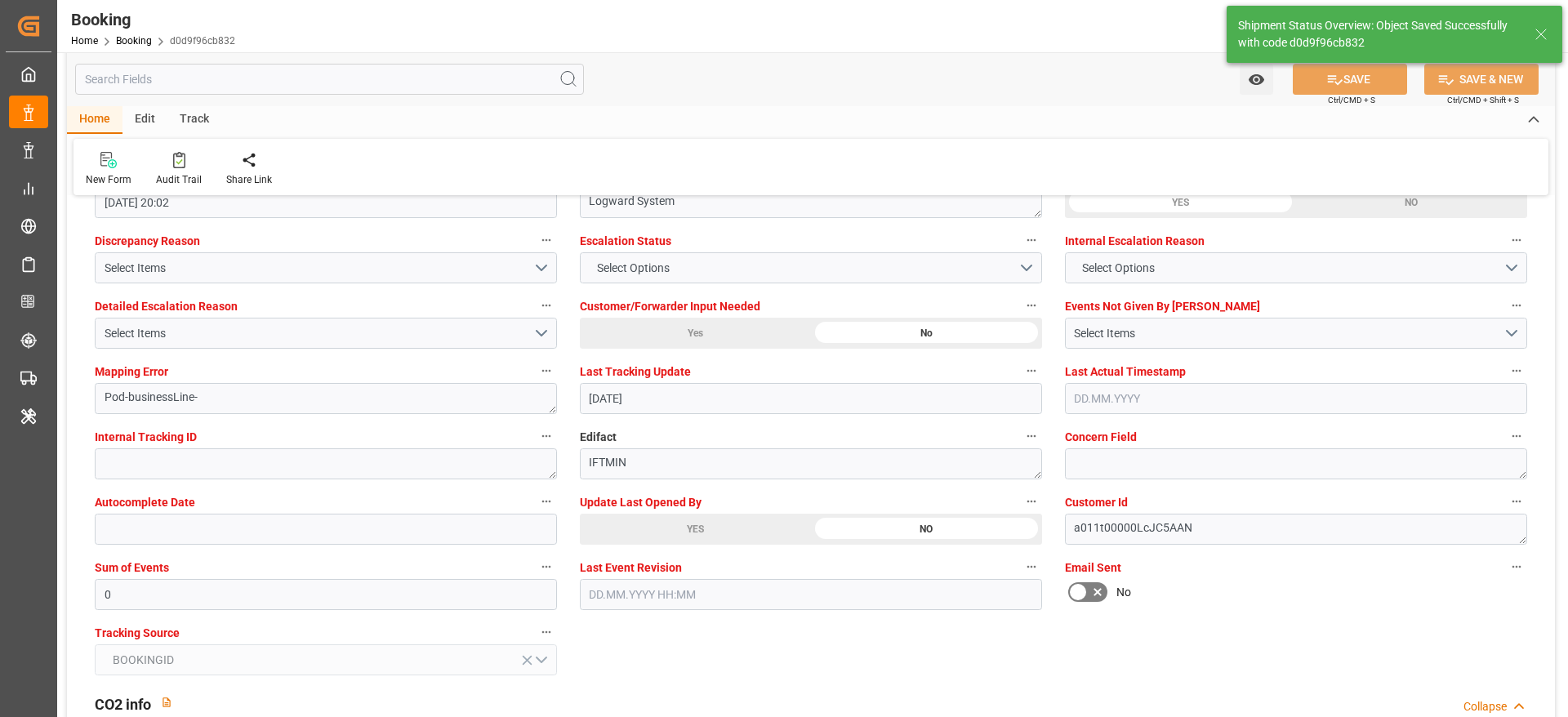
type textarea "Likitha devaraj"
type input "57"
type input "03.10.2025 04:53"
click at [134, 42] on link "Booking" at bounding box center [134, 41] width 36 height 11
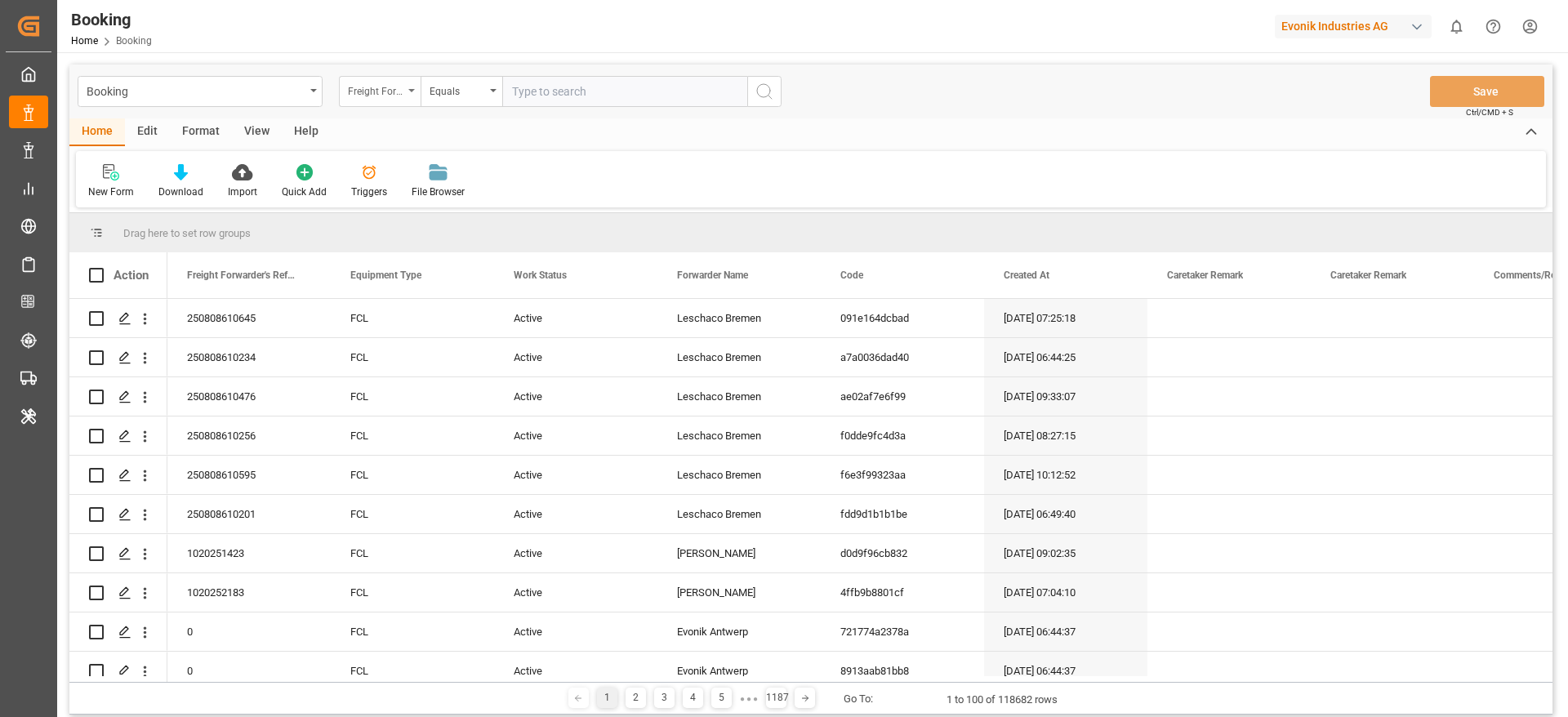
click at [385, 97] on div "Freight Forwarder's Reference No." at bounding box center [379, 92] width 82 height 31
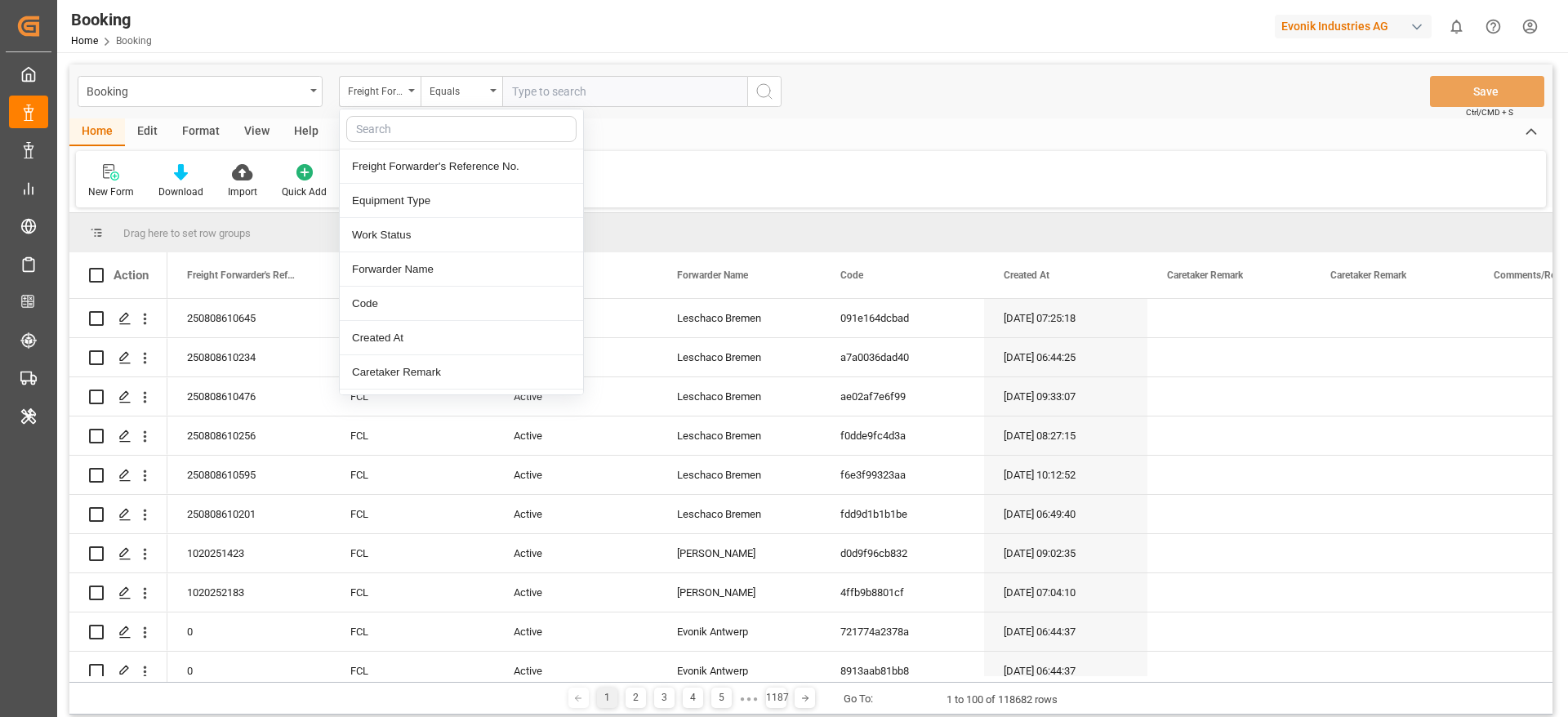
click at [392, 128] on input "text" at bounding box center [461, 129] width 231 height 26
type input "booki"
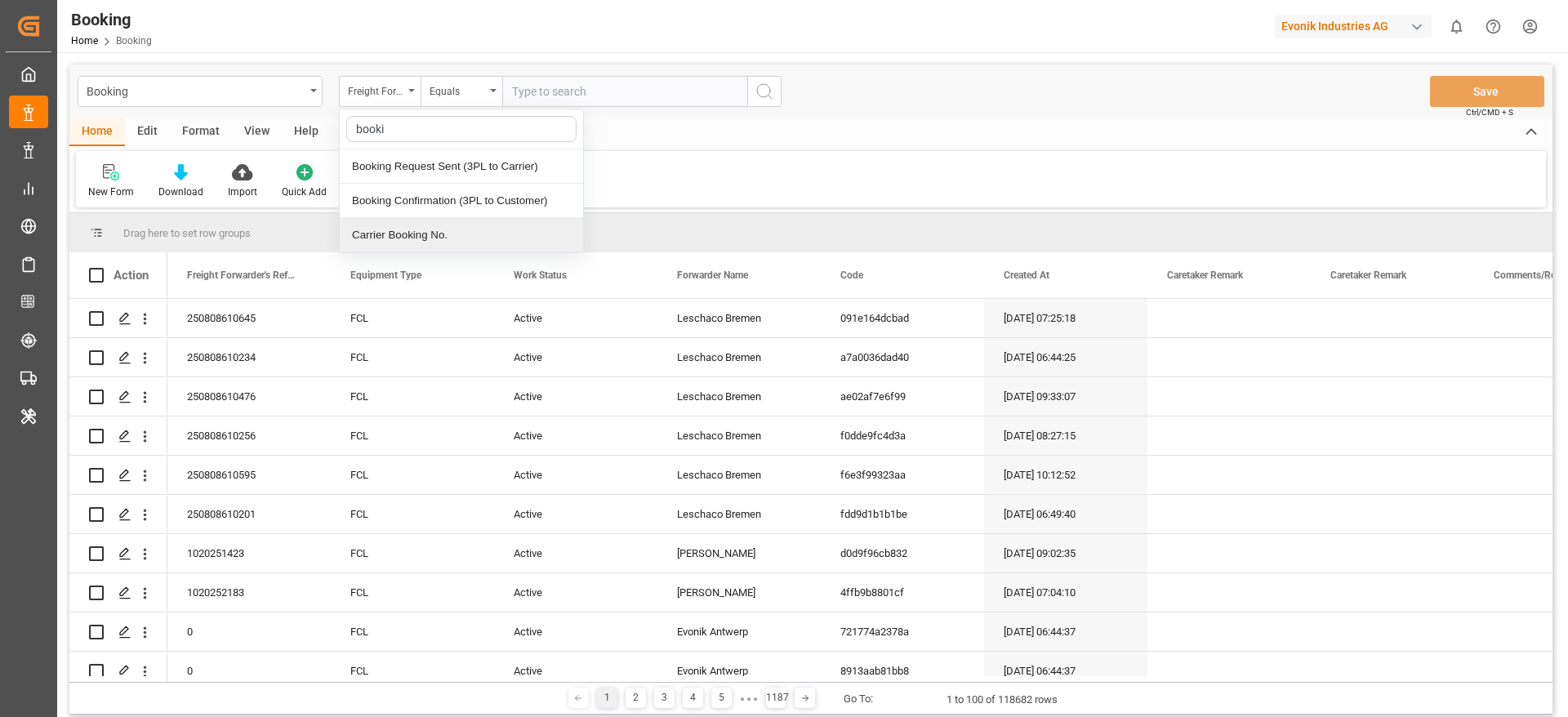
click at [412, 242] on div "Carrier Booking No." at bounding box center [460, 236] width 243 height 34
click at [536, 89] on input "text" at bounding box center [624, 92] width 245 height 31
paste input "HBG1991919"
type input "HBG1991919"
click at [779, 100] on button "search button" at bounding box center [764, 92] width 34 height 31
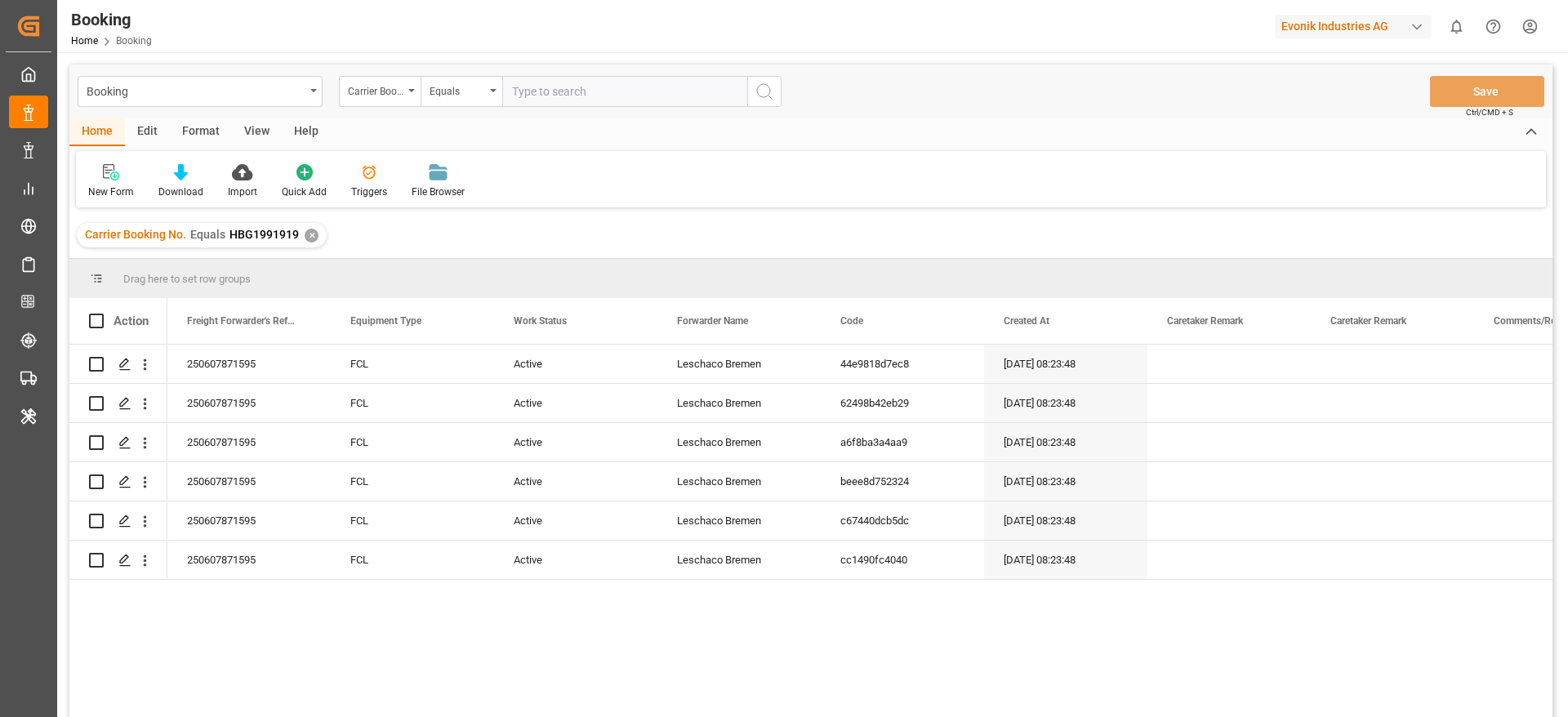
click at [1016, 477] on div "250607871595 FCL Active Leschaco Bremen 44e9818d7ec8 26.05.2025 08:23:48 26.05.…" at bounding box center [860, 536] width 1385 height 383
click at [462, 268] on div "Drag here to set row groups" at bounding box center [811, 278] width 1483 height 39
click at [218, 128] on div "Format" at bounding box center [200, 132] width 62 height 28
click at [229, 128] on div "Format" at bounding box center [200, 132] width 62 height 28
click at [252, 132] on div "View" at bounding box center [256, 132] width 50 height 28
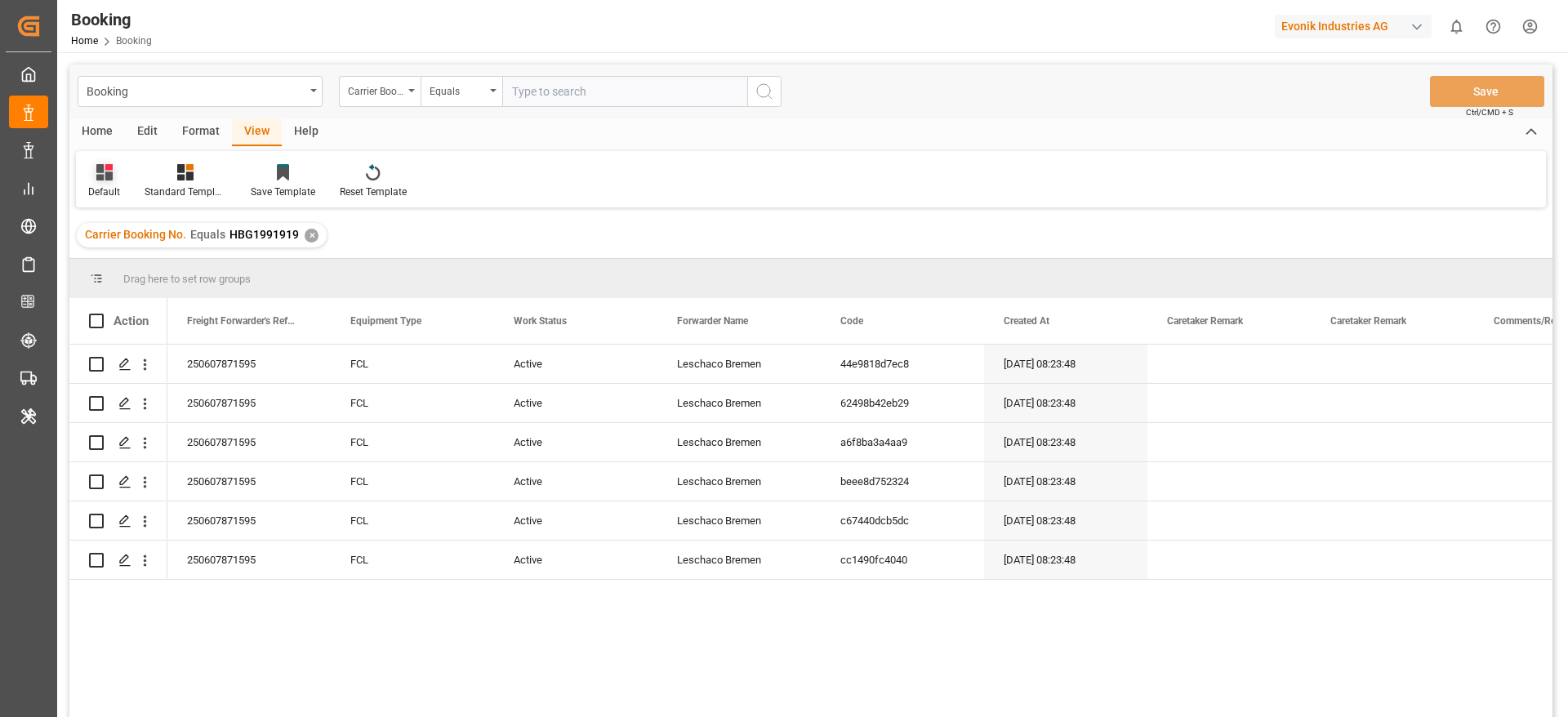
click at [93, 194] on div "Default" at bounding box center [104, 192] width 31 height 14
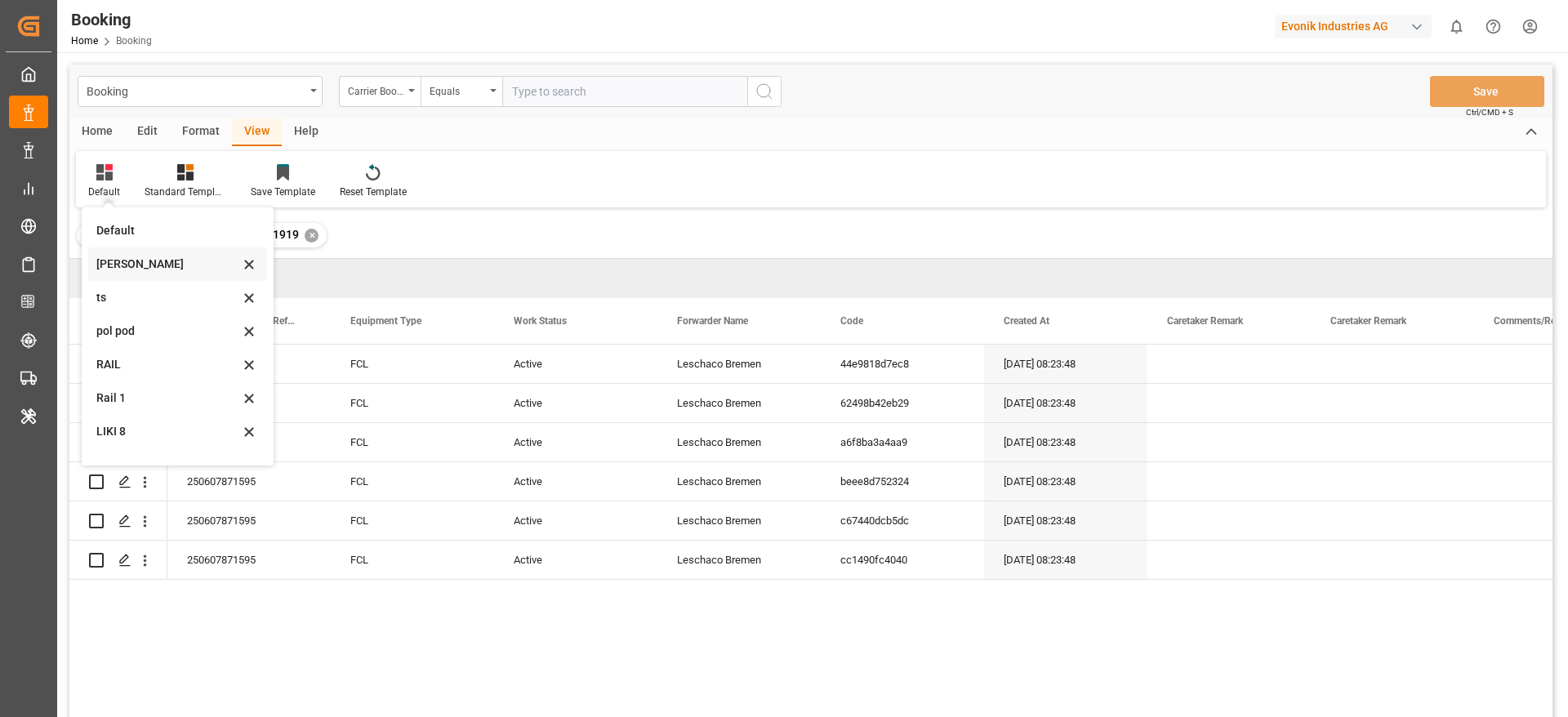
click at [114, 253] on div "Likitha" at bounding box center [178, 264] width 179 height 33
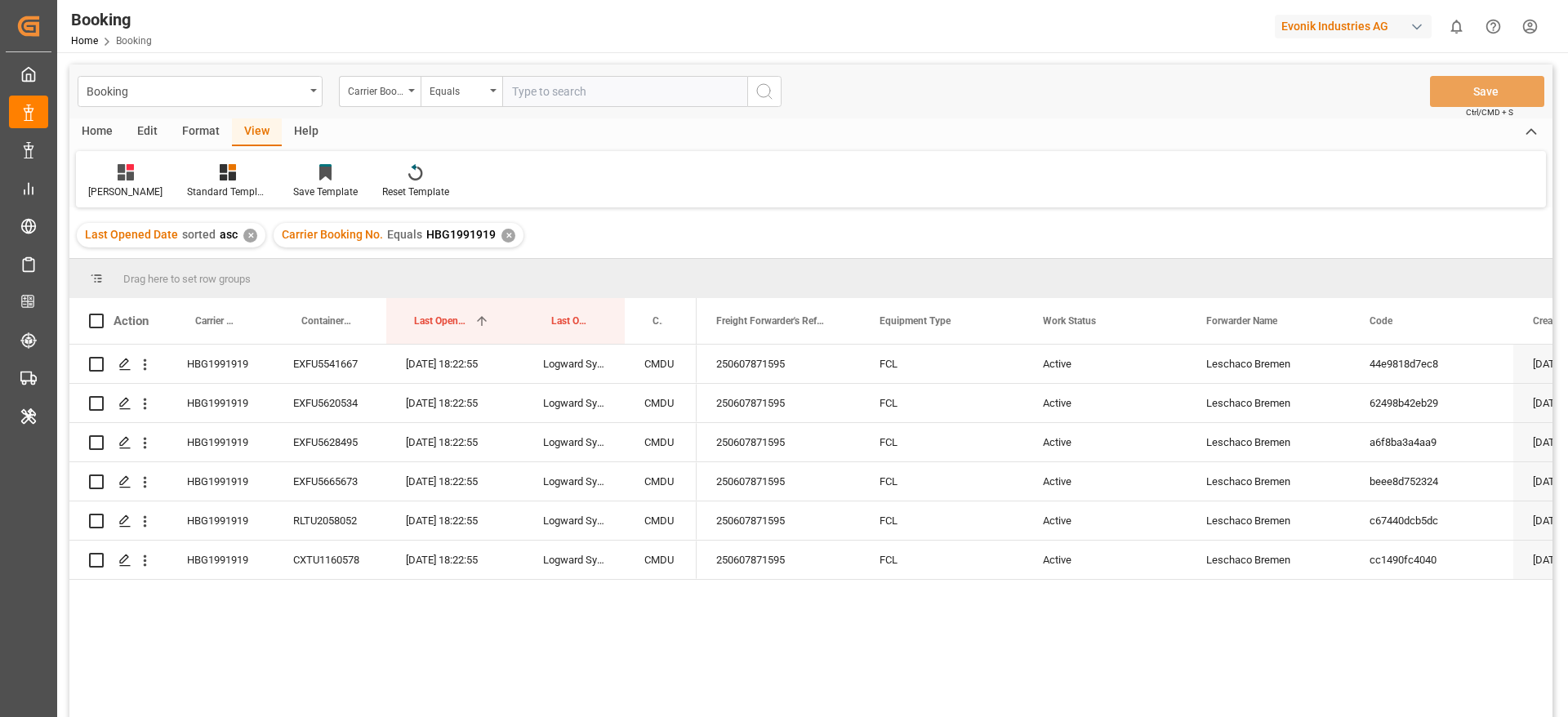
click at [501, 233] on div "✕" at bounding box center [508, 236] width 14 height 14
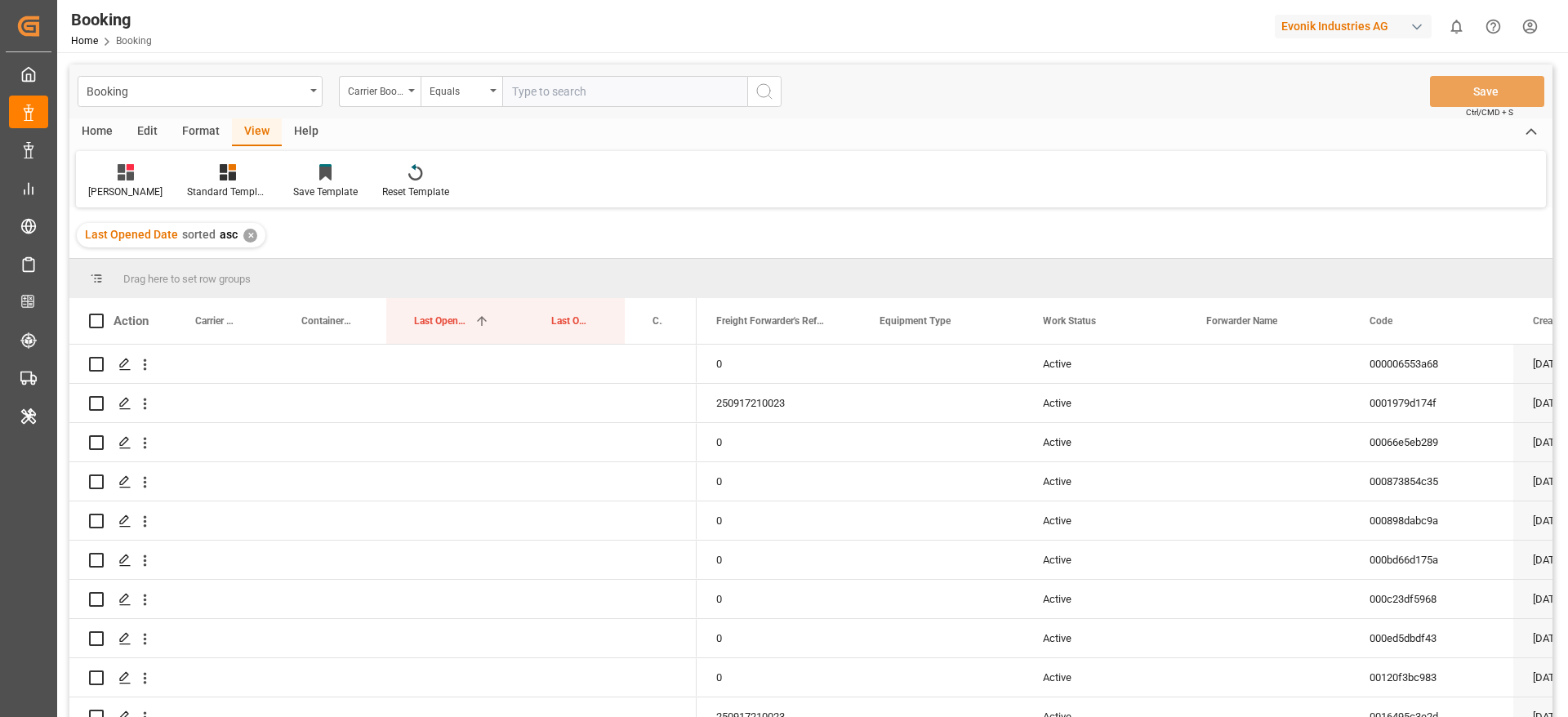
click at [622, 86] on input "text" at bounding box center [624, 92] width 245 height 31
paste input "HBG1991919"
type input "HBG1991919"
click at [782, 100] on div "Booking Carrier Booking No. Equals HBG1991919 Save Ctrl/CMD + S" at bounding box center [811, 92] width 1483 height 54
click at [779, 100] on button "search button" at bounding box center [764, 92] width 34 height 31
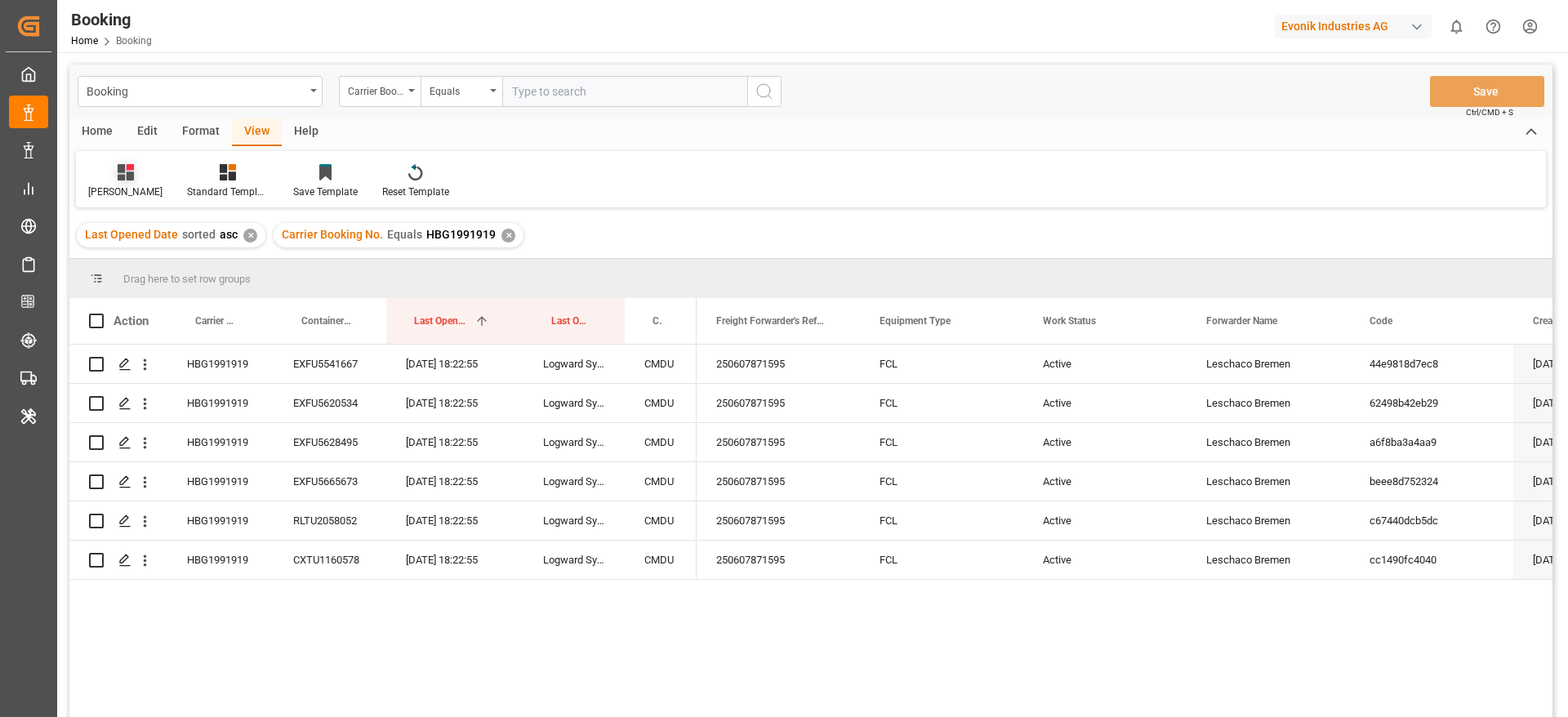
click at [100, 185] on div "Likitha" at bounding box center [126, 192] width 74 height 14
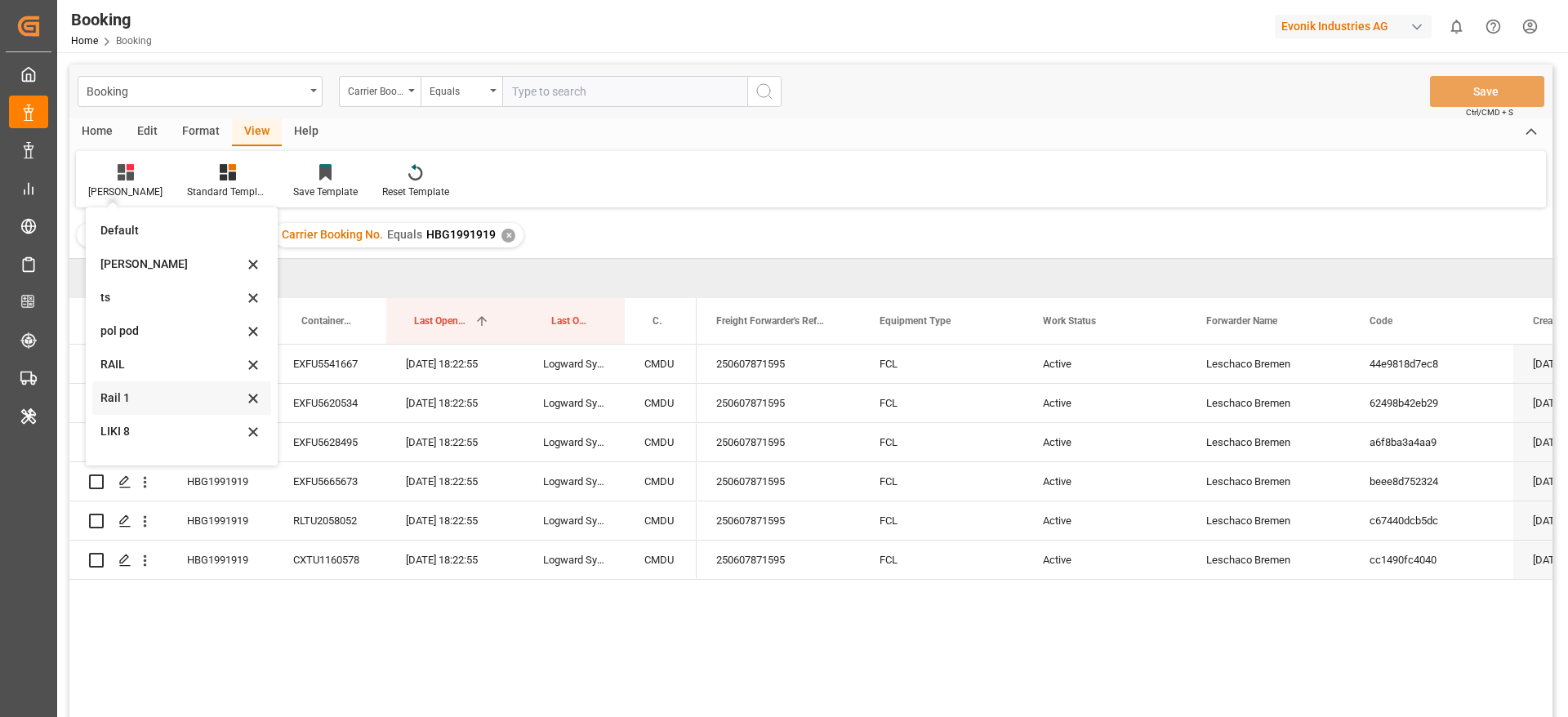
click at [151, 394] on div "Rail 1" at bounding box center [172, 399] width 143 height 17
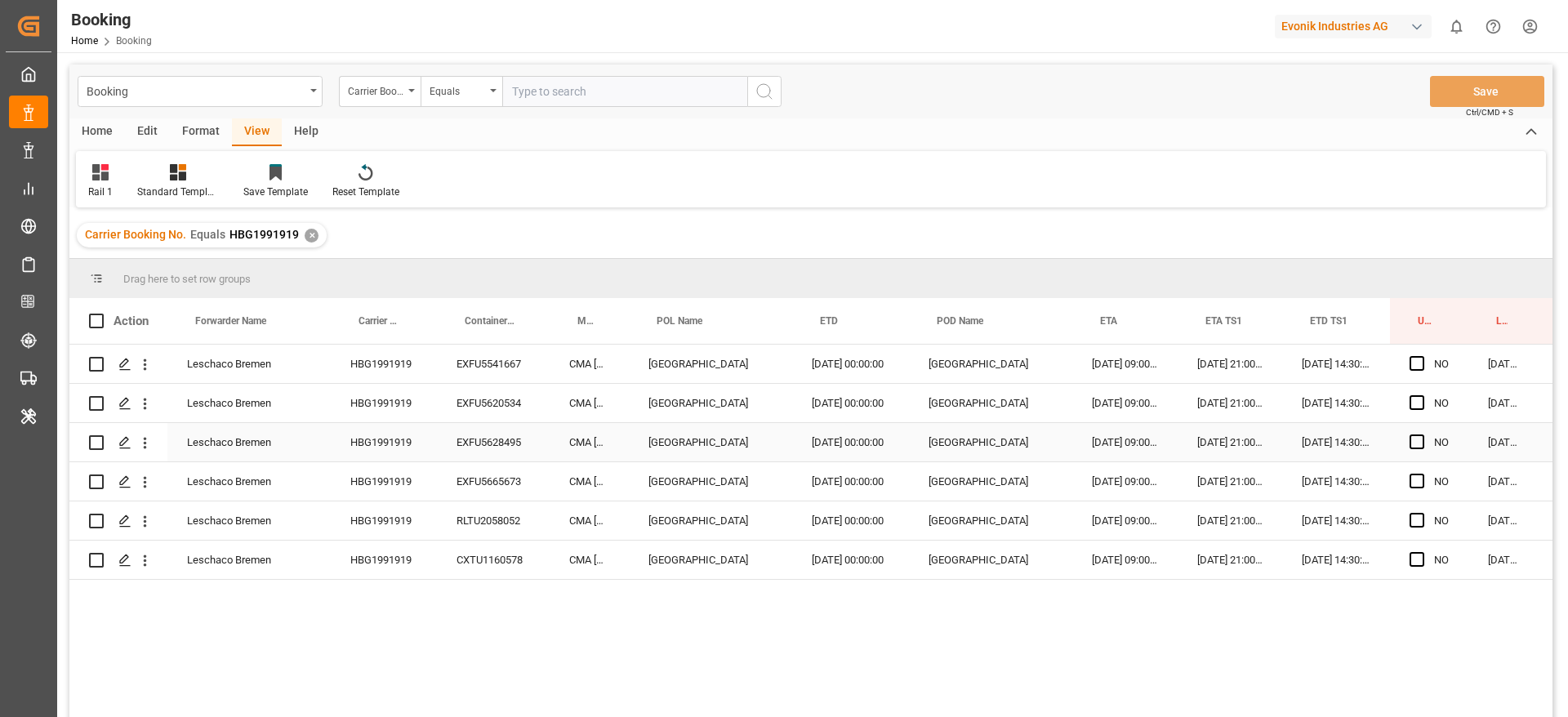
scroll to position [0, 62]
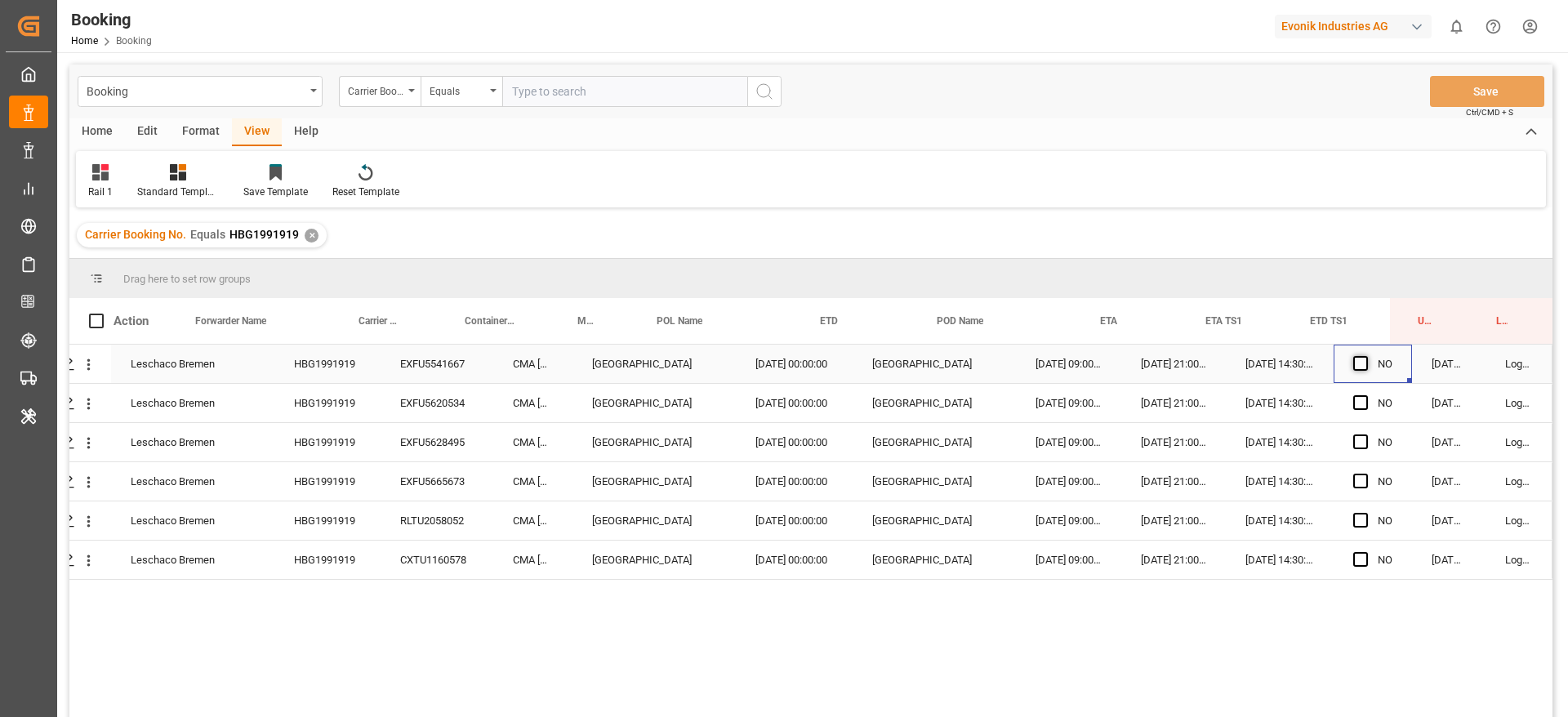
click at [1045, 361] on span "Press SPACE to select this row." at bounding box center [1359, 362] width 14 height 14
click at [1045, 356] on input "Press SPACE to select this row." at bounding box center [1365, 356] width 0 height 0
drag, startPoint x: 1402, startPoint y: 382, endPoint x: 1424, endPoint y: 652, distance: 270.9
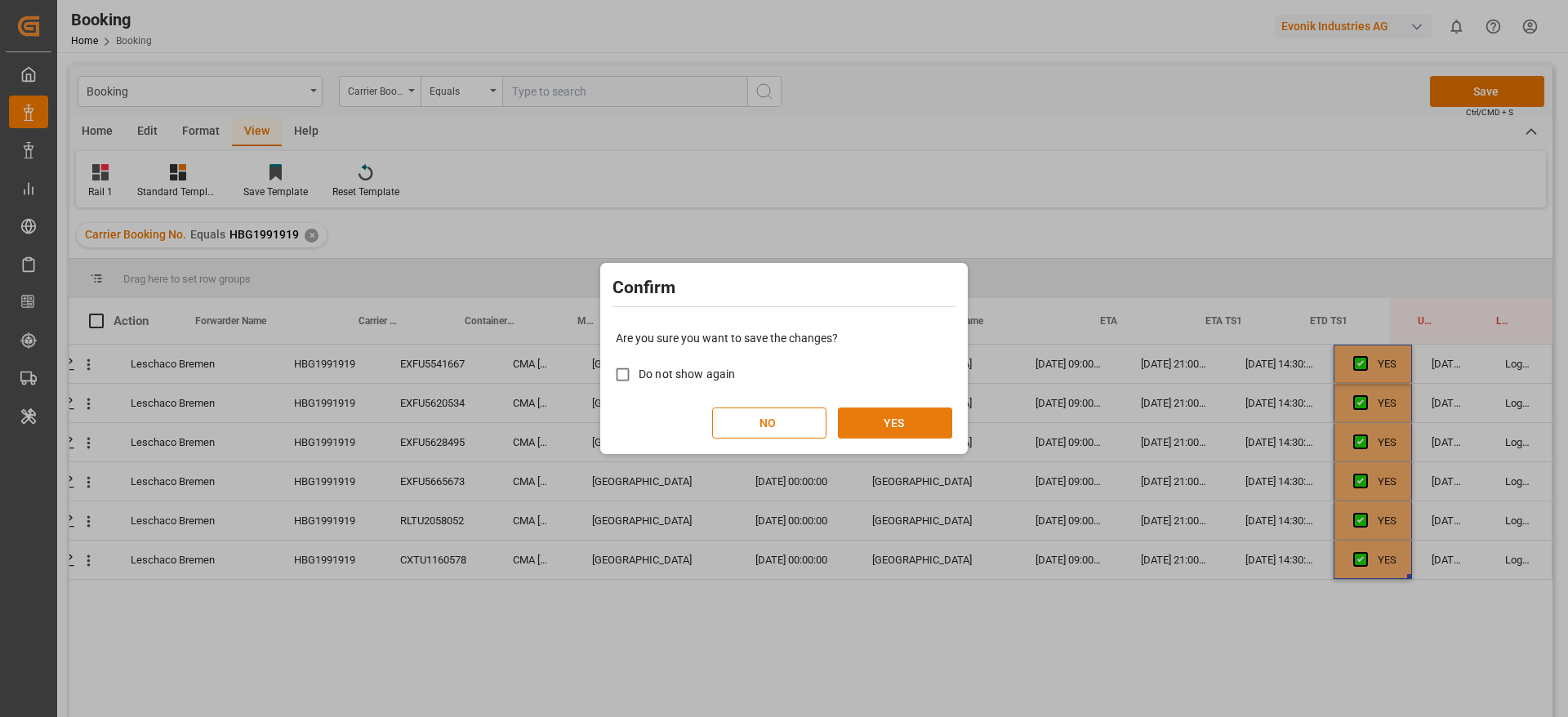
click at [930, 434] on button "YES" at bounding box center [895, 422] width 114 height 31
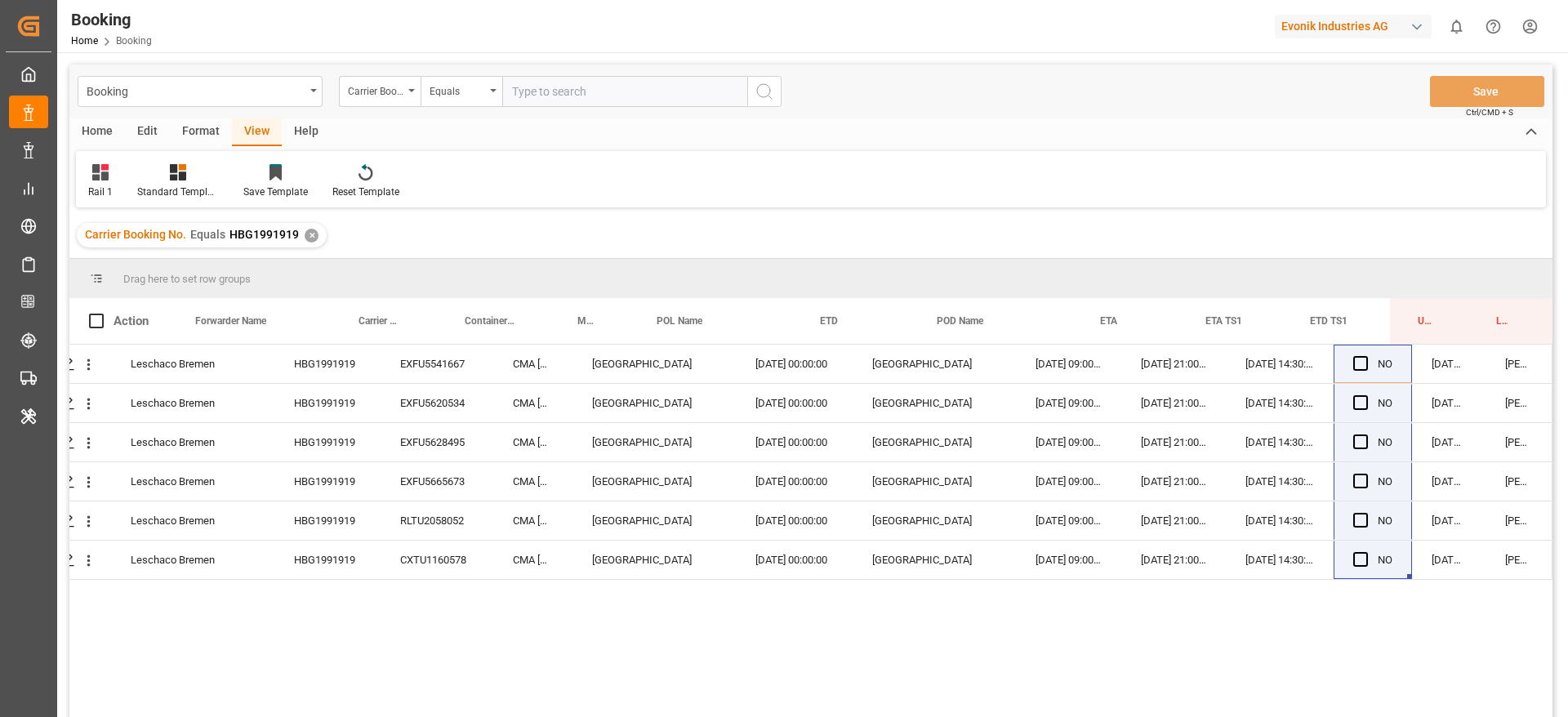
click at [312, 235] on div "✕" at bounding box center [312, 236] width 14 height 14
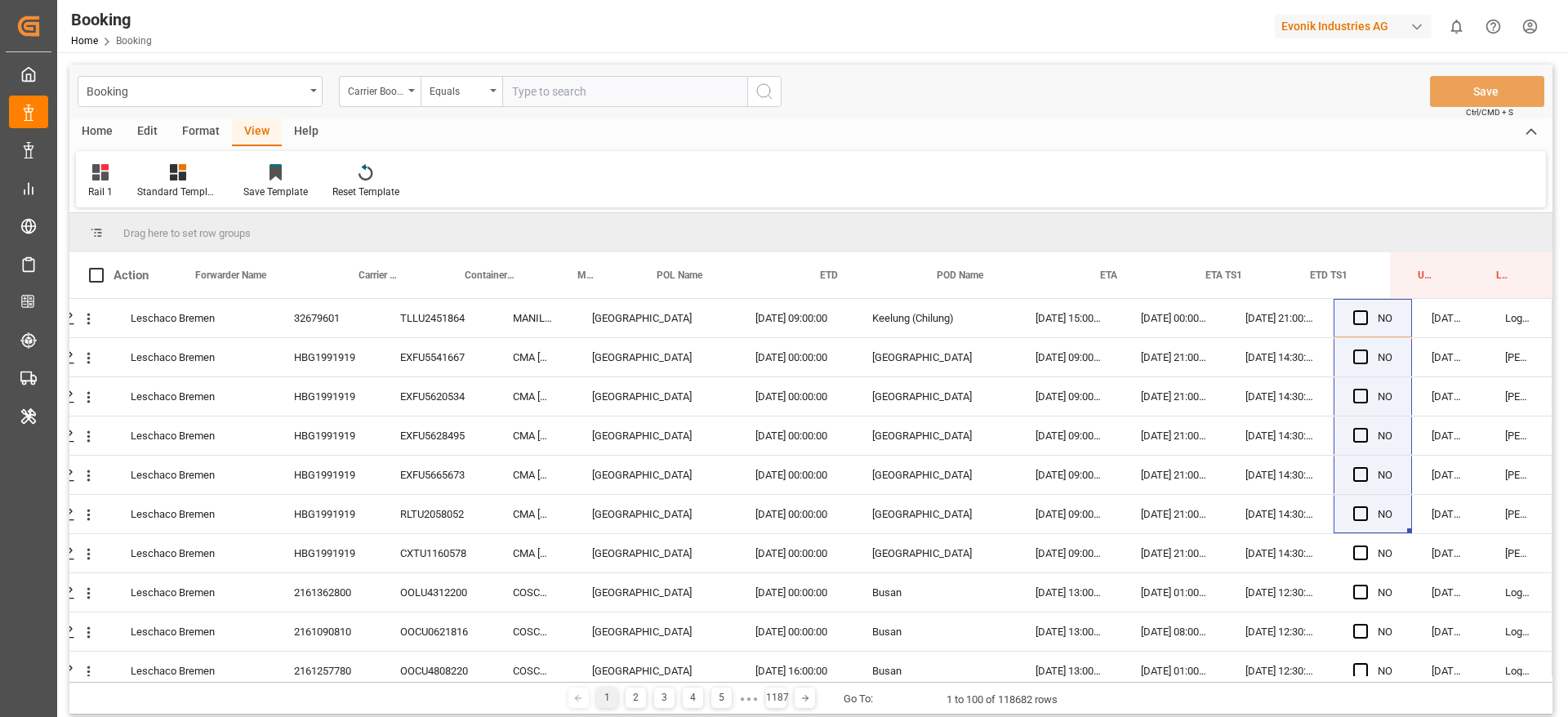
click at [583, 105] on input "text" at bounding box center [624, 92] width 245 height 31
paste input "HBG1992271"
type input "HBG1992271"
click at [755, 103] on button "search button" at bounding box center [764, 92] width 34 height 31
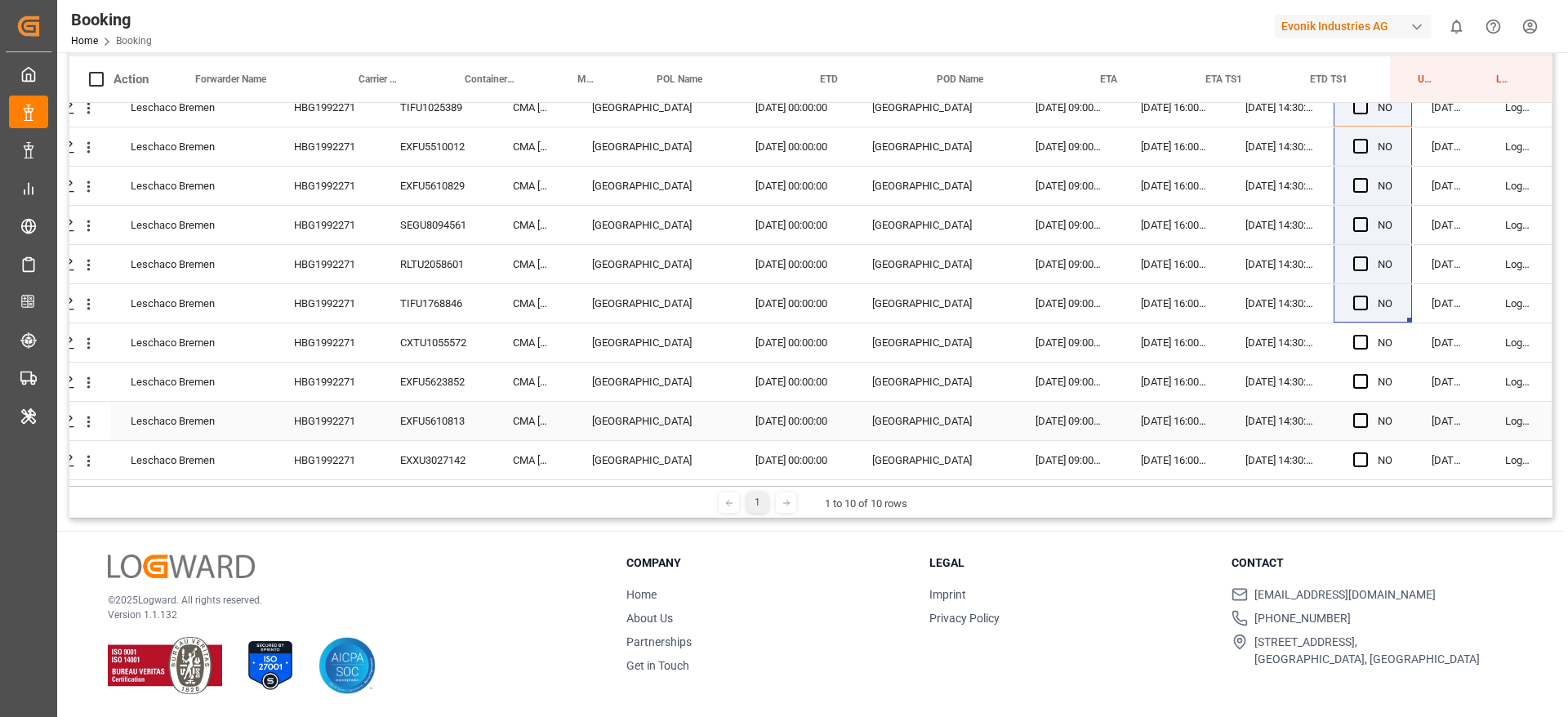
scroll to position [0, 62]
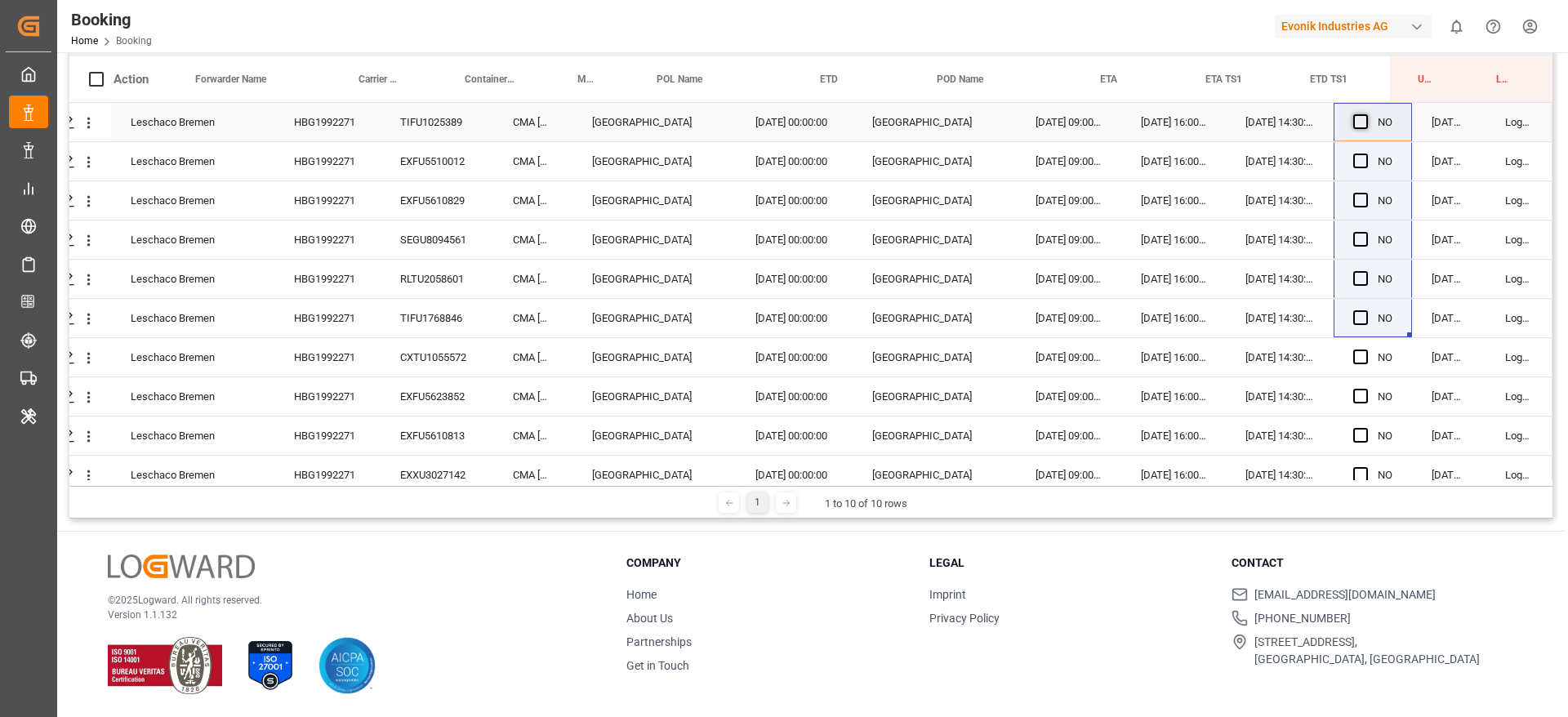
click at [1045, 117] on span "Press SPACE to select this row." at bounding box center [1359, 121] width 14 height 14
click at [1045, 114] on input "Press SPACE to select this row." at bounding box center [1365, 114] width 0 height 0
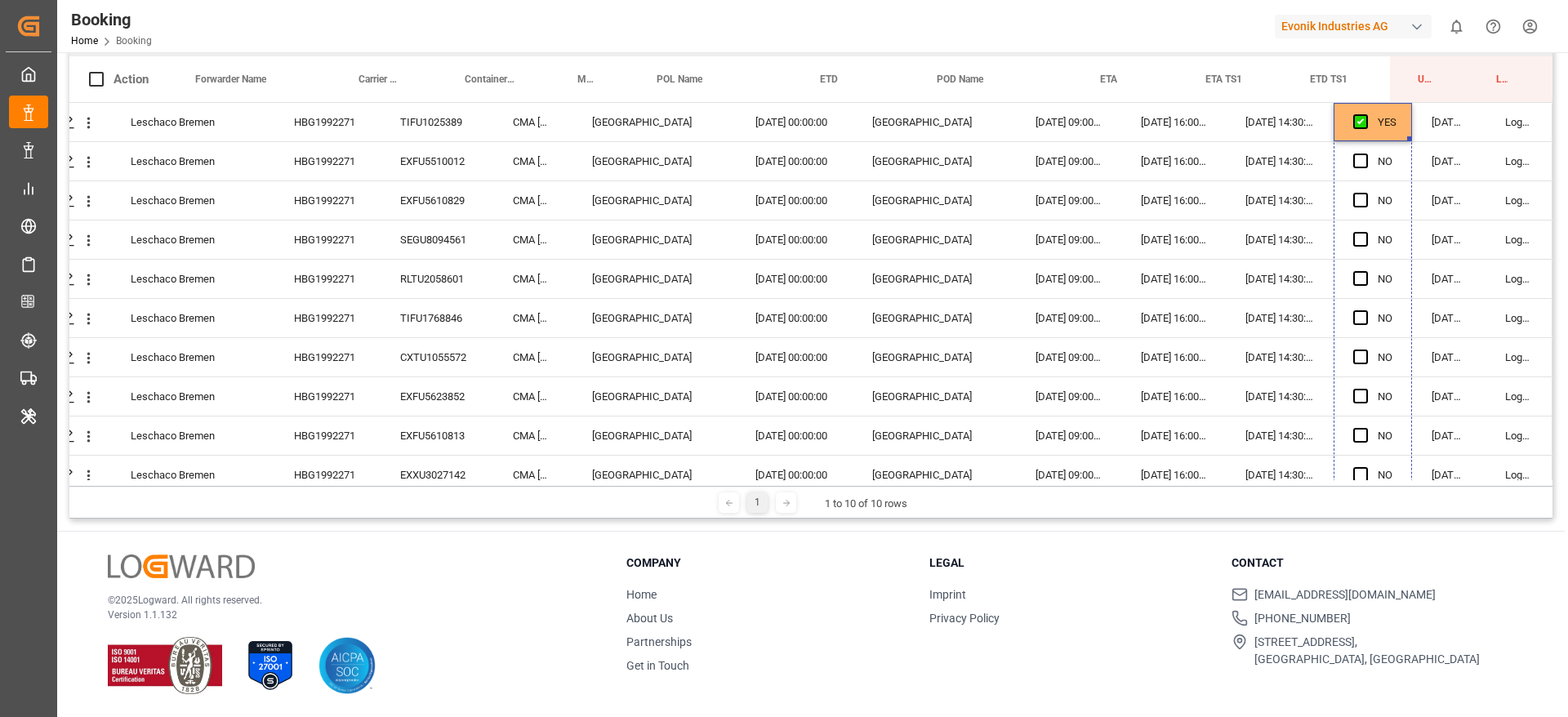
scroll to position [20, 62]
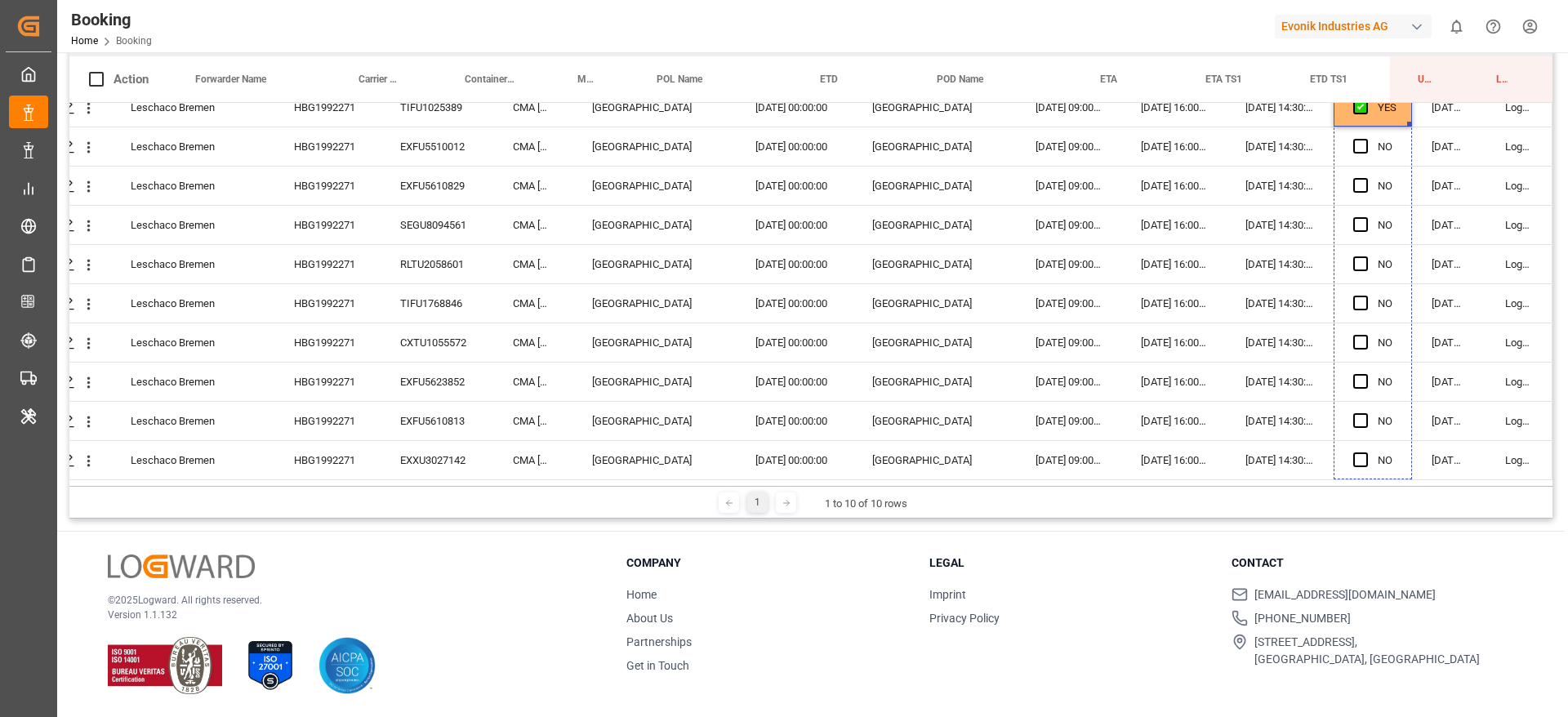
drag, startPoint x: 1404, startPoint y: 138, endPoint x: 1386, endPoint y: 548, distance: 410.4
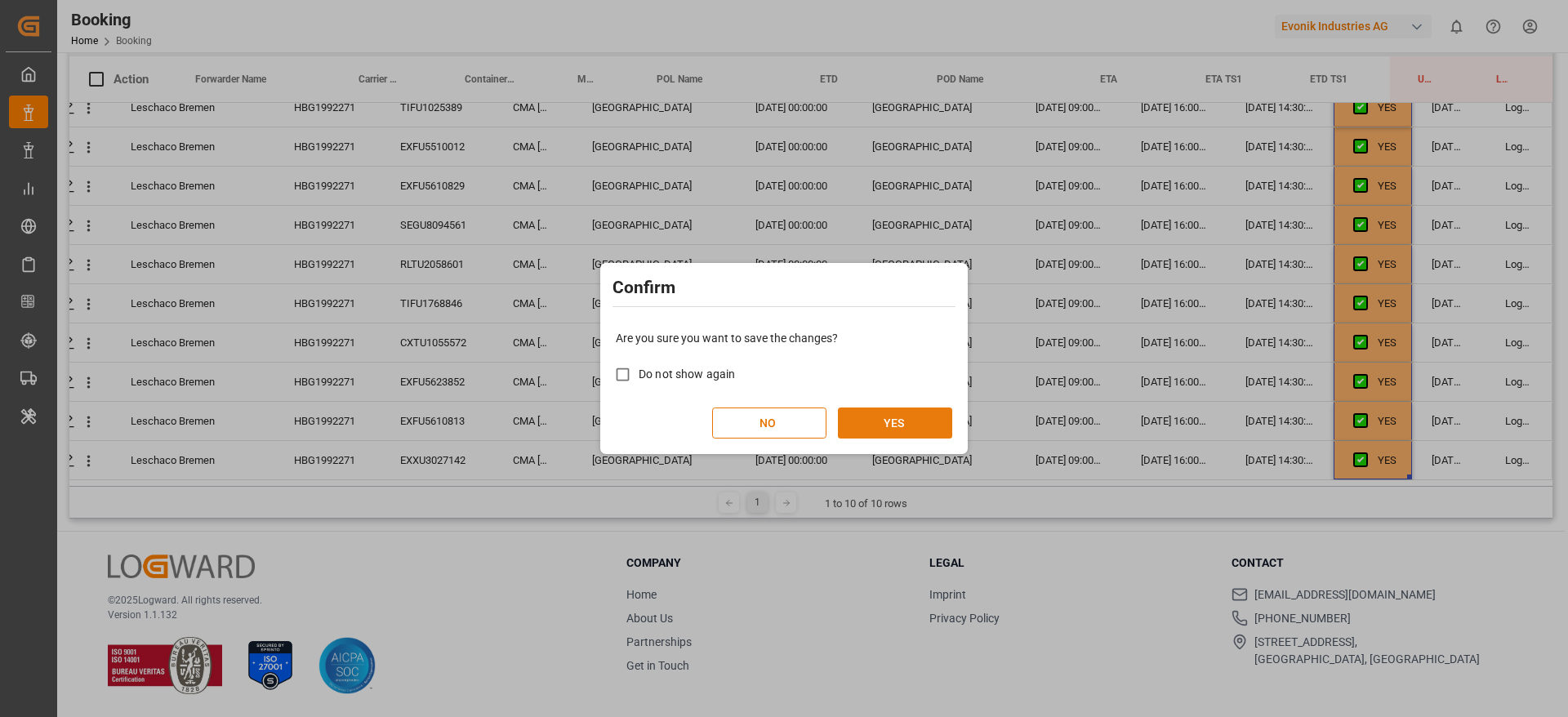
click at [872, 429] on button "YES" at bounding box center [895, 422] width 114 height 31
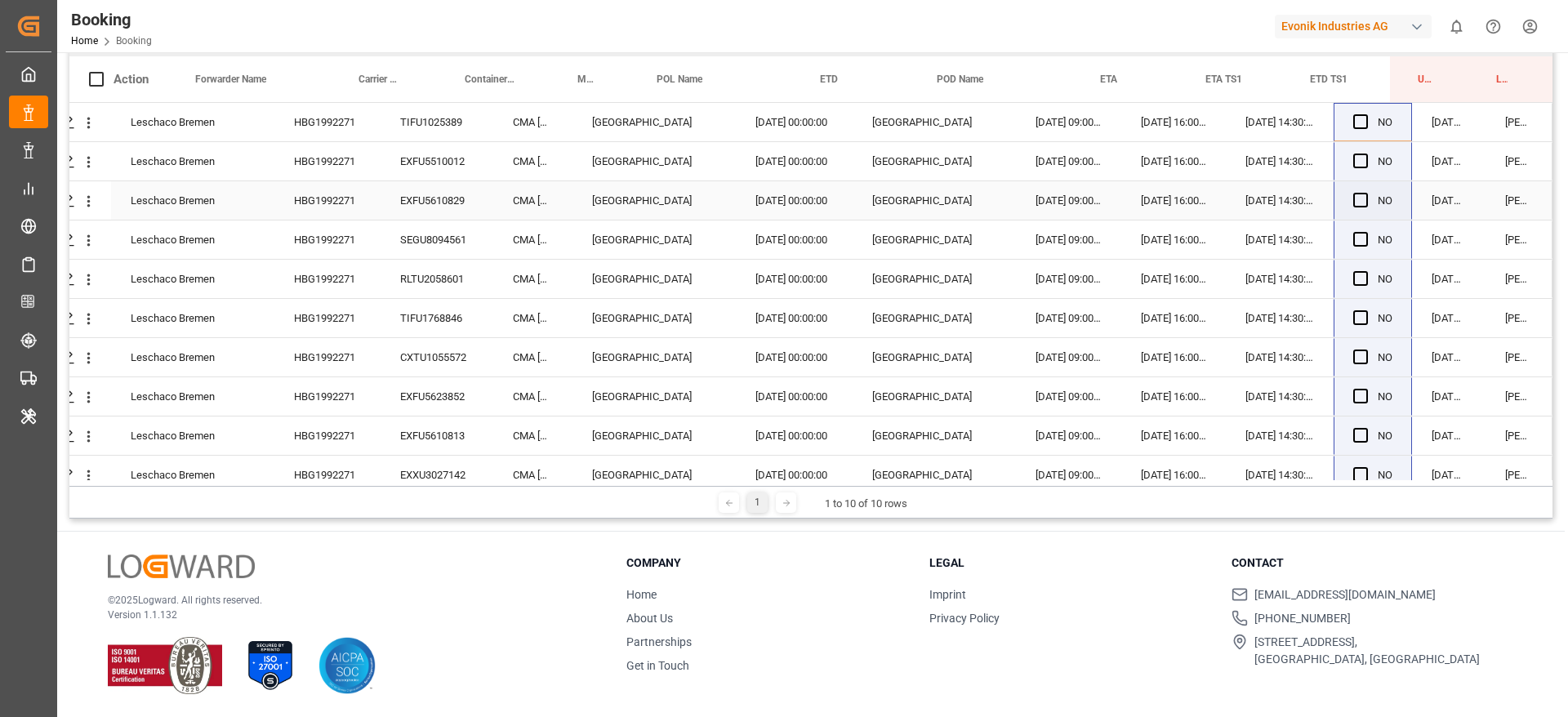
scroll to position [0, 0]
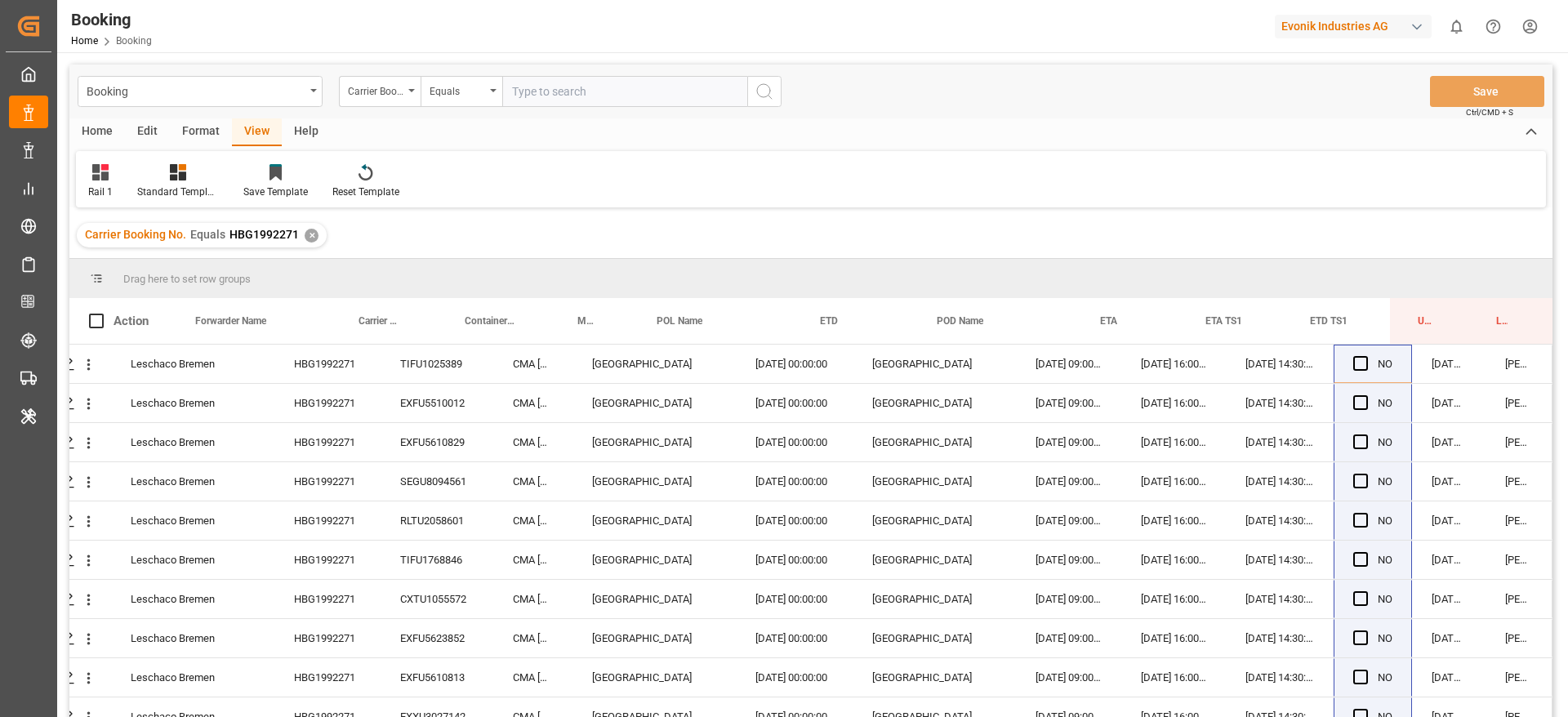
click at [304, 241] on div "Carrier Booking No. Equals HBG1992271 ✕" at bounding box center [202, 236] width 250 height 25
click at [307, 238] on div "✕" at bounding box center [312, 236] width 14 height 14
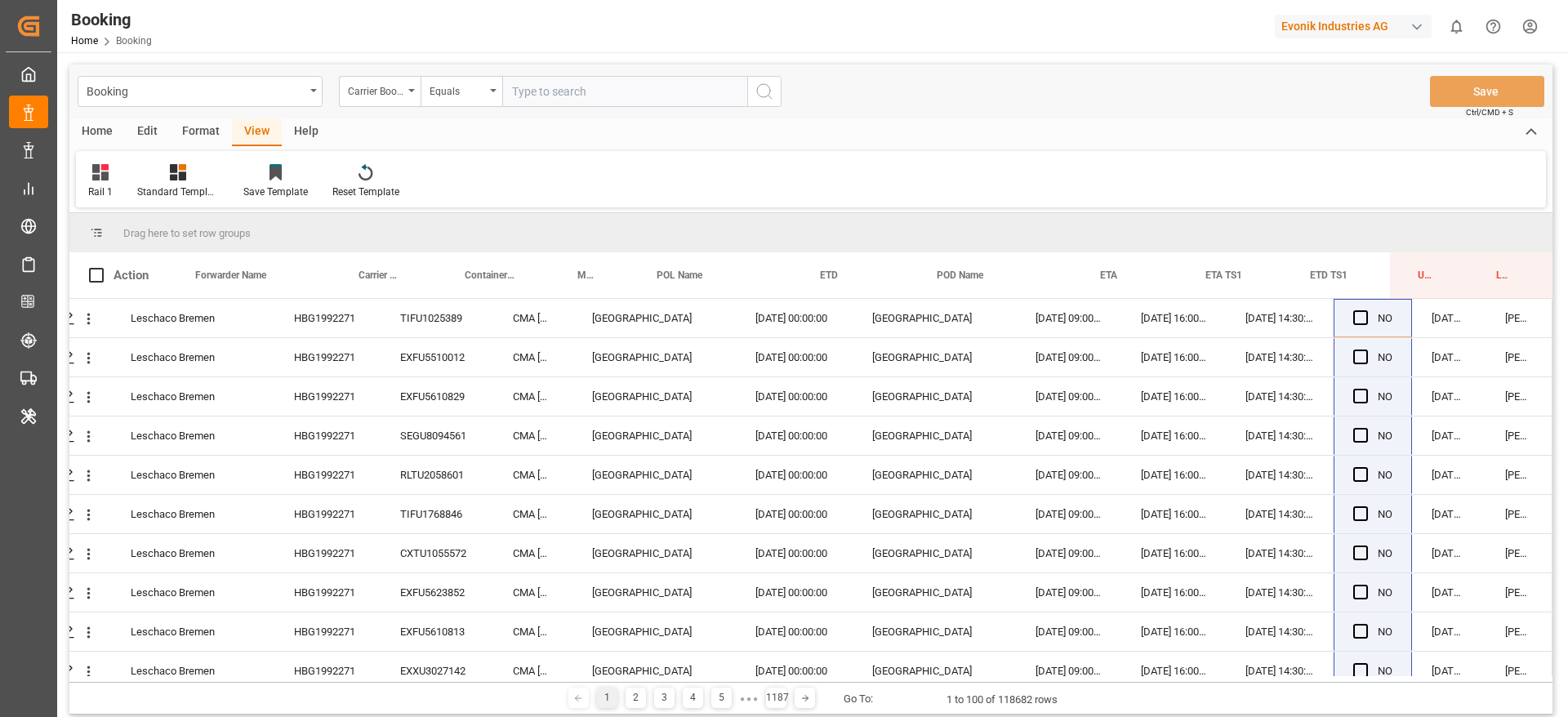
click at [726, 97] on input "text" at bounding box center [624, 92] width 245 height 31
paste input "HBG1992441"
type input "HBG1992441"
click at [769, 101] on button "search button" at bounding box center [764, 92] width 34 height 31
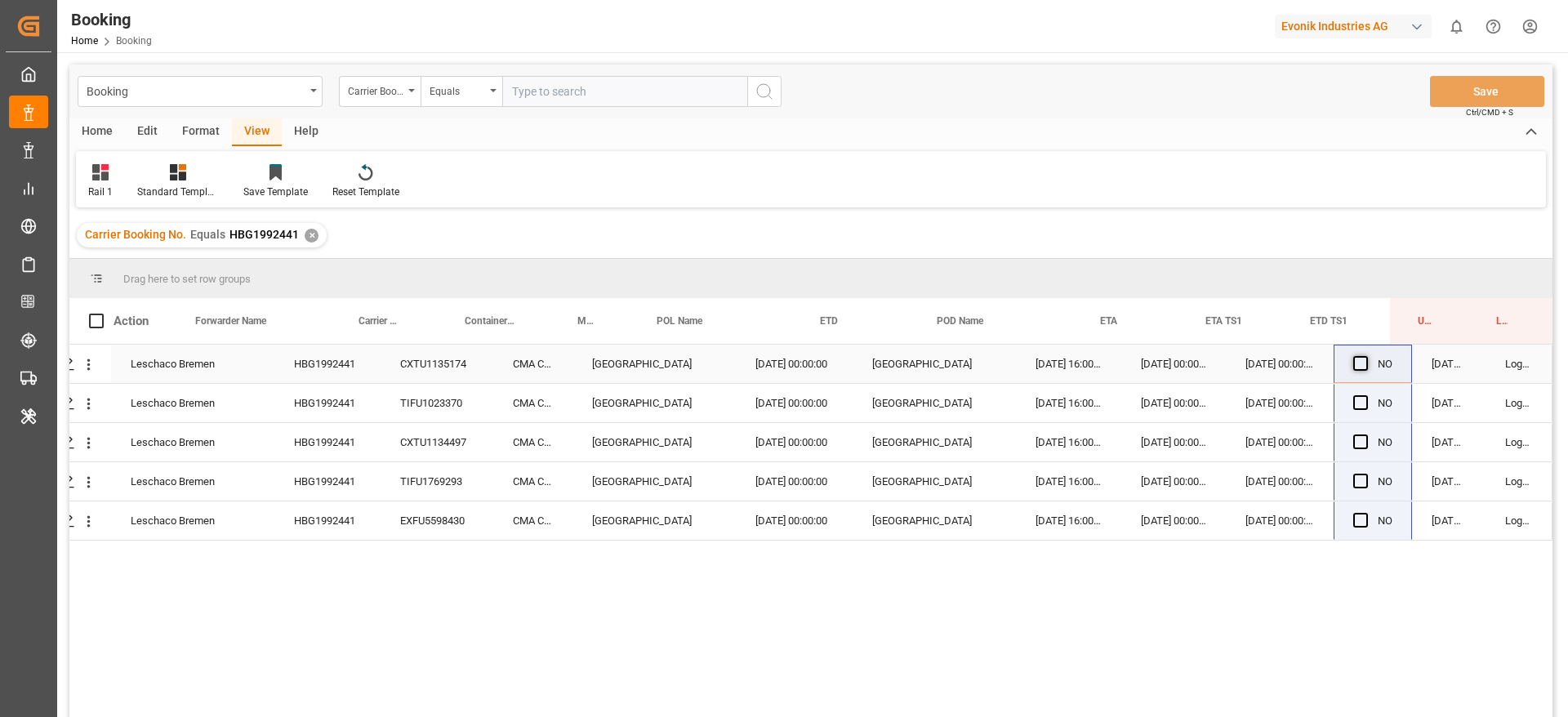
click at [1045, 361] on span "Press SPACE to select this row." at bounding box center [1359, 362] width 14 height 14
click at [1045, 356] on input "Press SPACE to select this row." at bounding box center [1365, 356] width 0 height 0
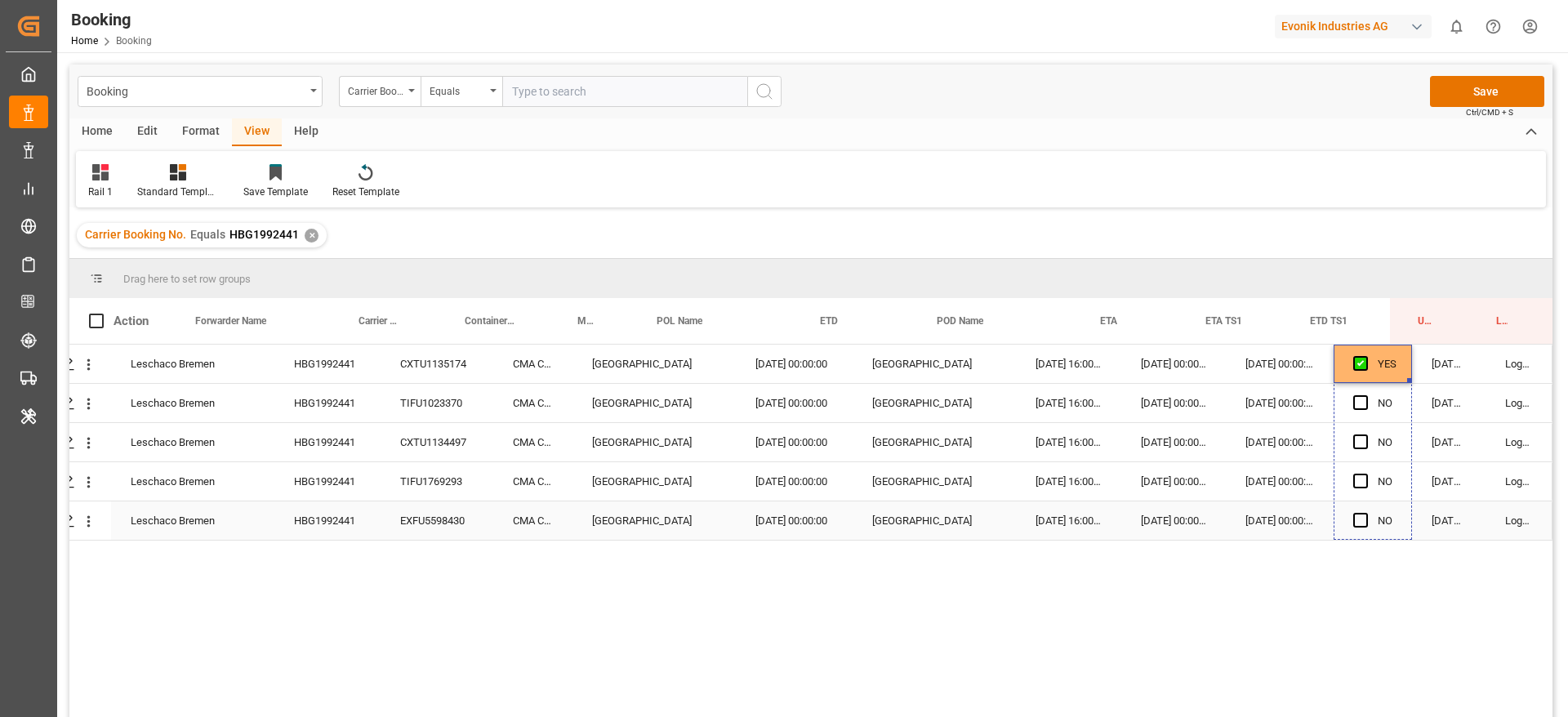
drag, startPoint x: 1401, startPoint y: 379, endPoint x: 1388, endPoint y: 561, distance: 182.5
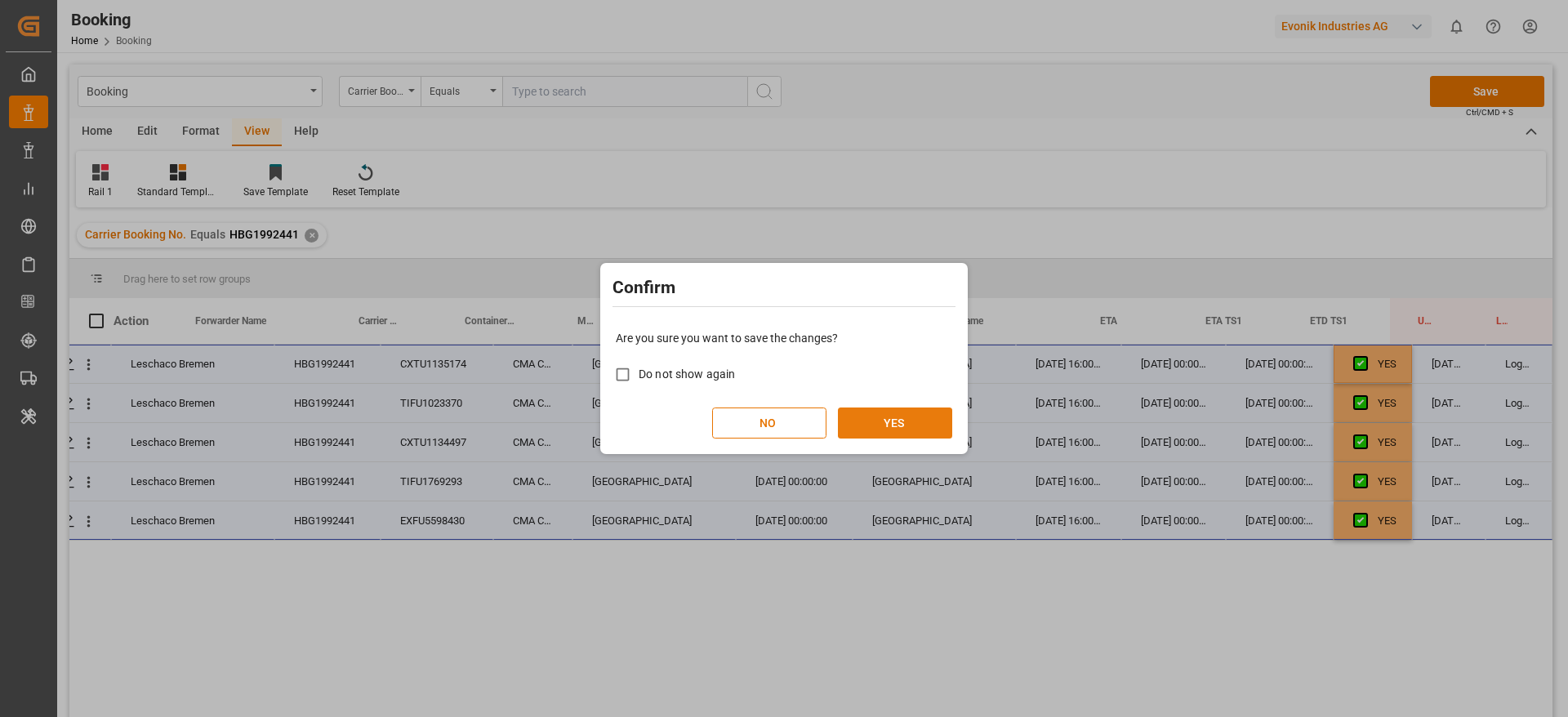
click at [926, 430] on button "YES" at bounding box center [895, 422] width 114 height 31
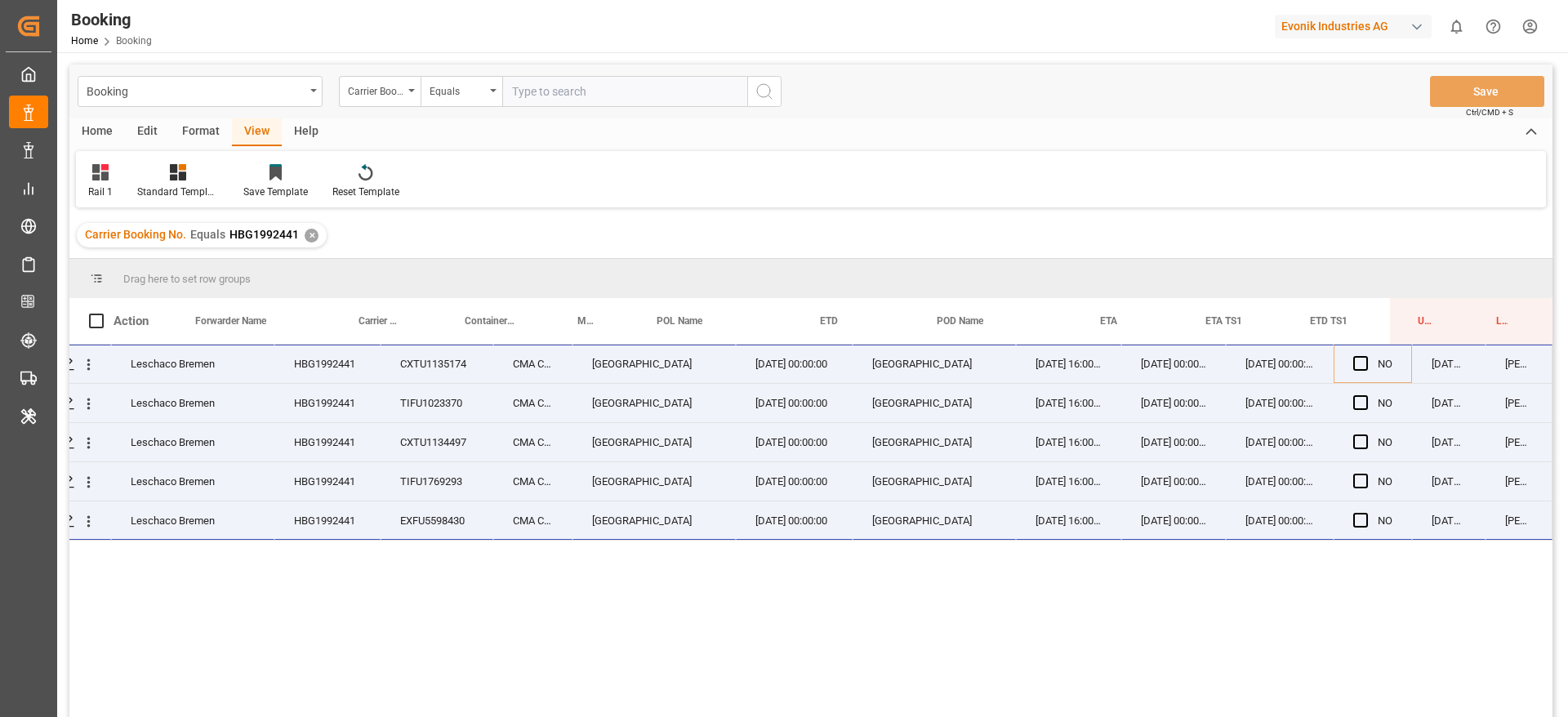
click at [311, 233] on div "✕" at bounding box center [312, 236] width 14 height 14
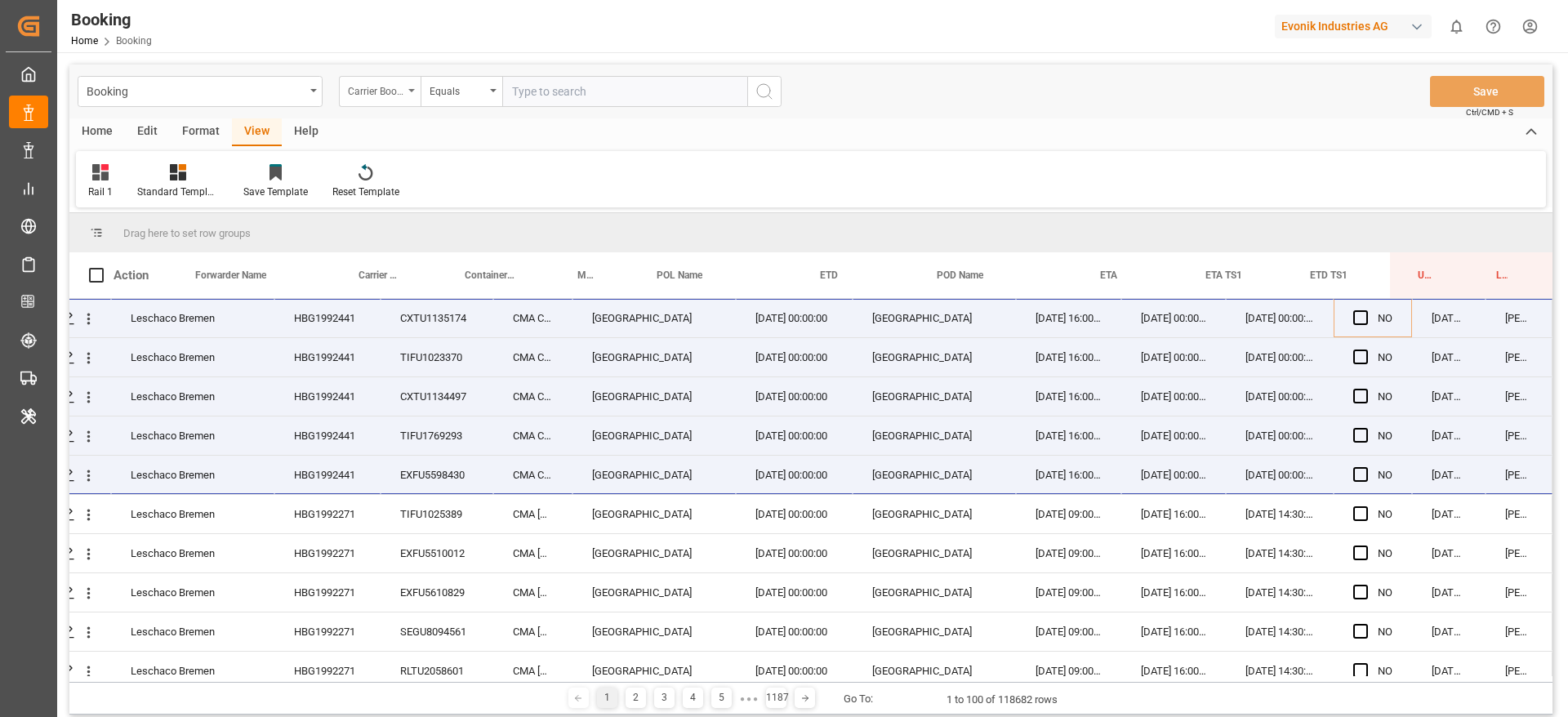
click at [390, 82] on div "Carrier Booking No." at bounding box center [376, 90] width 55 height 19
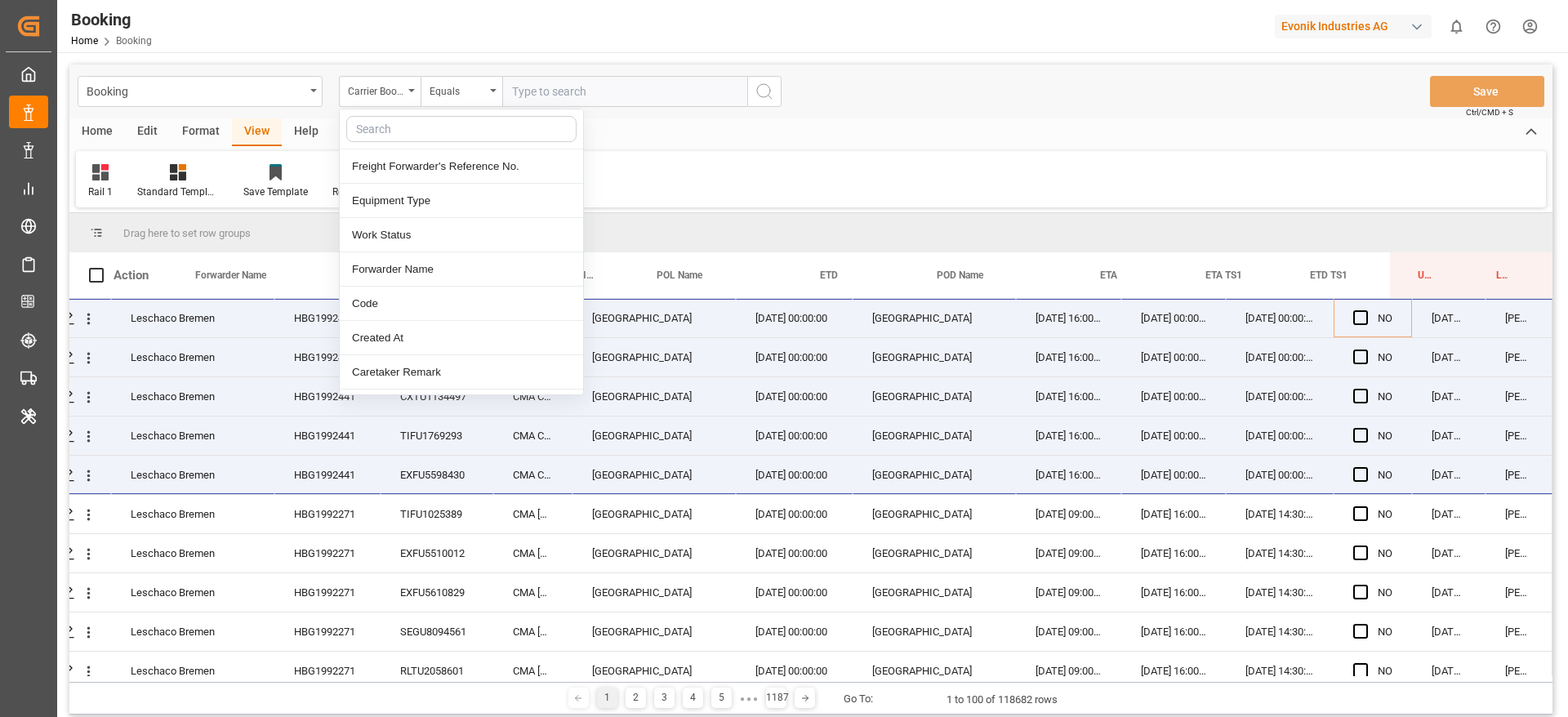
click at [423, 140] on input "text" at bounding box center [461, 129] width 231 height 26
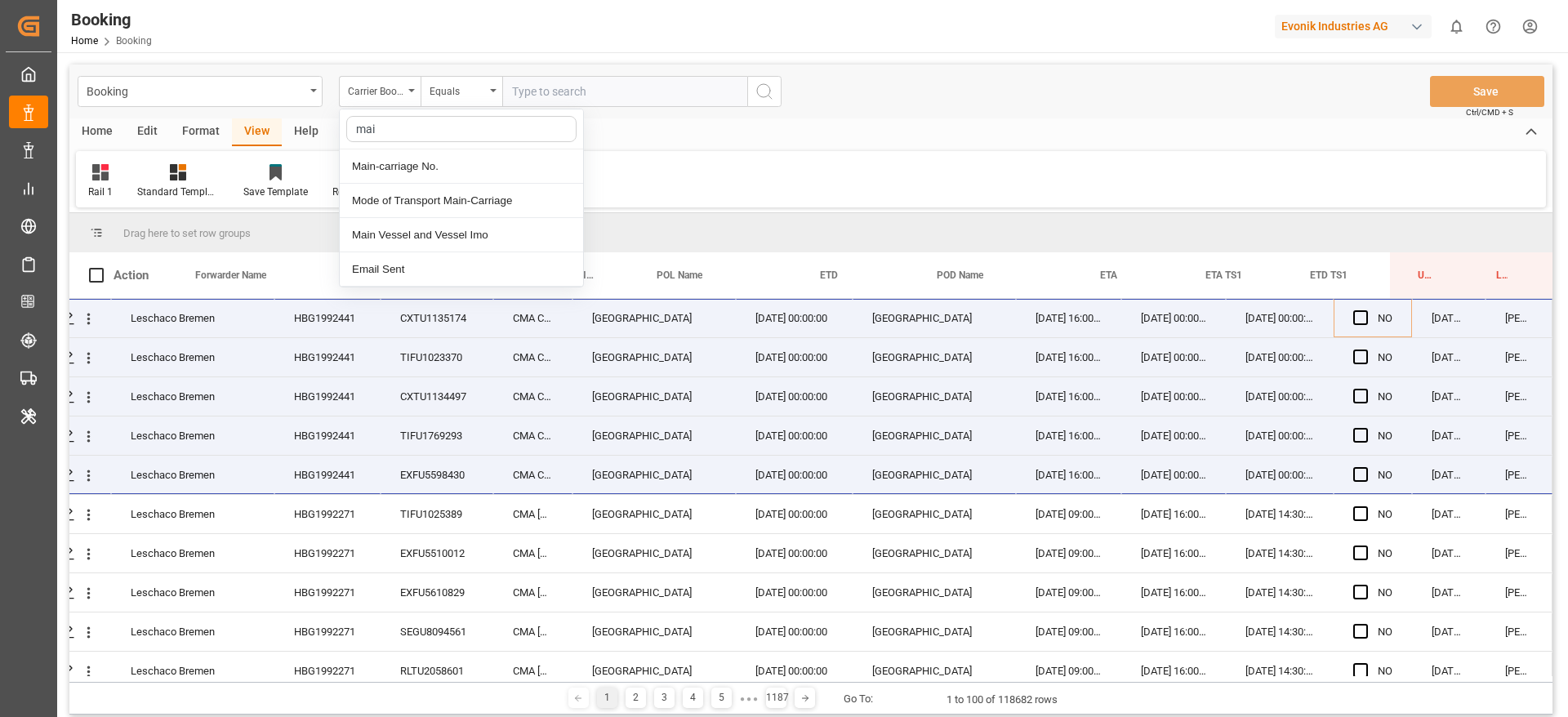
type input "main"
click at [413, 168] on div "Main-carriage No." at bounding box center [460, 167] width 243 height 34
click at [530, 102] on input "text" at bounding box center [624, 92] width 245 height 31
paste input "7001221827"
type input "7001221827"
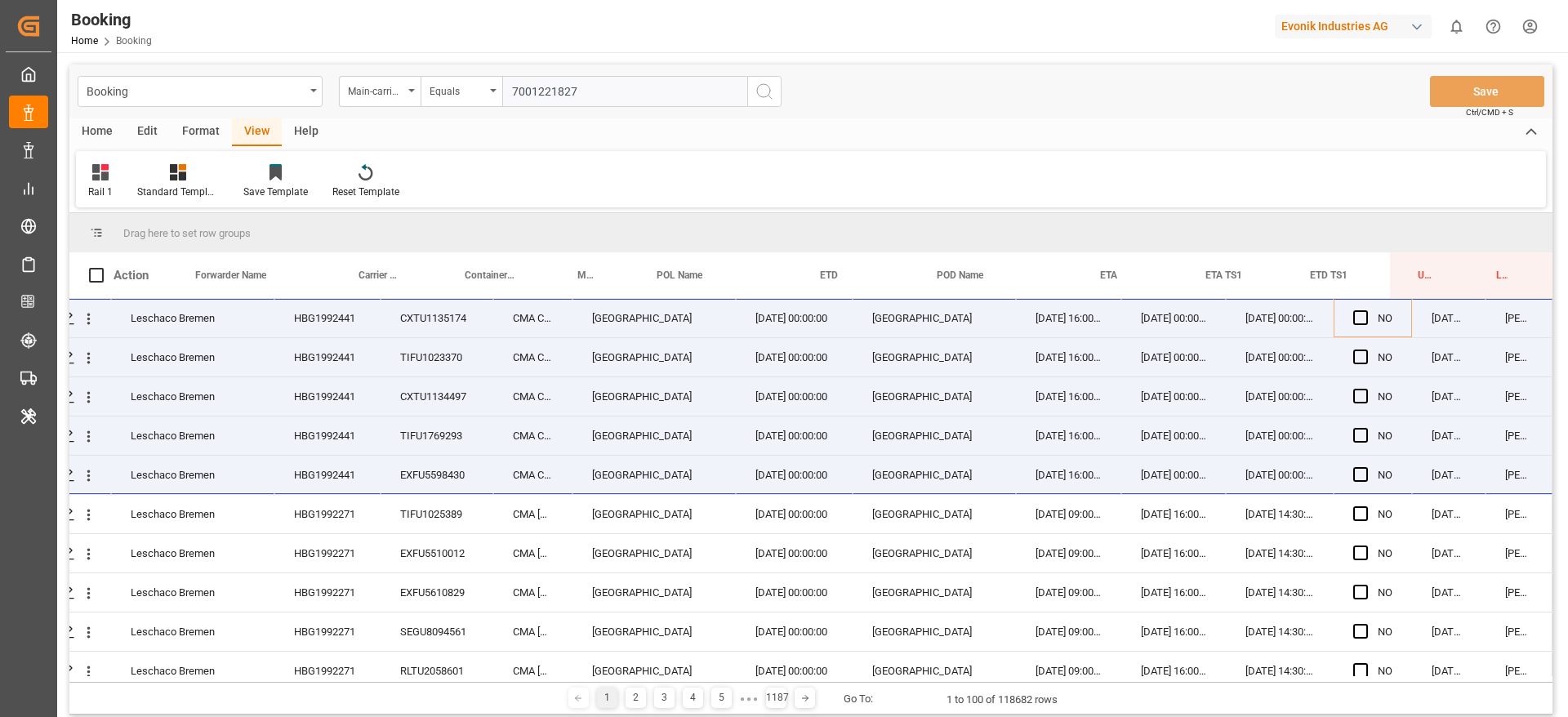
click at [784, 72] on div "Booking Main-carriage No. Equals 7001221827 Save Ctrl/CMD + S" at bounding box center [811, 92] width 1483 height 54
click at [765, 82] on icon "search button" at bounding box center [764, 92] width 20 height 20
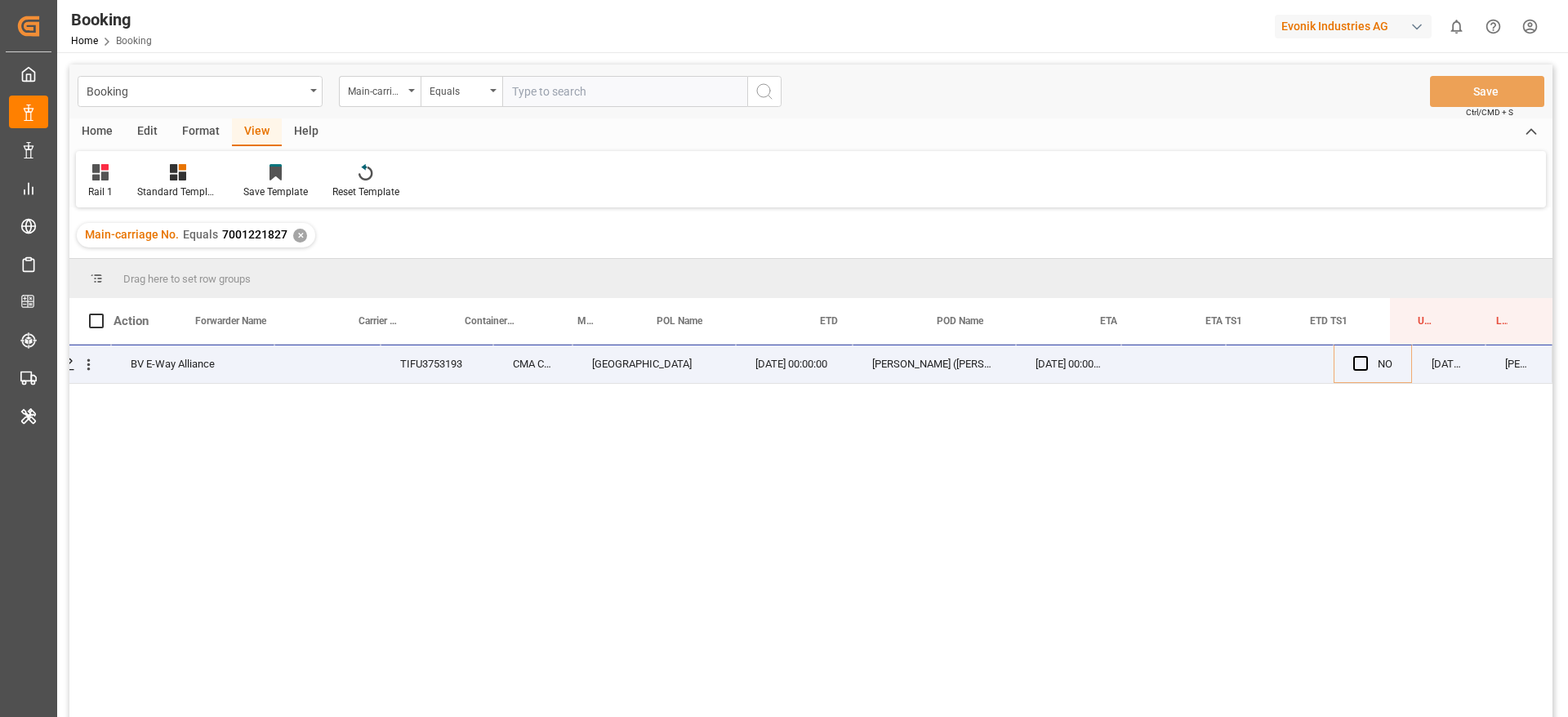
click at [298, 279] on div "Drag here to set row groups" at bounding box center [811, 278] width 1483 height 39
click at [302, 269] on div "Drag here to set row groups" at bounding box center [811, 278] width 1483 height 39
click at [421, 237] on div "Main-carriage No. Equals 7001221827 ✕" at bounding box center [811, 236] width 1483 height 46
click at [421, 236] on div "Main-carriage No. Equals 7001221827 ✕" at bounding box center [811, 236] width 1483 height 46
click at [294, 234] on div "✕" at bounding box center [300, 236] width 14 height 14
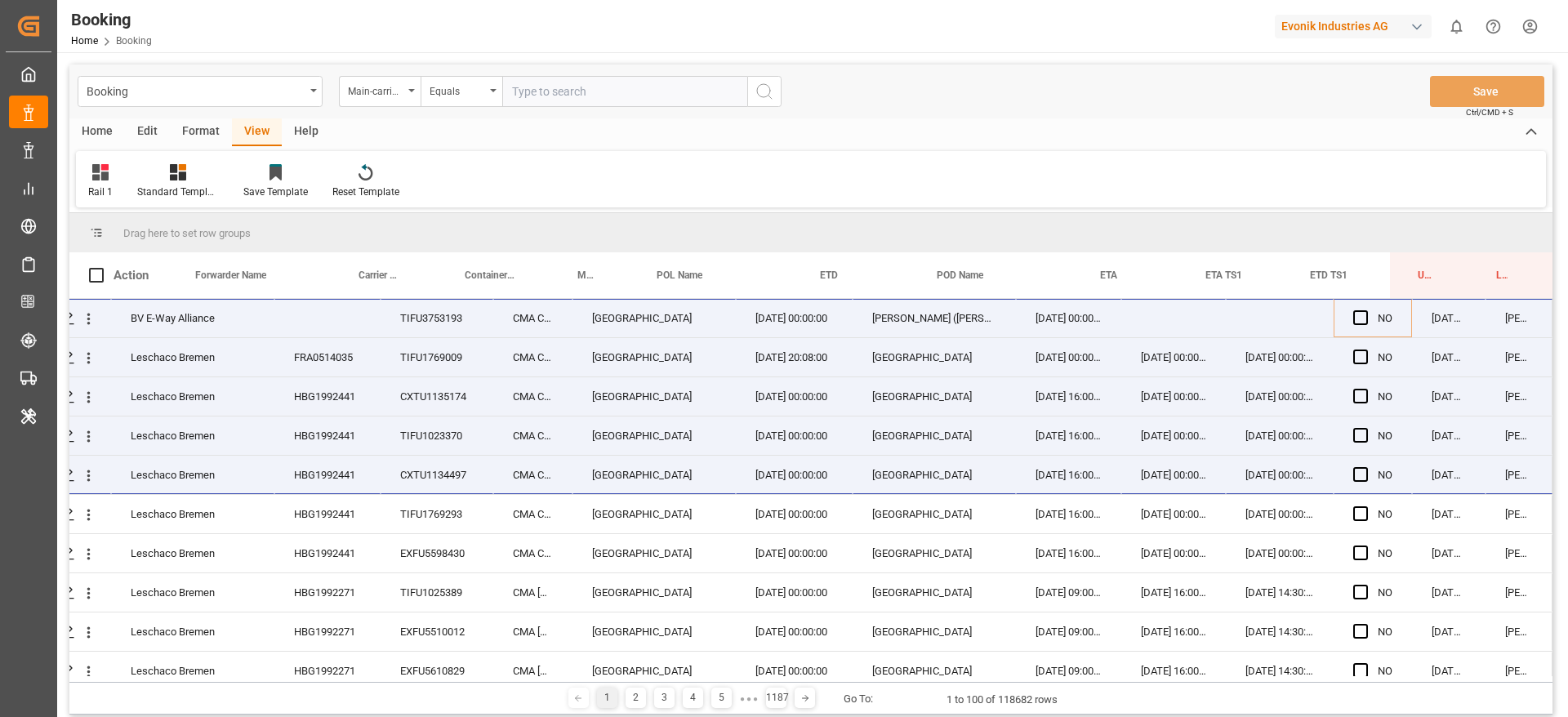
click at [554, 89] on input "text" at bounding box center [624, 92] width 245 height 31
paste input "7001204607"
type input "7001204607"
click at [792, 83] on div "Booking Main-carriage No. Equals 7001204607 Save Ctrl/CMD + S" at bounding box center [811, 92] width 1483 height 54
click at [769, 91] on icon "search button" at bounding box center [764, 92] width 20 height 20
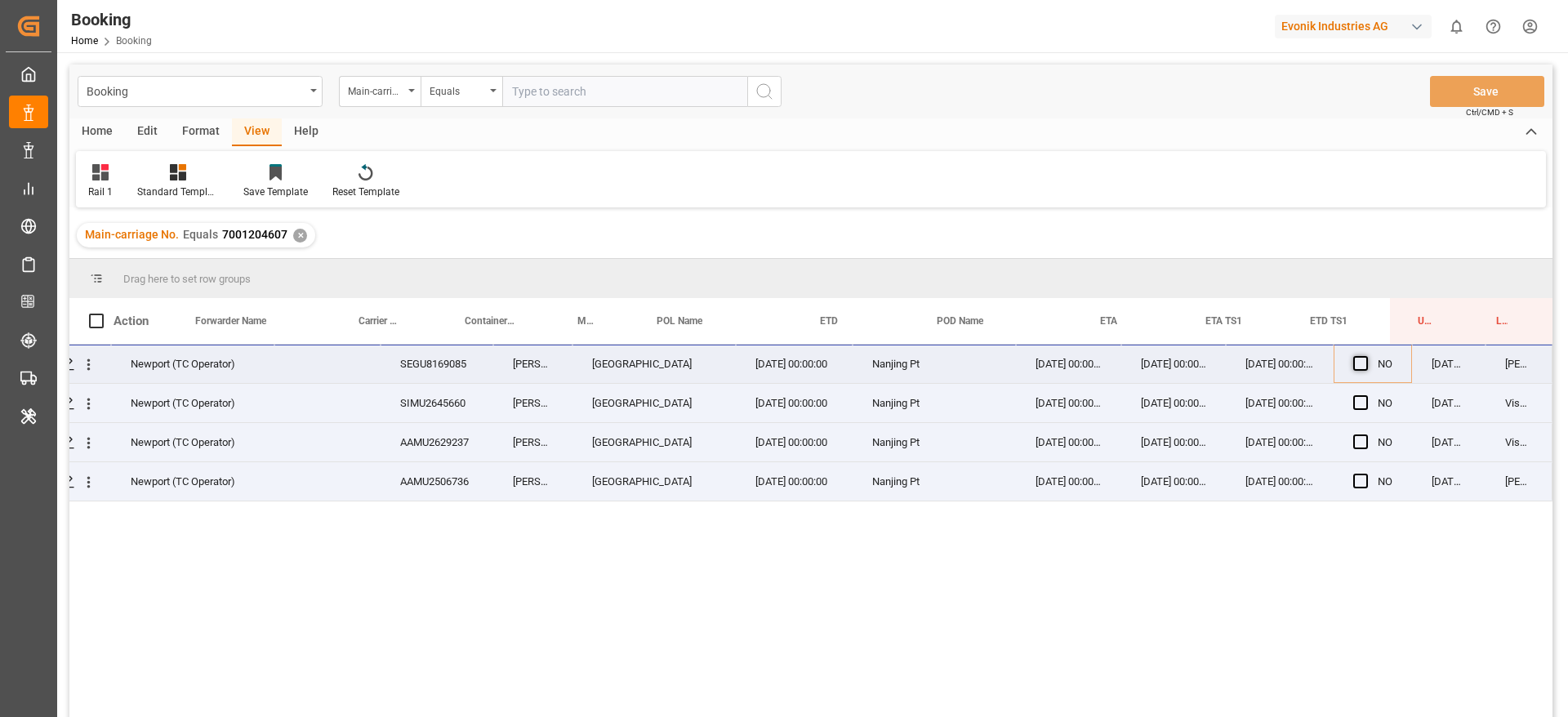
click at [1045, 369] on span "Press SPACE to select this row." at bounding box center [1359, 362] width 14 height 14
click at [1045, 356] on input "Press SPACE to select this row." at bounding box center [1365, 356] width 0 height 0
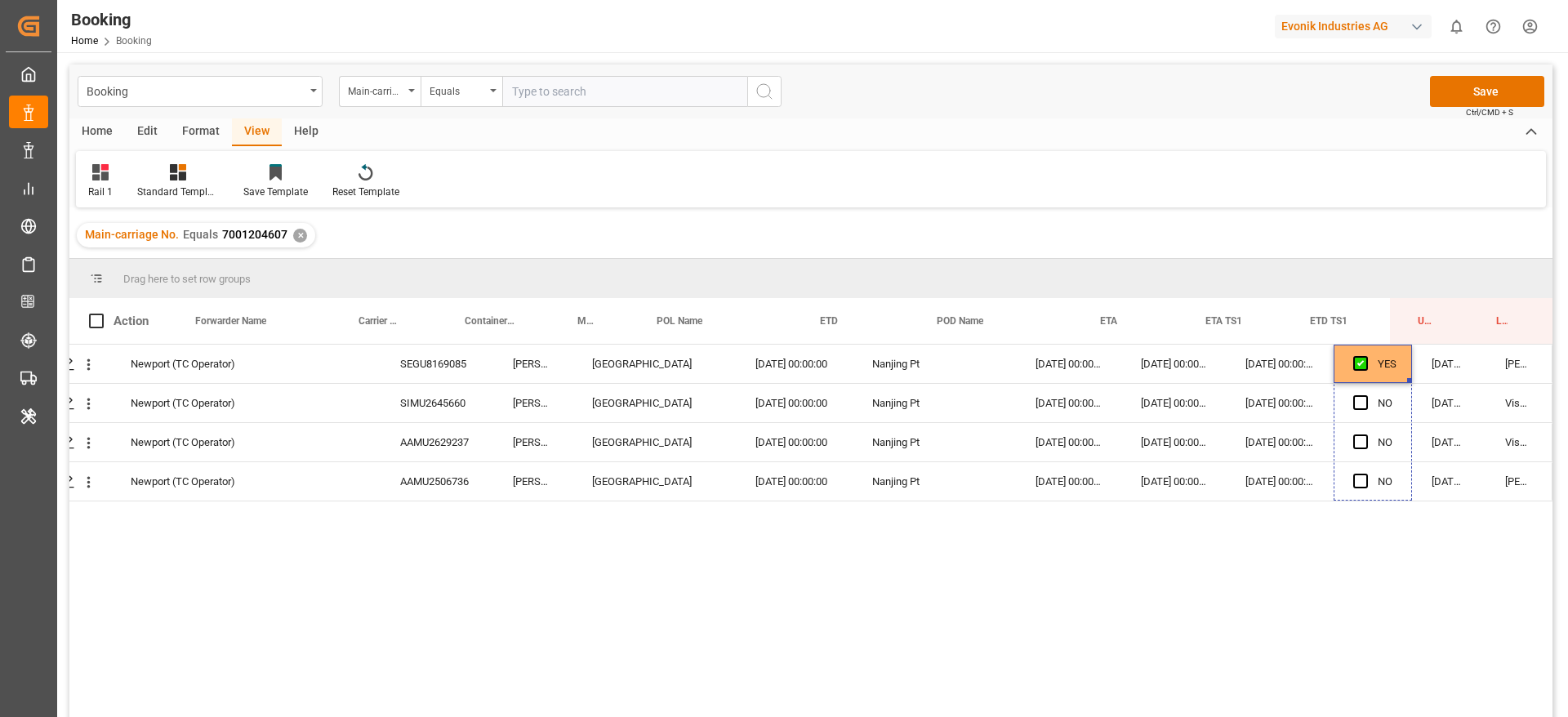
drag, startPoint x: 1402, startPoint y: 378, endPoint x: 1456, endPoint y: 624, distance: 251.9
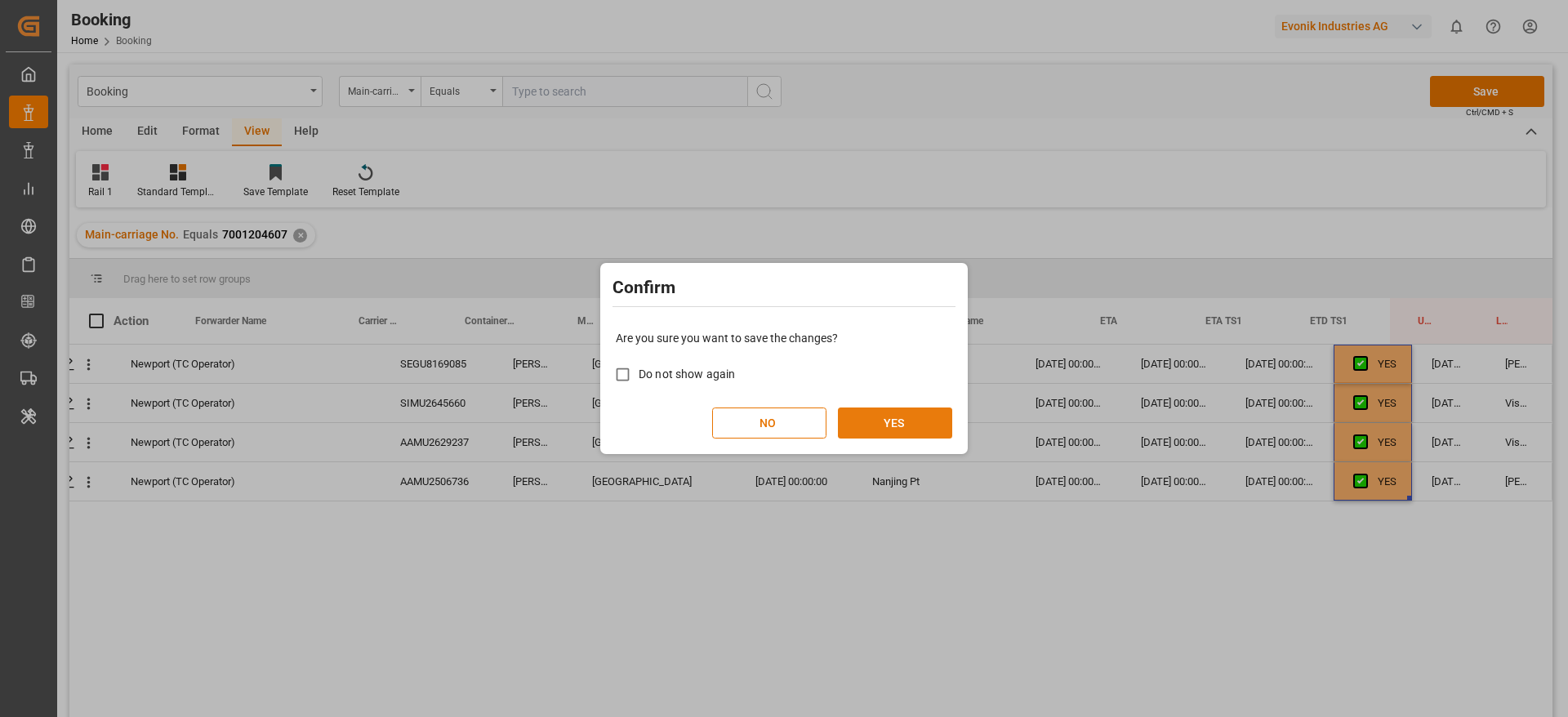
click at [888, 420] on button "YES" at bounding box center [895, 422] width 114 height 31
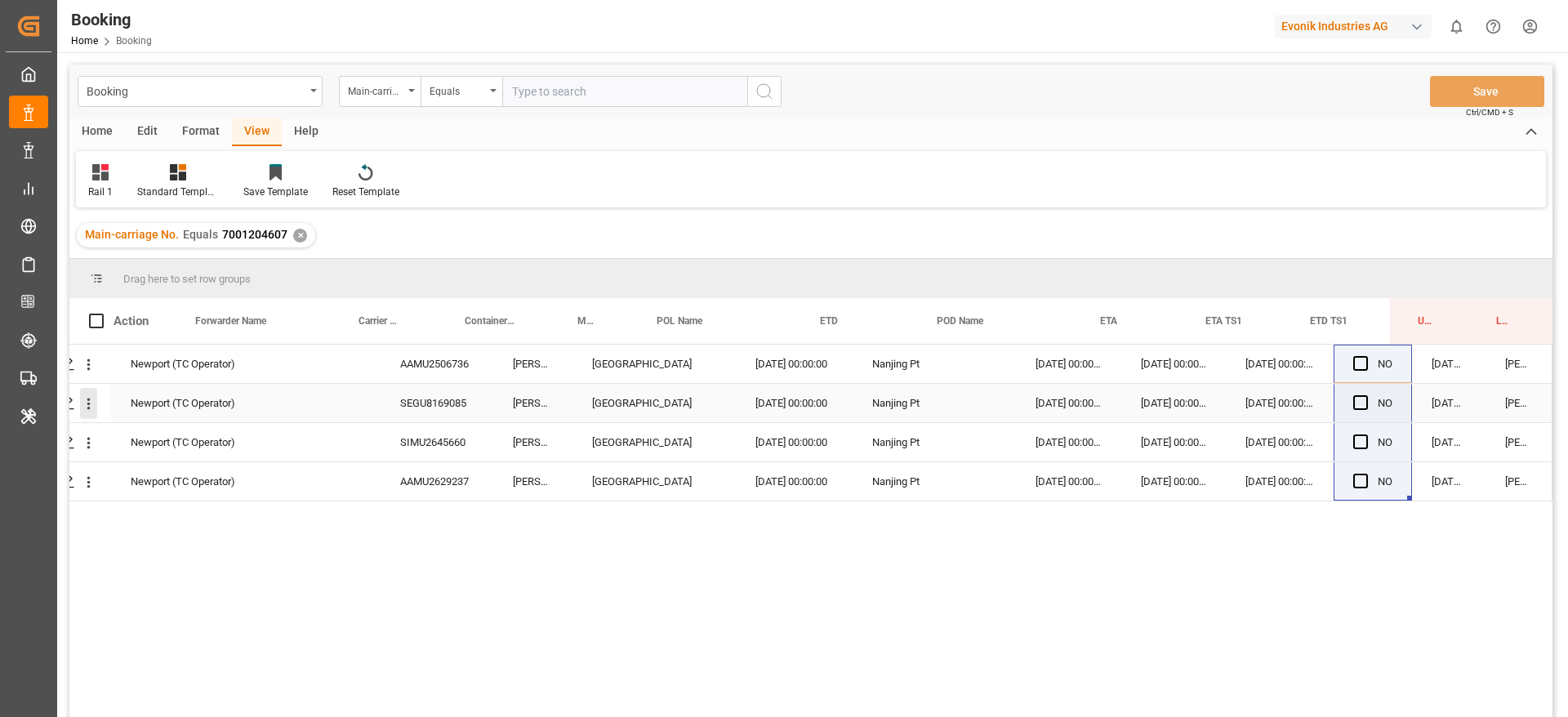
click at [86, 406] on icon "open menu" at bounding box center [89, 404] width 17 height 17
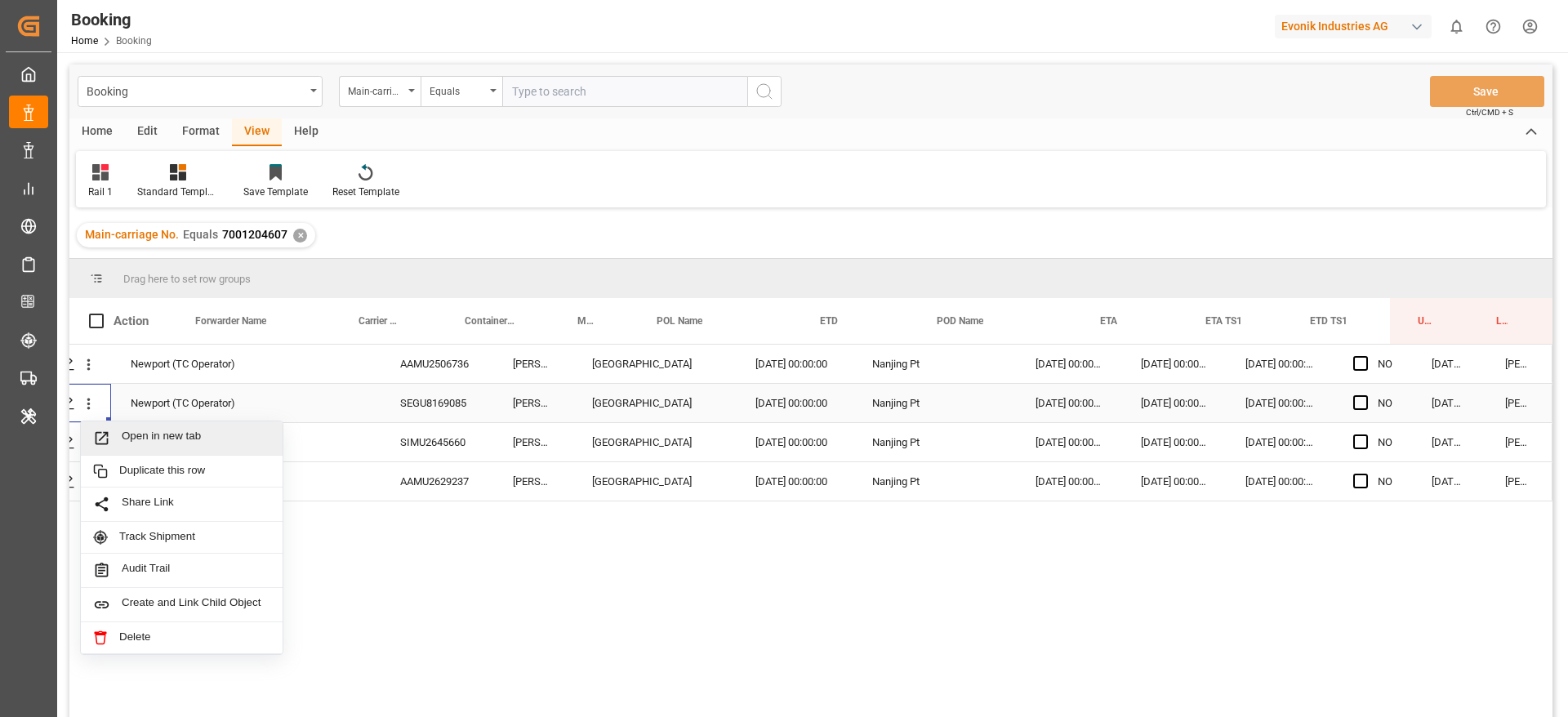
click at [122, 437] on span "Open in new tab" at bounding box center [196, 439] width 149 height 17
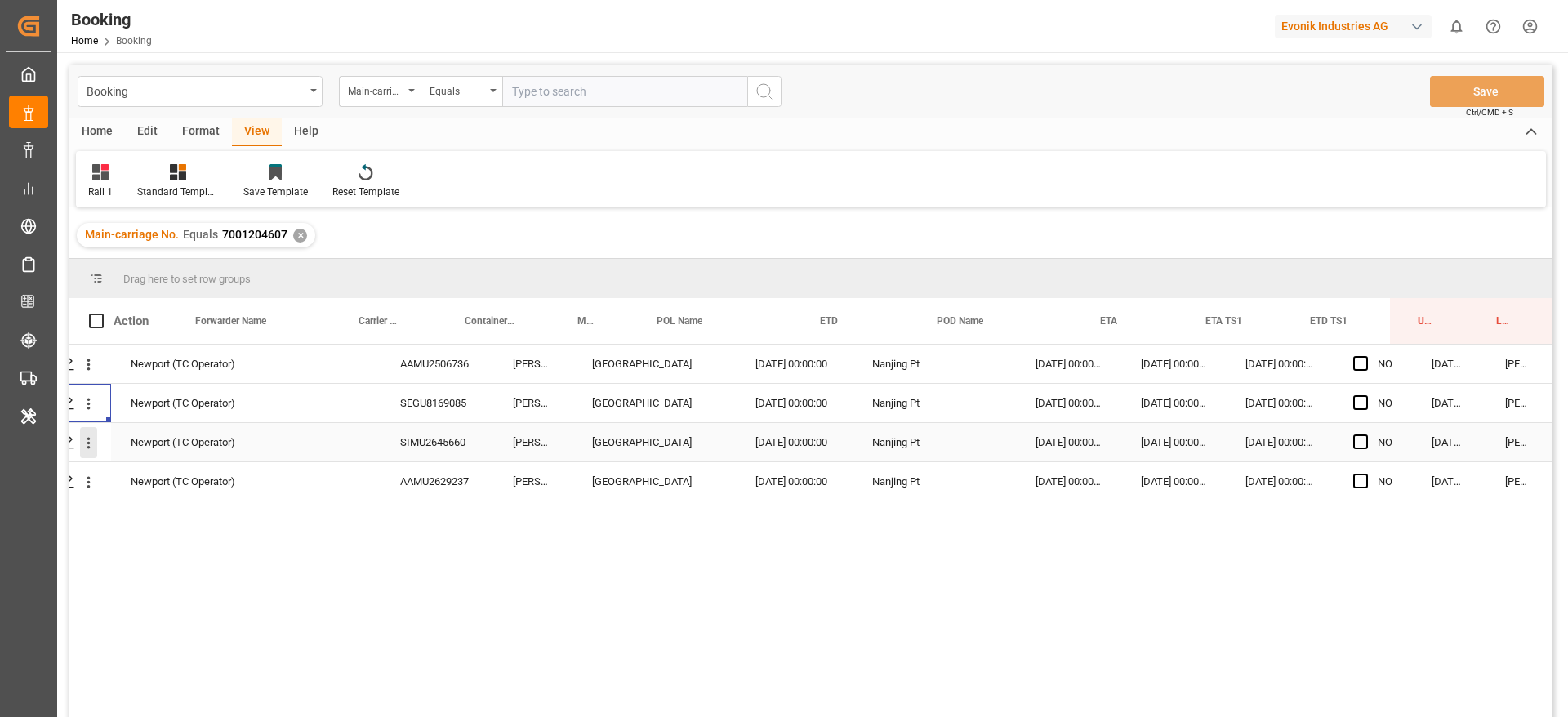
click at [80, 444] on icon "open menu" at bounding box center [89, 443] width 17 height 17
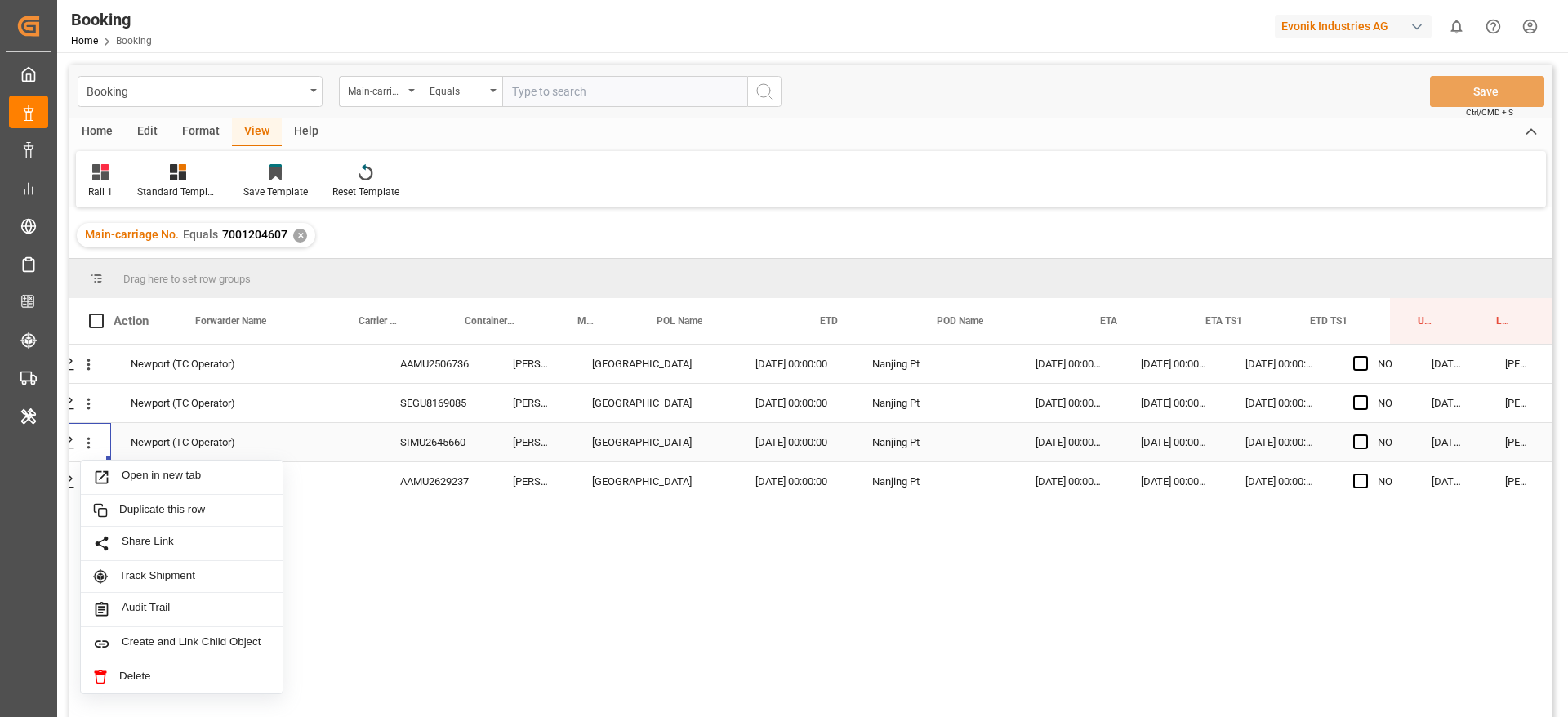
click at [143, 464] on div "Open in new tab" at bounding box center [182, 478] width 202 height 34
click at [89, 477] on icon "open menu" at bounding box center [89, 482] width 17 height 17
click at [126, 477] on span "Open in new tab" at bounding box center [196, 517] width 149 height 17
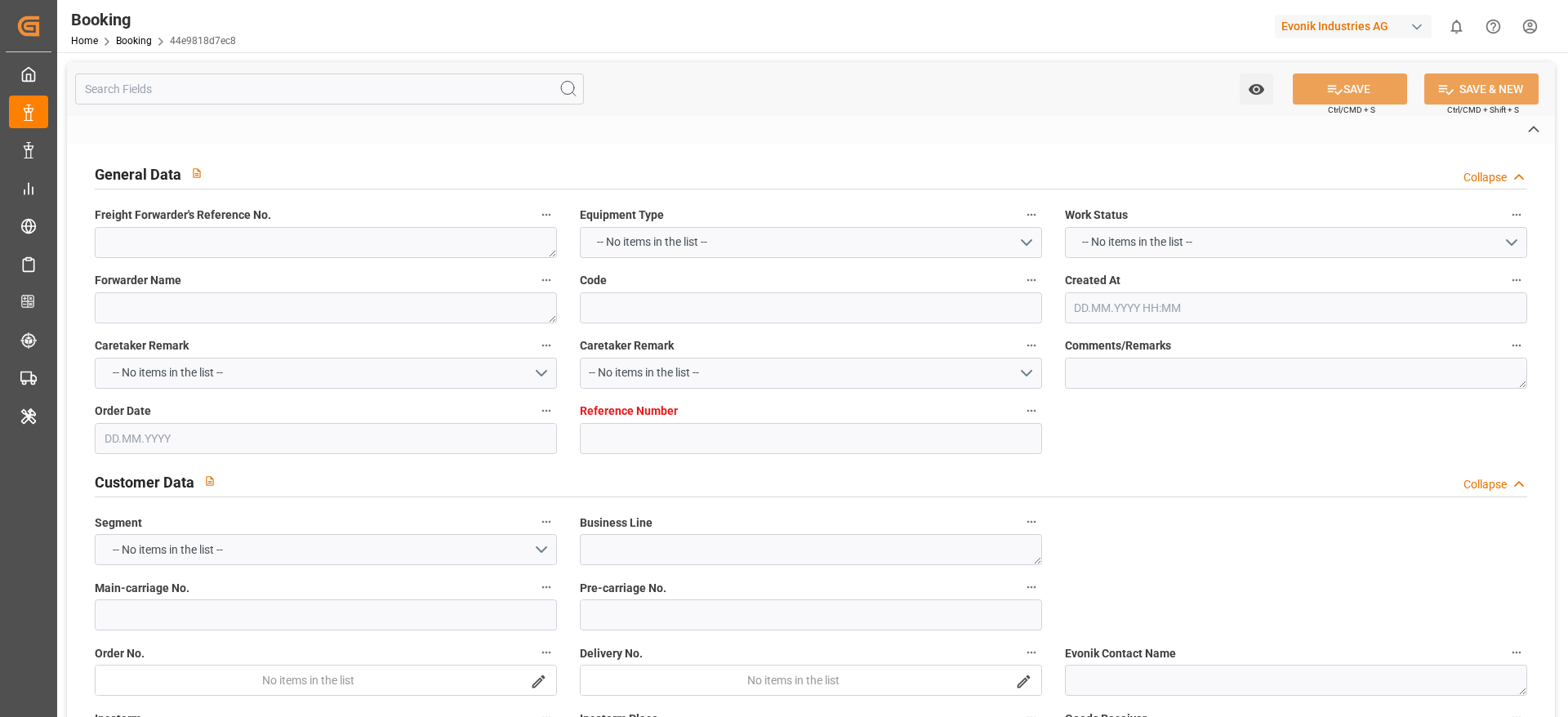
type textarea "250607871595"
type textarea "Leschaco Bremen"
type input "44e9818d7ec8"
type input "7001178608"
type textarea "[PERSON_NAME]"
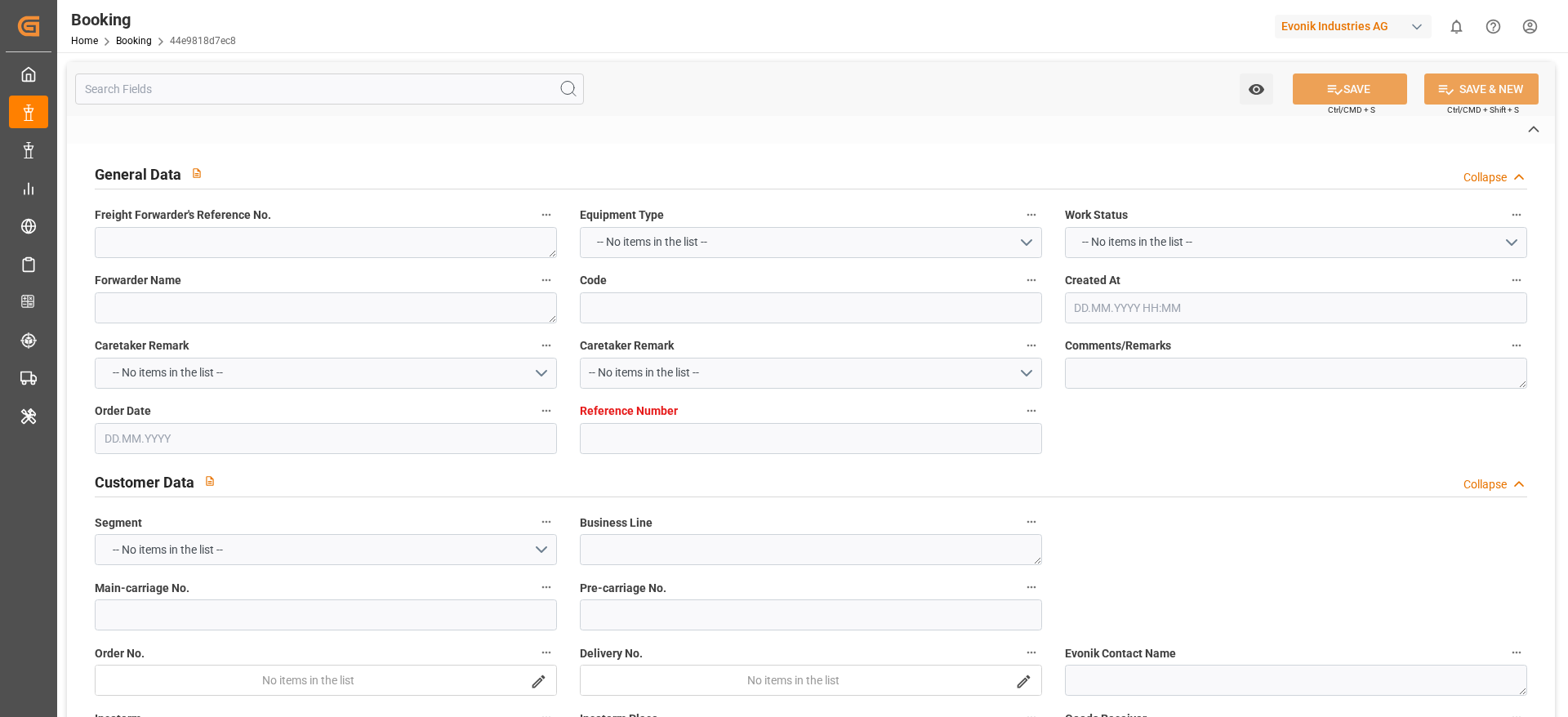
type input "7001178603"
type textarea "[EMAIL_ADDRESS][DOMAIN_NAME]"
type textarea "CIF"
type textarea "BANJARMASIN"
type textarea "3"
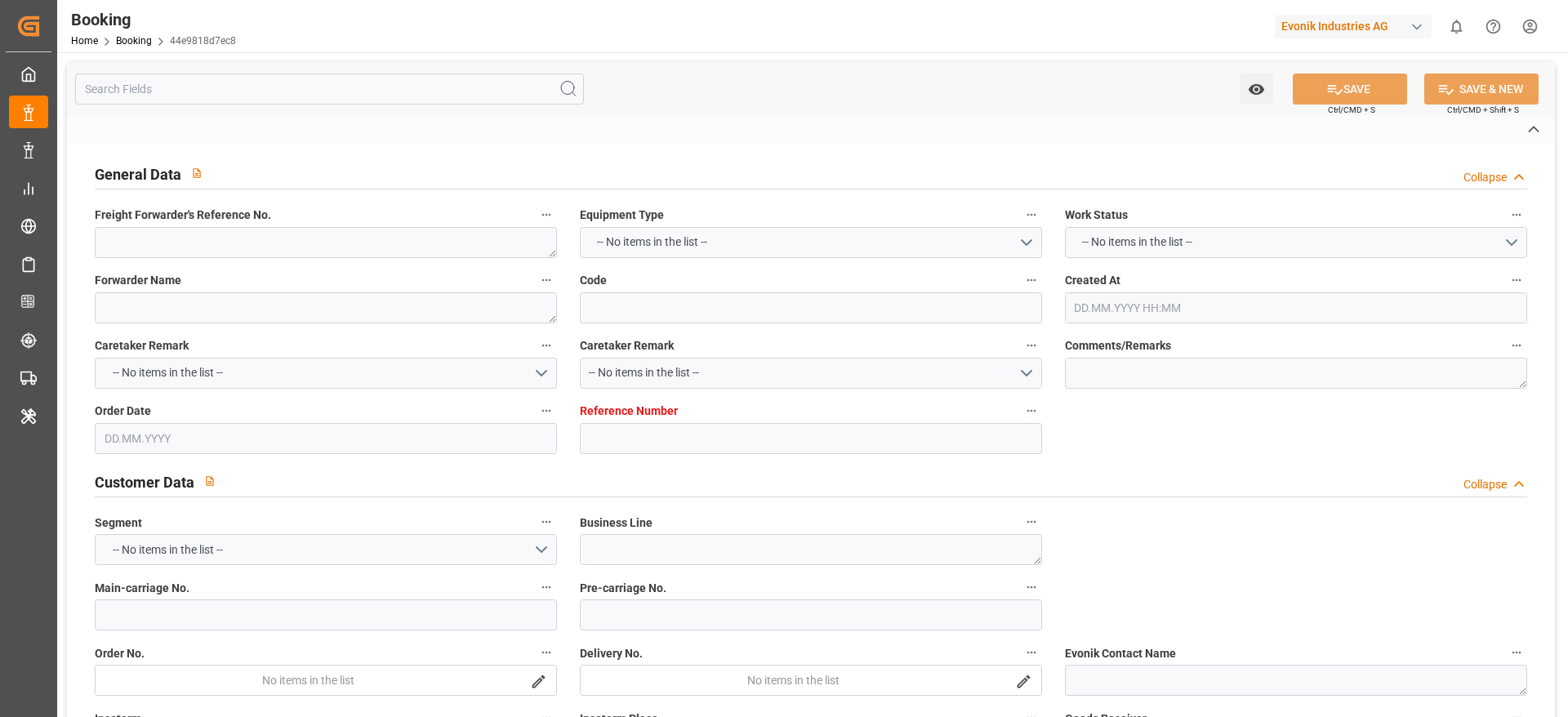
type textarea "Niederkassel"
type textarea "EXFU5541667"
type input "CMA [GEOGRAPHIC_DATA]"
type input "CMDU"
type textarea "HBG1991919"
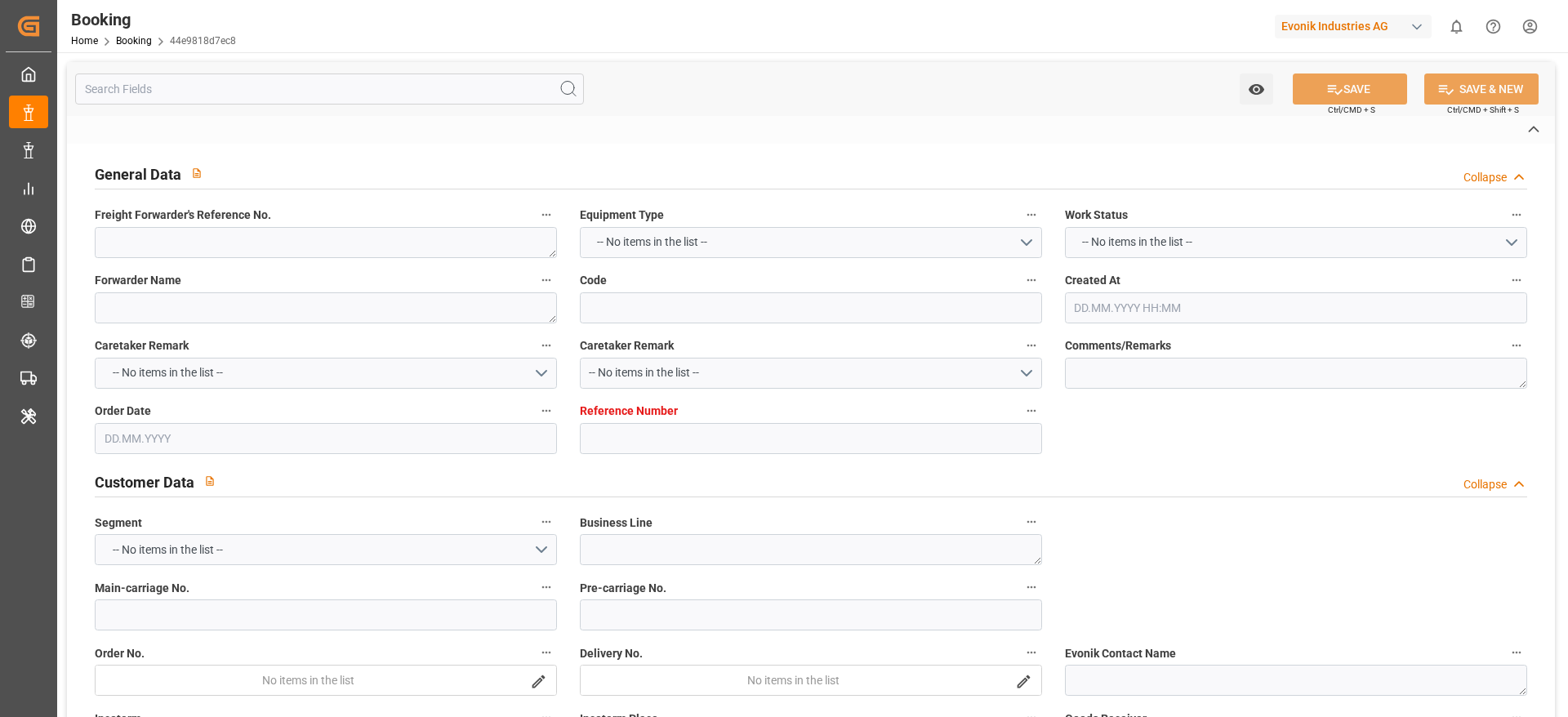
type input "[GEOGRAPHIC_DATA]"
type input "[GEOGRAPHIC_DATA] ([GEOGRAPHIC_DATA])"
type input "[GEOGRAPHIC_DATA], [GEOGRAPHIC_DATA]"
type textarea "vesselName"
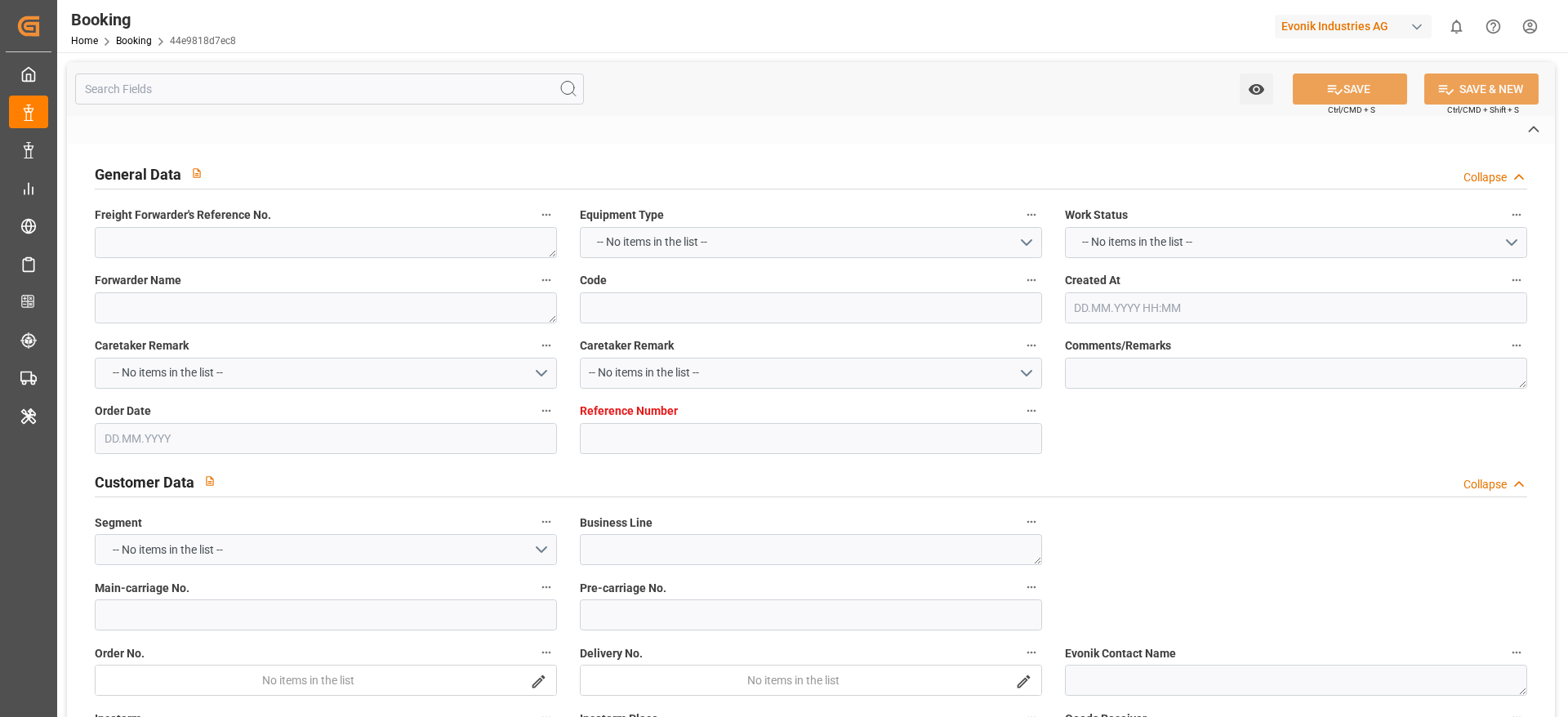
type textarea "INPUT_Evonik_Seeburger_IFTSTA_1002850119_20250611150615267.edi"
type textarea "NWC/[GEOGRAPHIC_DATA] [GEOGRAPHIC_DATA] Continent / [GEOGRAPHIC_DATA]-KA"
type textarea "INPUT_Evonik_Seeburger_IFTMIN_1002799163_20250526102101804.edi,INPUT_Evonik_See…"
type textarea "1002850119"
type textarea "Logward System"
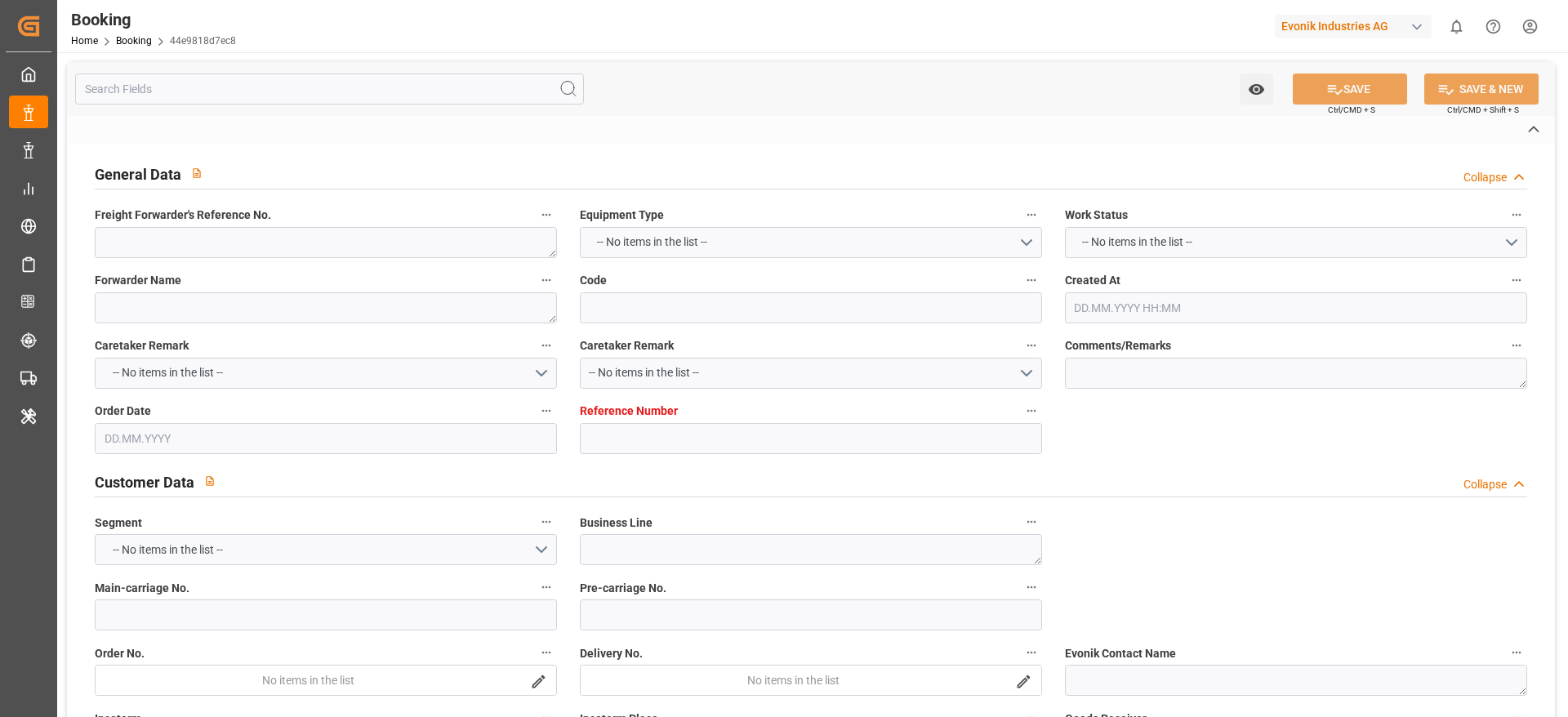
type textarea "Pod-"
type textarea "IFTSTA"
type textarea "a016N000000wbCAQAY"
type textarea "Yes"
type input "[GEOGRAPHIC_DATA]"
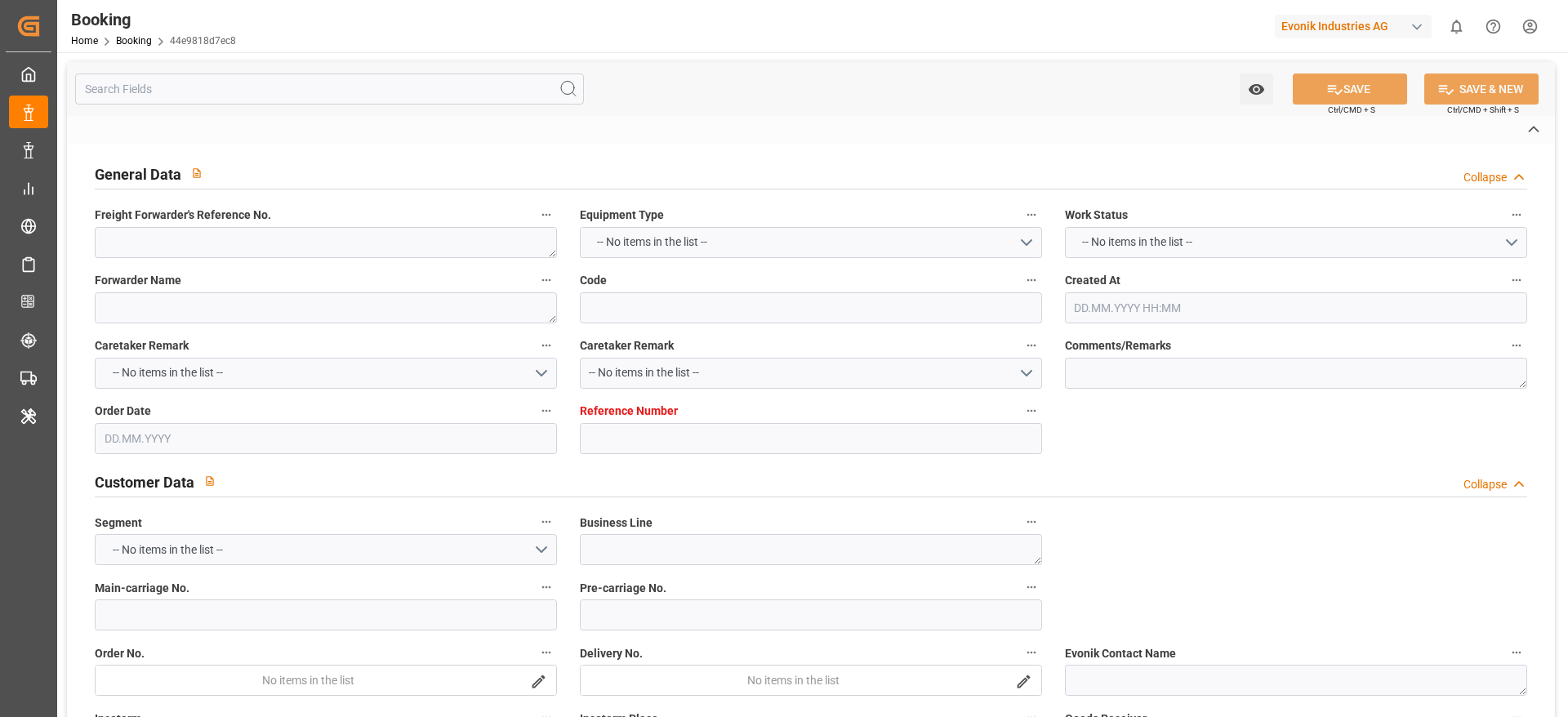
type input "BANJARMASIN"
type input "0FMJLE1MA"
type input "VESSEL"
type input "WAN HAI 509"
type input "MINAS BARU"
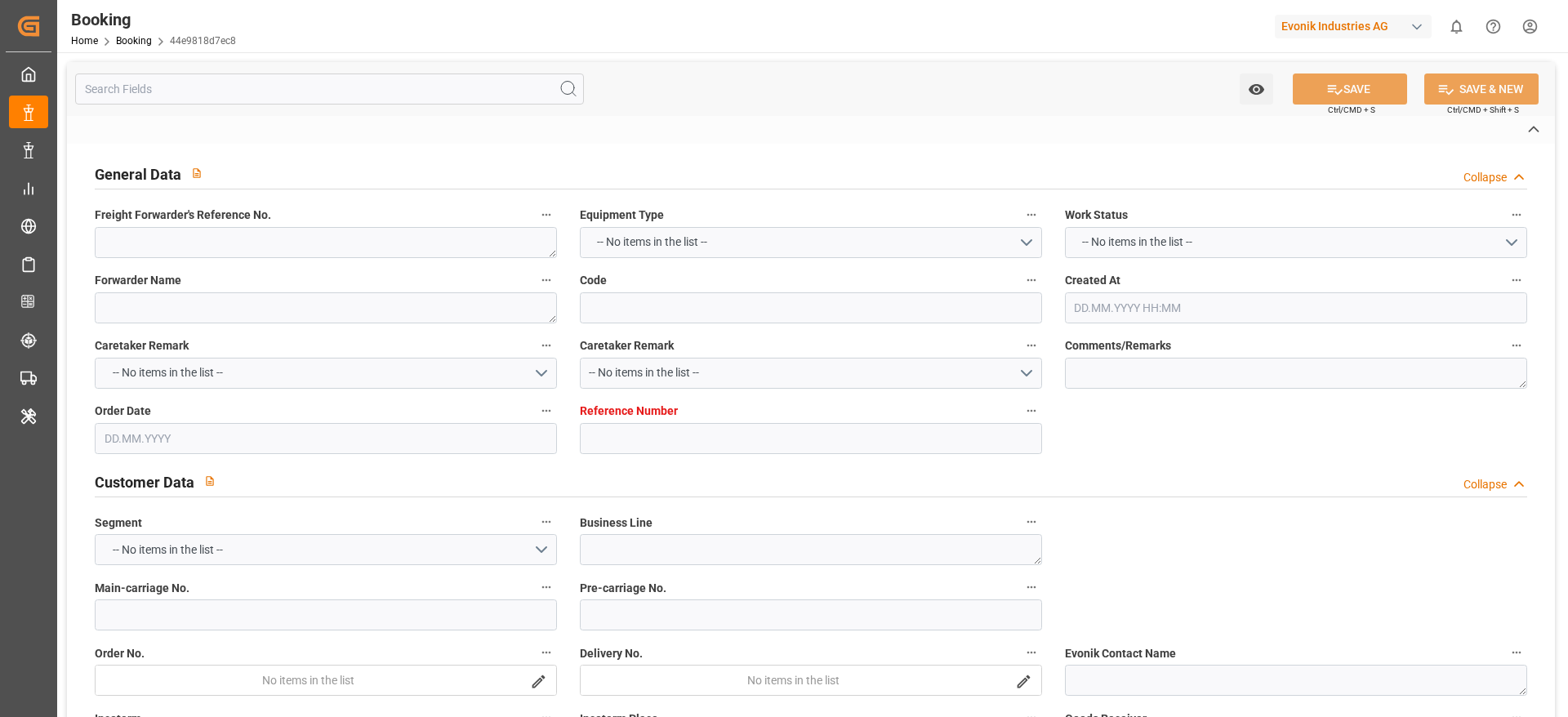
type input "1QYCZN1MA"
type input "5517JR"
type input "MINAS BARU"
type input "TRUCK"
type input "7001178608"
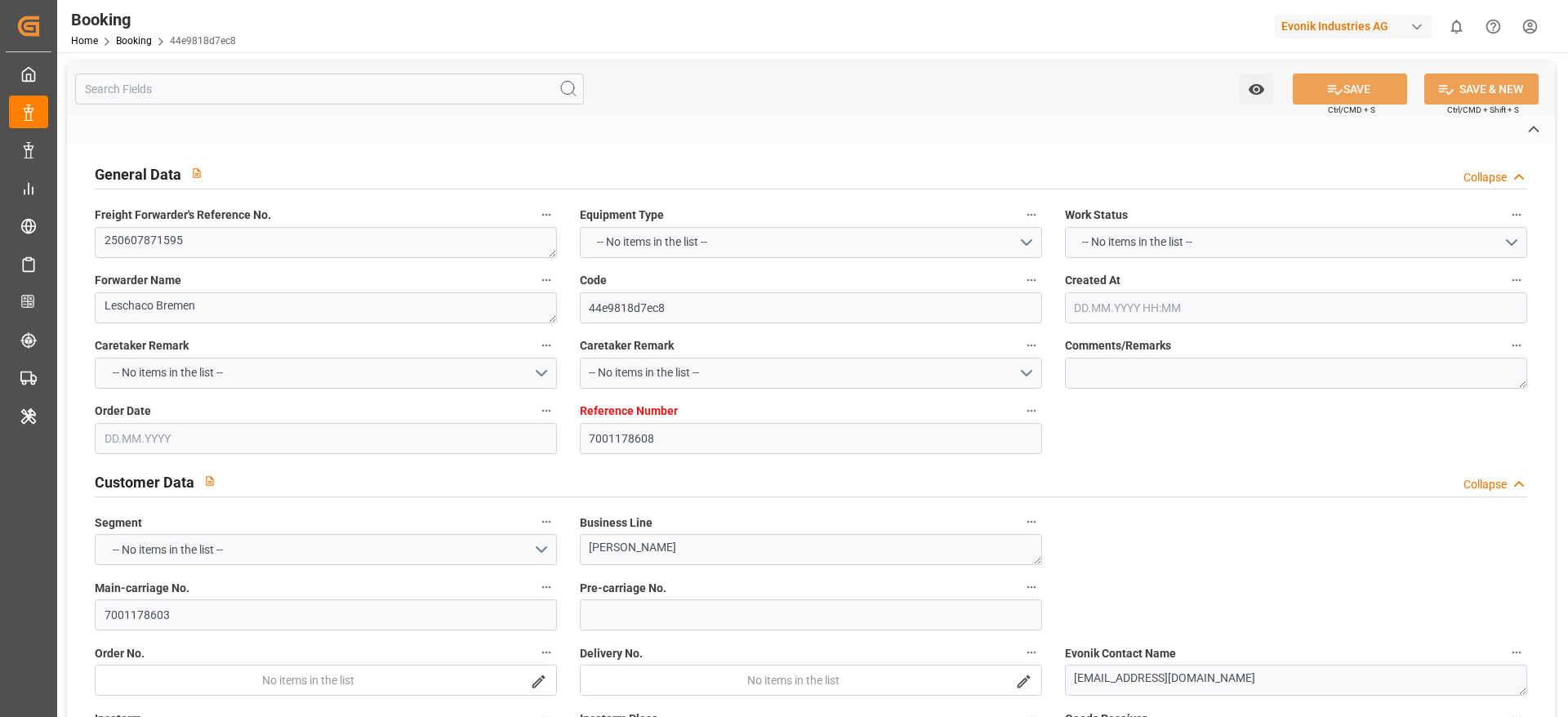
type input "9839210"
type input "CMACGM"
type input "CMA CGM Group"
type input "NLRTM"
type input "IDBDJ"
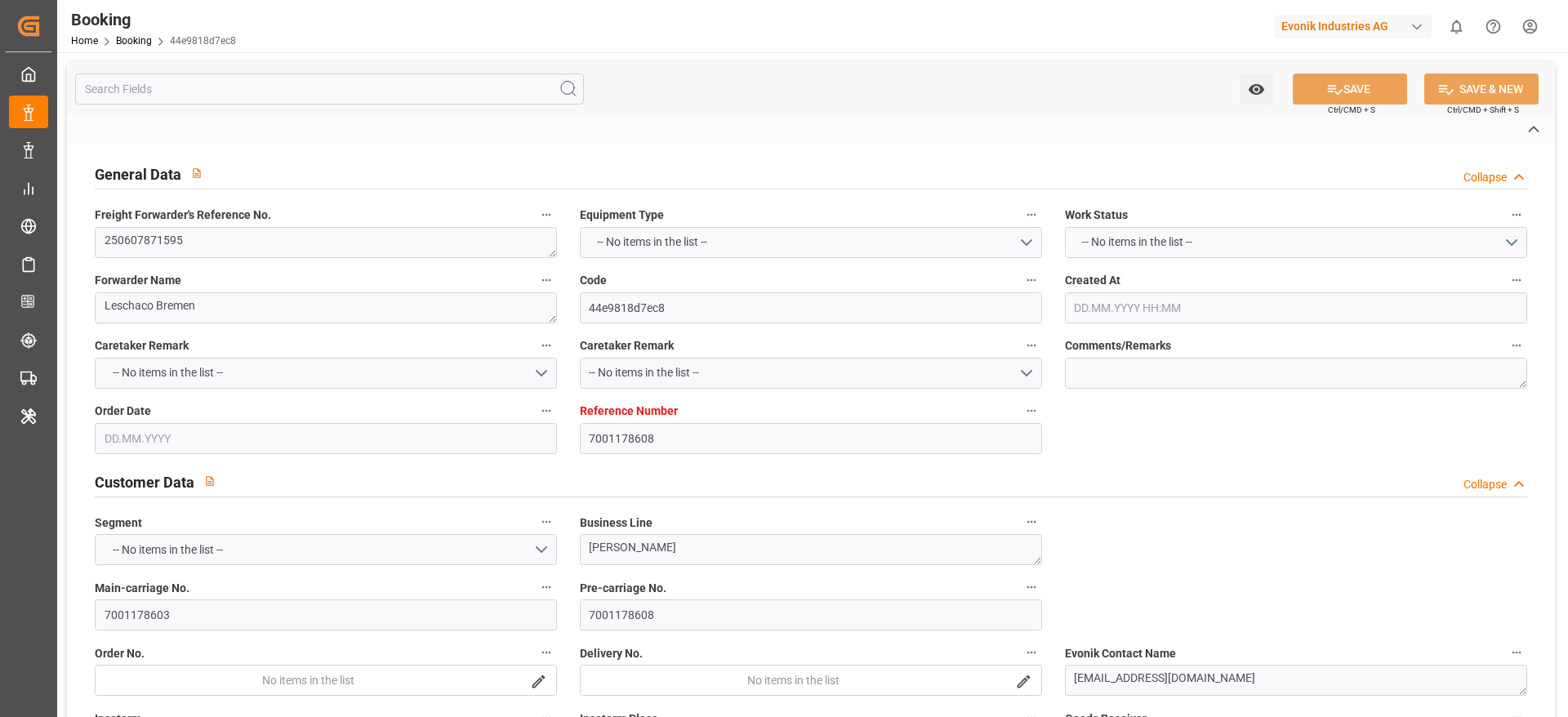
type input "MYPKG"
type input "IDJKT"
type input "49"
type input "0"
type input "-50"
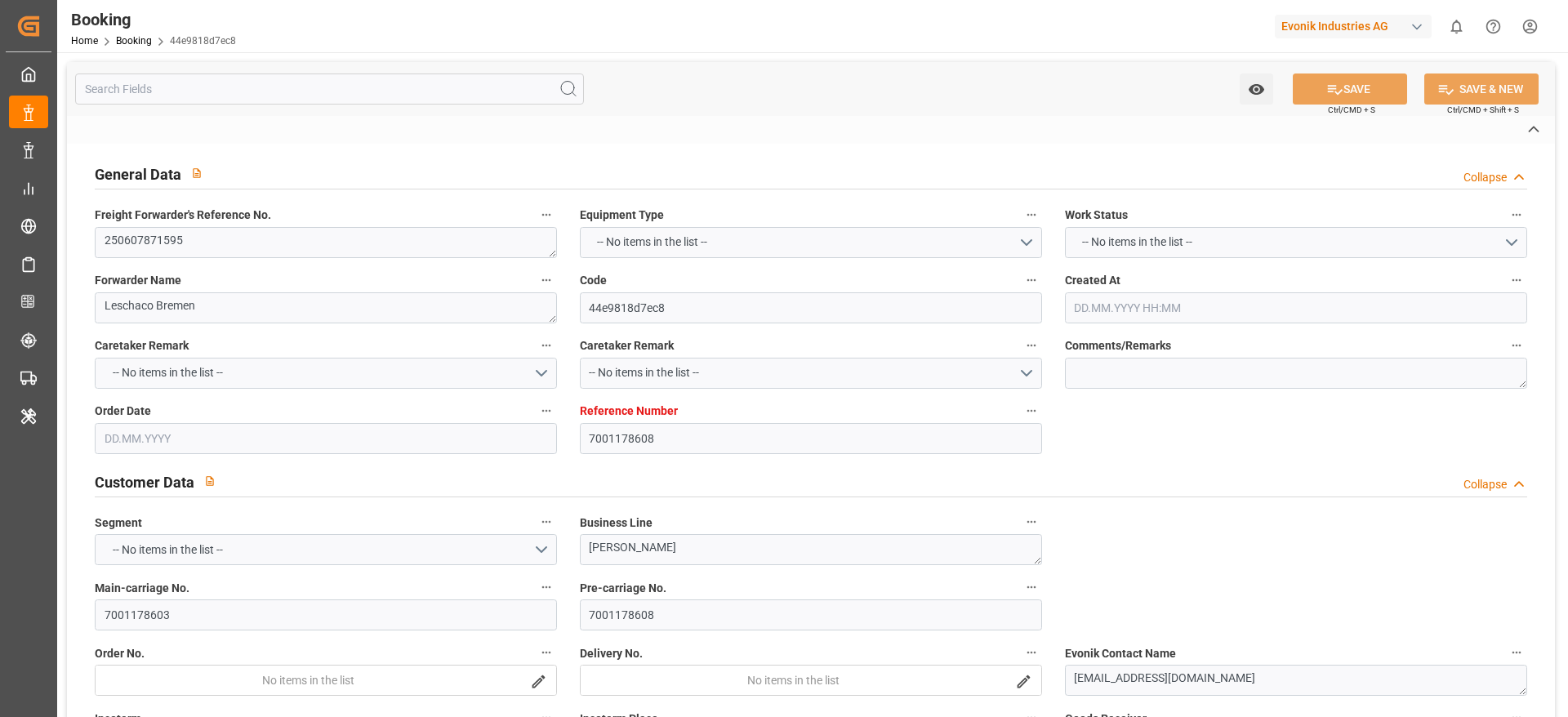
type input "NLRTM"
type input "IDBDJ"
type input "9326421"
type input "9740859"
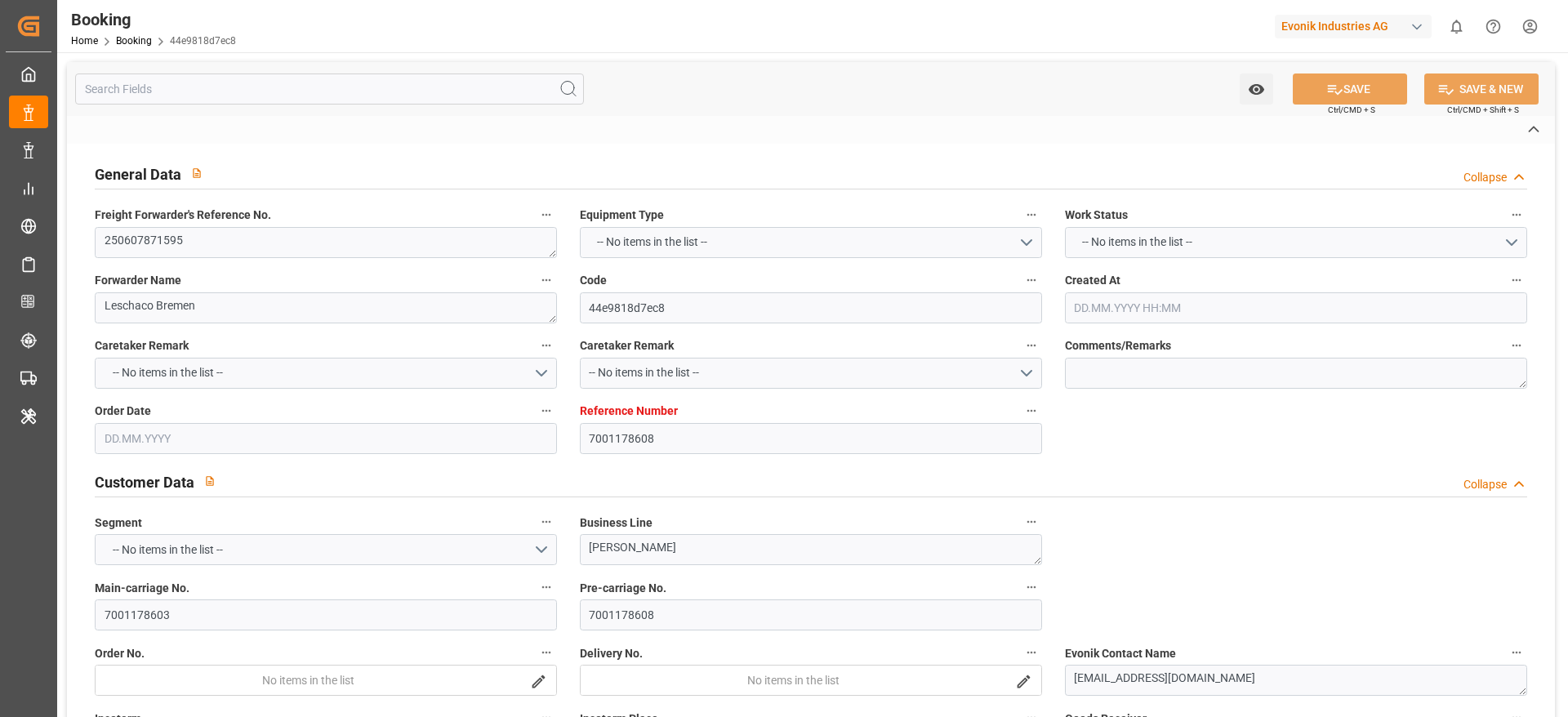
type input "[DATE] 08:23"
type input "[DATE]"
type input "[DATE] 00:00"
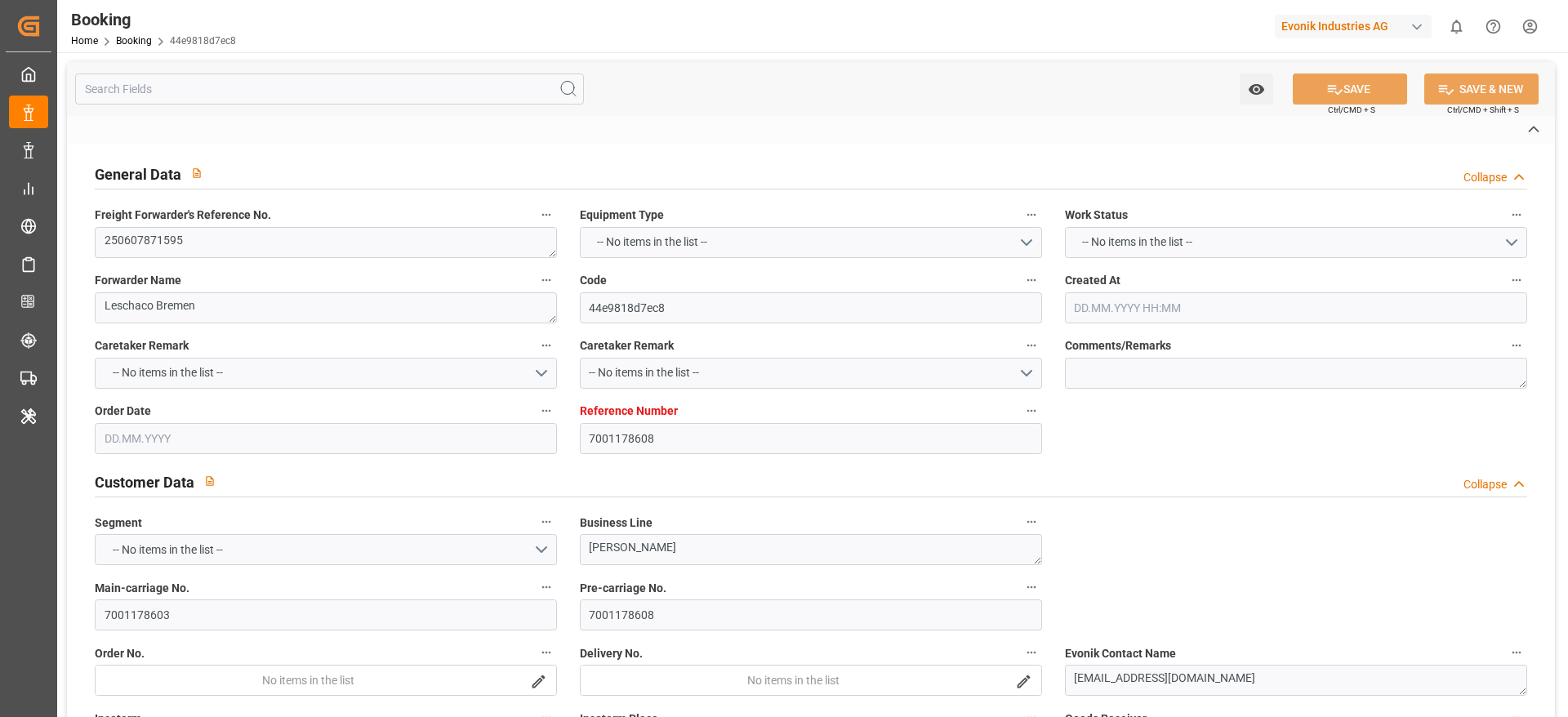
type input "[DATE] 00:00"
type input "[DATE]"
type input "[DATE] 00:00"
type input "[DATE] 15:04"
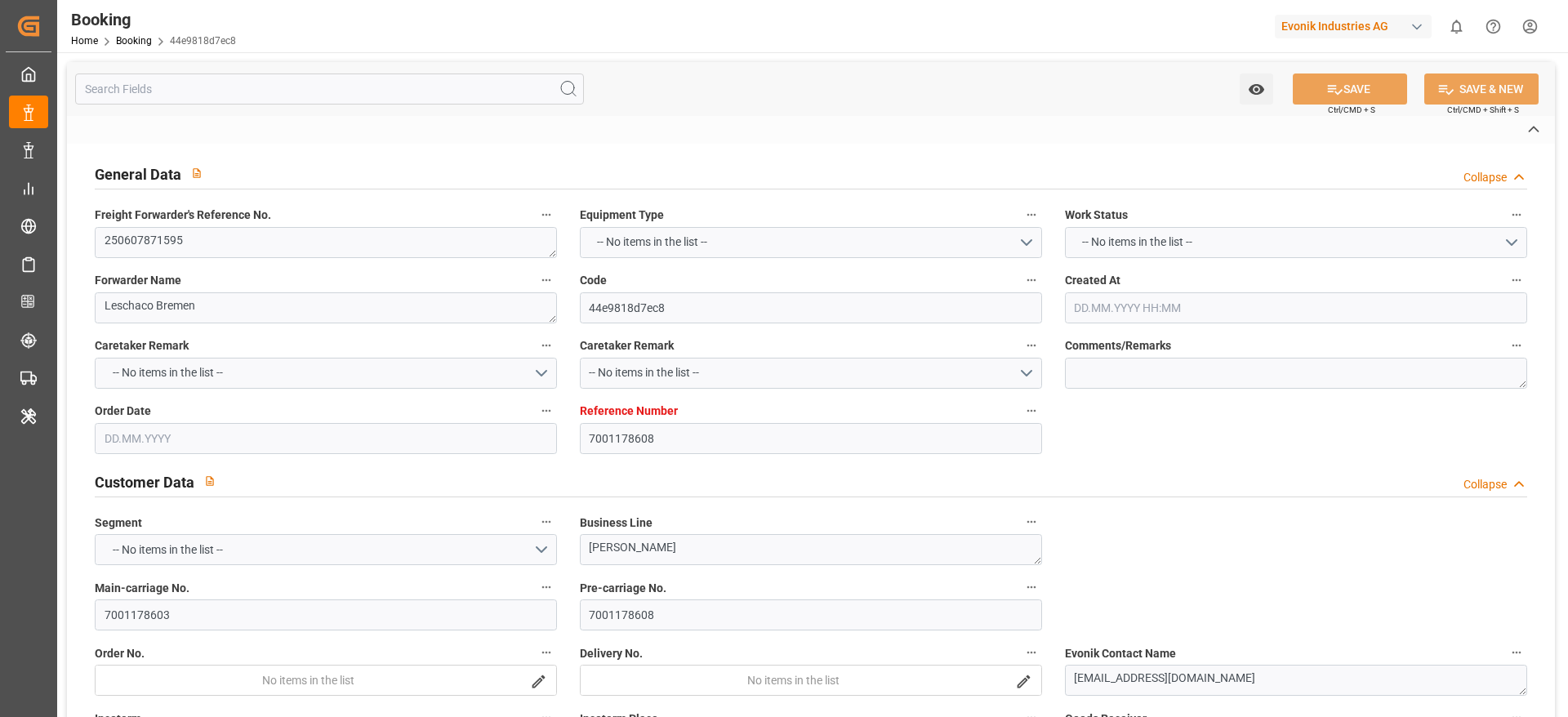
type input "[DATE] 16:32"
type input "[DATE] 09:00"
type input "[DATE] 00:00"
type input "[DATE]"
type input "[DATE] 21:00"
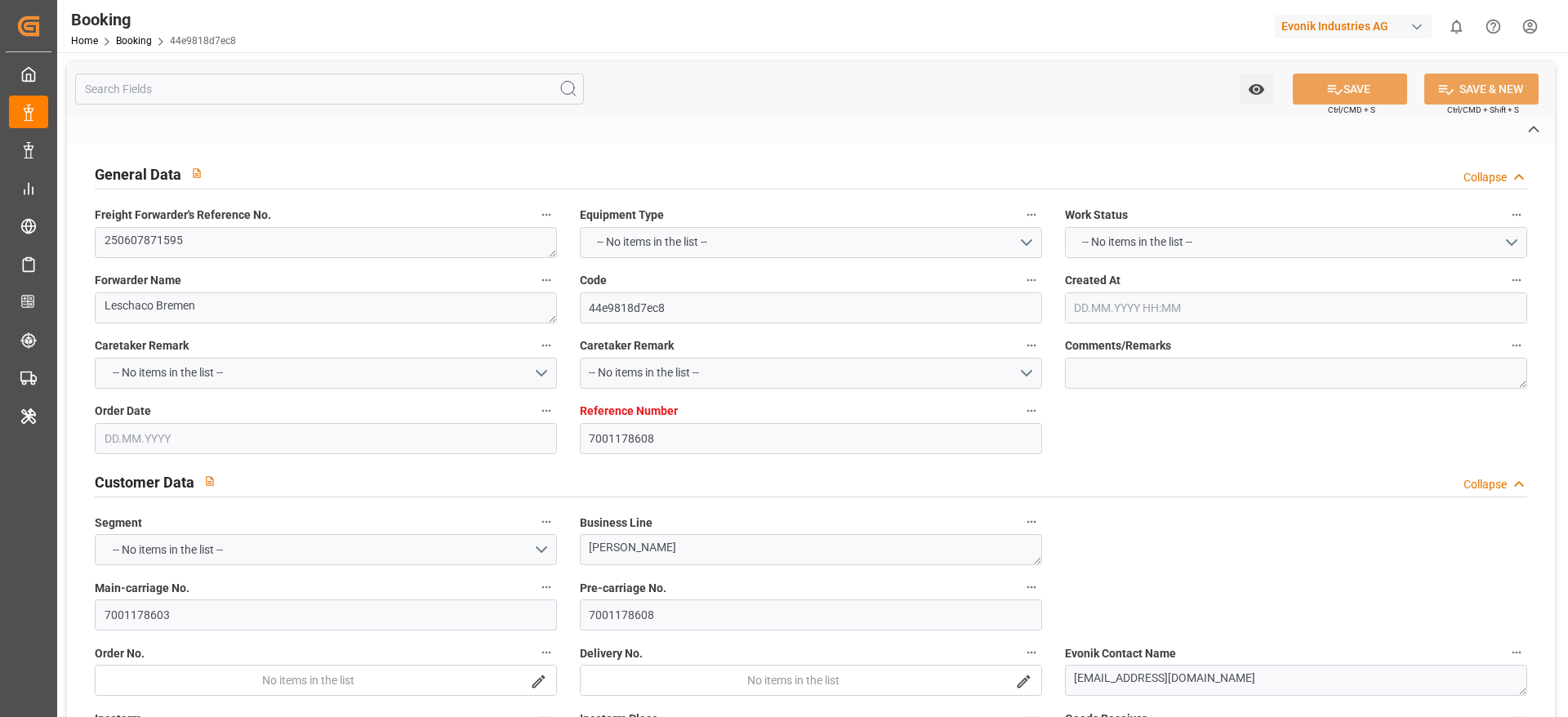
type input "[DATE] 00:00"
type input "[DATE] 04:02"
type input "[DATE] 14:30"
type input "[DATE] 00:00"
type input "[DATE] 14:30"
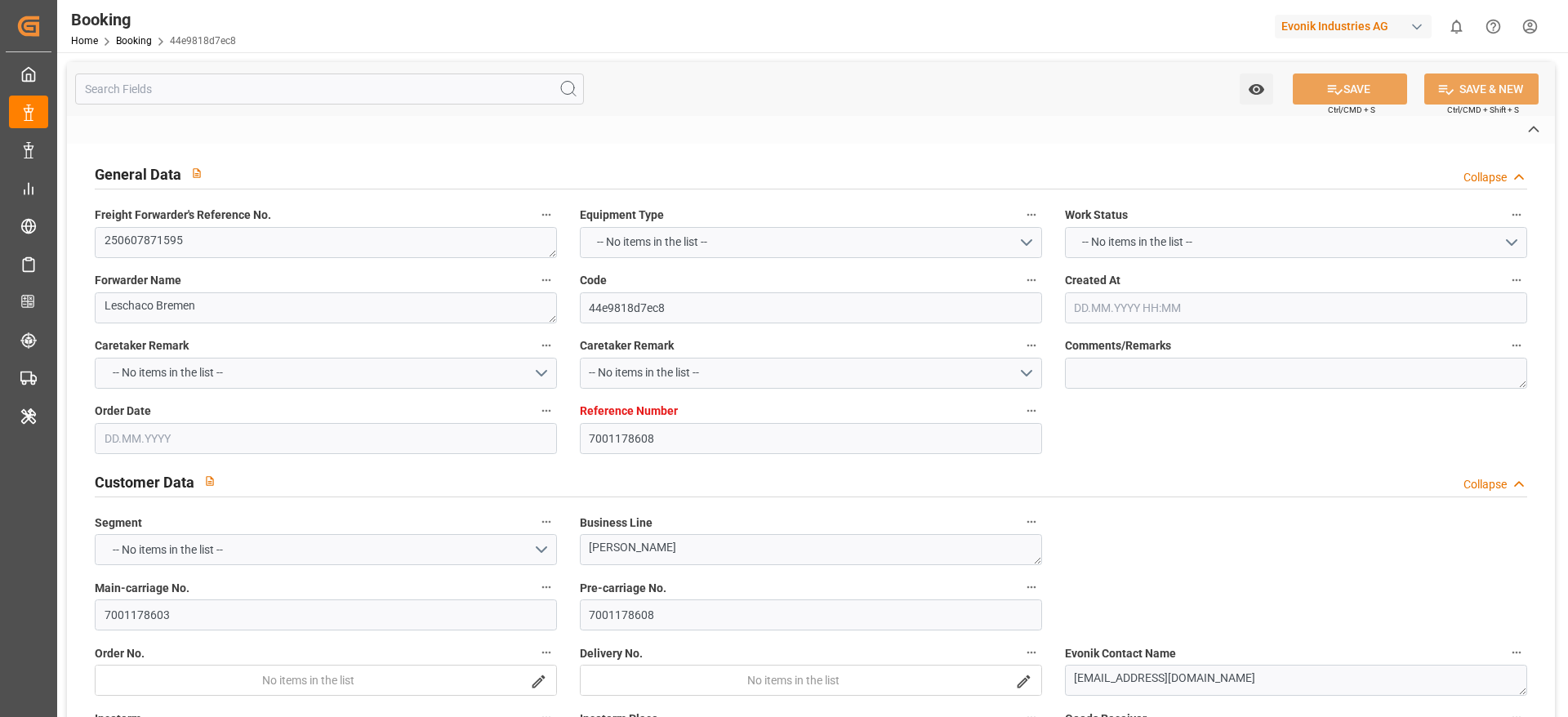
type input "[DATE] 11:30"
type input "[DATE] 00:00"
type input "[DATE] 11:30"
type input "[DATE] 06:00"
type input "[DATE] 00:00"
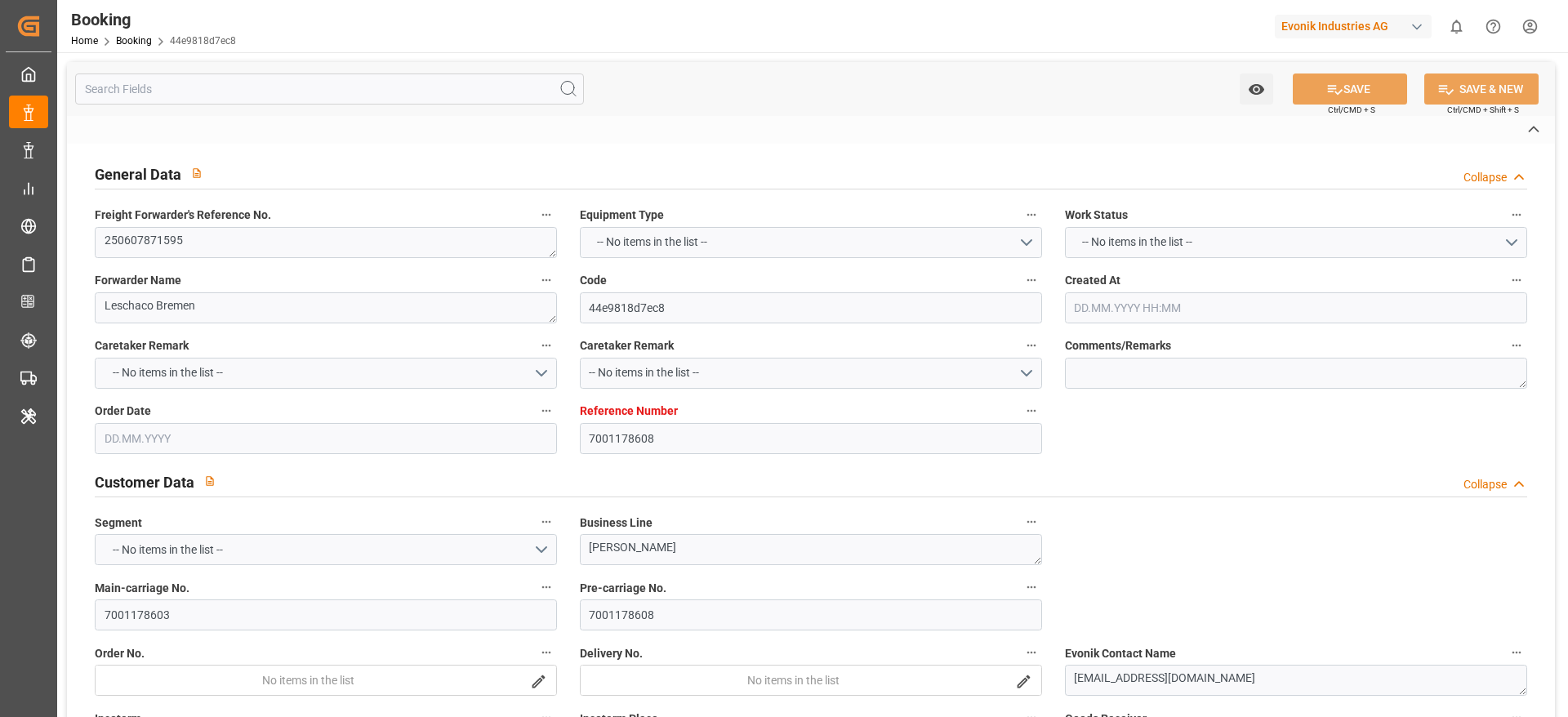
type input "[DATE] 00:00"
type input "[DATE]"
type input "[DATE] 18:22"
type input "[DATE]"
type input "[DATE] 11:52"
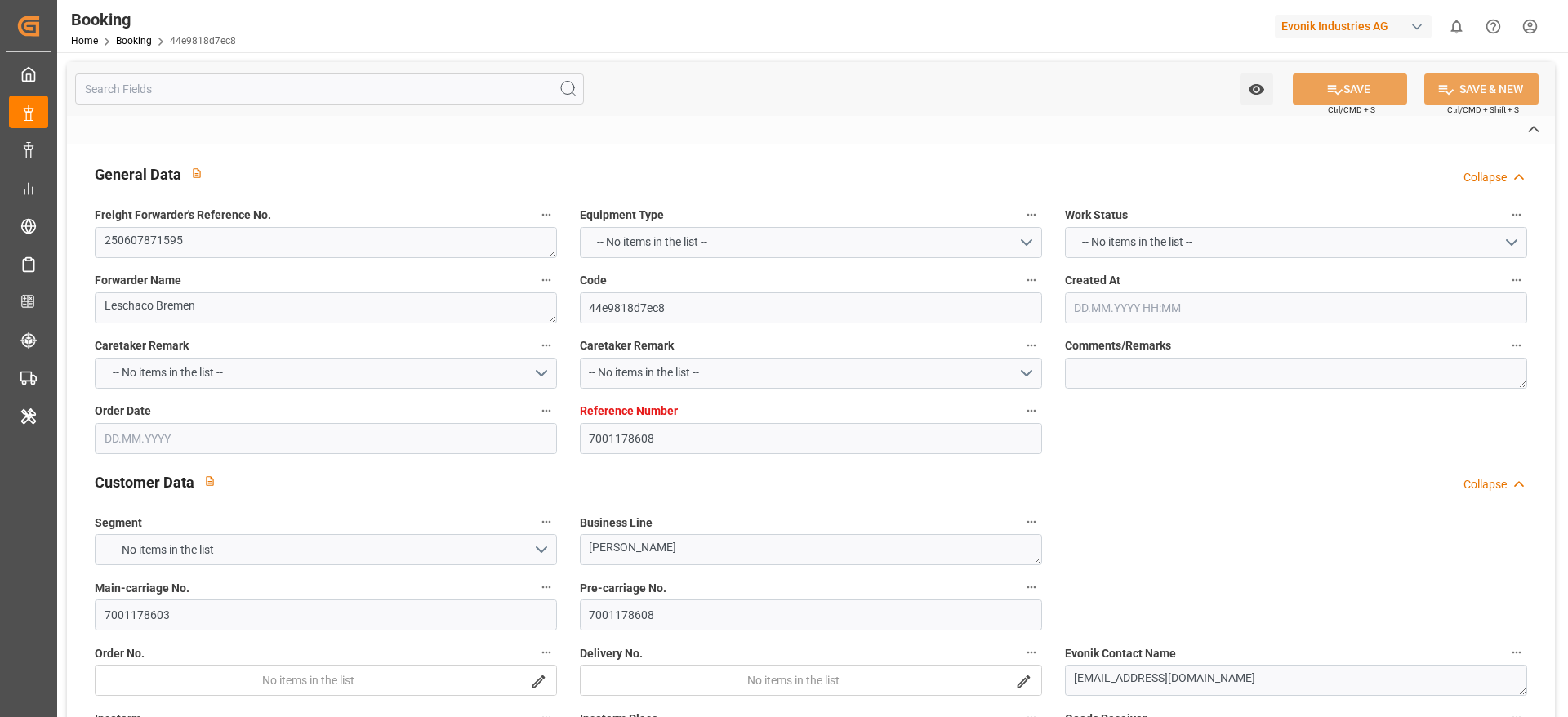
type input "[DATE] 16:31"
type input "[DATE] 16:00"
type input "[DATE] 21:49"
type input "[DATE] 07:34"
type input "[DATE] 07:32"
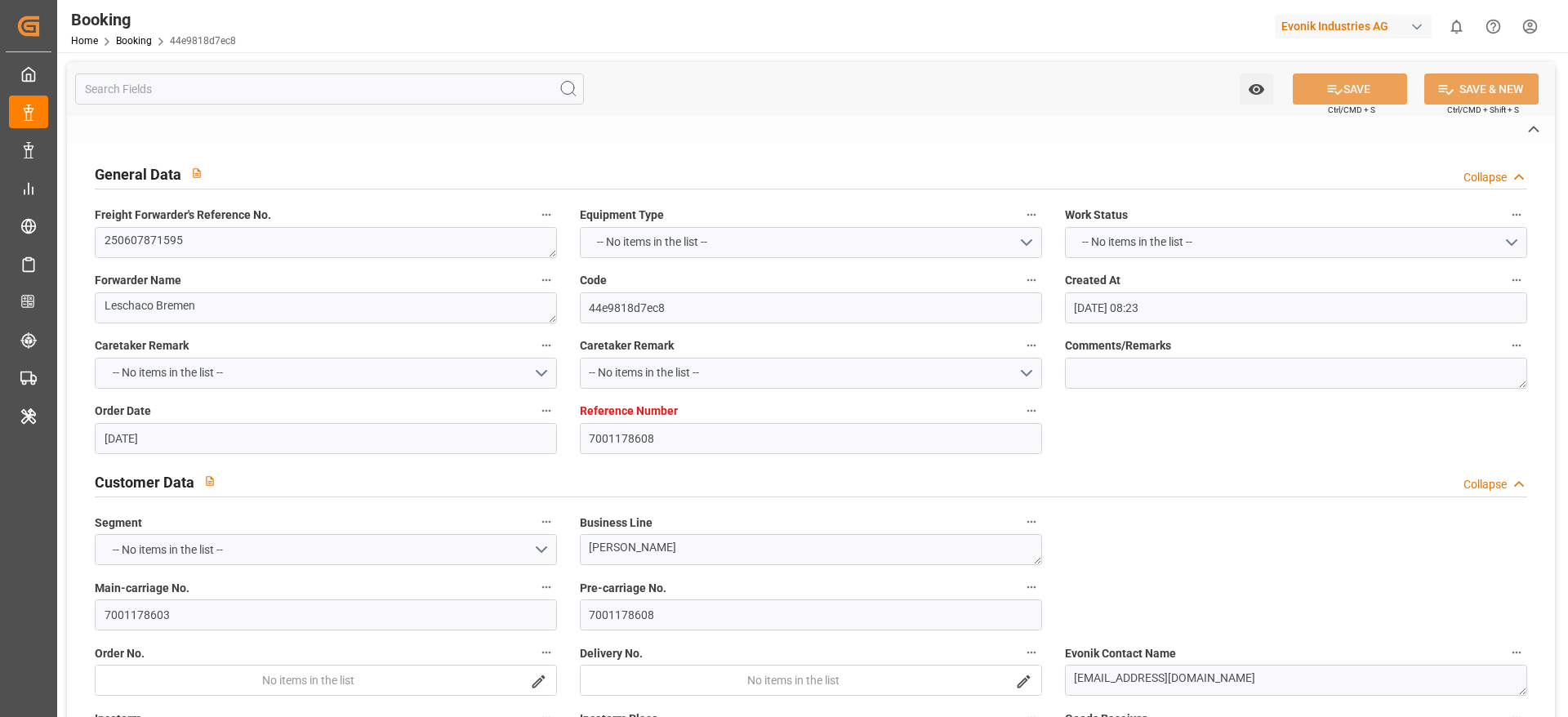
type input "[DATE] 05:00"
type input "[DATE] 14:30"
type input "[DATE] 12:51"
type input "[DATE] 11:30"
type input "[DATE] 15:40"
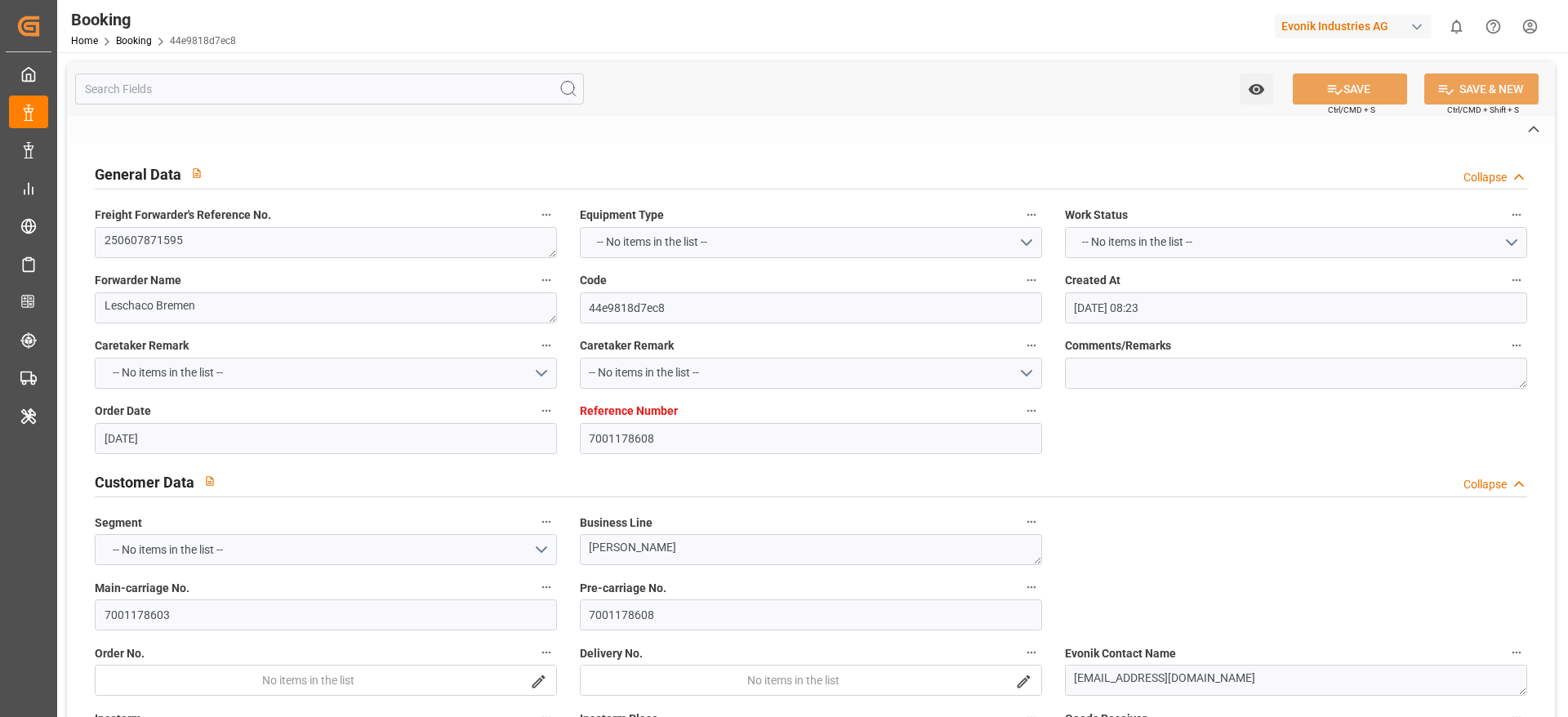
type input "11.08.2025 02:31"
type input "11.08.2025 01:14"
type input "22.08.2025 11:30"
type input "22.08.2025 06:00"
type input "25.08.2025 09:00"
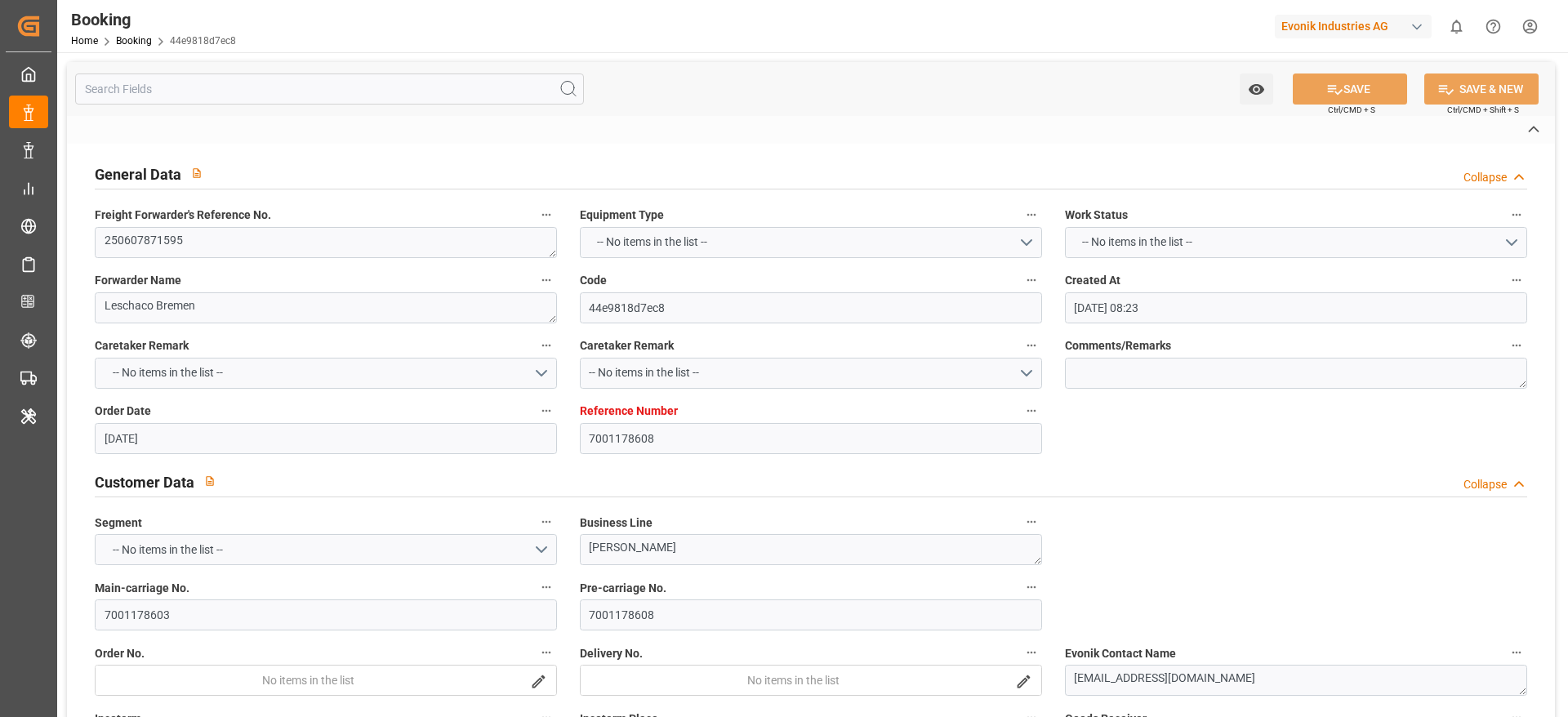
type input "25.08.2025 08:48"
type input "25.08.2025 14:40"
type input "29.08.2025 14:40"
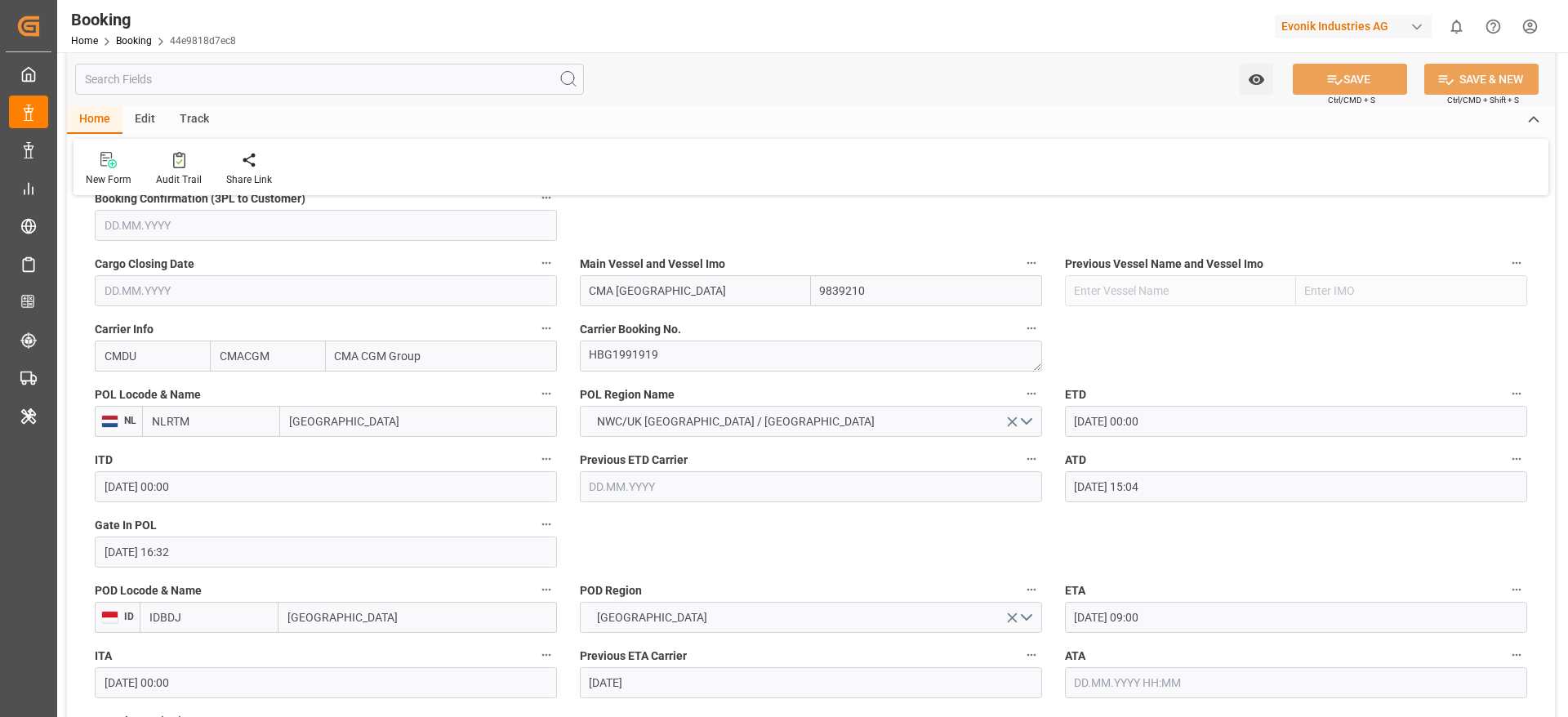
scroll to position [1137, 0]
click at [676, 350] on textarea "HBG1991919" at bounding box center [810, 355] width 462 height 31
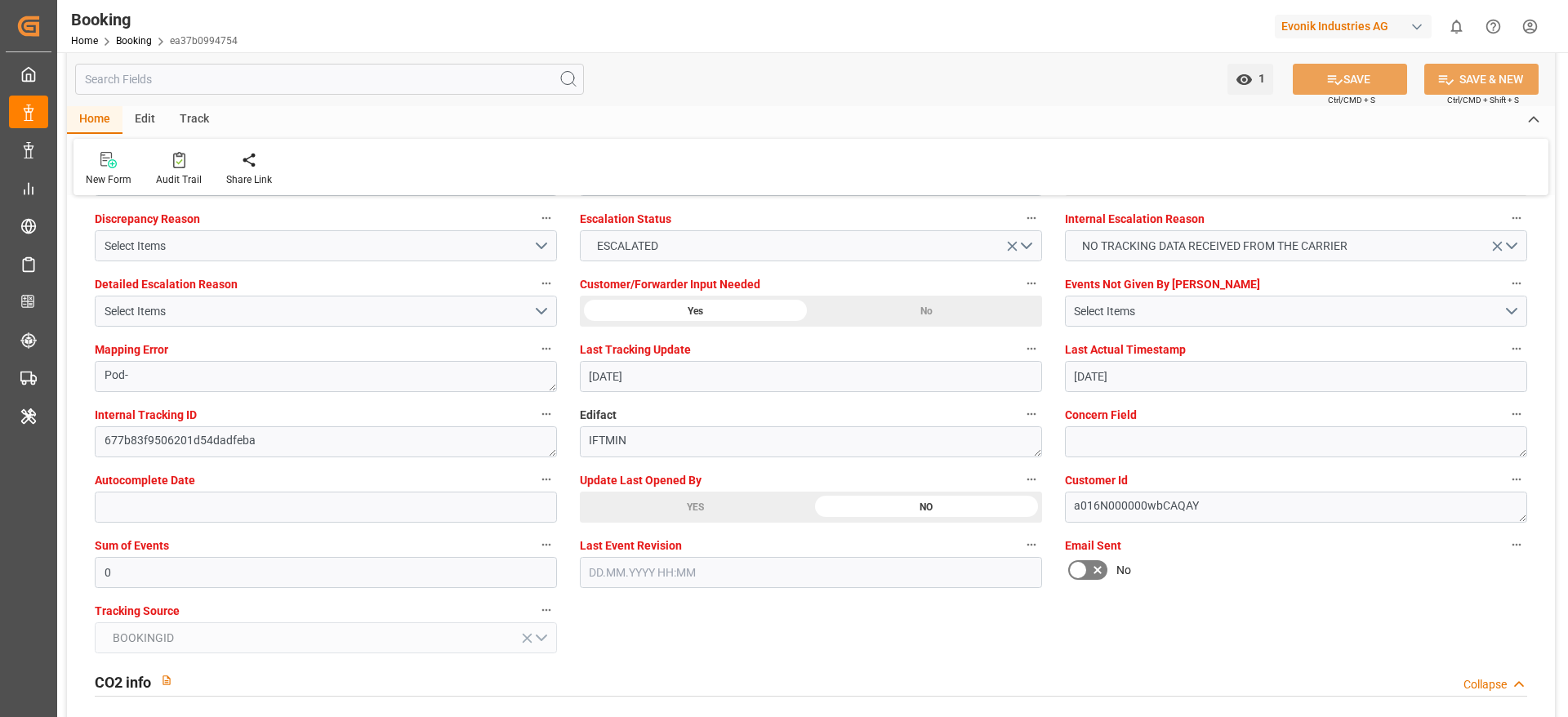
scroll to position [3065, 0]
click at [720, 510] on div "YES" at bounding box center [695, 506] width 231 height 31
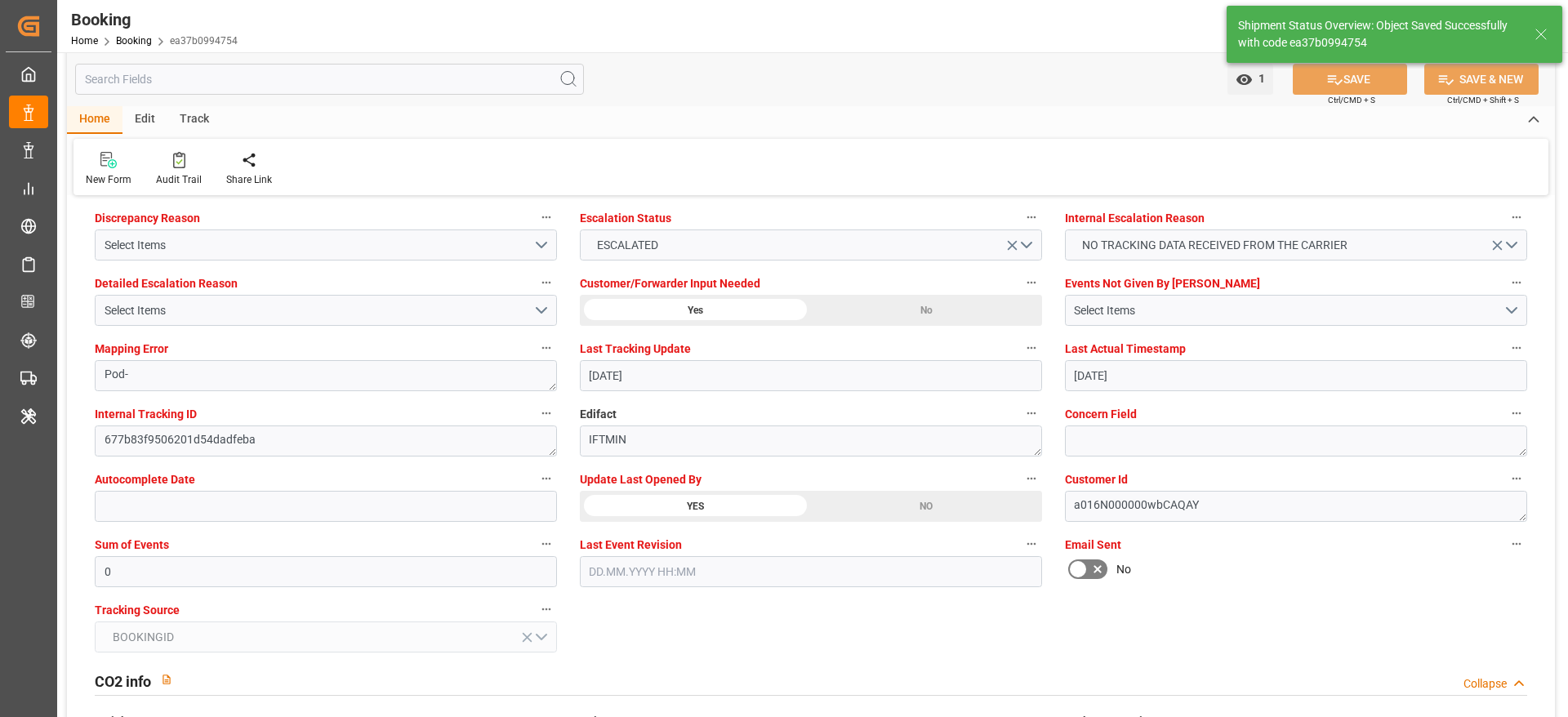
type textarea "[PERSON_NAME]"
type input "[DATE] 05:01"
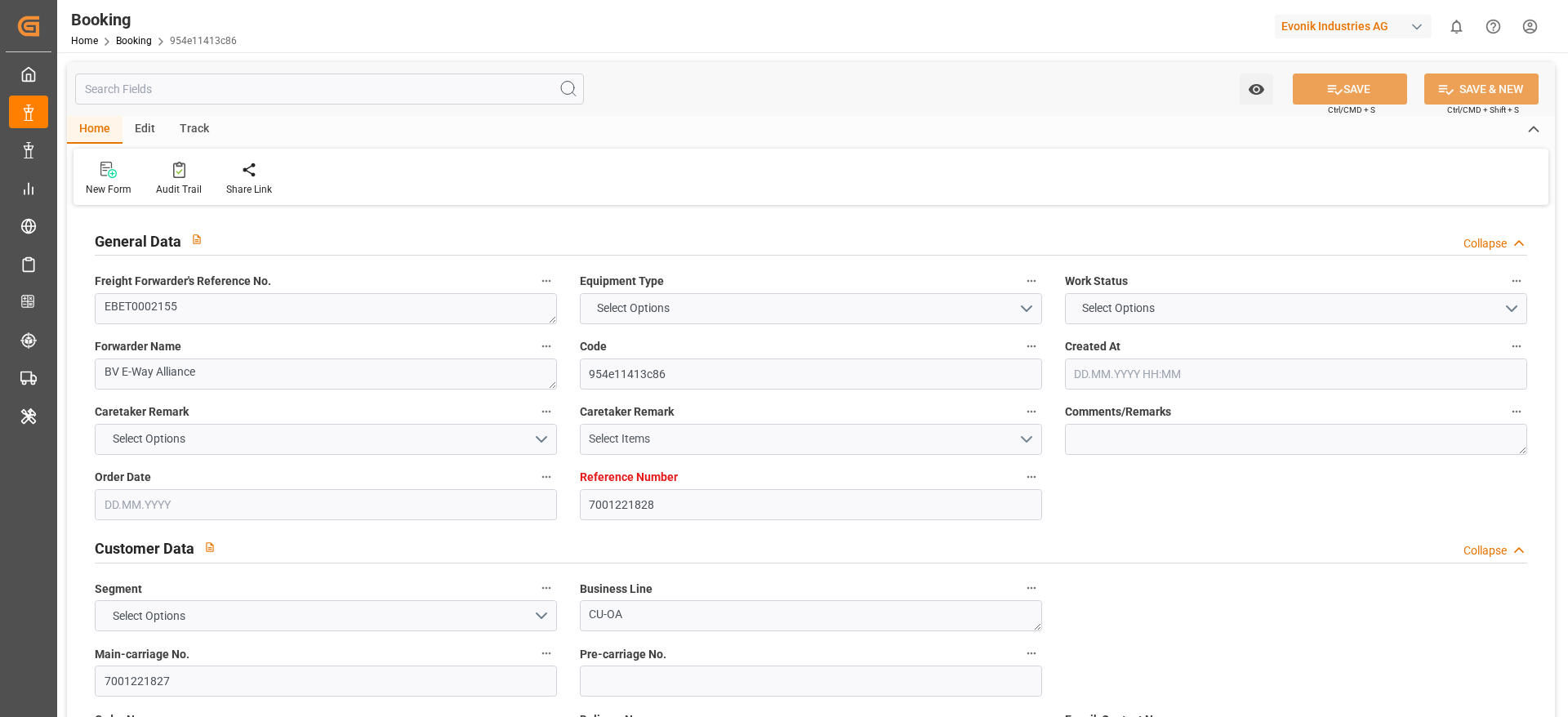
type input "7001221828"
type input "9410791"
type input "CMACGM"
type input "CMA CGM Group"
type input "BEANR"
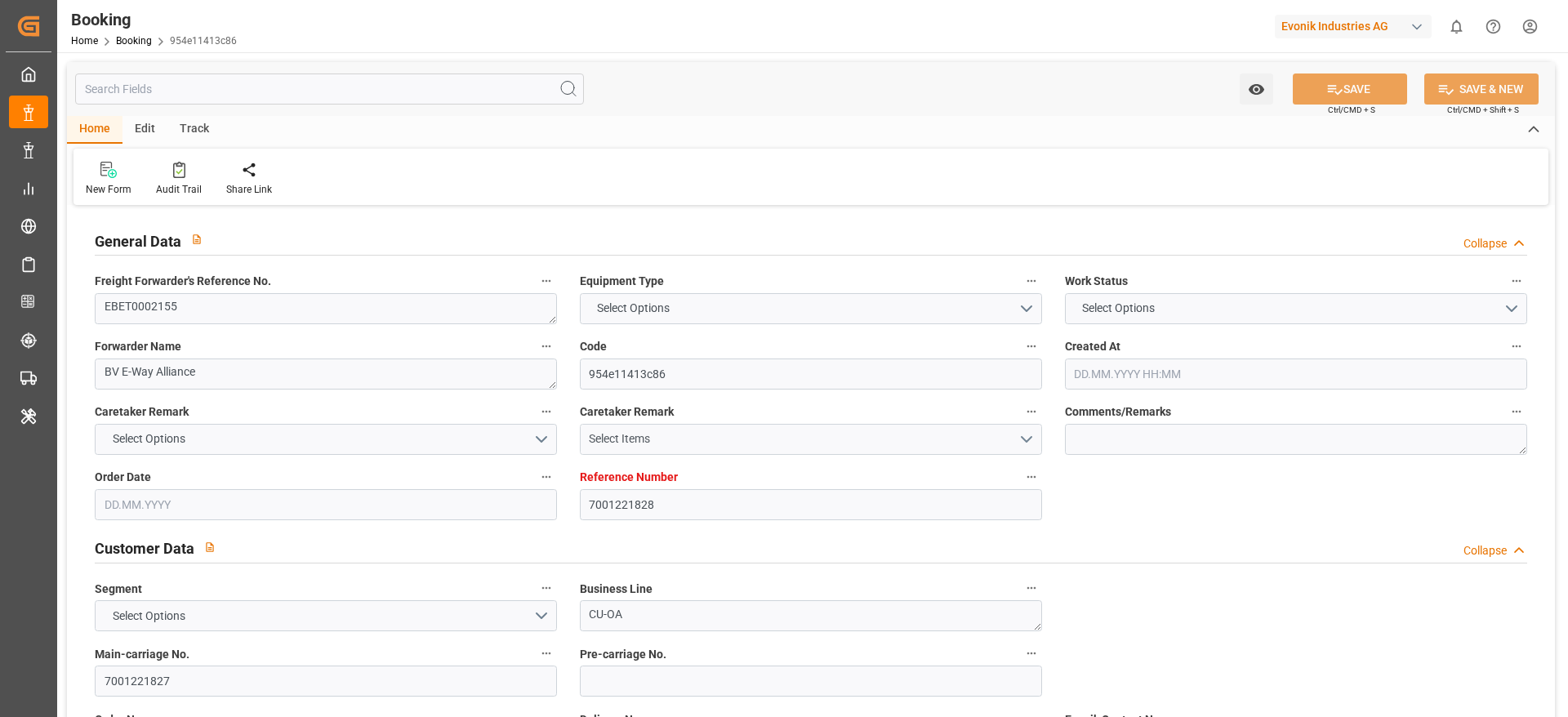
type input "INNSA"
type input "0"
type input "[DATE] 12:07"
type input "[DATE]"
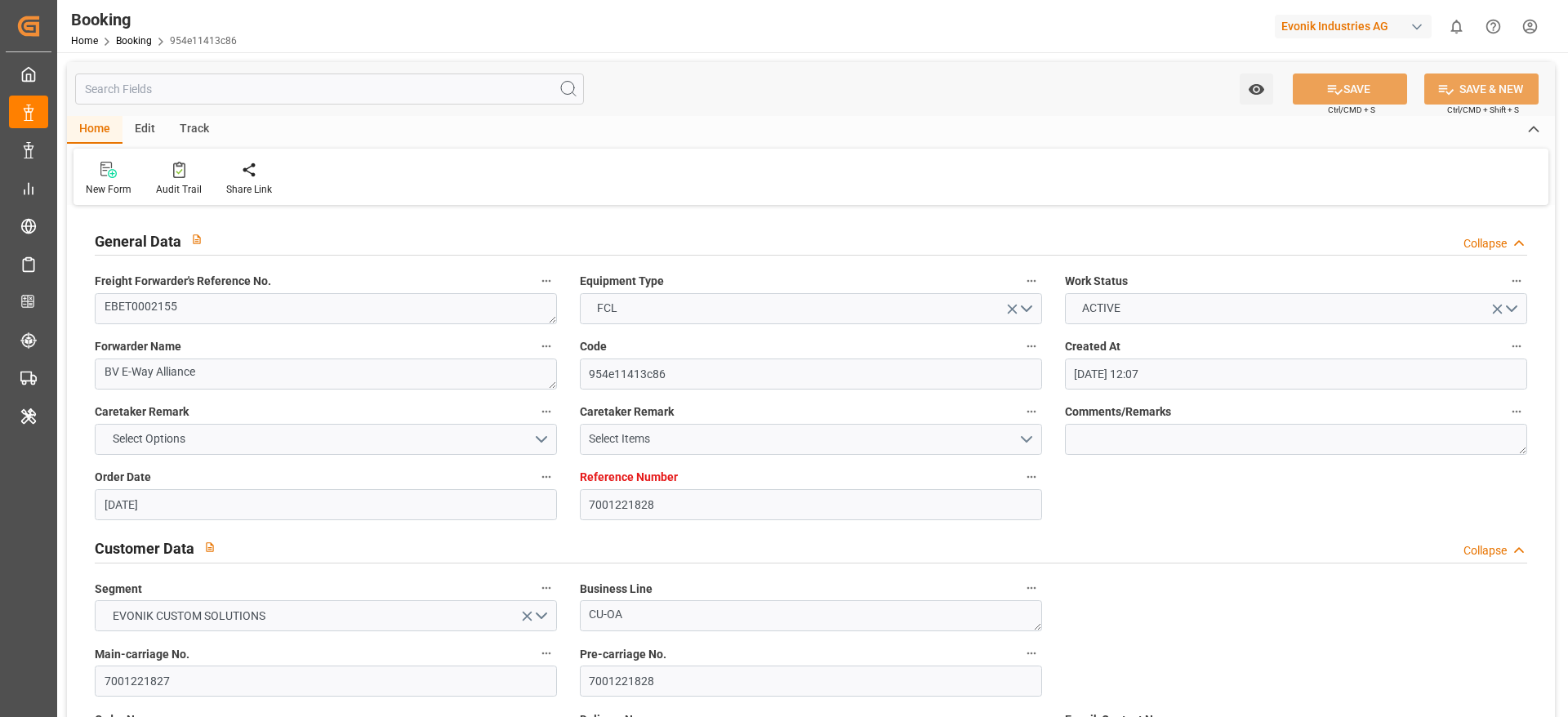
type input "[DATE]"
type input "[DATE] 00:00"
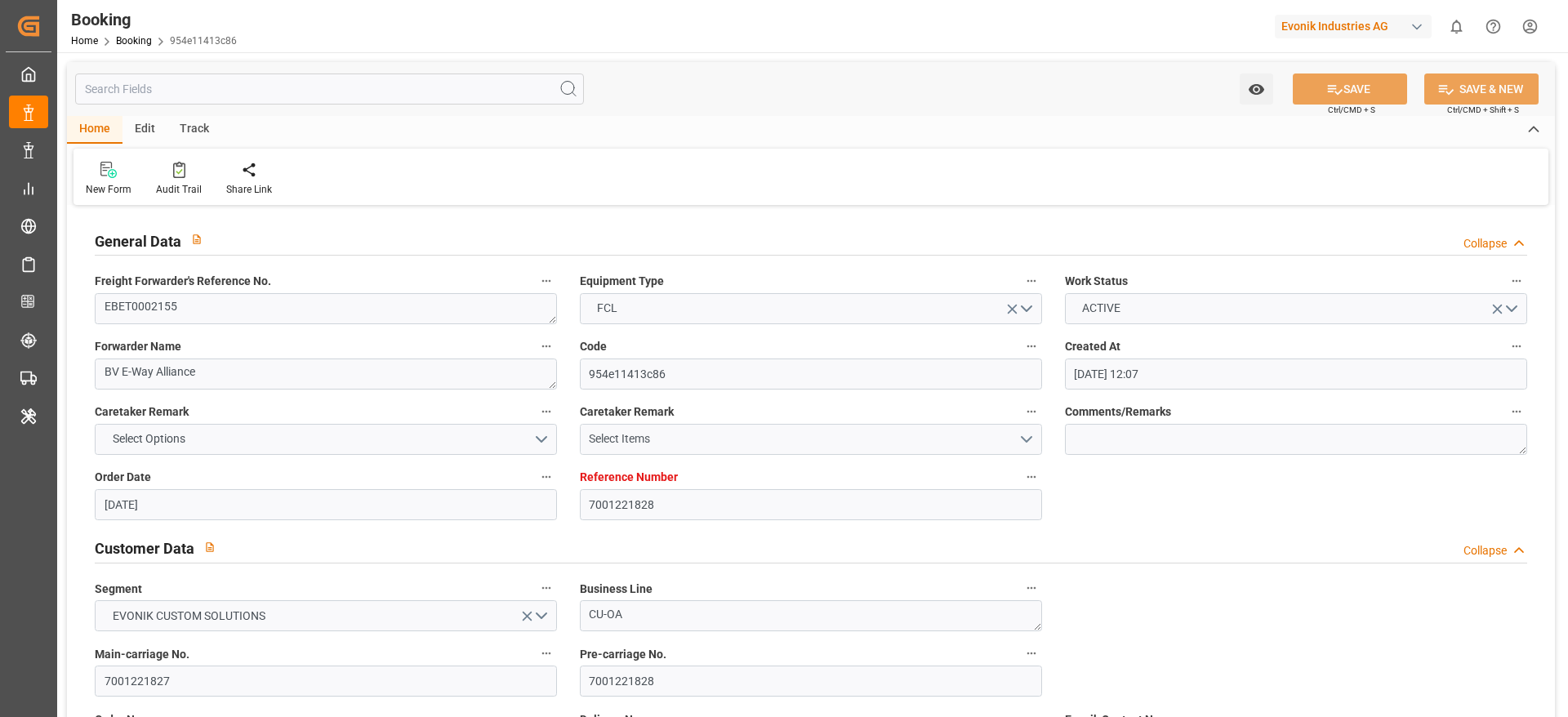
type input "[DATE] 00:00"
type input "17.08.2025"
type input "30.09.2025 06:42"
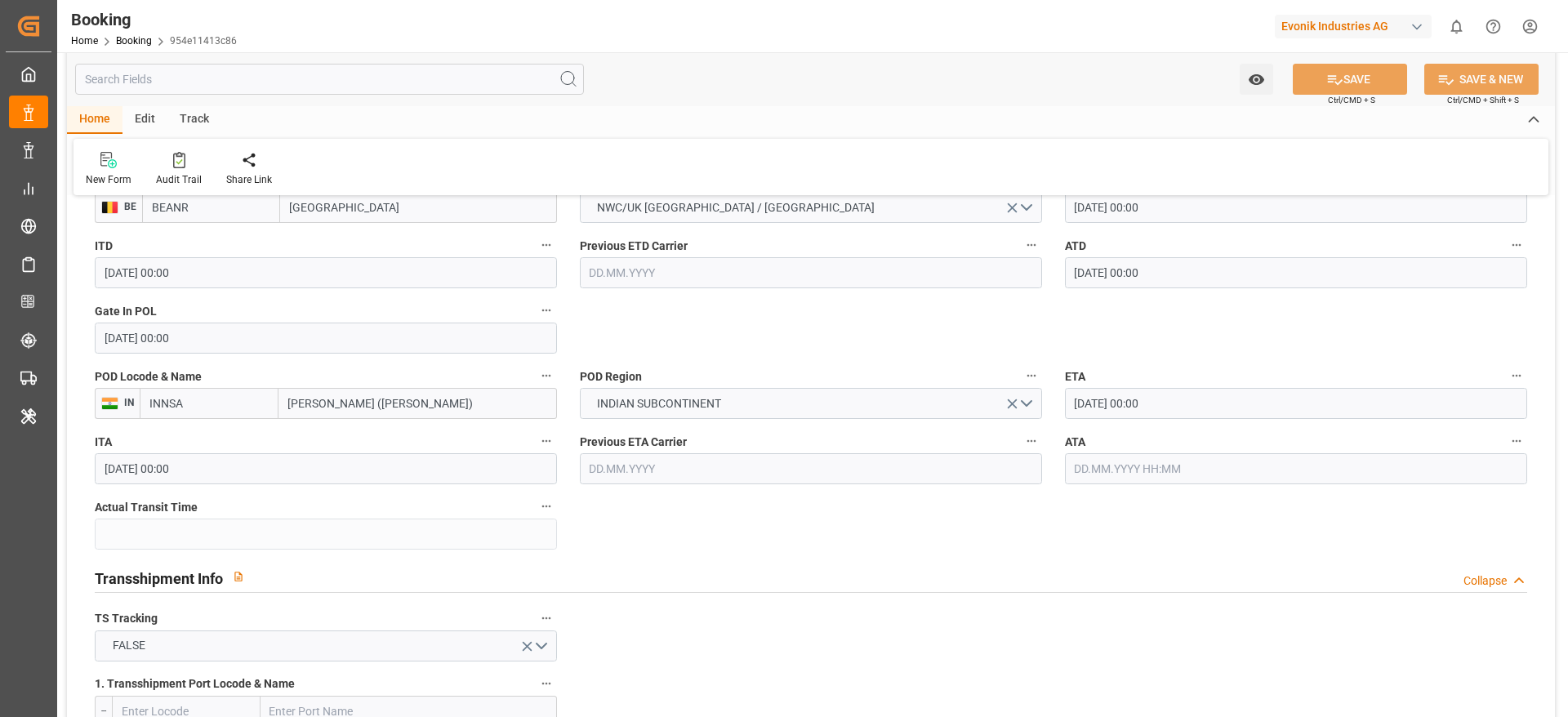
scroll to position [1323, 0]
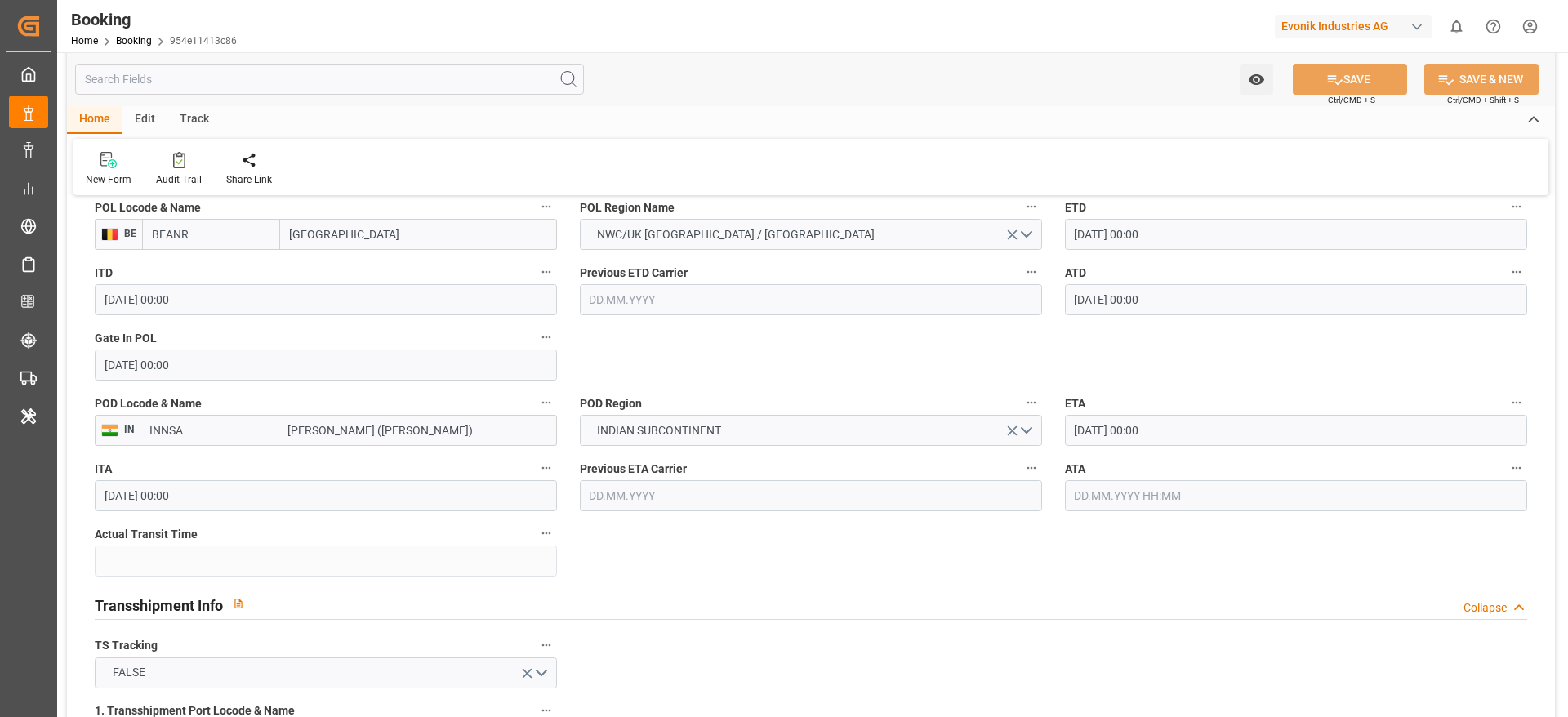
click at [1165, 487] on input "text" at bounding box center [1295, 496] width 462 height 31
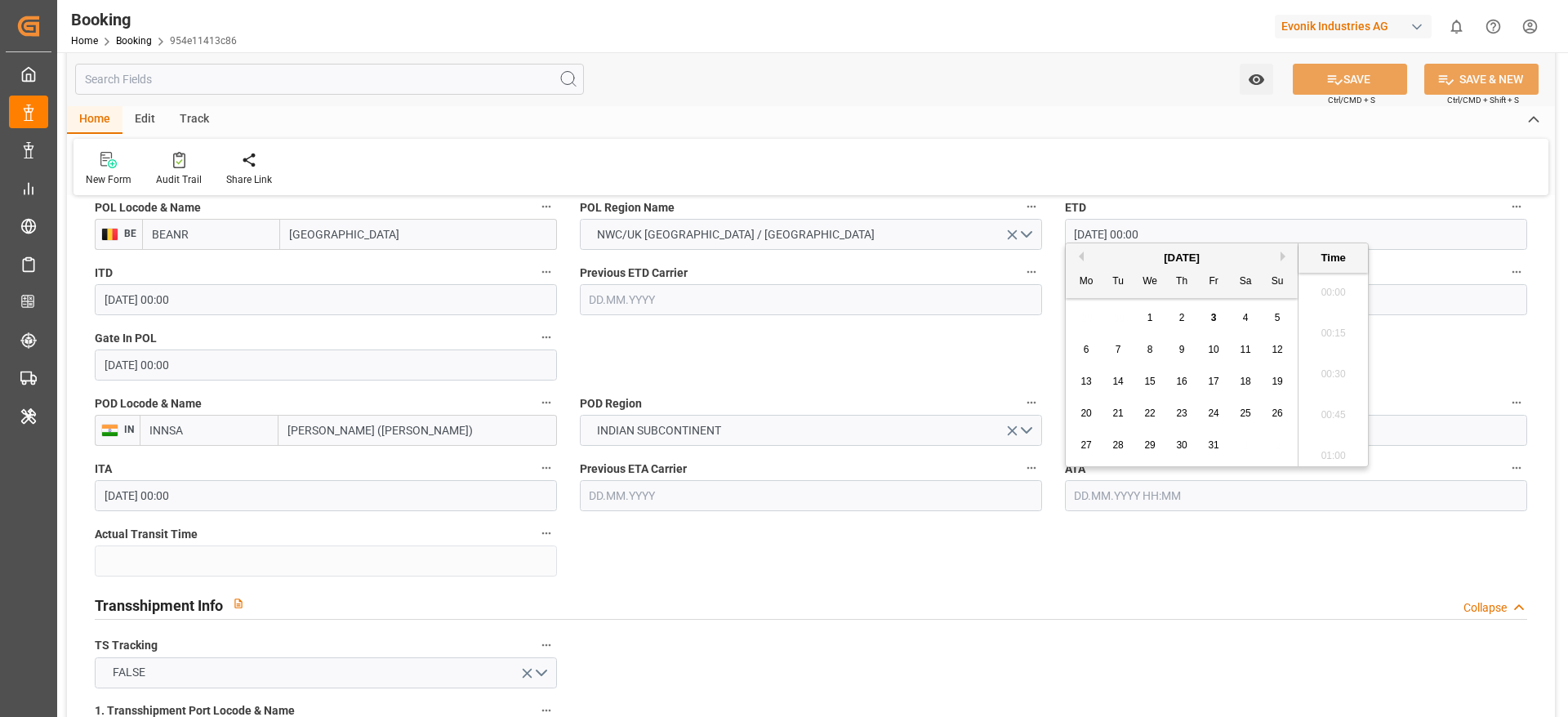
scroll to position [1639, 0]
click at [1155, 324] on div "1" at bounding box center [1150, 318] width 20 height 20
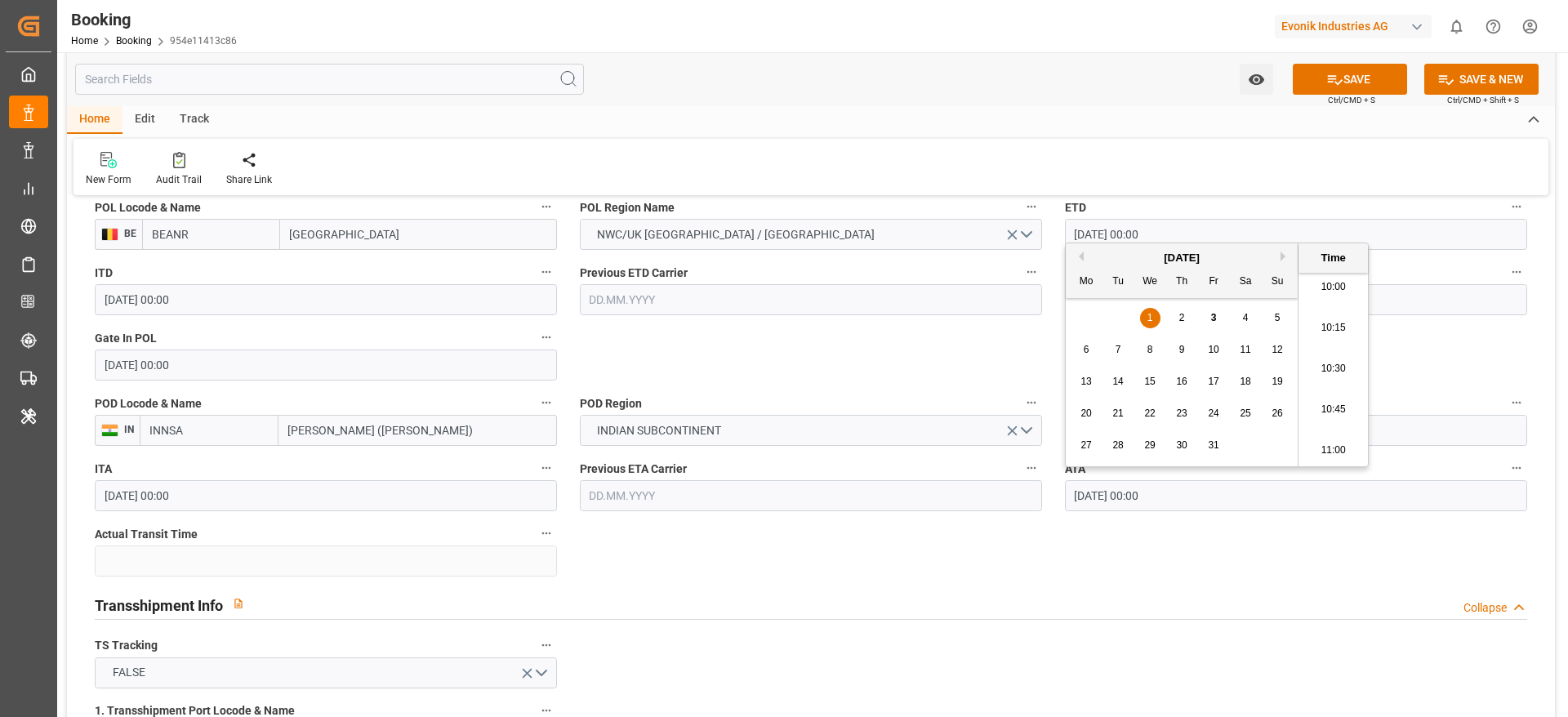
type input "01.10.2025 00:00"
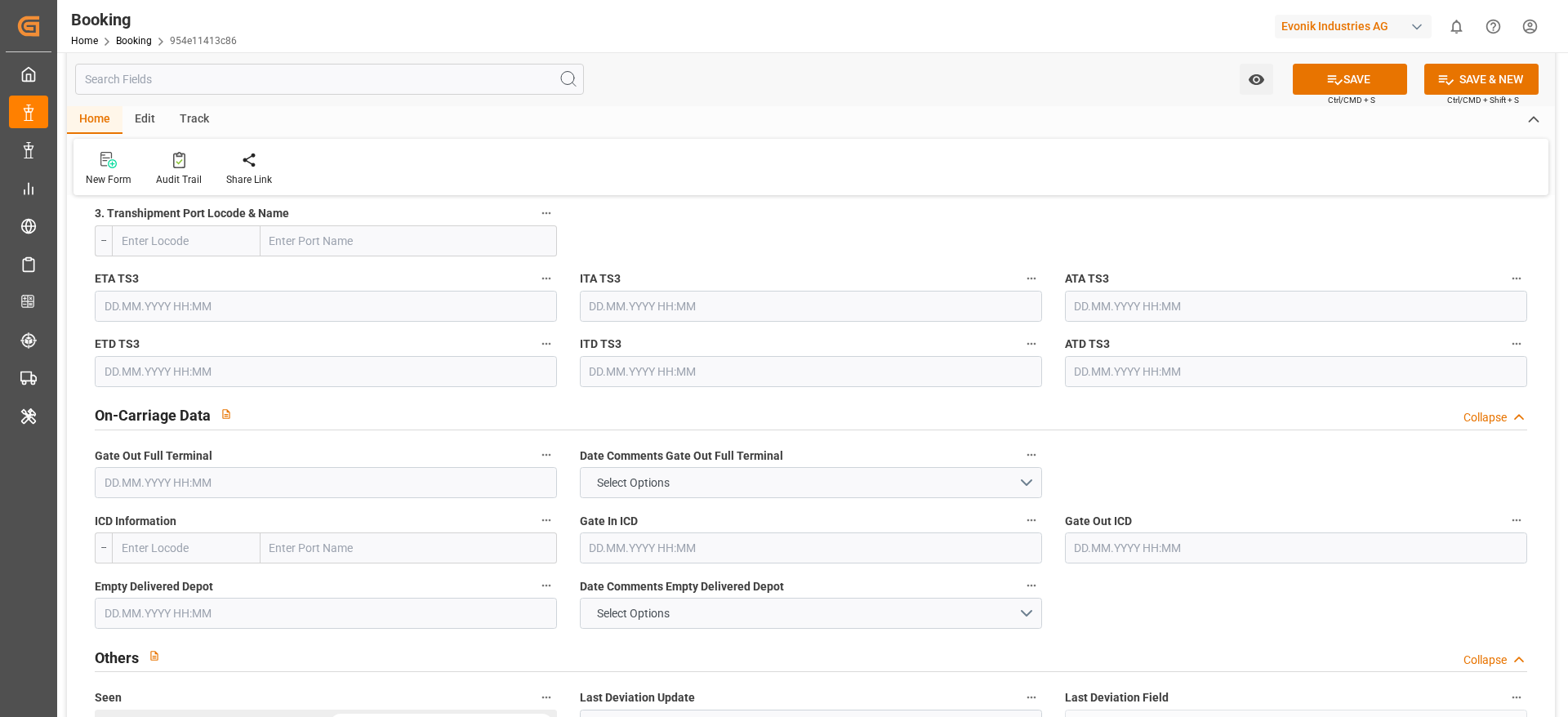
scroll to position [2214, 0]
click at [294, 487] on input "text" at bounding box center [325, 481] width 462 height 31
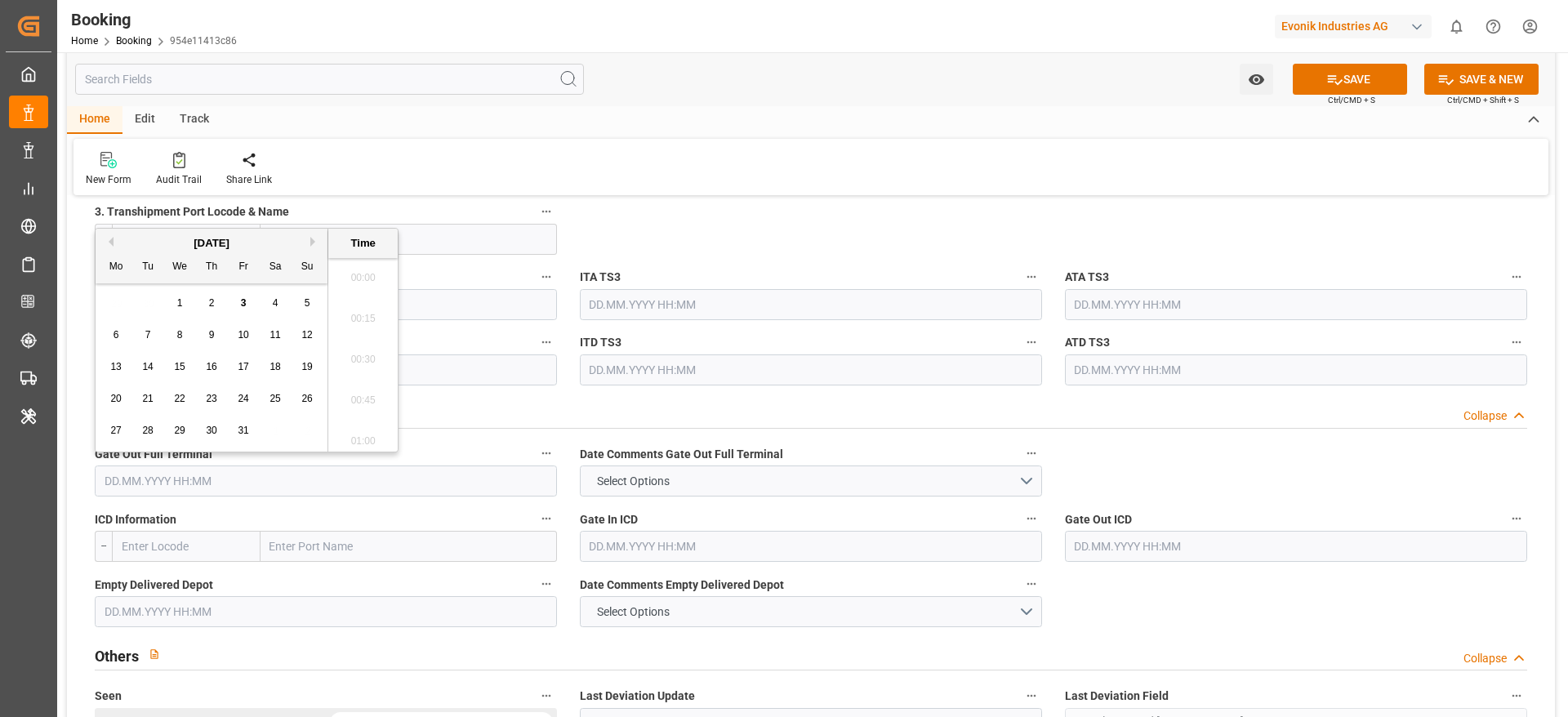
scroll to position [1639, 0]
click at [213, 310] on div "2" at bounding box center [212, 303] width 20 height 20
type input "02.10.2025 00:00"
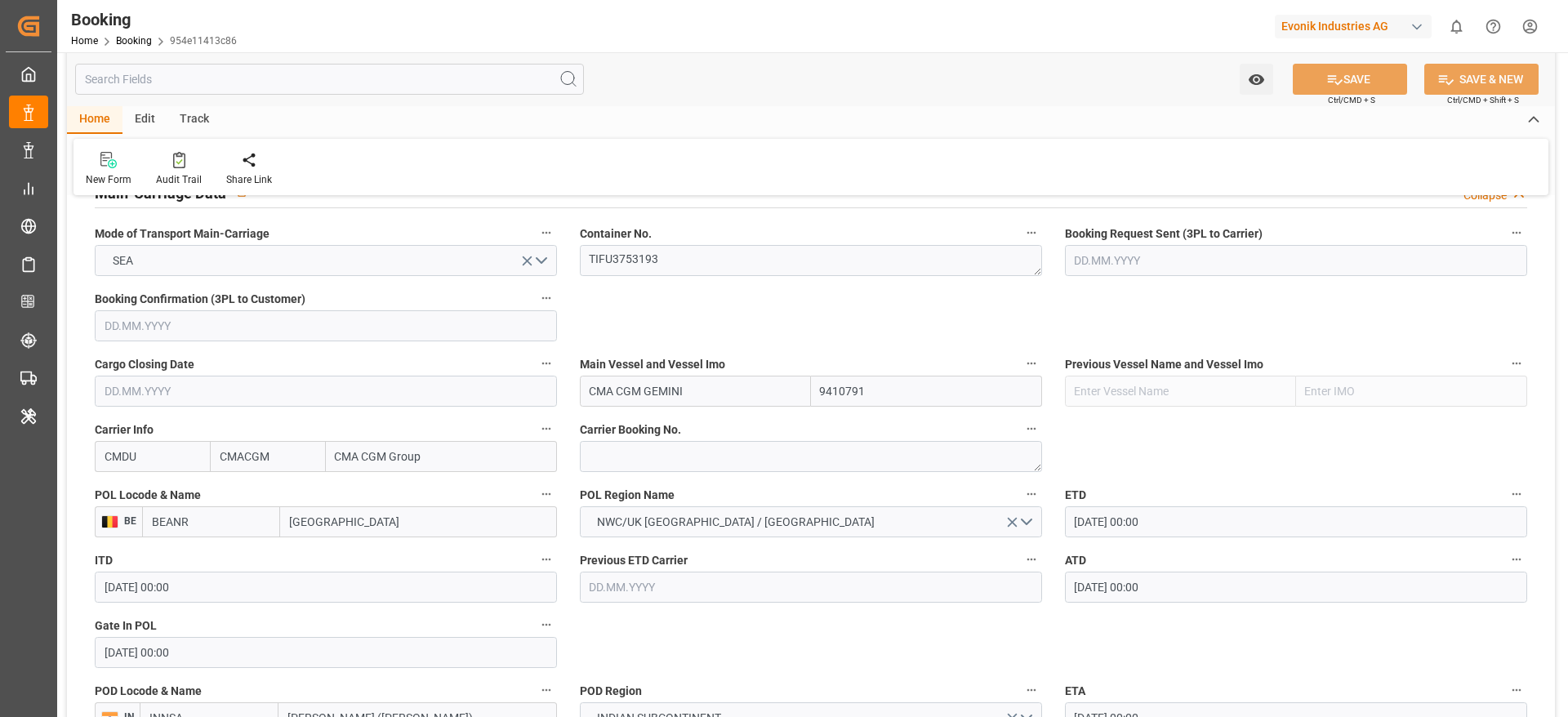
scroll to position [850, 0]
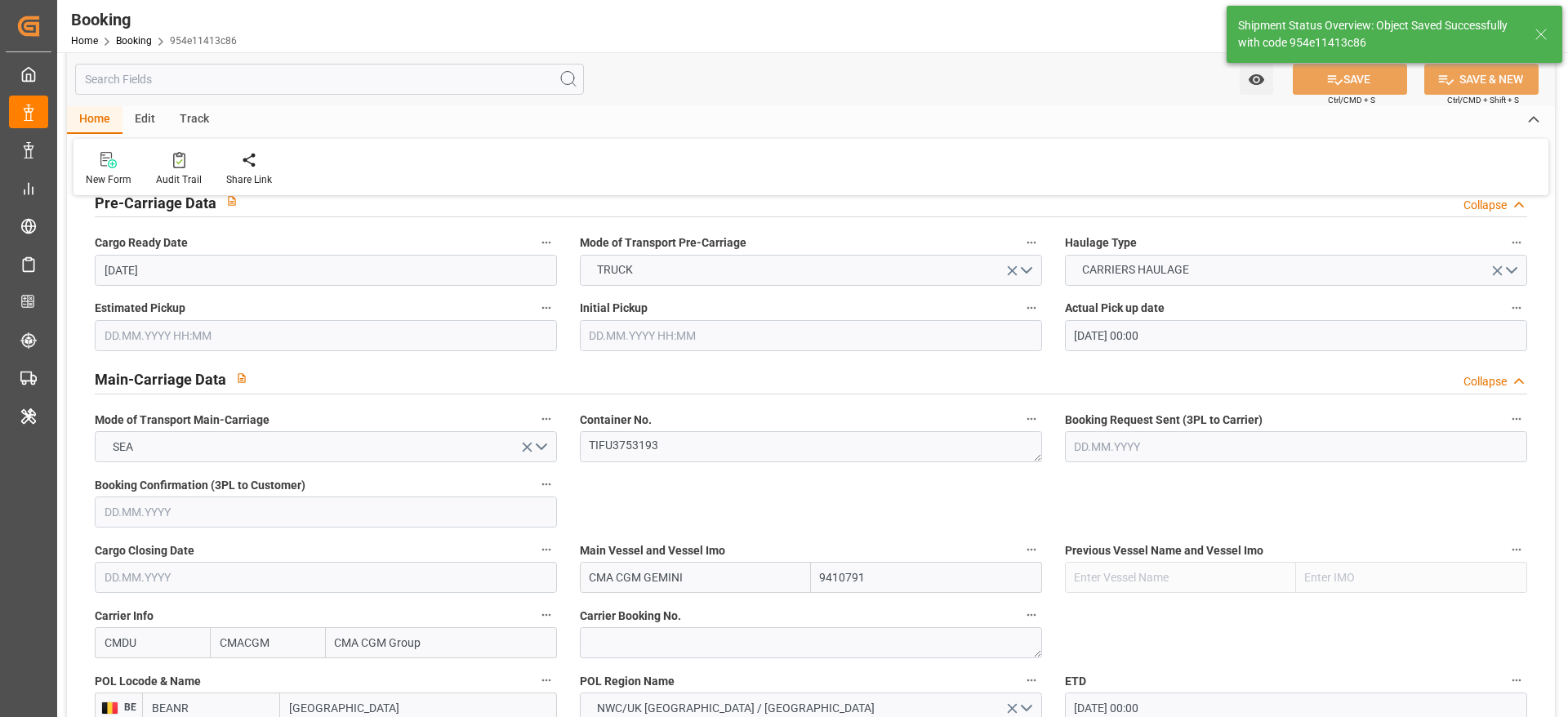
type textarea "[PERSON_NAME]"
type input "44"
type input "03.10.2025 05:02"
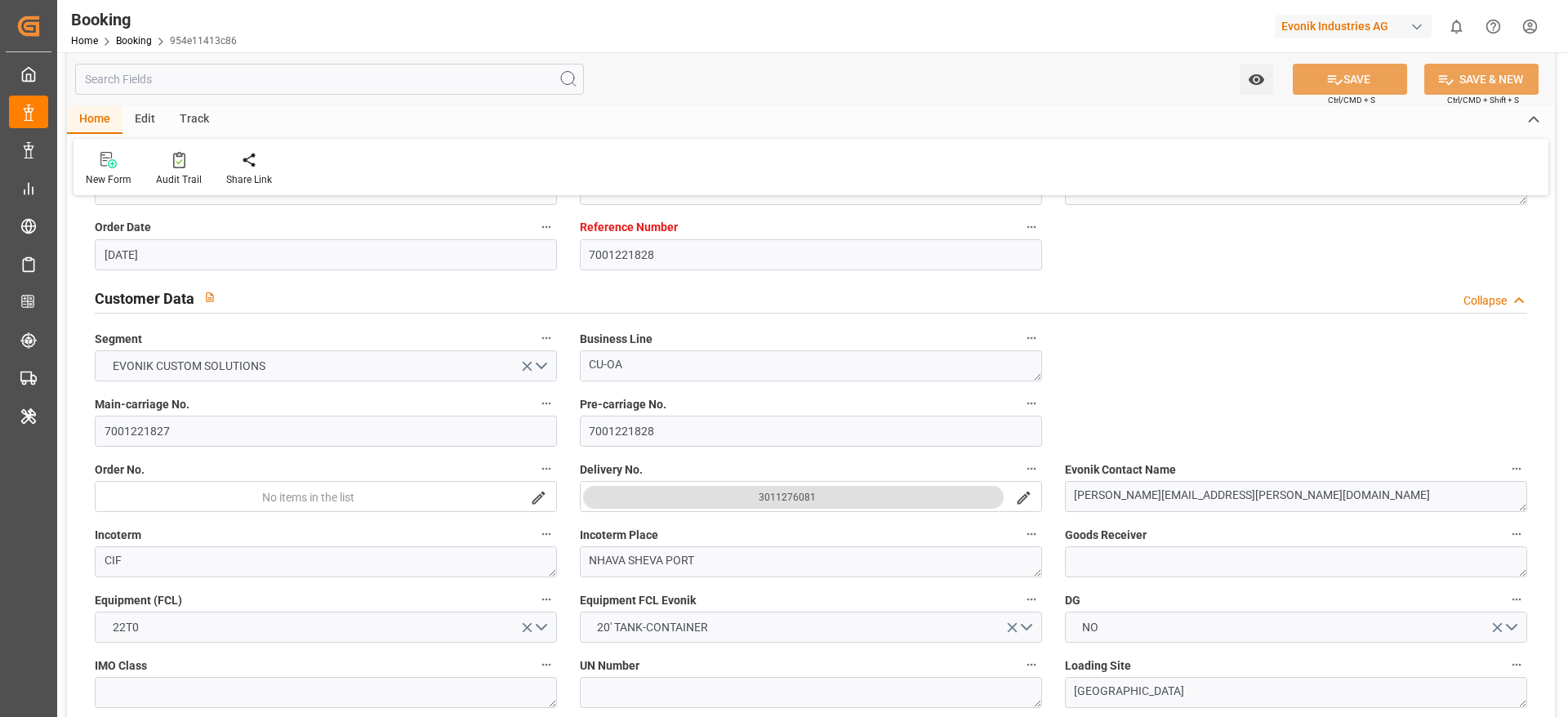
scroll to position [252, 0]
click at [374, 415] on input "7001221827" at bounding box center [325, 429] width 462 height 31
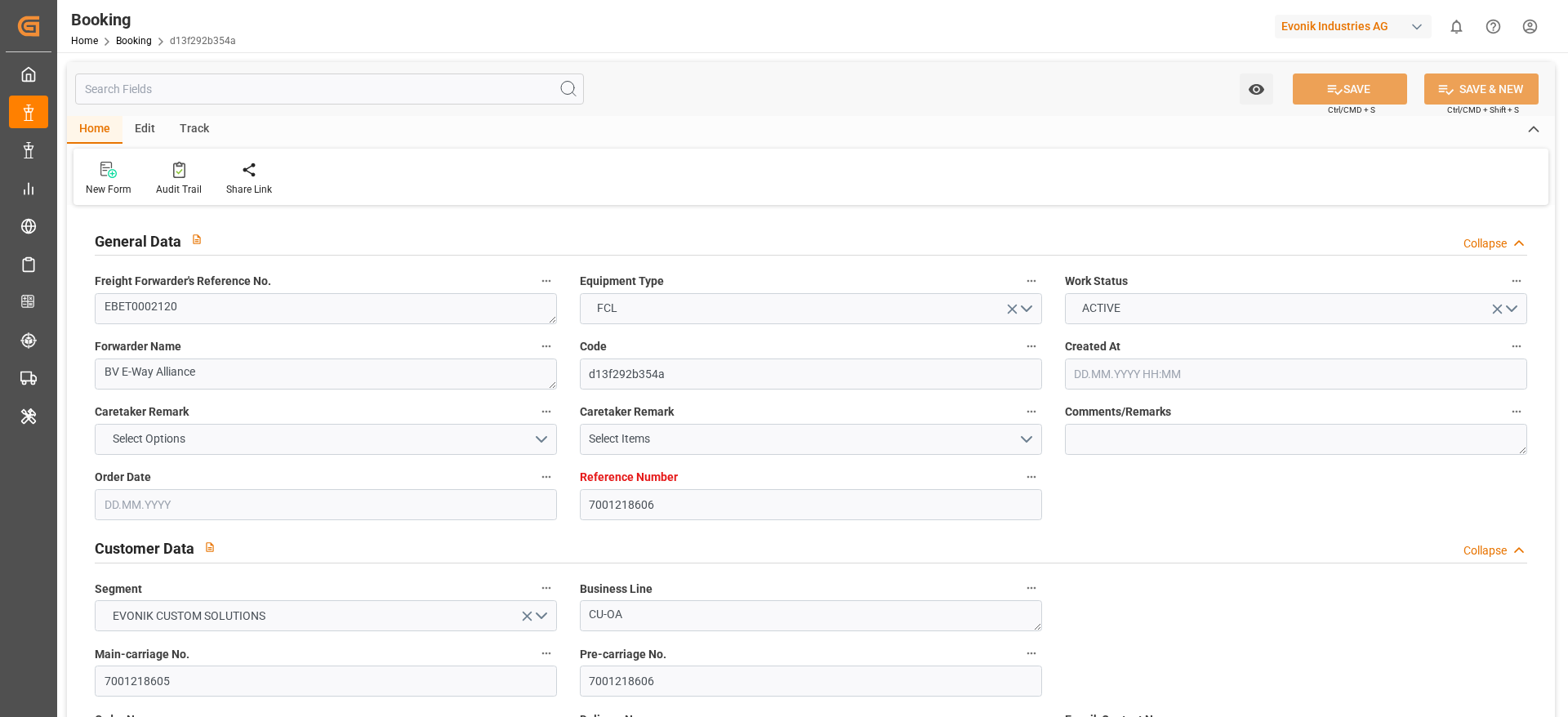
type input "7001218606"
type input "9410791"
type input "CMACGM"
type input "CMA CGM Group"
type input "BEANR"
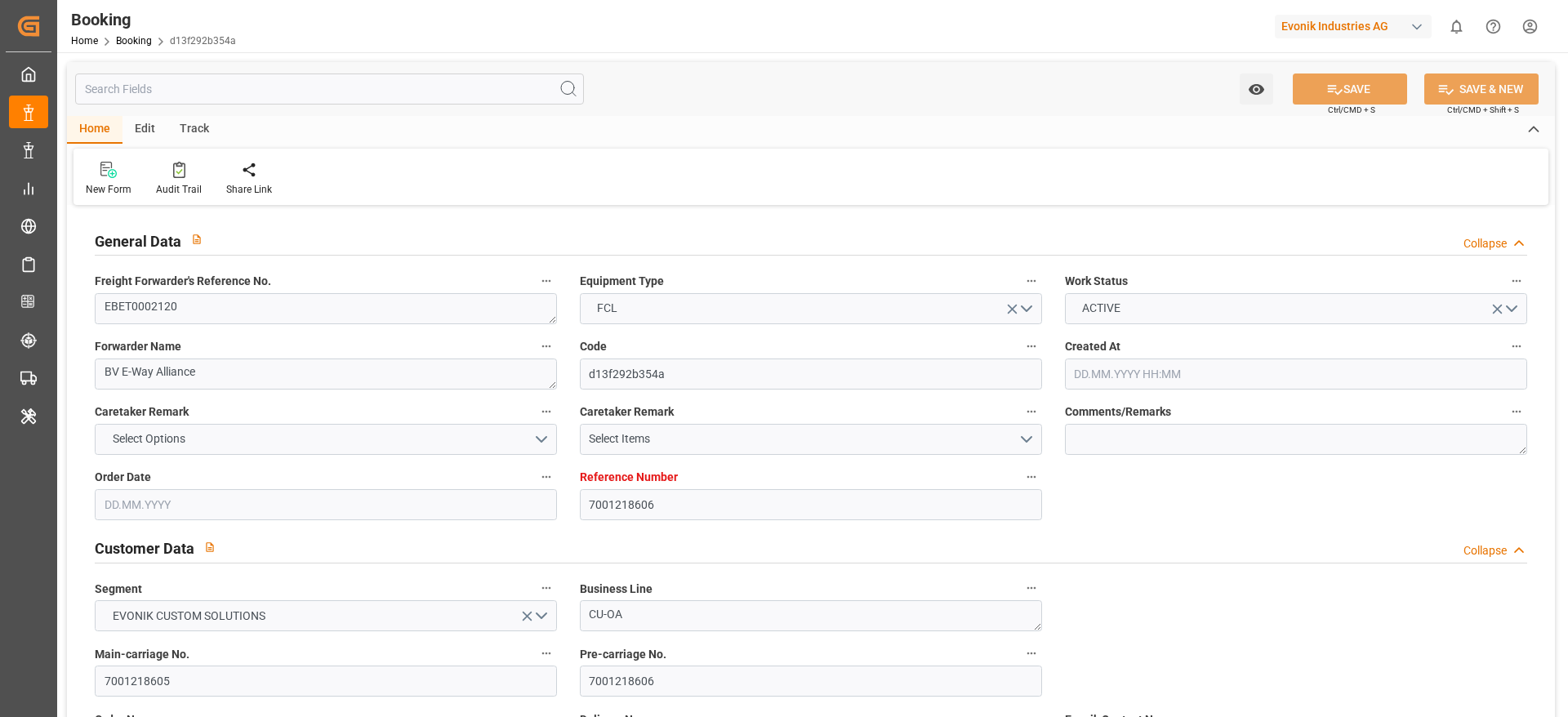
type input "INNSA"
type input "0"
type input "10.07.2025 07:07"
type input "10.07.2025"
type input "20.09.2025"
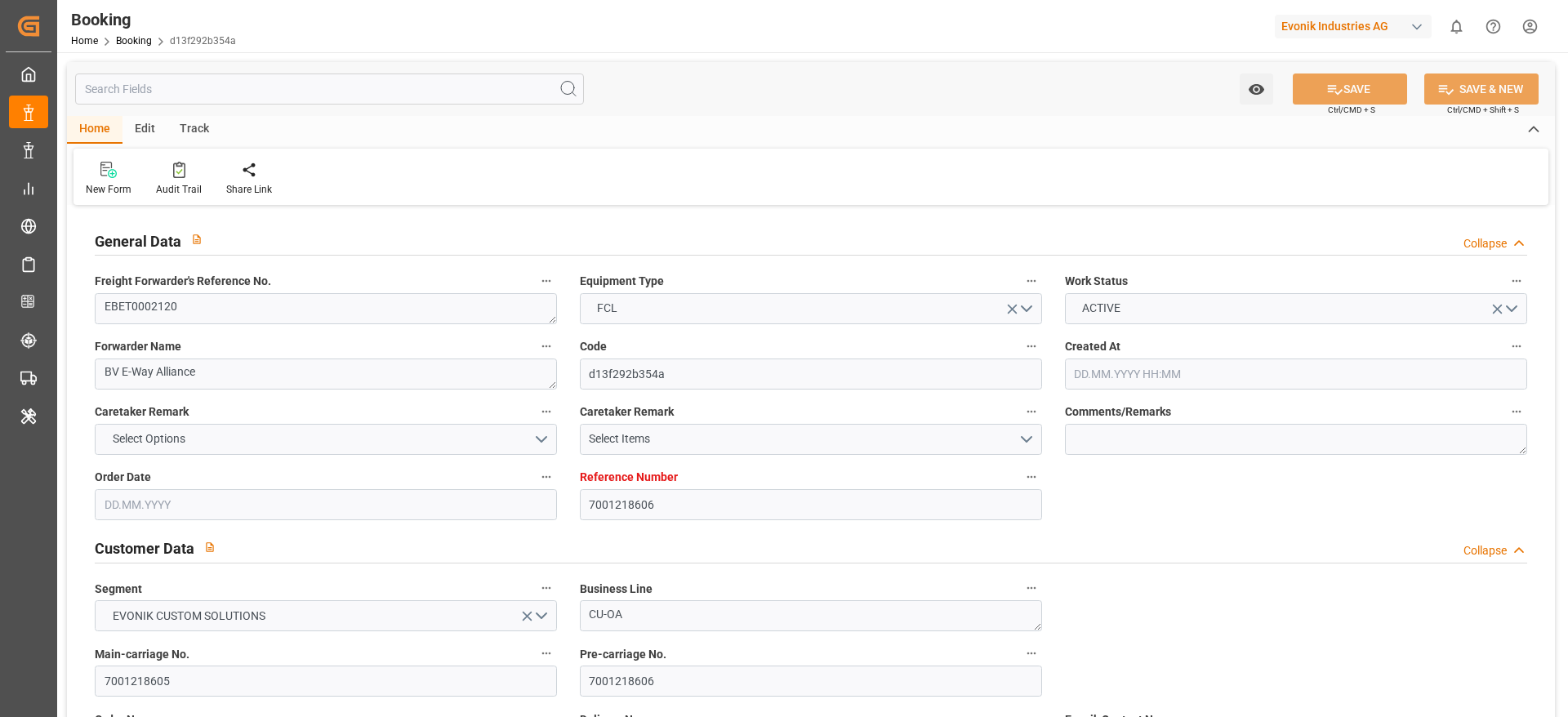
type input "29.07.2025"
type input "11.08.2025 00:00"
type input "17.08.2025 00:00"
type input "18.08.2025 00:00"
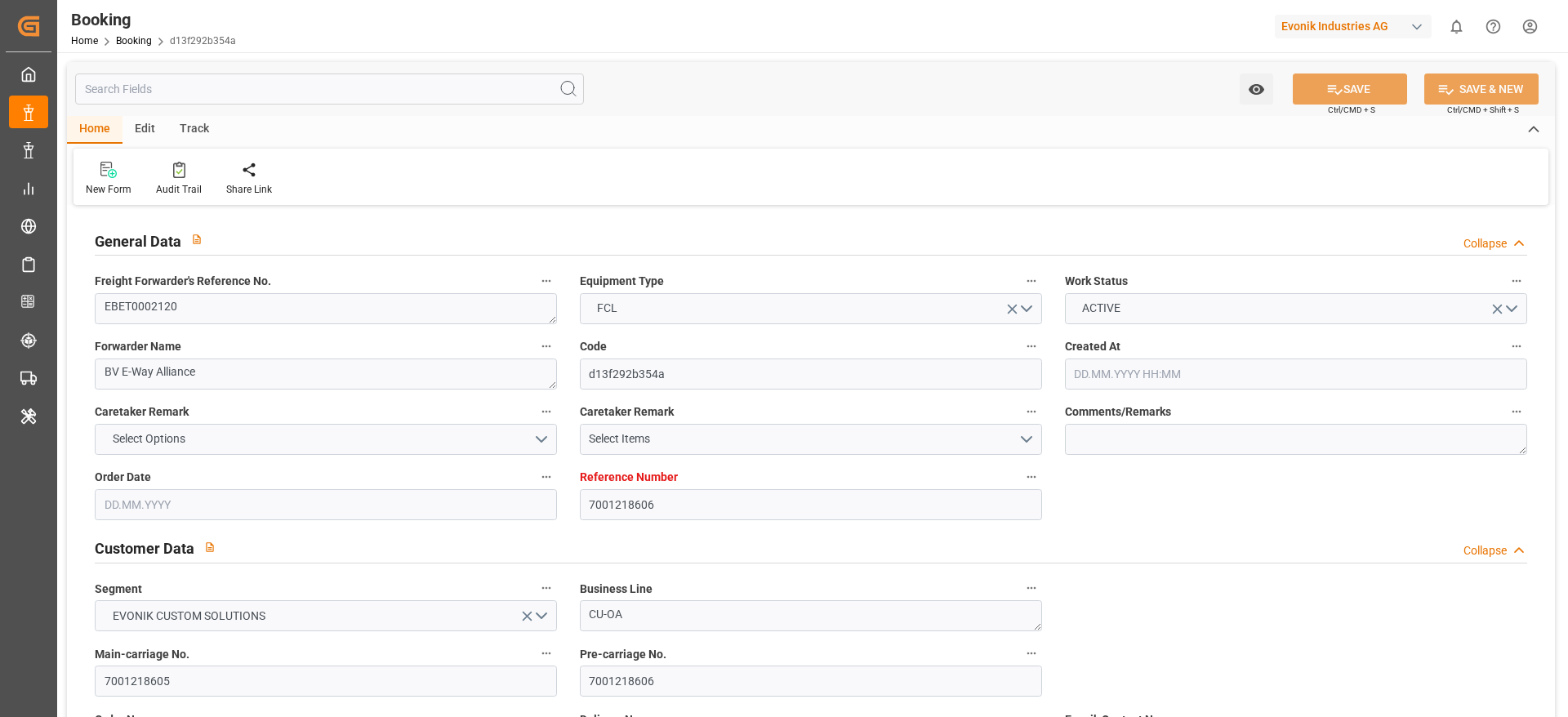
type input "13.08.2025 00:00"
type input "30.09.2025 00:00"
type input "19.08.2025"
type input "30.09.2025 06:41"
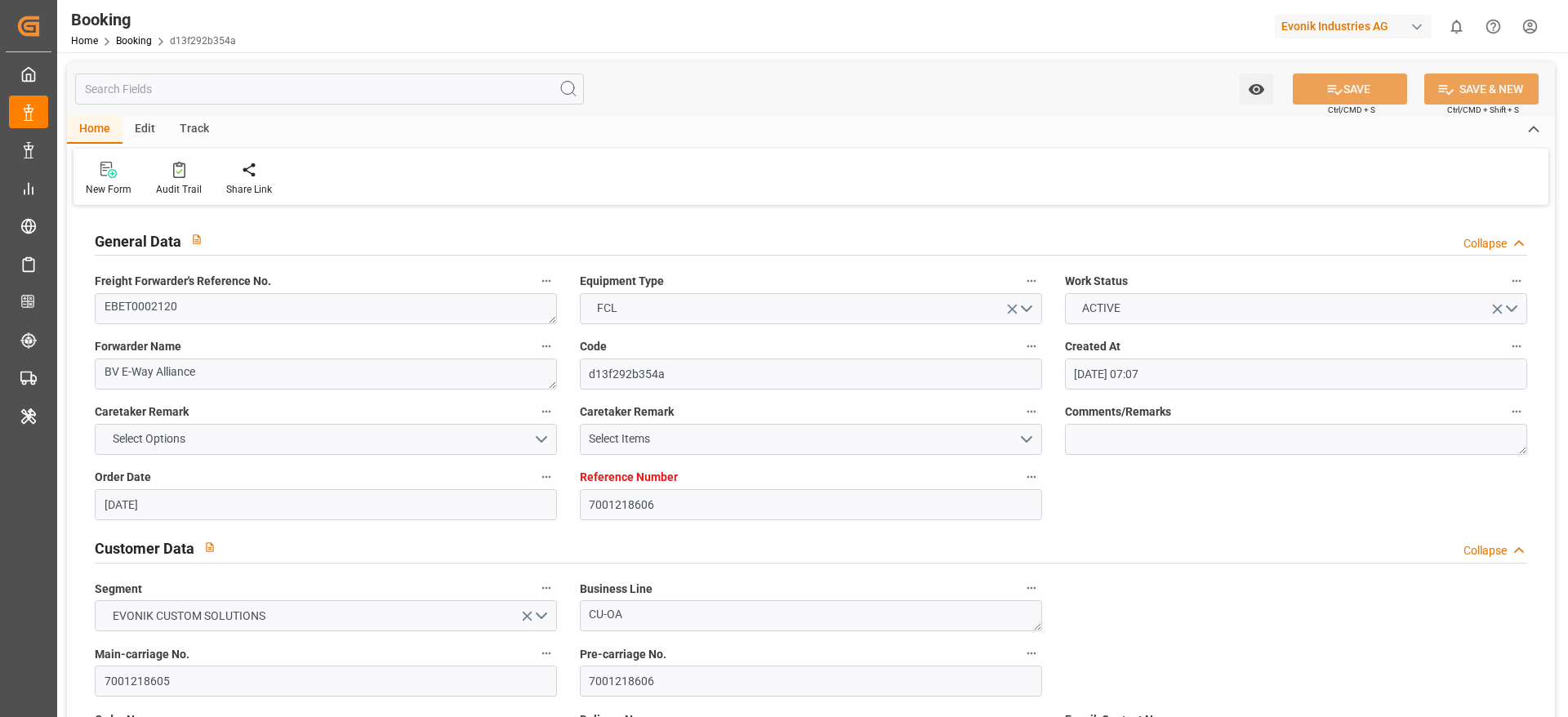
scroll to position [1299, 0]
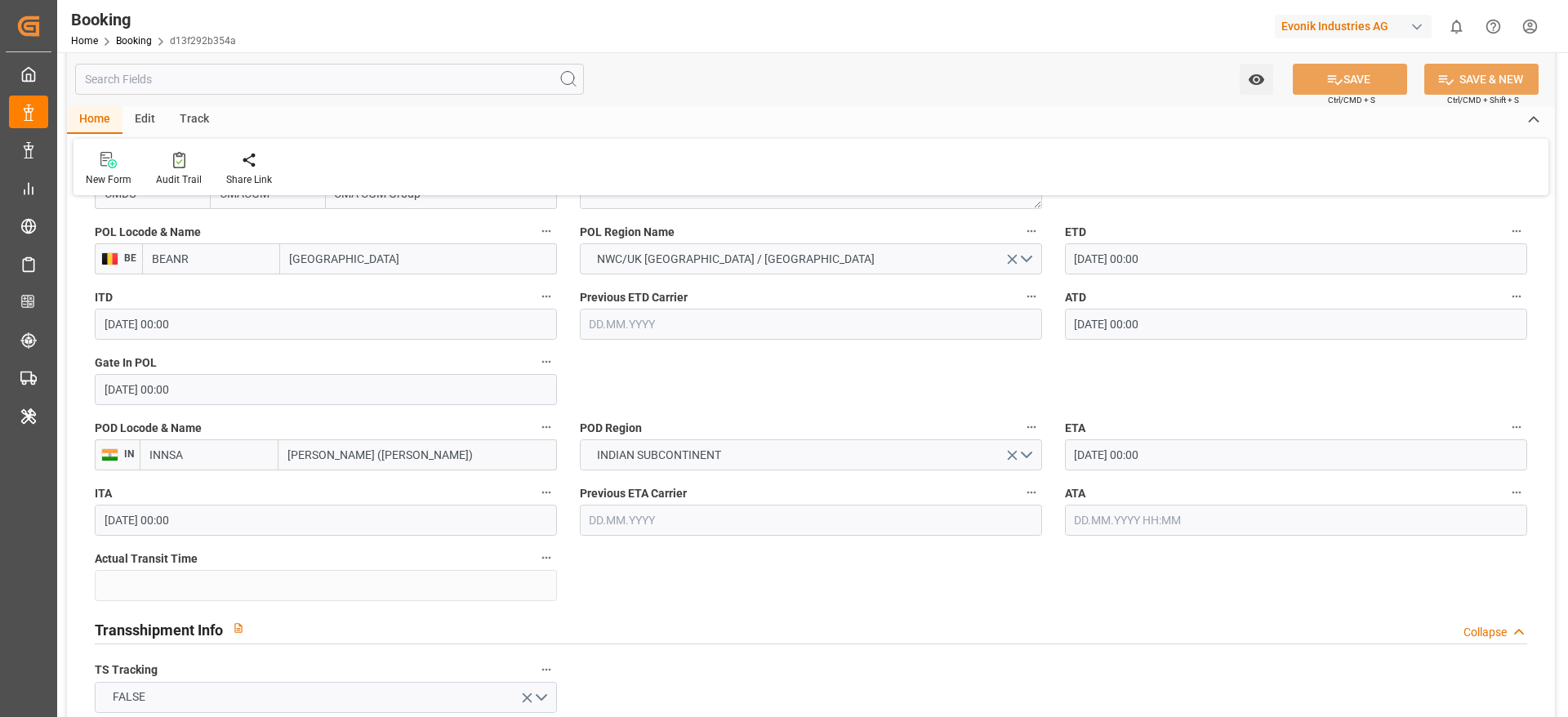
click at [1110, 513] on input "text" at bounding box center [1295, 520] width 462 height 31
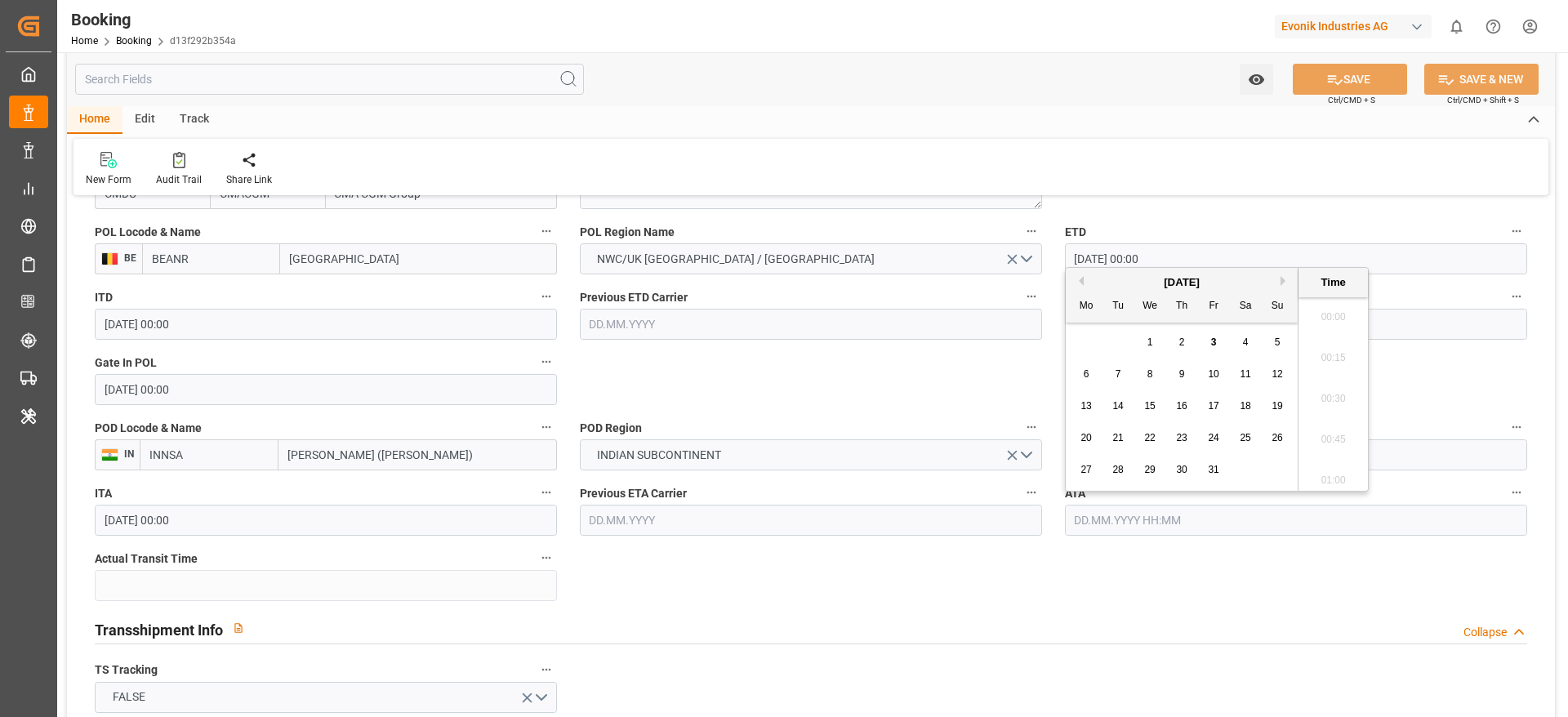
scroll to position [1639, 0]
click at [1155, 341] on div "1" at bounding box center [1150, 342] width 20 height 20
type input "01.10.2025 00:00"
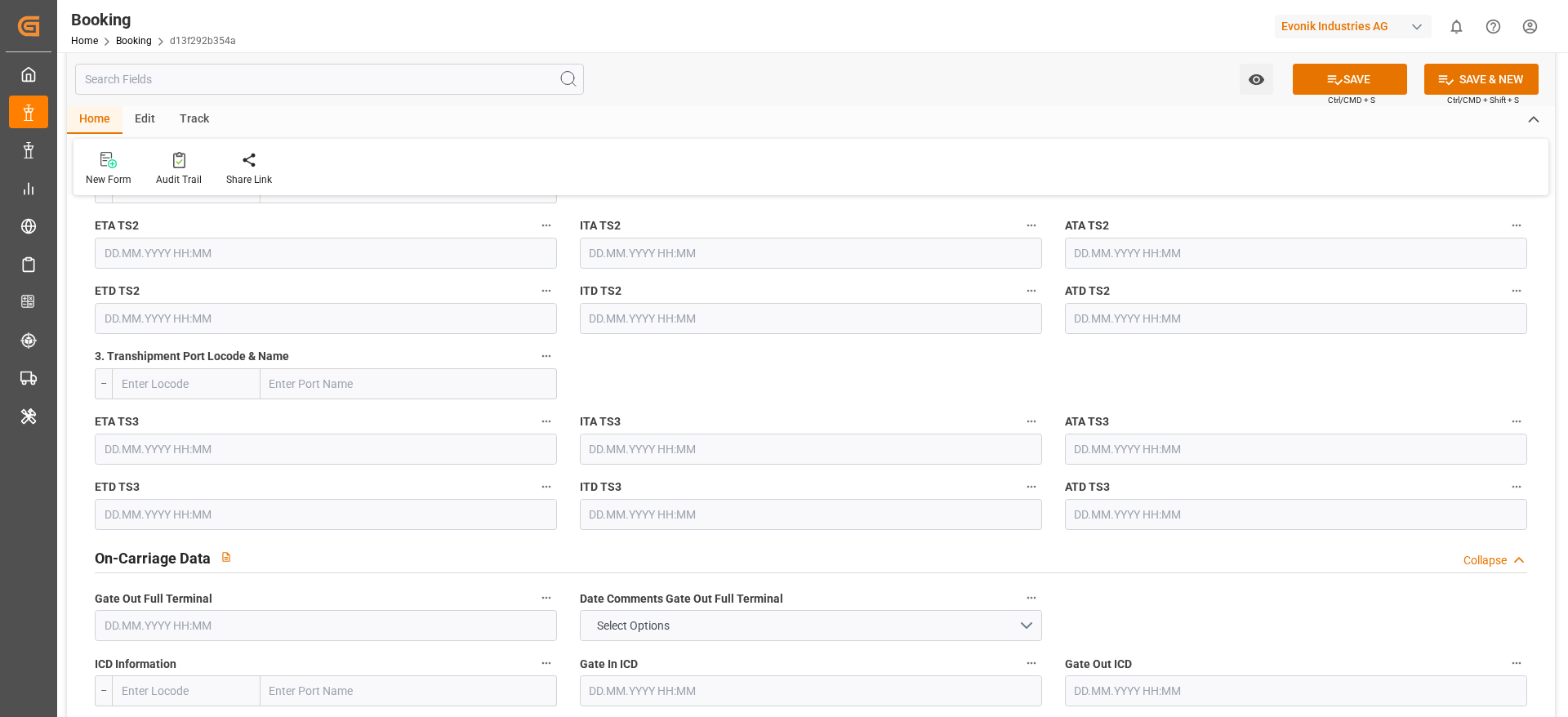
scroll to position [2296, 0]
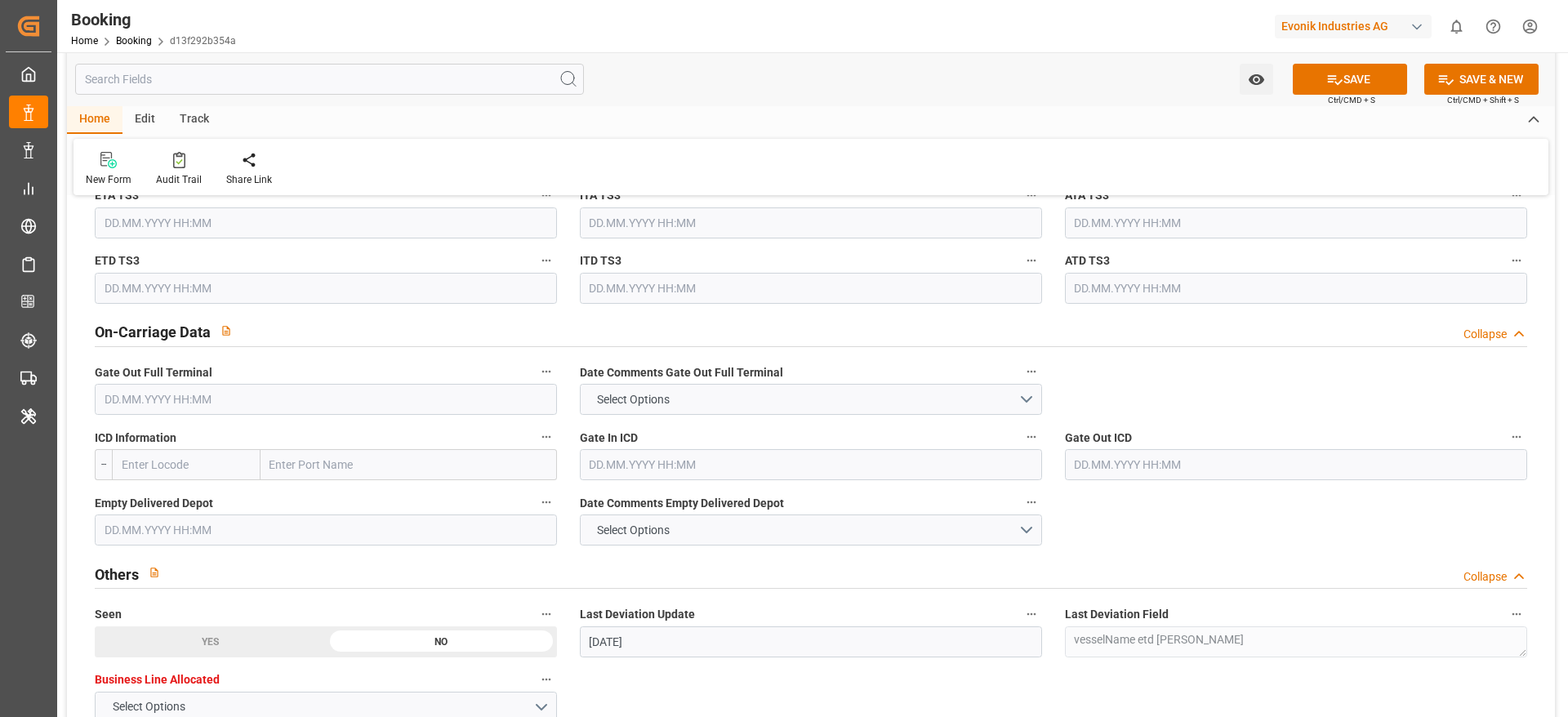
click at [538, 391] on input "text" at bounding box center [325, 399] width 462 height 31
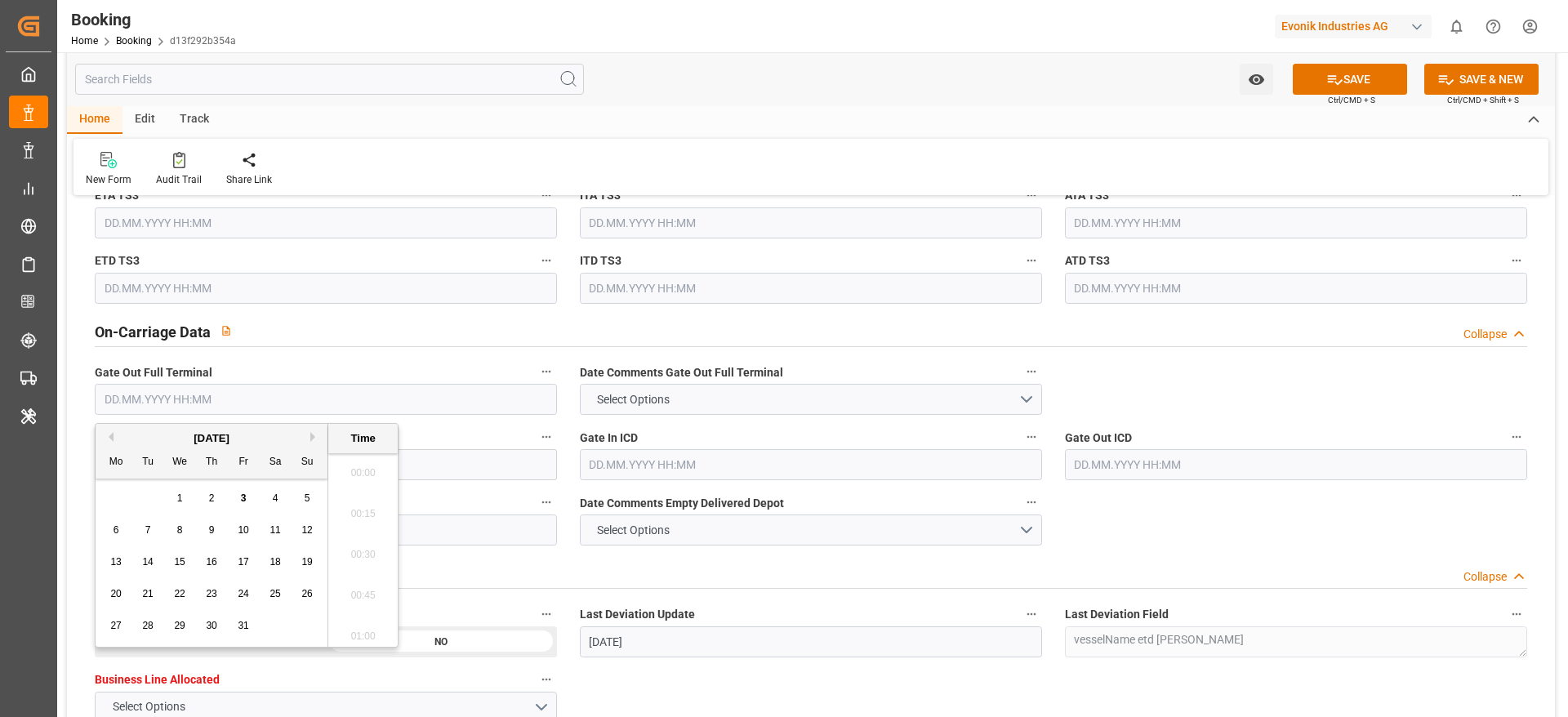
scroll to position [1639, 0]
click at [221, 510] on div "29 30 1 2 3 4 5" at bounding box center [212, 498] width 223 height 31
click at [214, 502] on span "2" at bounding box center [212, 499] width 6 height 11
type input "02.10.2025 00:00"
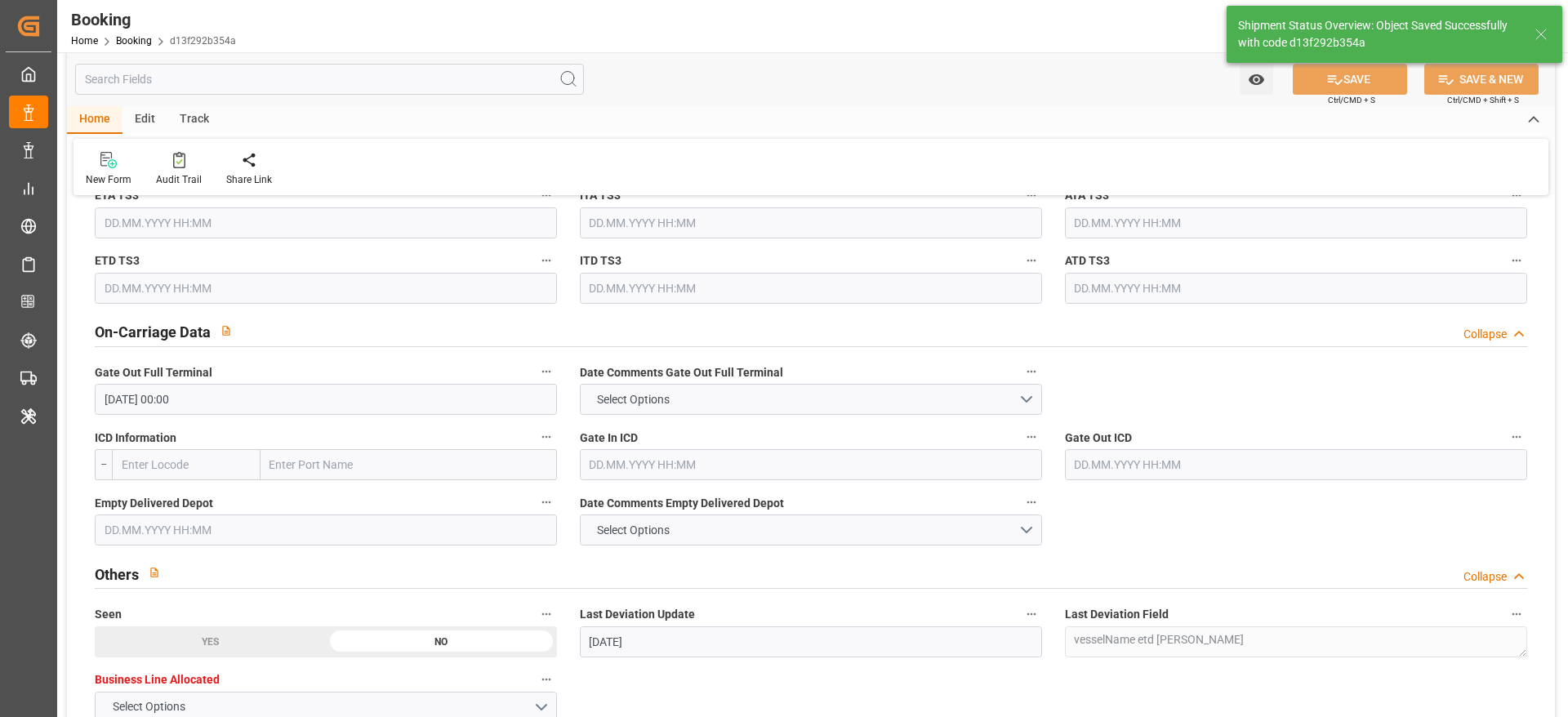
type textarea "[PERSON_NAME]"
type input "44"
type input "03.10.2025 05:03"
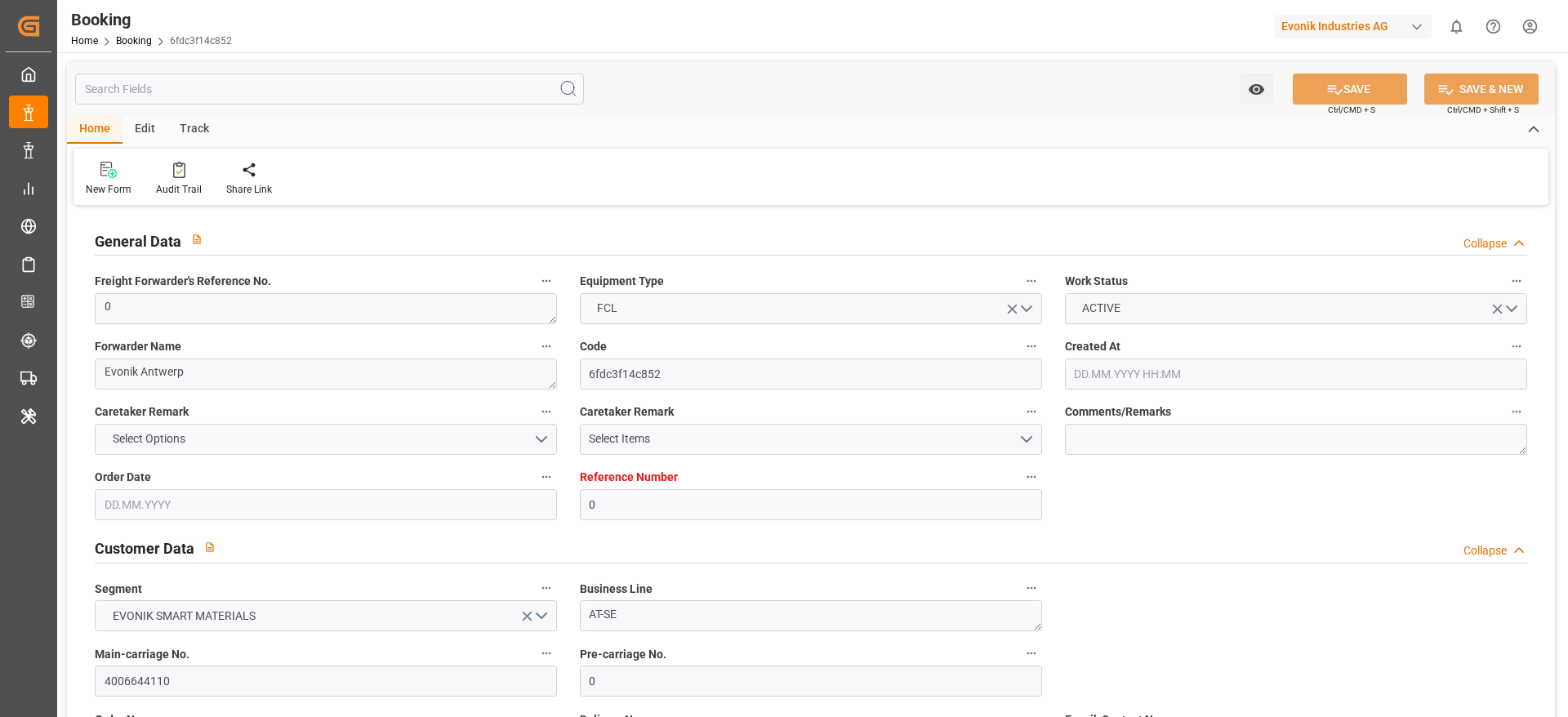
type input "0"
type input "9702106"
type input "Hapag [PERSON_NAME]"
type input "Hapag [PERSON_NAME] Aktiengesellschaft"
type input "BEANR"
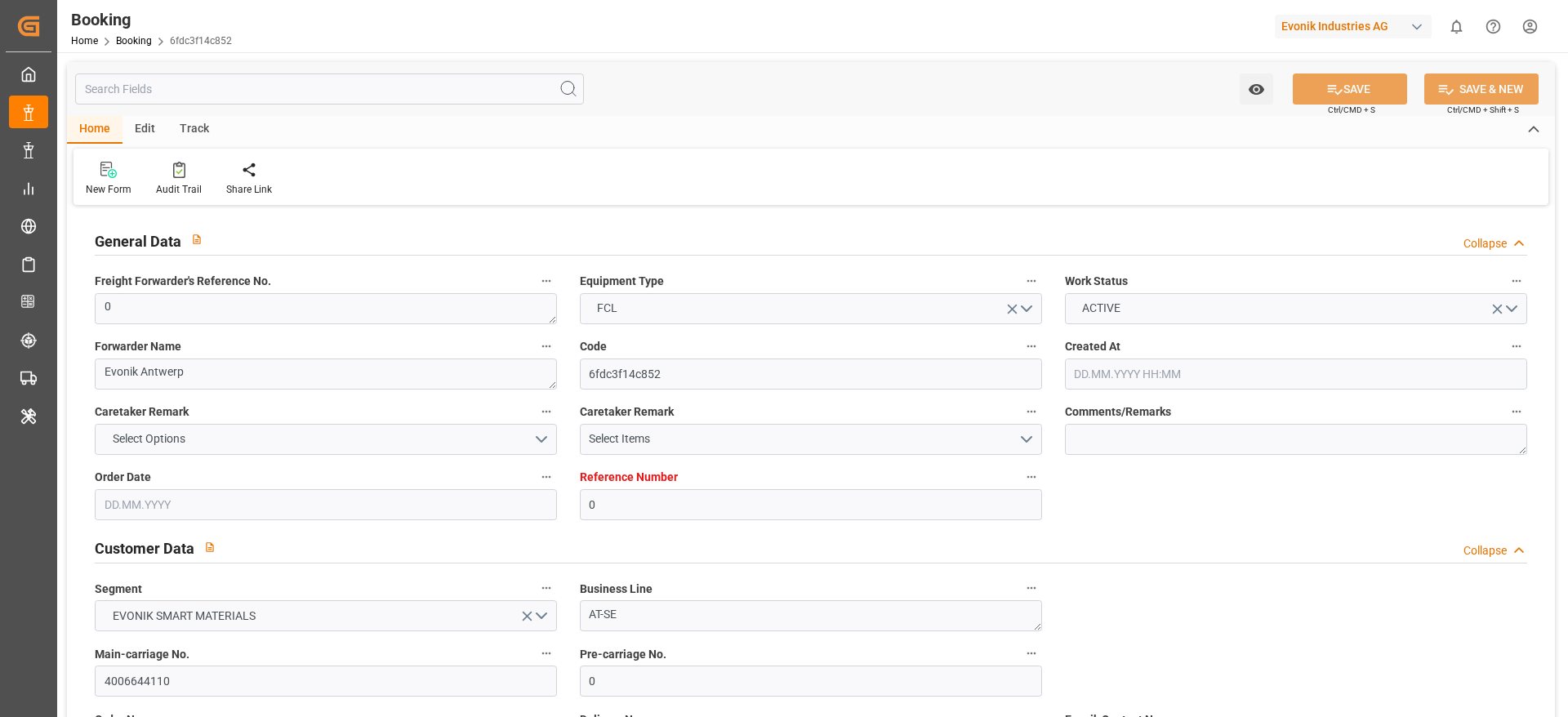
type input "PYASU"
type input "BRRIG"
type input "ARBUE"
type input "0"
type input "BEANR"
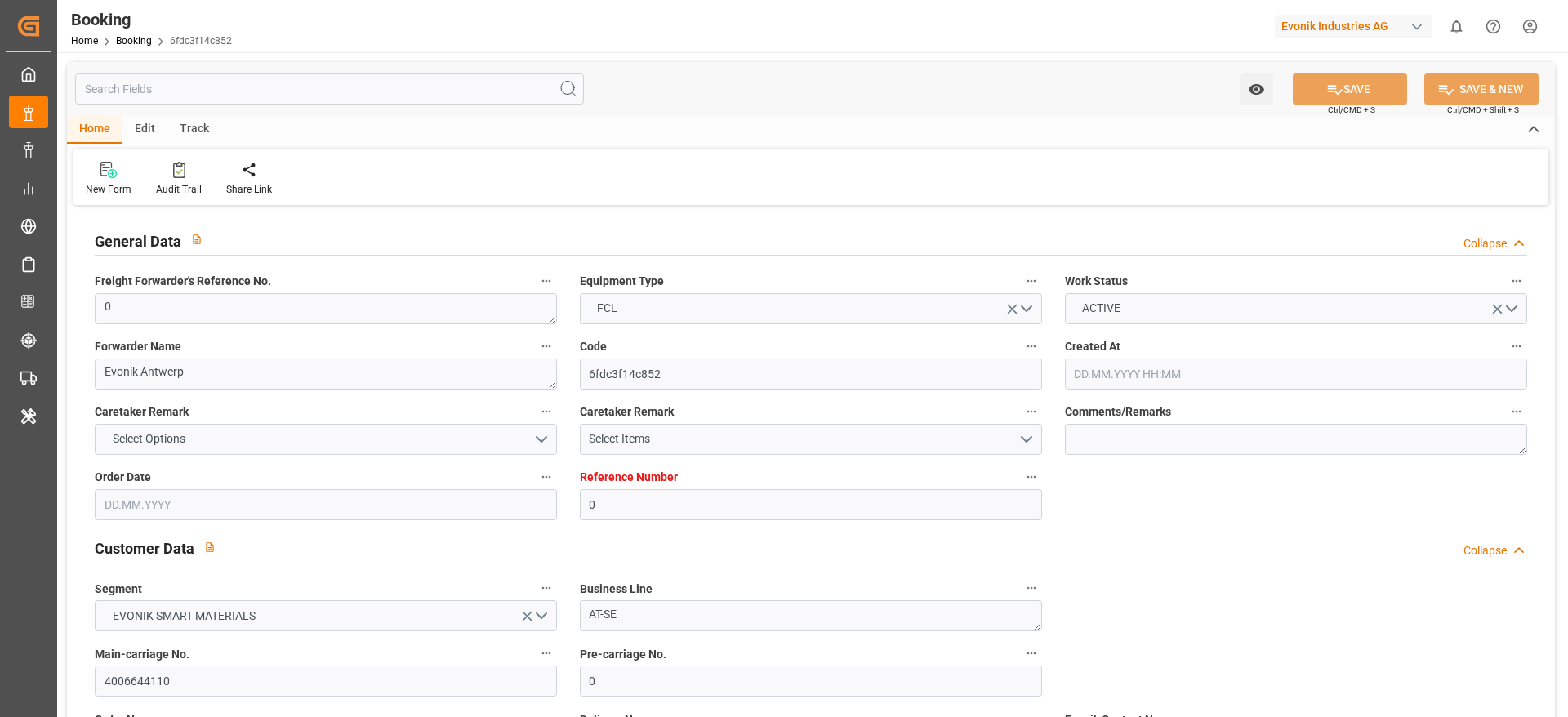
type input "PYASU"
type input "[DATE] 12:12"
type input "[DATE]"
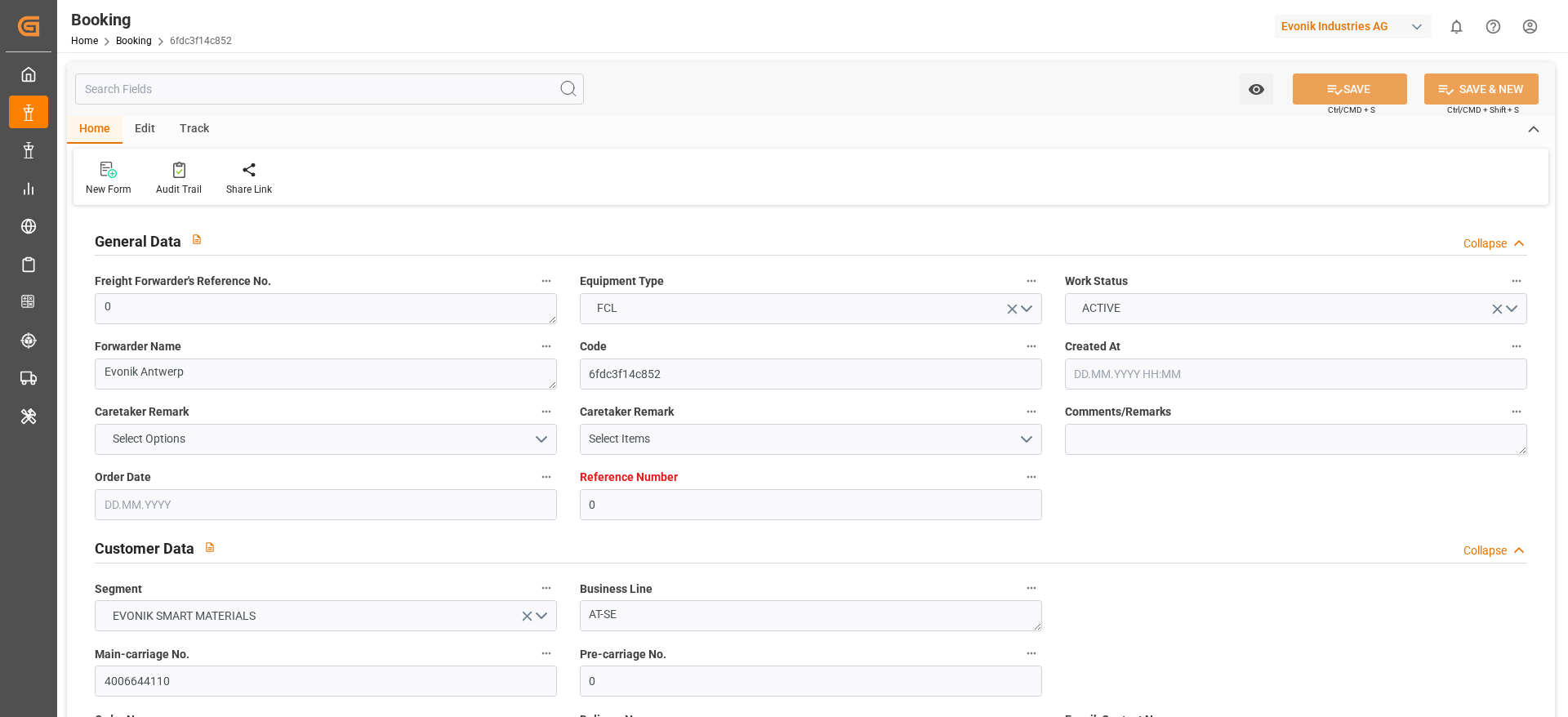
type input "13.07.2025 00:00"
type input "13.07.2025 00:36"
type input "05.07.2025 07:24"
type input "23.09.2025 06:00"
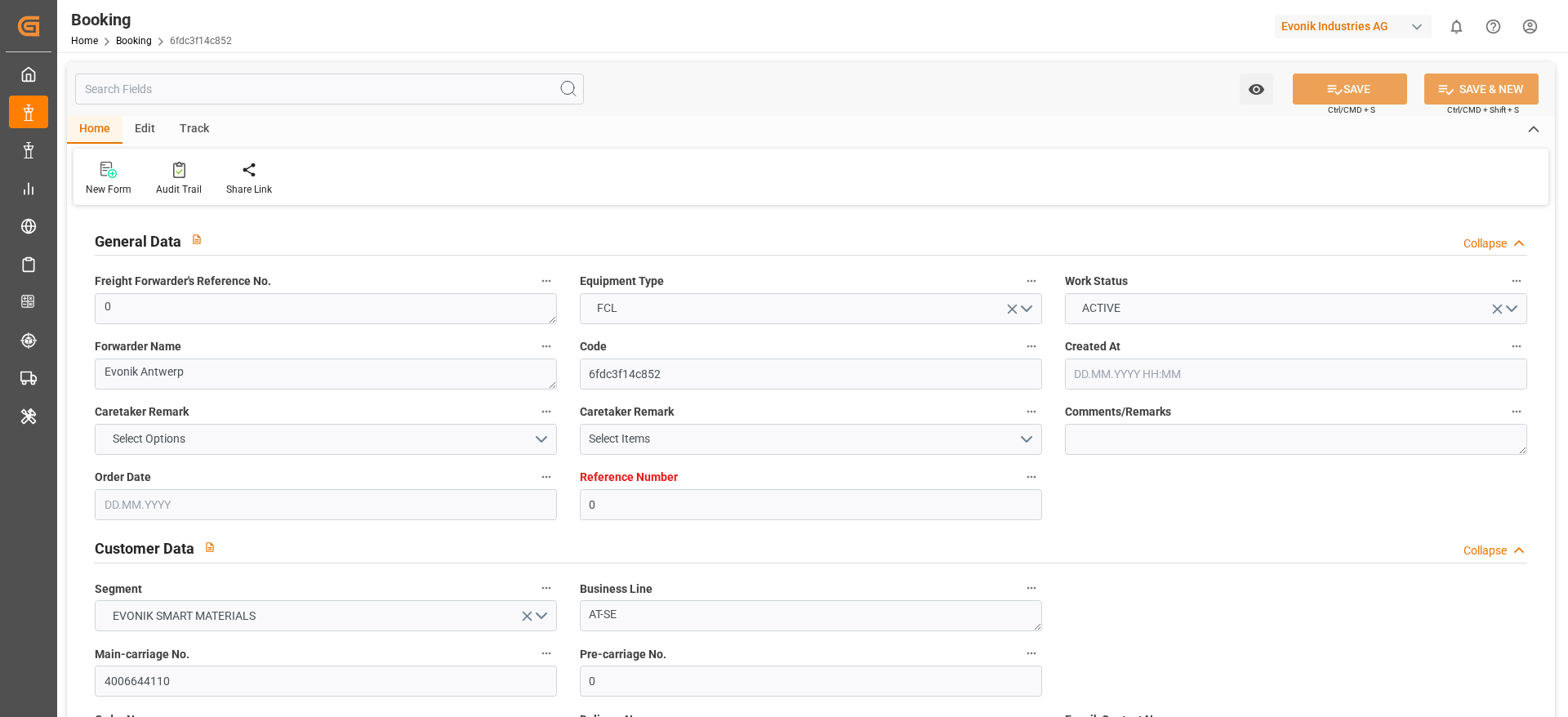
type input "23.09.2025 00:00"
type input "20.08.2025 00:00"
type input "20.08.2025 23:35"
type input "26.08.2025 00:00"
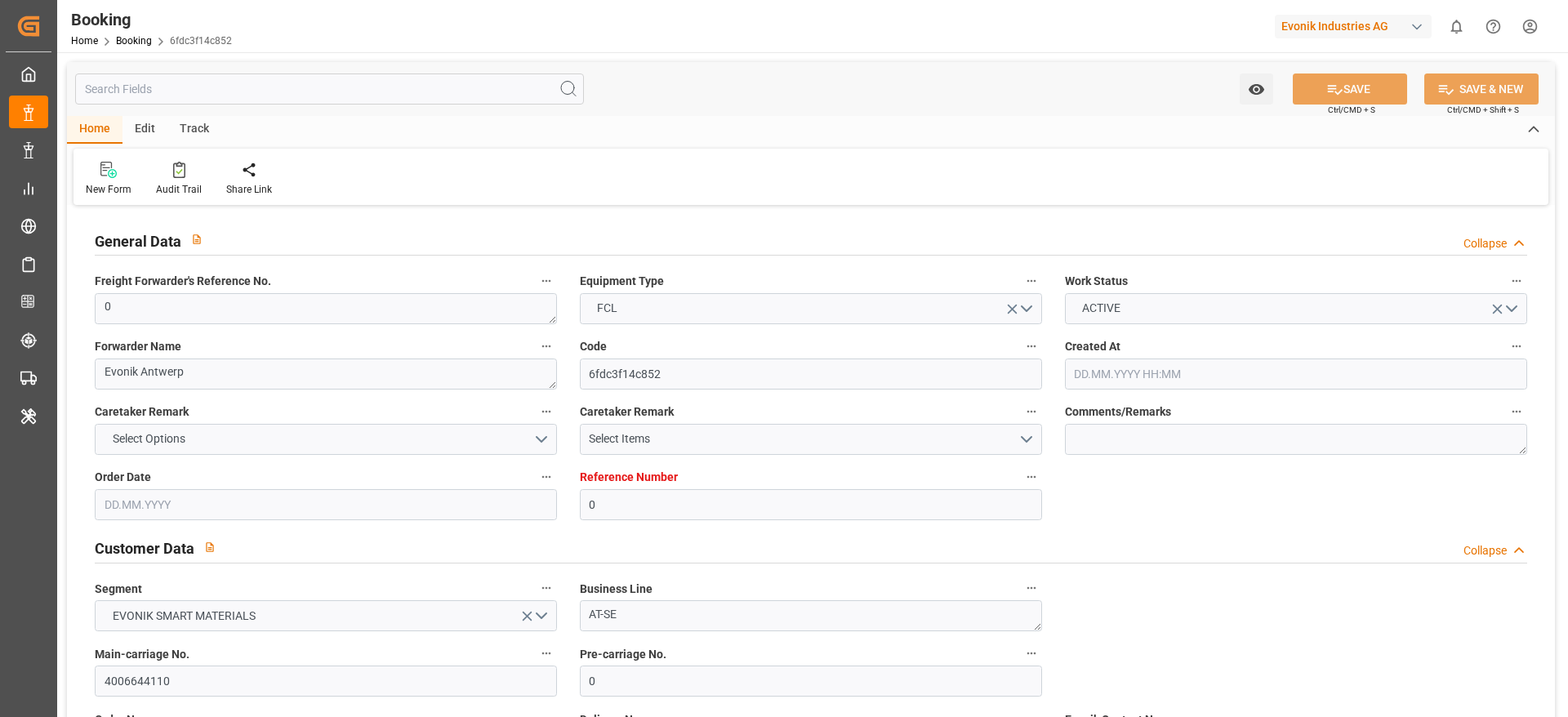
type input "26.08.2025 00:00"
type input "26.08.2025 05:36"
type input "27.08.2025 00:00"
type input "27.08.2025 16:13"
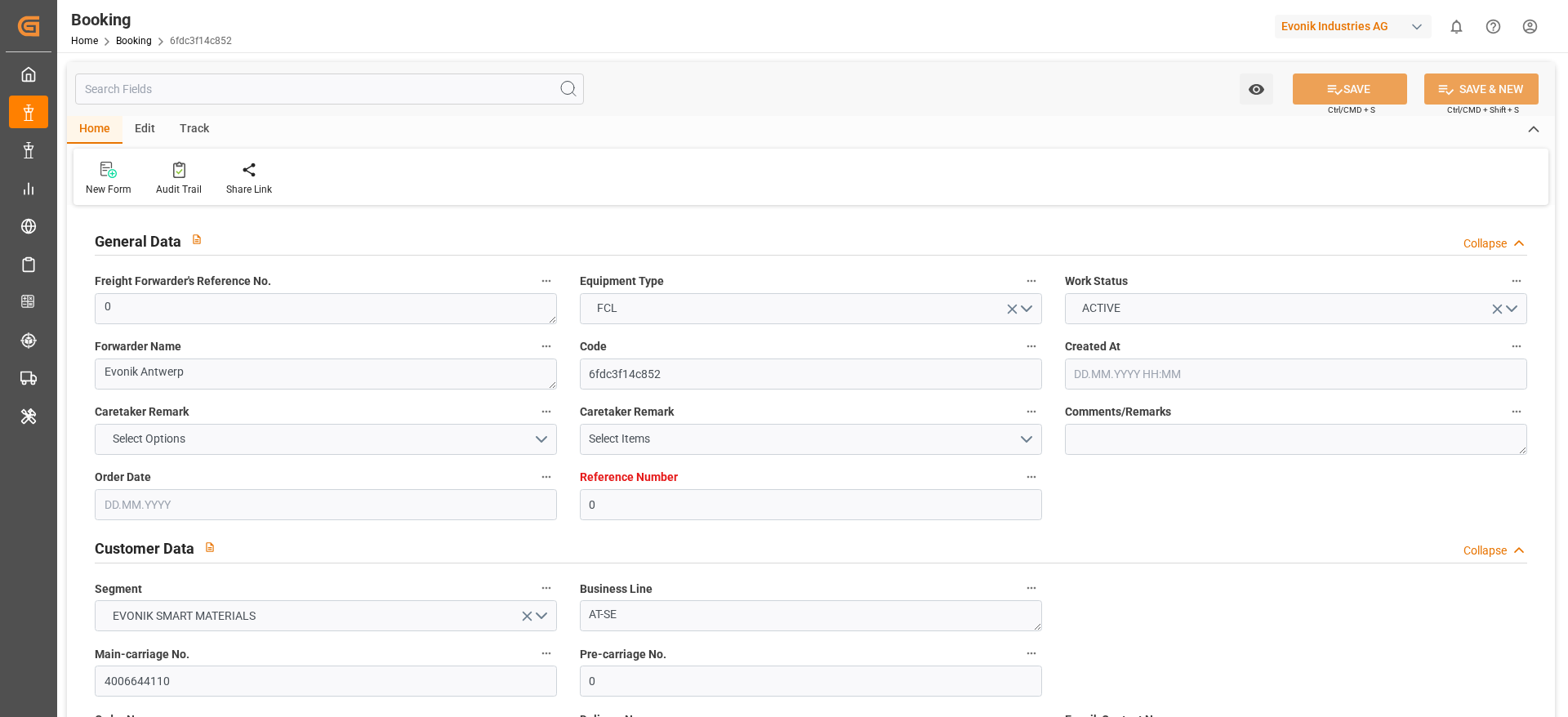
type input "12.09.2025 08:00"
type input "[DATE] 00:00"
type input "12.09.2025 01:55"
type input "02.10.2025 21:21"
type input "02.10.2025"
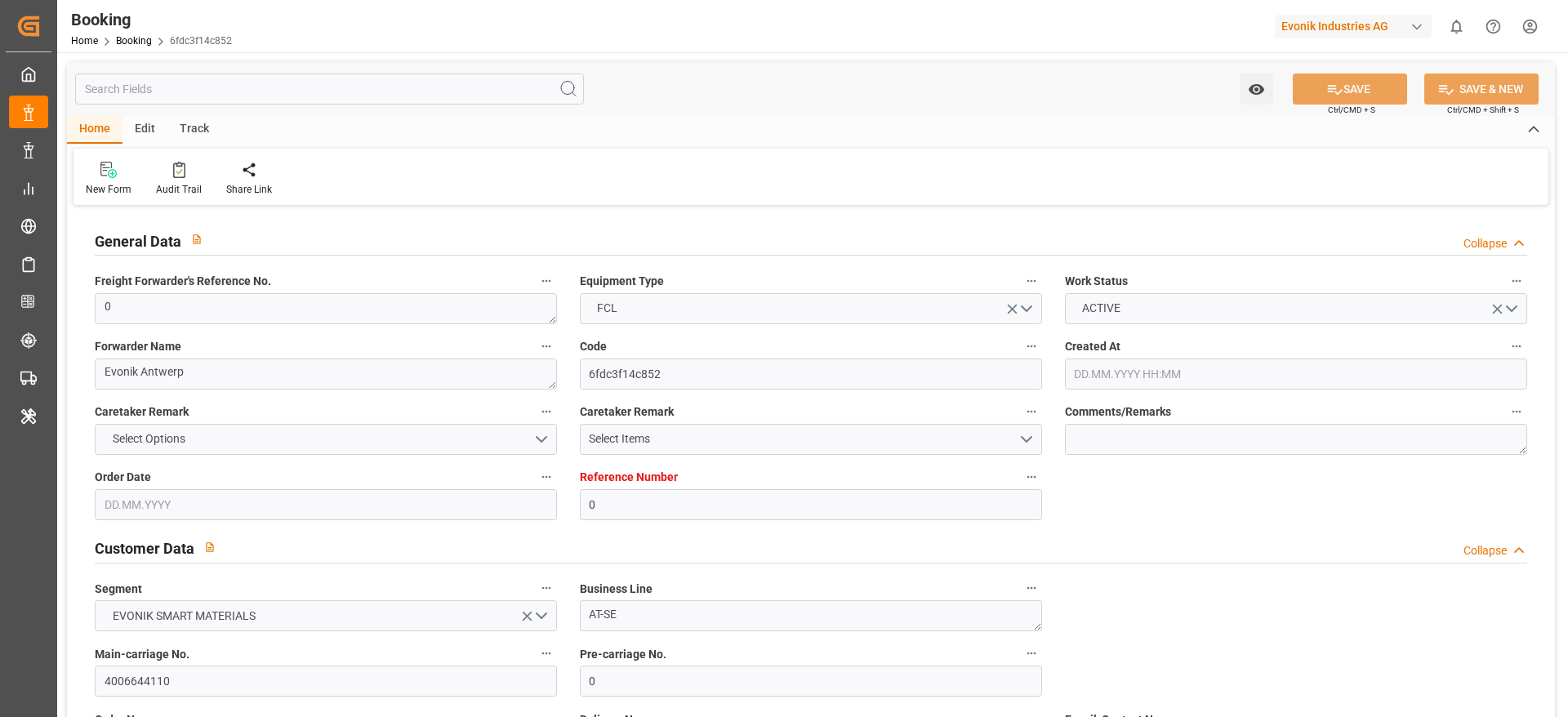
type input "12.07.2025 16:36"
type input "13.07.2025 01:09"
type input "20.08.2025 22:13"
type input "21.08.2025 19:21"
type input "26.08.2025 02:22"
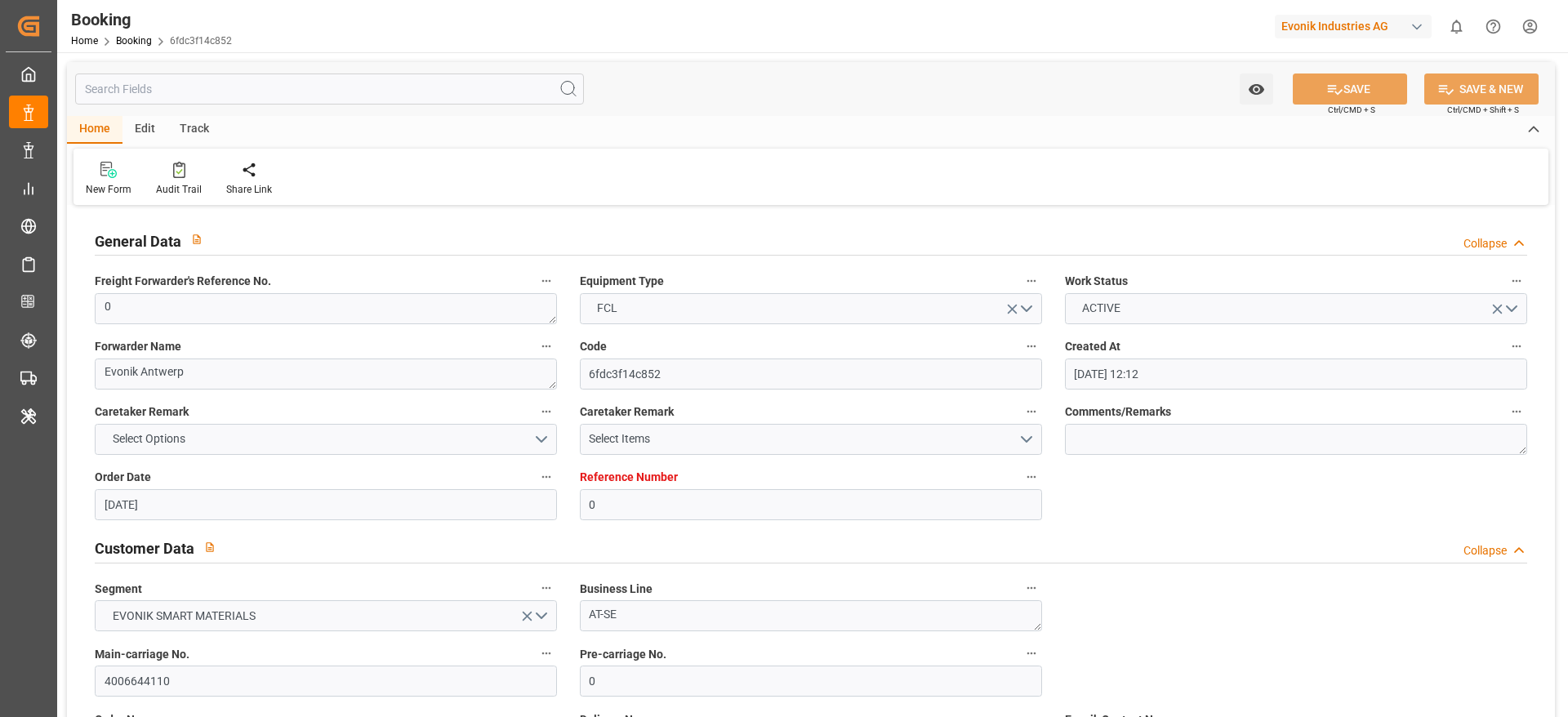
type input "28.08.2025 01:10"
type input "14.09.2025 21:07"
type input "14.09.2025 21:08"
type input "23.09.2025 06:00"
type input "02.10.2025 21:54"
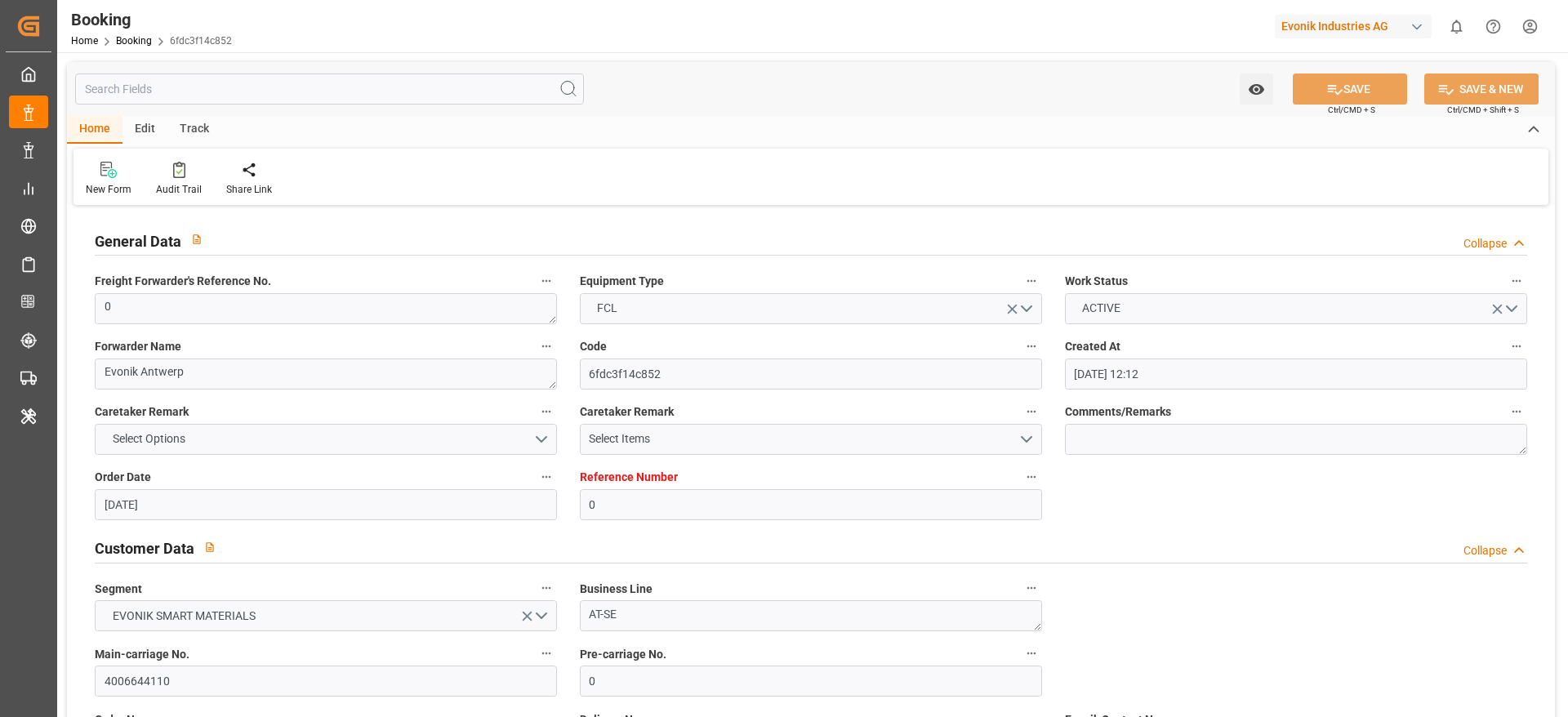
type input "06.10.2025 21:54"
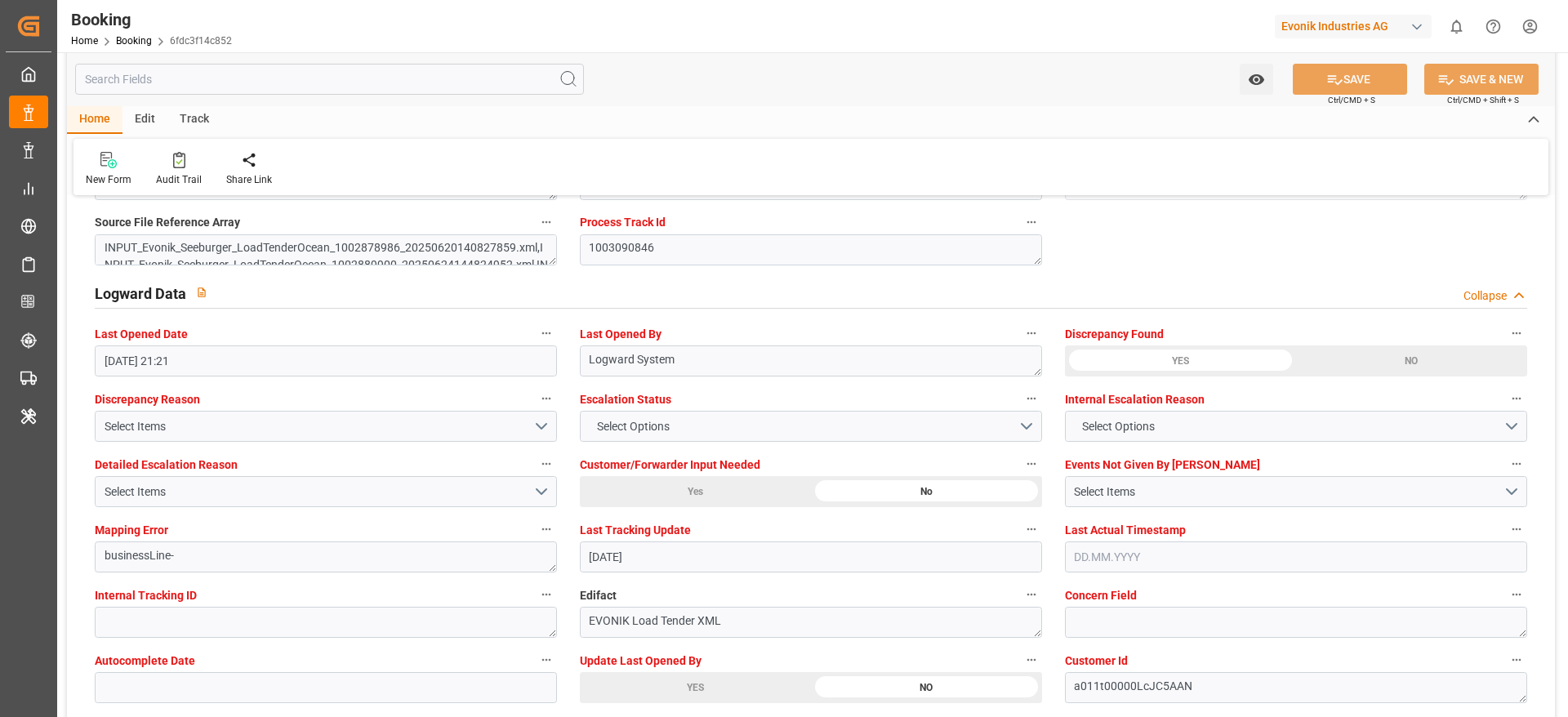
scroll to position [2888, 0]
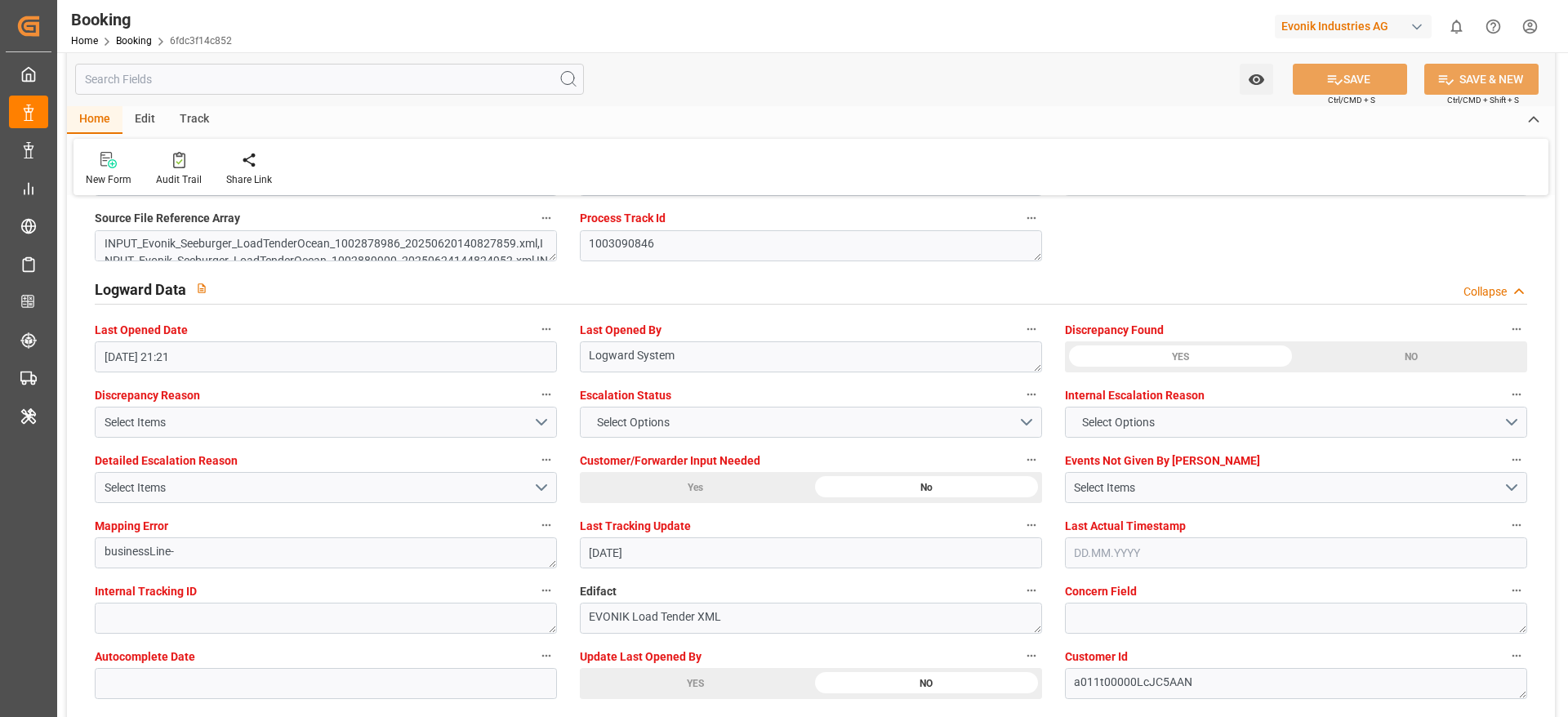
click at [647, 682] on div "YES" at bounding box center [695, 684] width 231 height 31
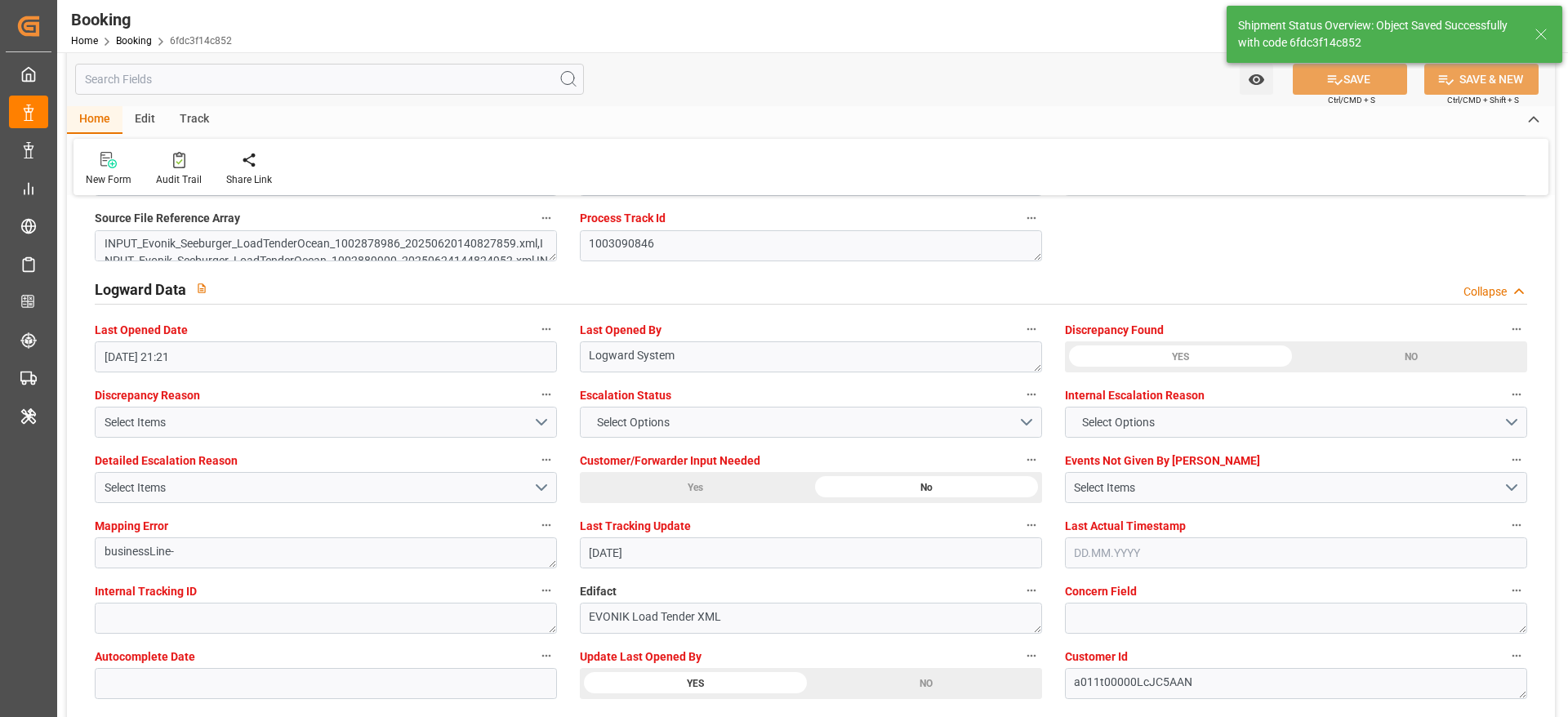
type textarea "[PERSON_NAME]"
type input "03.10.2025 05:14"
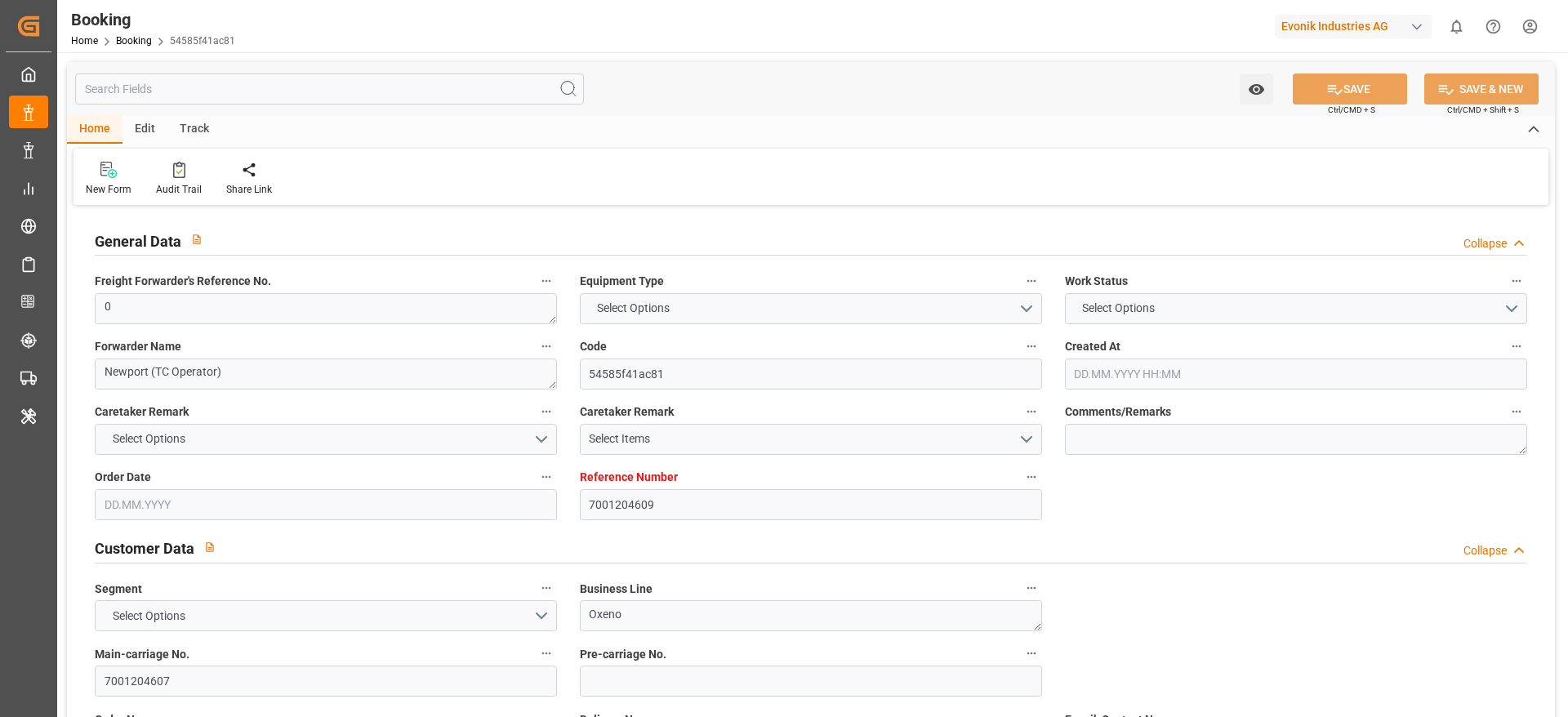
type textarea "0"
type textarea "Newport (TC Operator)"
type input "54585f41ac81"
type input "7001204609"
type textarea "Oxeno"
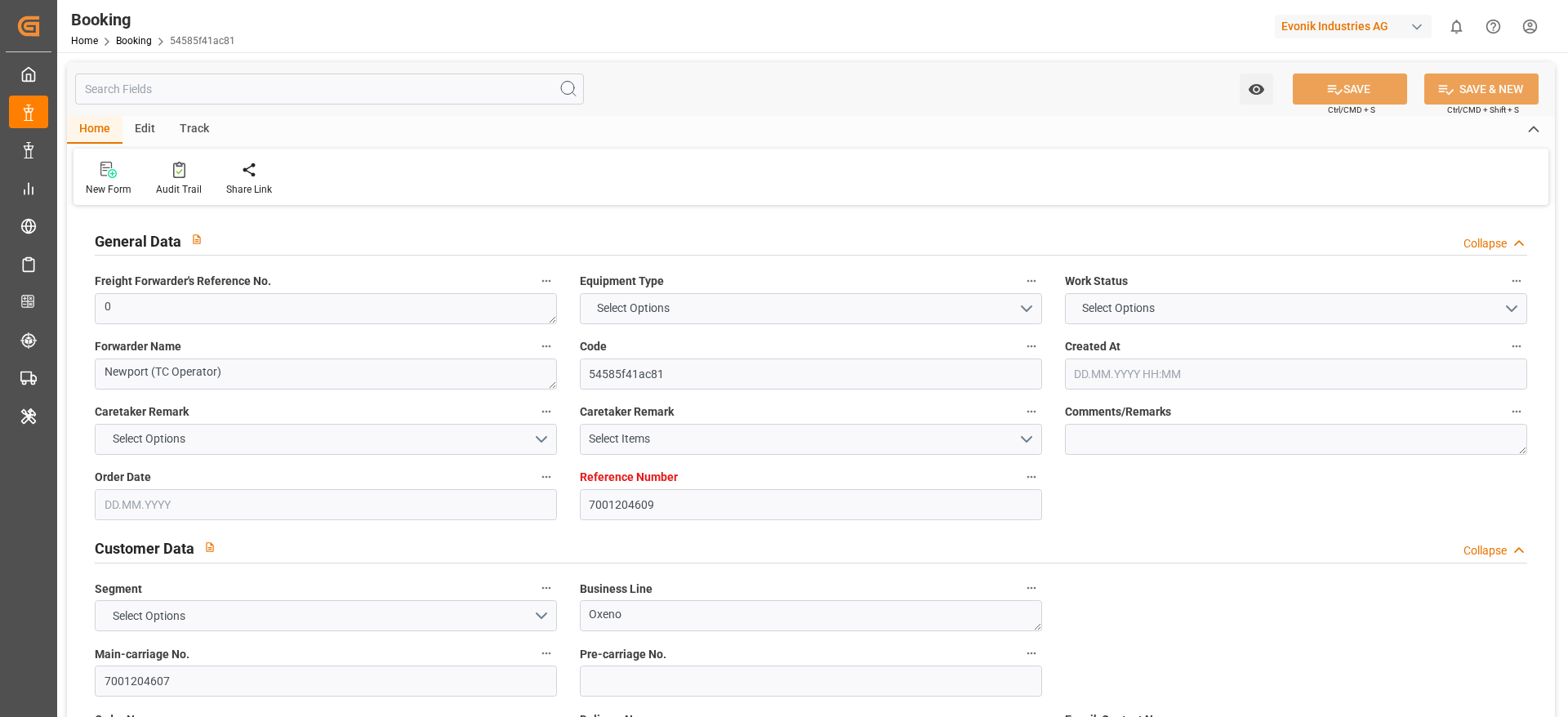
type input "7001204607"
type textarea "[PERSON_NAME][EMAIL_ADDRESS][PERSON_NAME][DOMAIN_NAME]"
type textarea "CIP"
type textarea "[GEOGRAPHIC_DATA]"
type textarea "9"
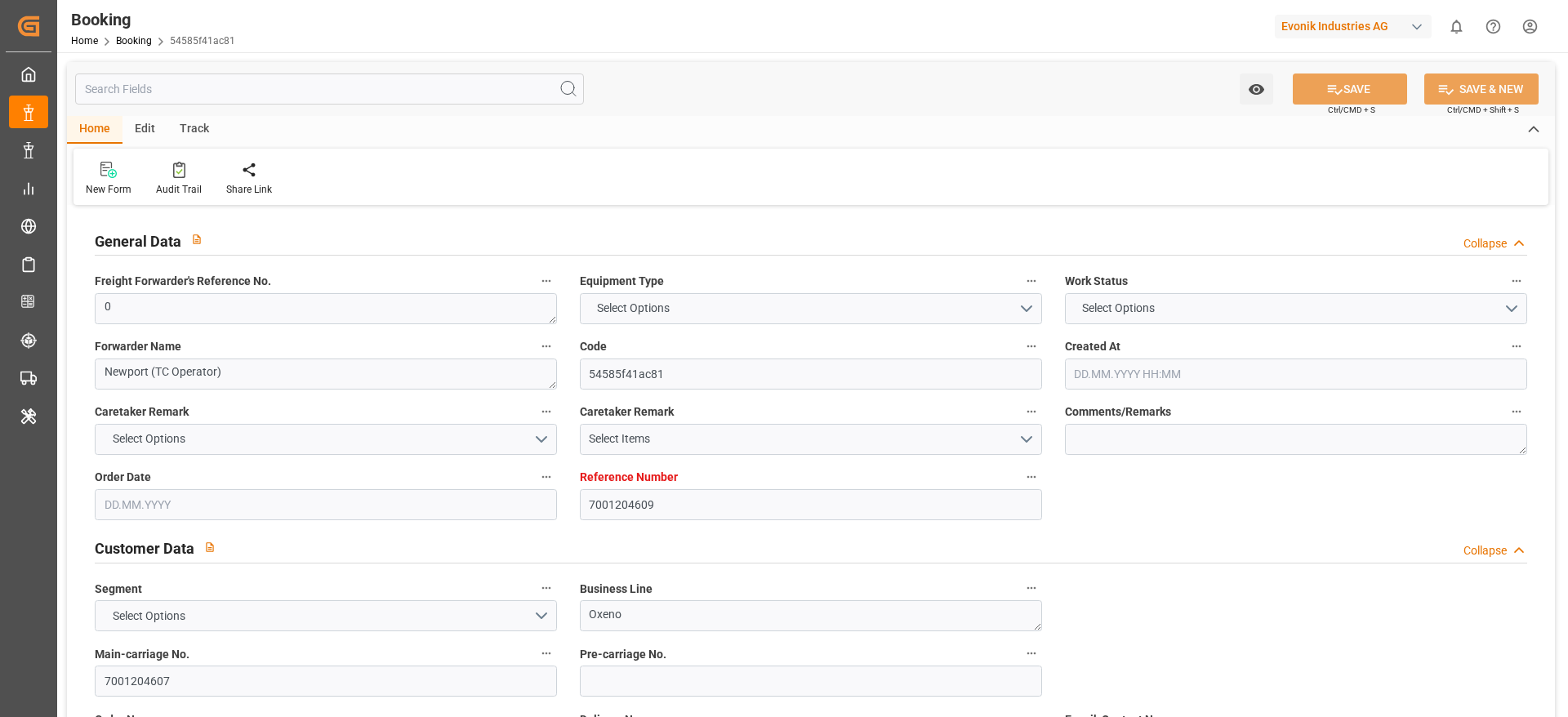
type textarea "Marl"
type textarea "SEGU8169085"
type input "[PERSON_NAME]"
type input "HLCU"
type input "[GEOGRAPHIC_DATA]"
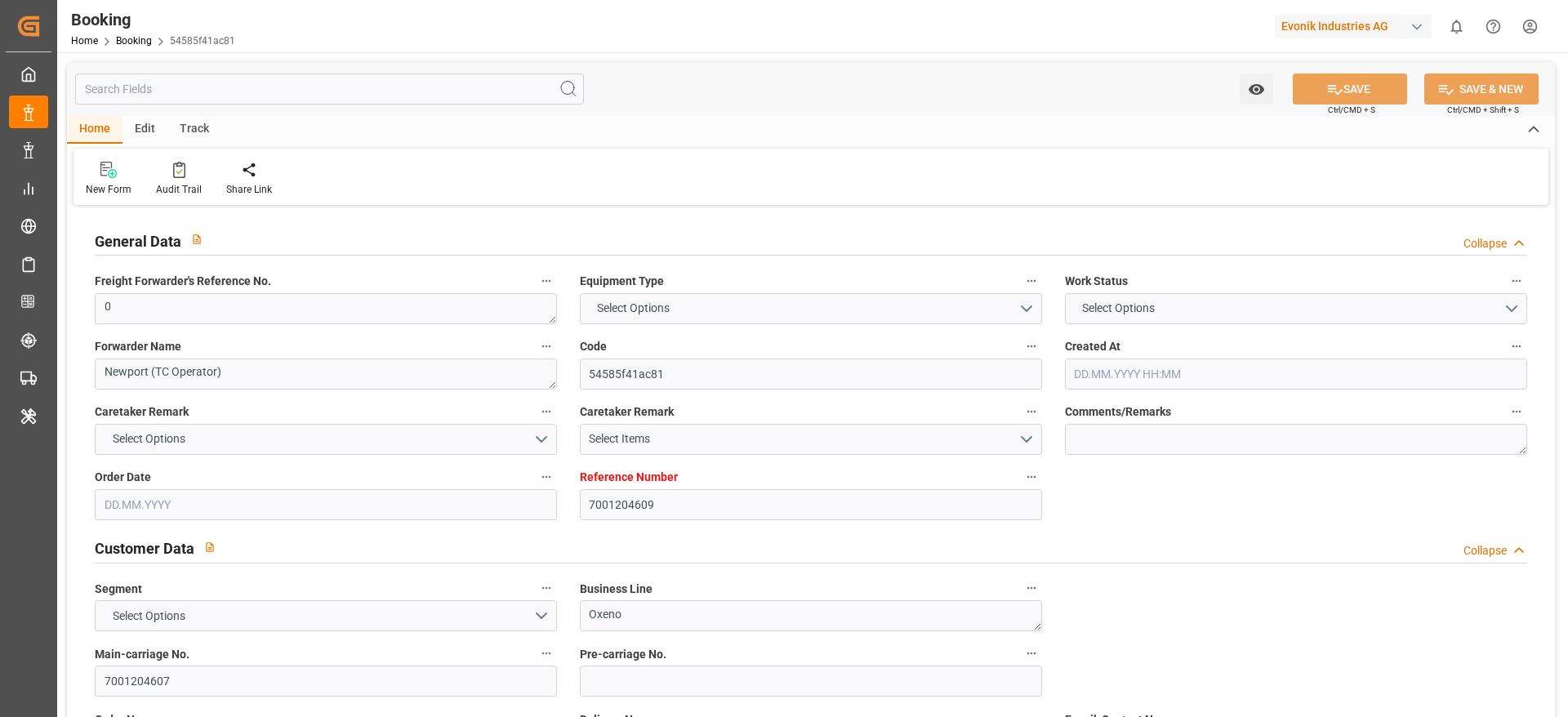
type input "Nanjing Pt"
type input "[GEOGRAPHIC_DATA]"
type textarea "vesselName etd [PERSON_NAME]"
type textarea "INPUT_Evonik_Seeburger_IFTMIN_1002956880_20250715152224345.edi"
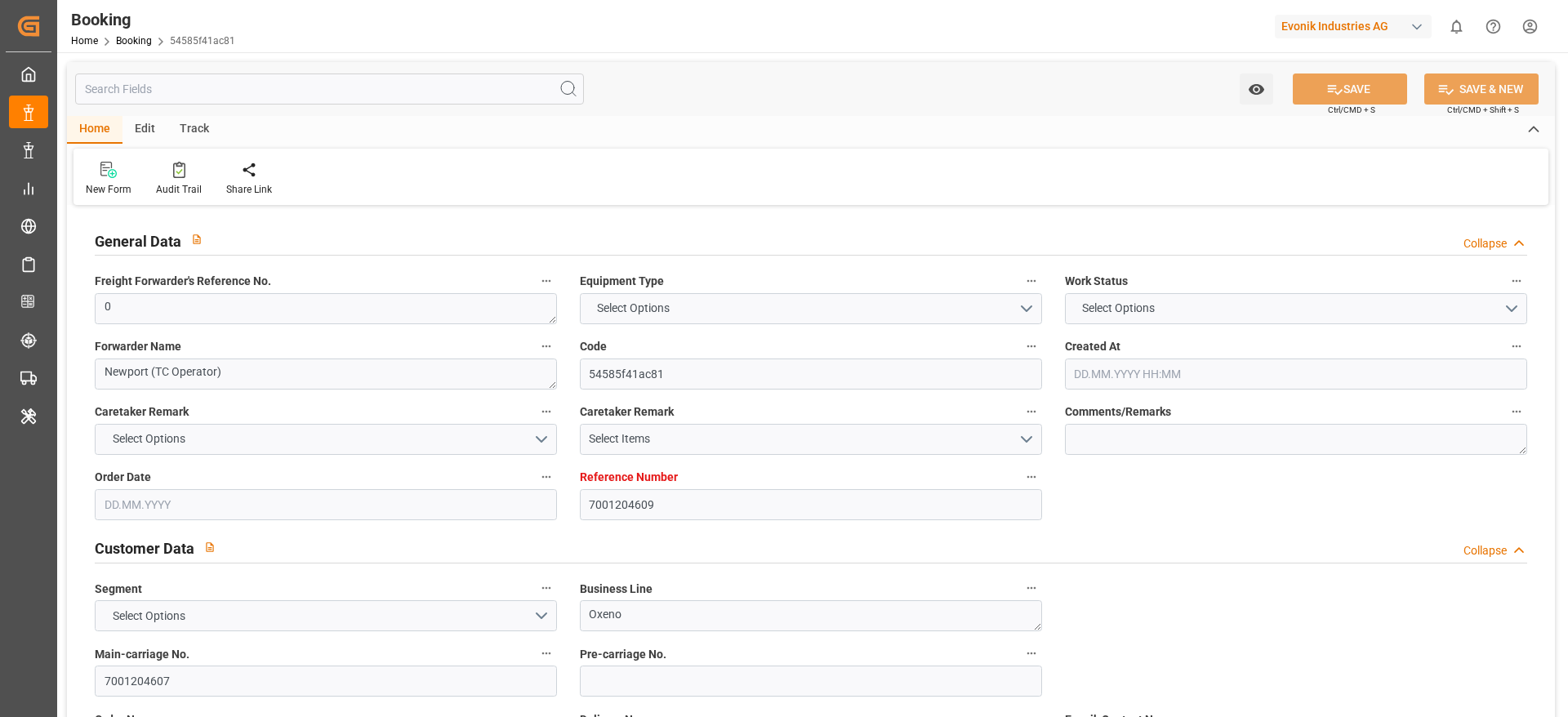
type textarea "NWC/[GEOGRAPHIC_DATA] [GEOGRAPHIC_DATA] Continent / [GEOGRAPHIC_DATA]"
type textarea "INPUT_Evonik_Seeburger_IFTMIN_1002893925_20250625132851766.edi,INPUT_Evonik_See…"
type textarea "1002956880"
type textarea "Vismitha Mahadev"
type textarea "Pod-PodRegionName-businessLine-"
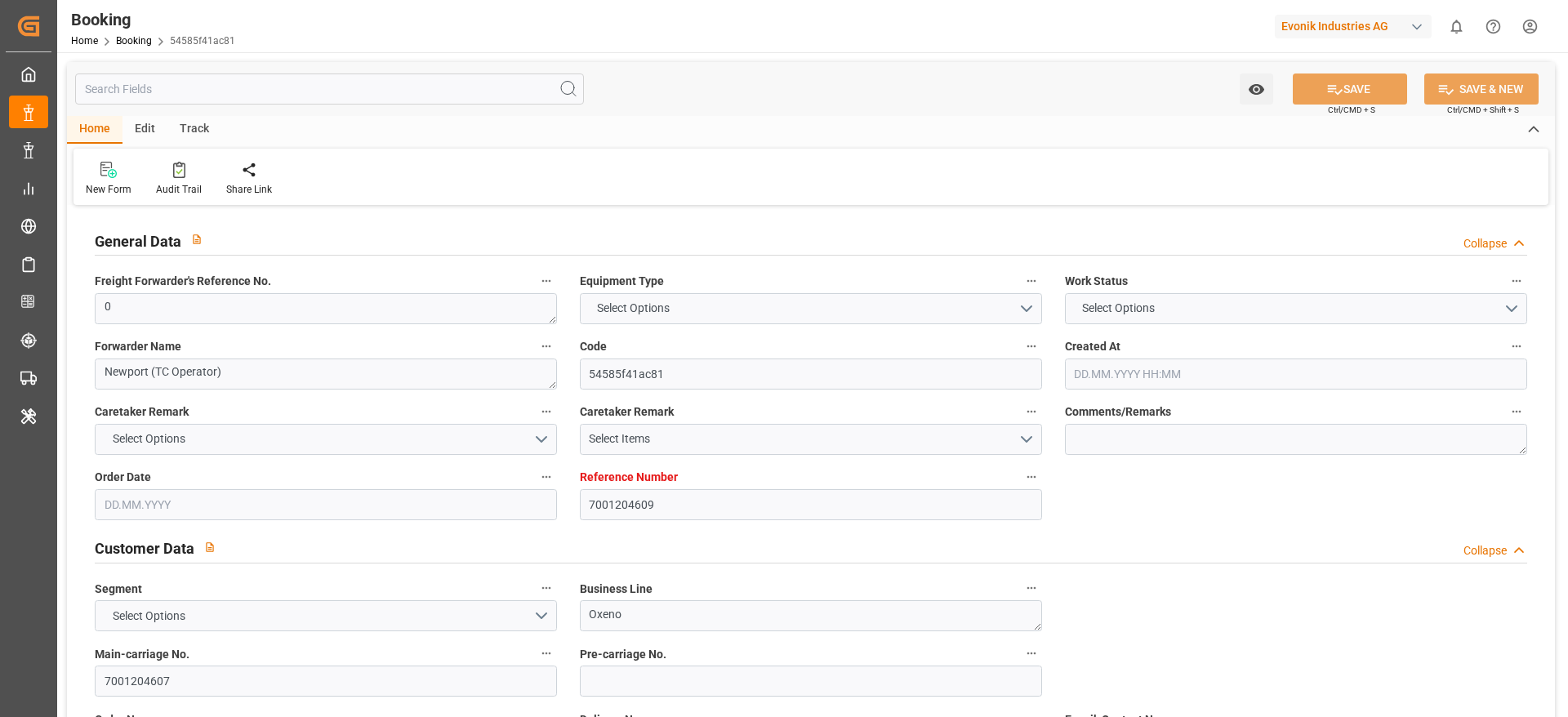
type textarea "IFTMIN"
type textarea "a011t00000LcJC5AAN"
type textarea "Yes"
type input "7001204609"
type input "9632167"
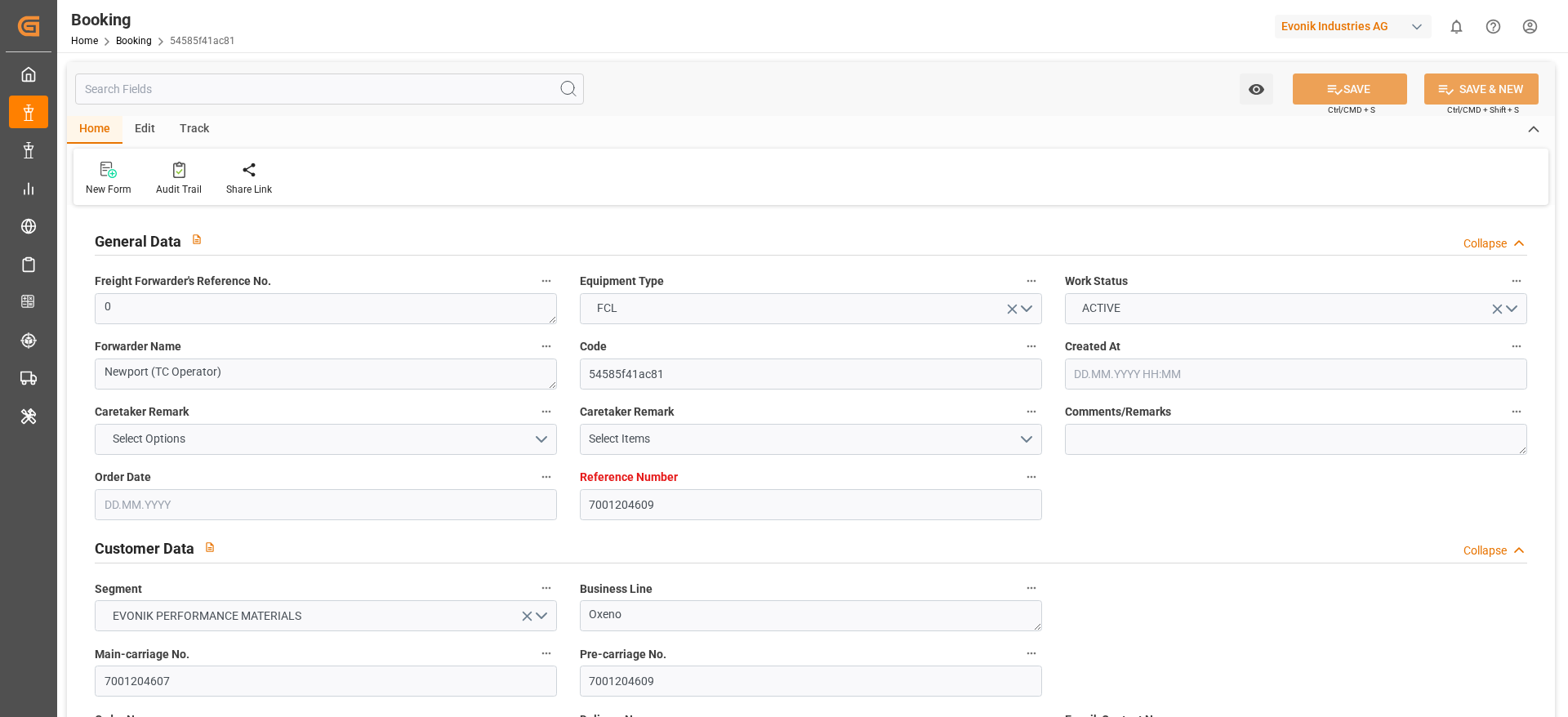
type input "Hapag [PERSON_NAME]"
type input "Hapag [PERSON_NAME] Aktiengesellschaft"
type input "NLRTM"
type input "CNNJG"
type input "SGSIN"
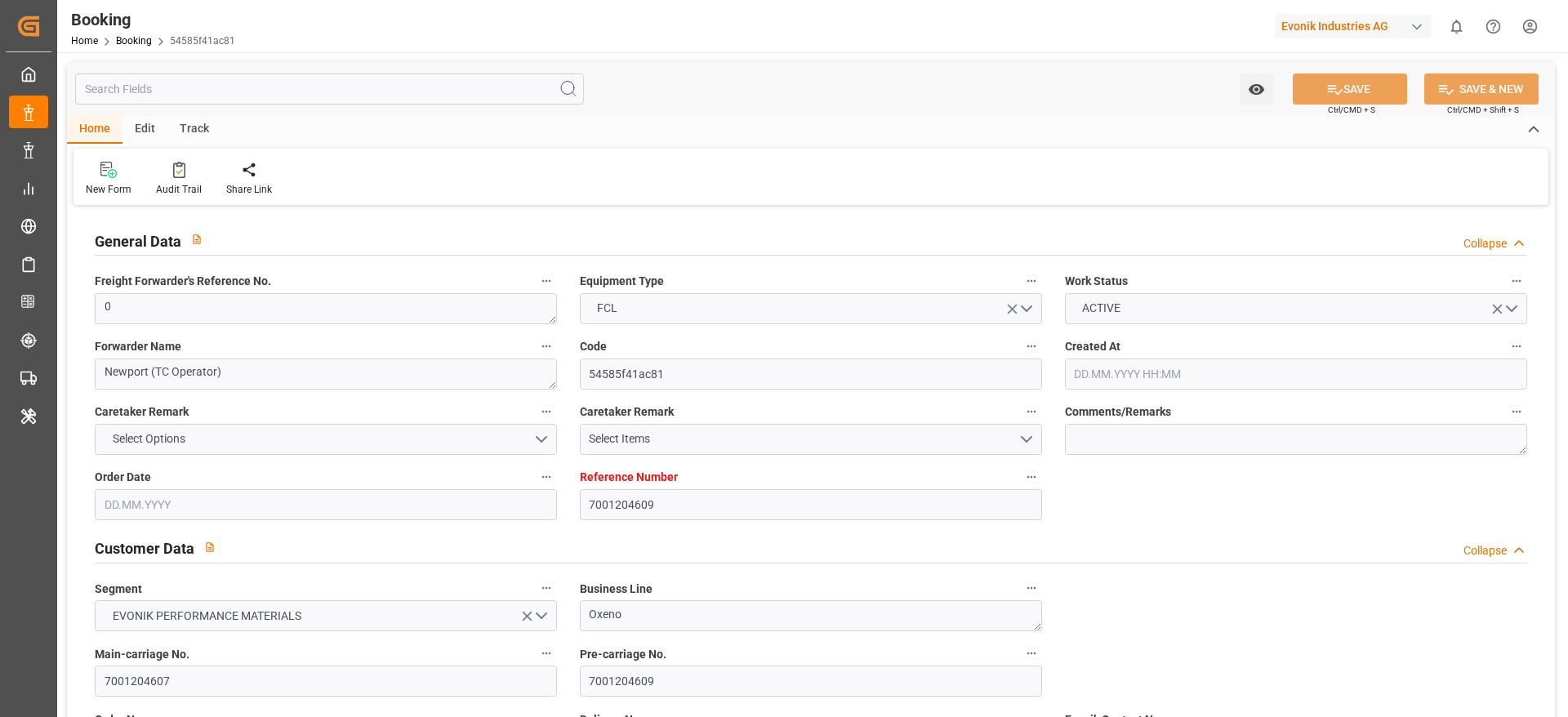
type input "CNSGH"
type input "0"
type input "[DATE] 11:30"
type input "[DATE]"
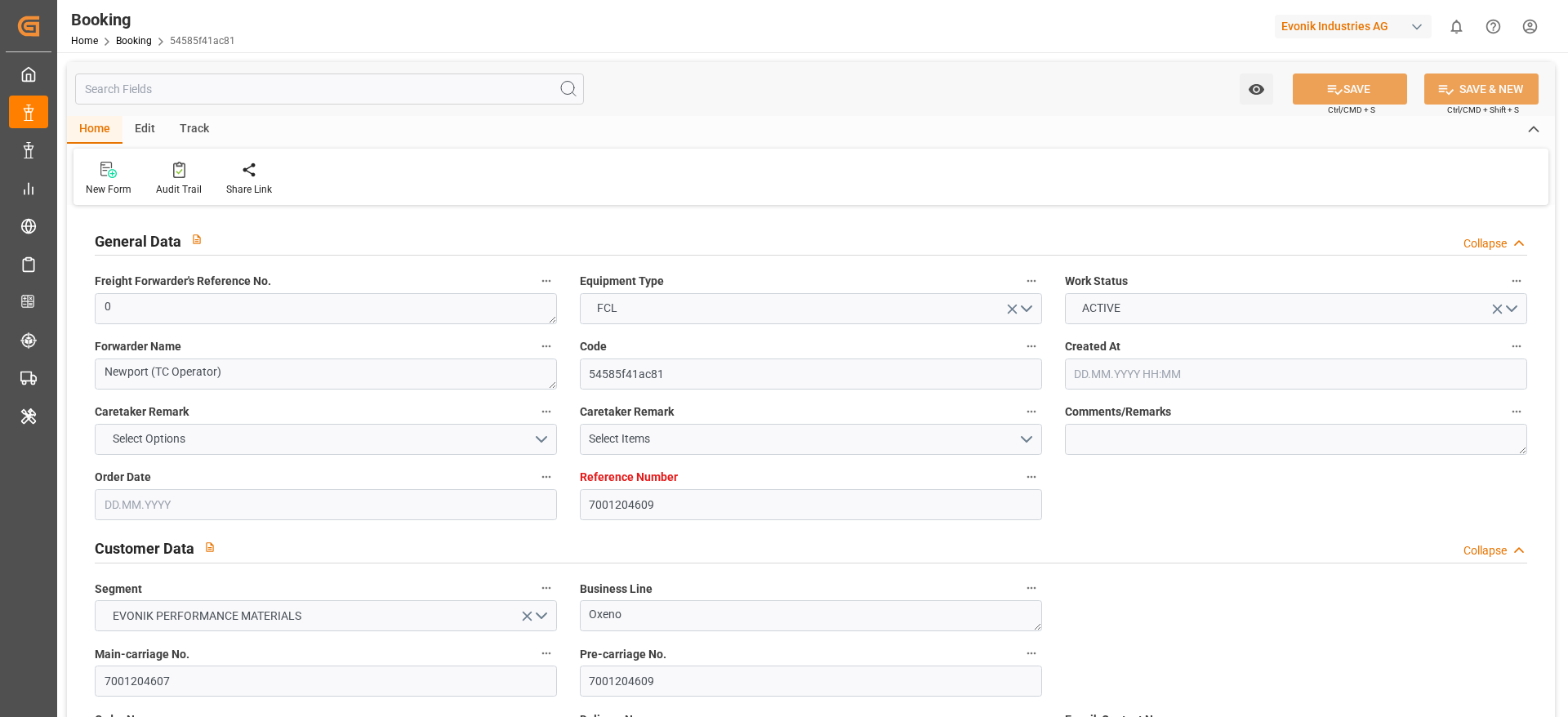
type input "[DATE]"
type input "[DATE] 00:00"
type input "15.07.2025 00:00"
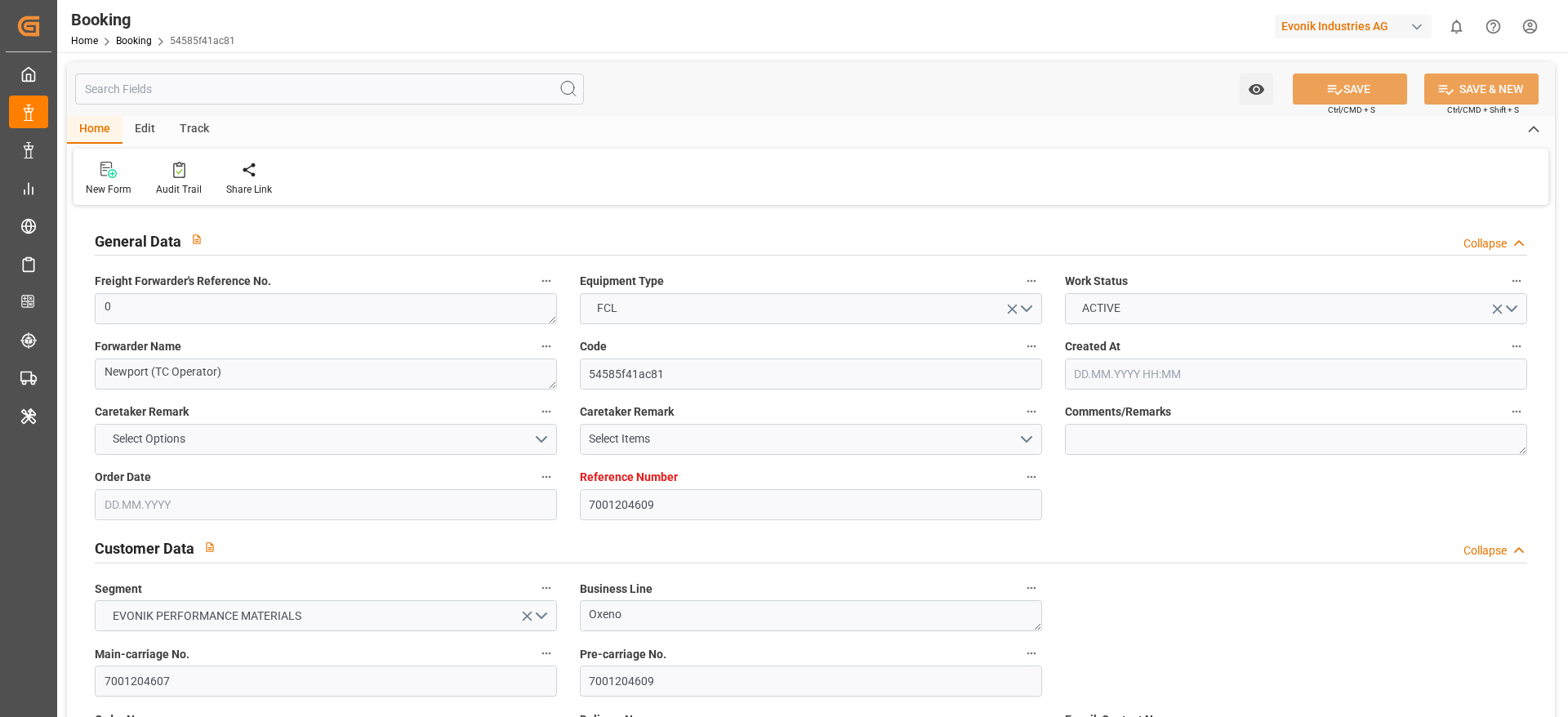
type input "[DATE] 00:00"
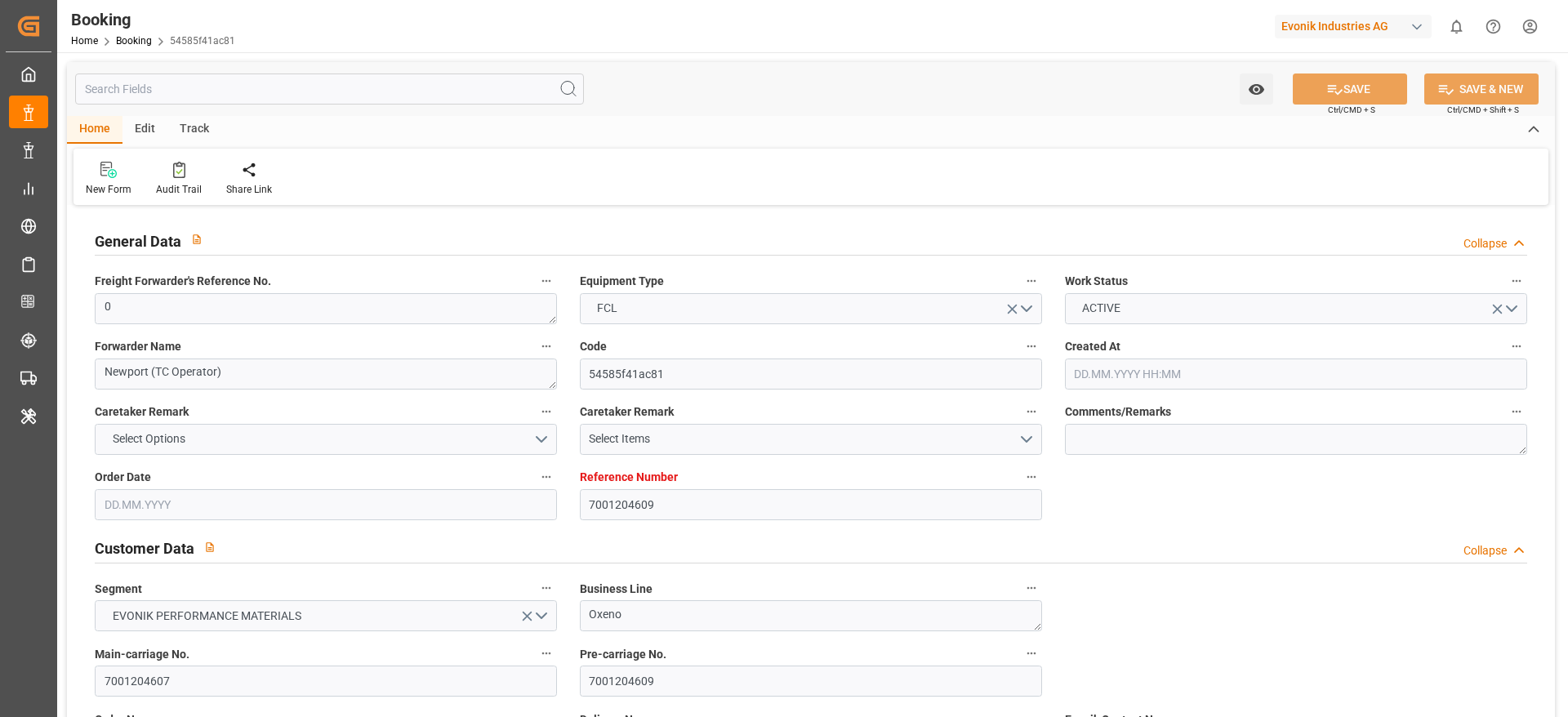
type input "[DATE] 00:00"
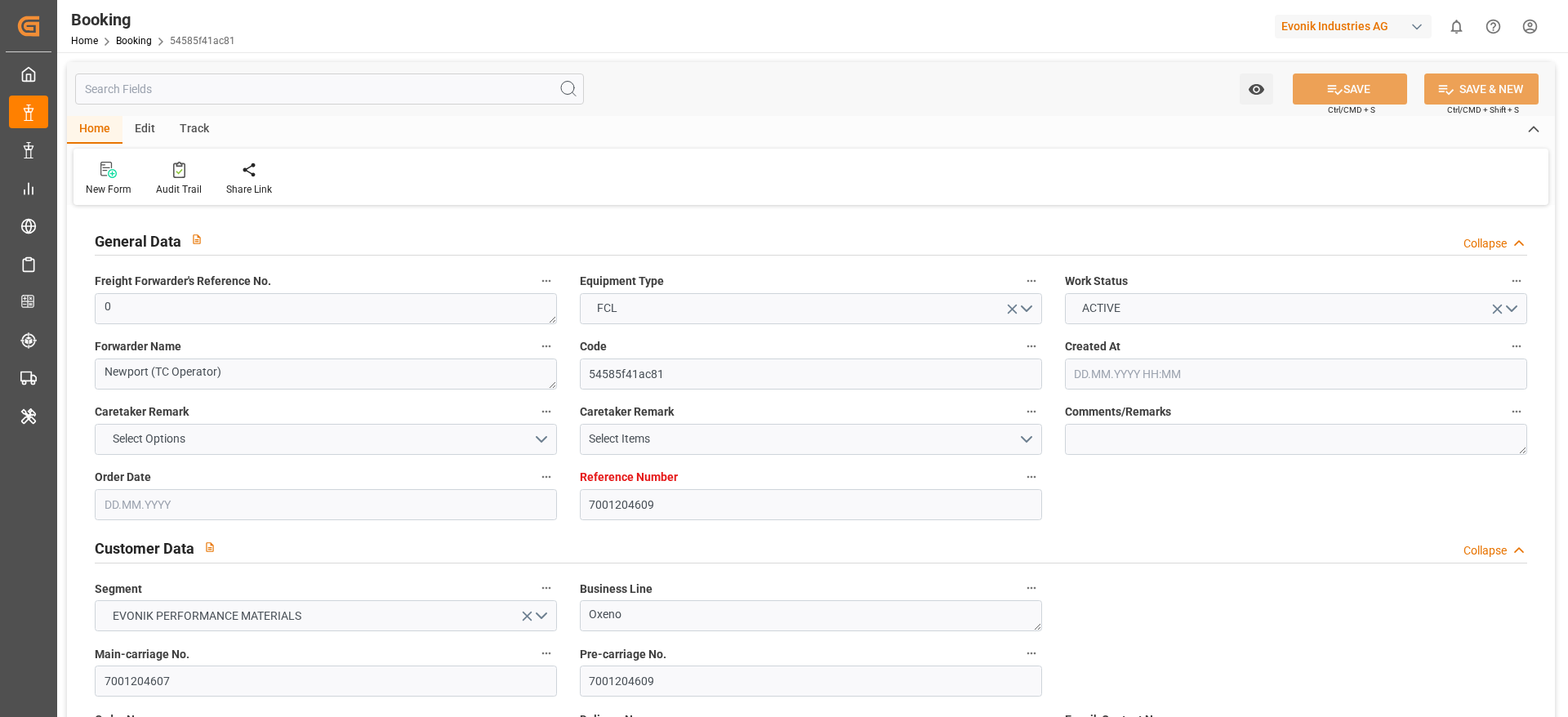
type input "[DATE] 00:00"
type input "[DATE]"
type input "30.09.2025 09:52"
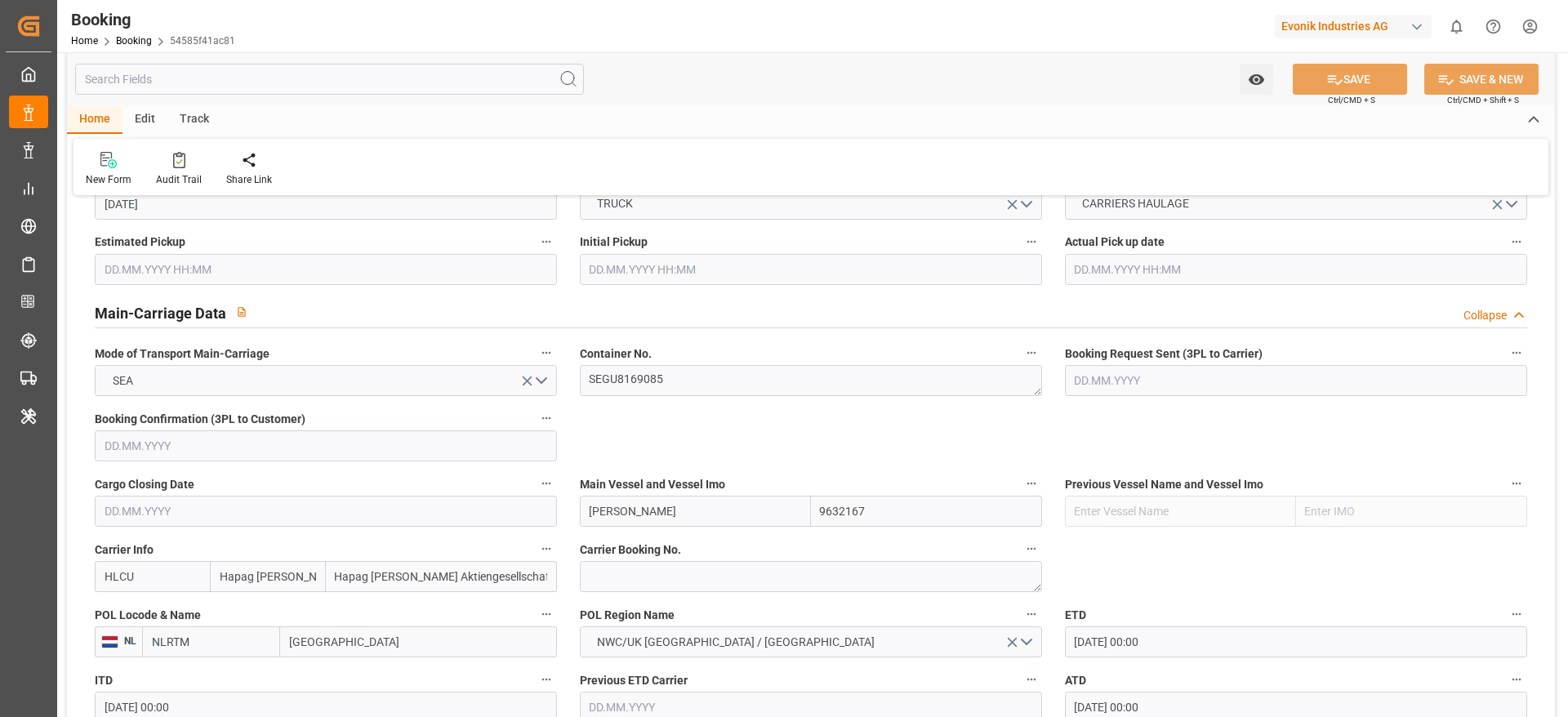
scroll to position [921, 0]
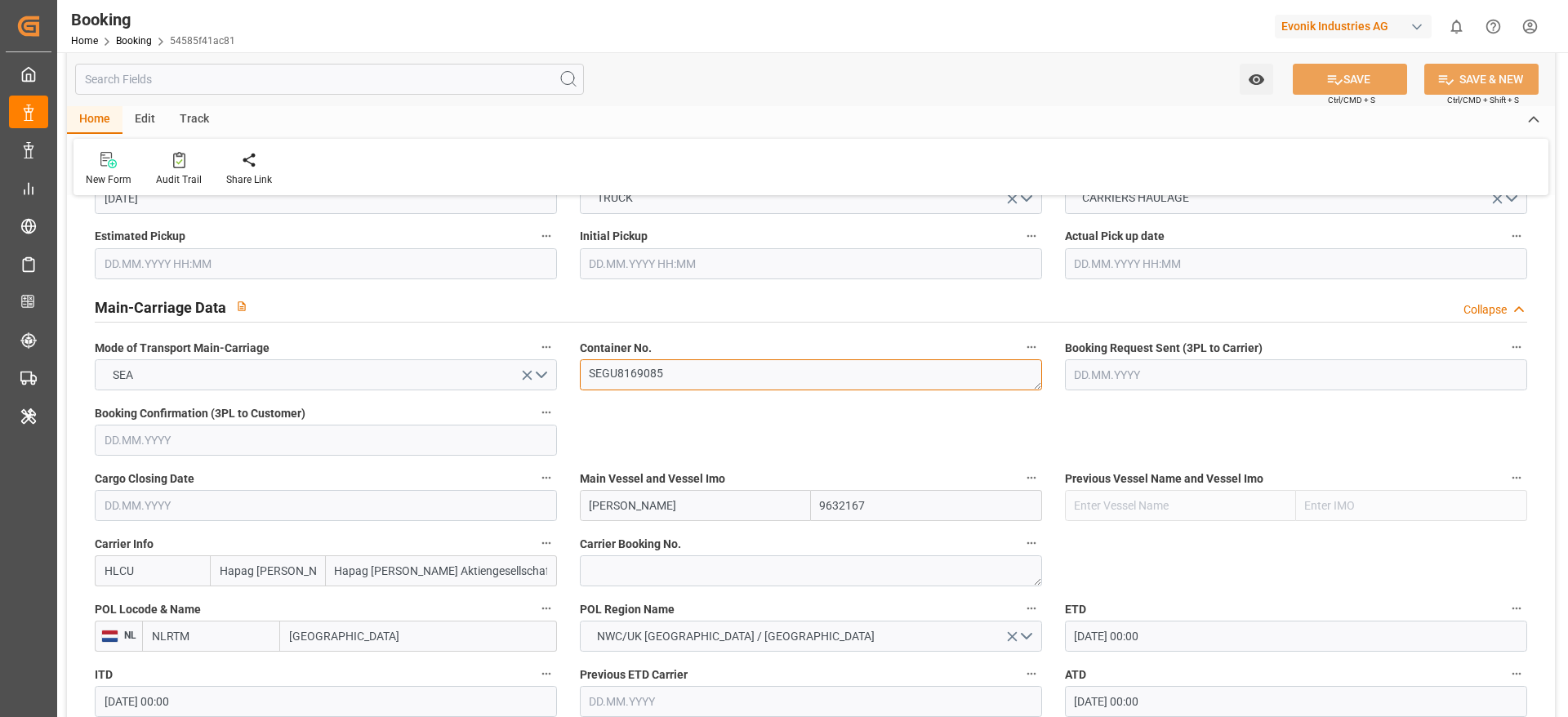
click at [675, 373] on textarea "SEGU8169085" at bounding box center [810, 375] width 462 height 31
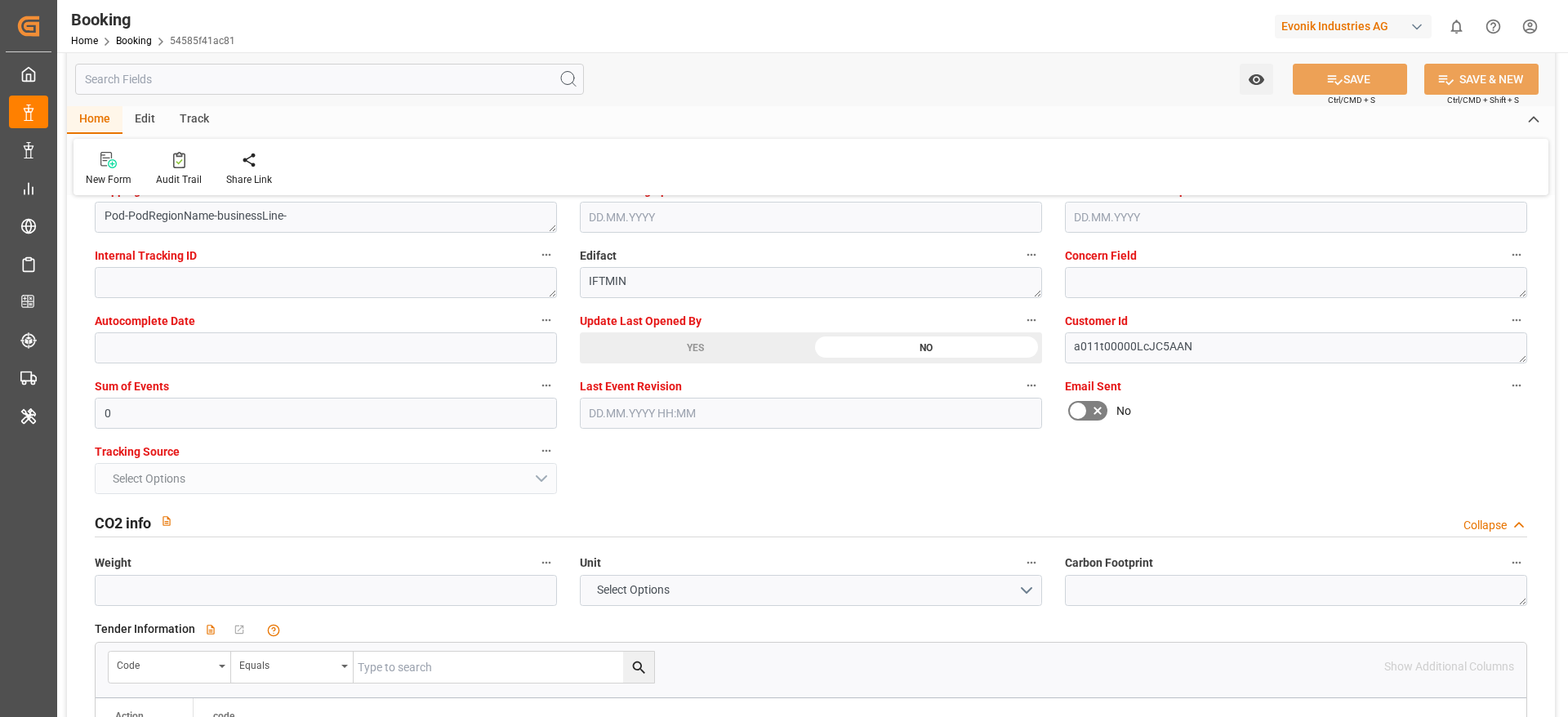
scroll to position [3242, 0]
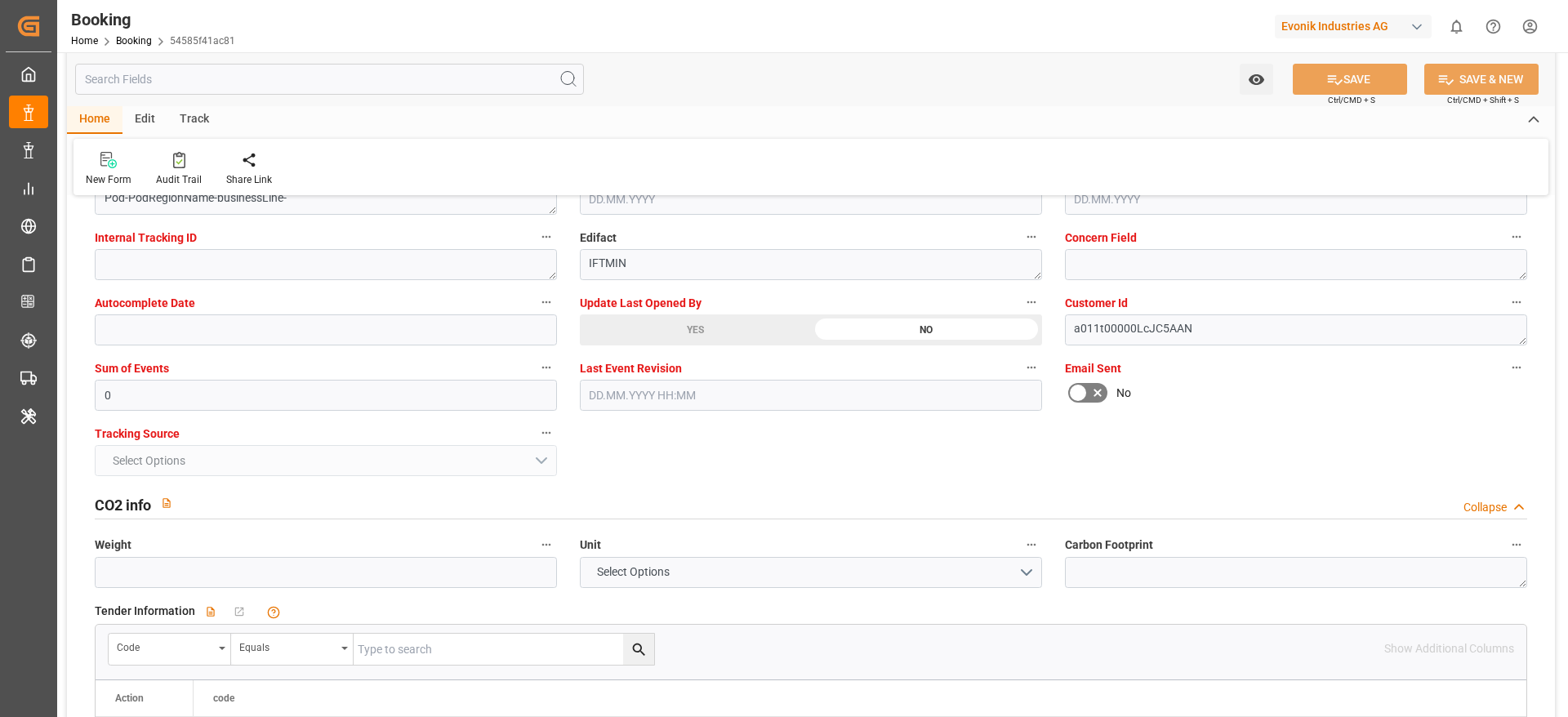
click at [680, 329] on div "YES" at bounding box center [695, 330] width 231 height 31
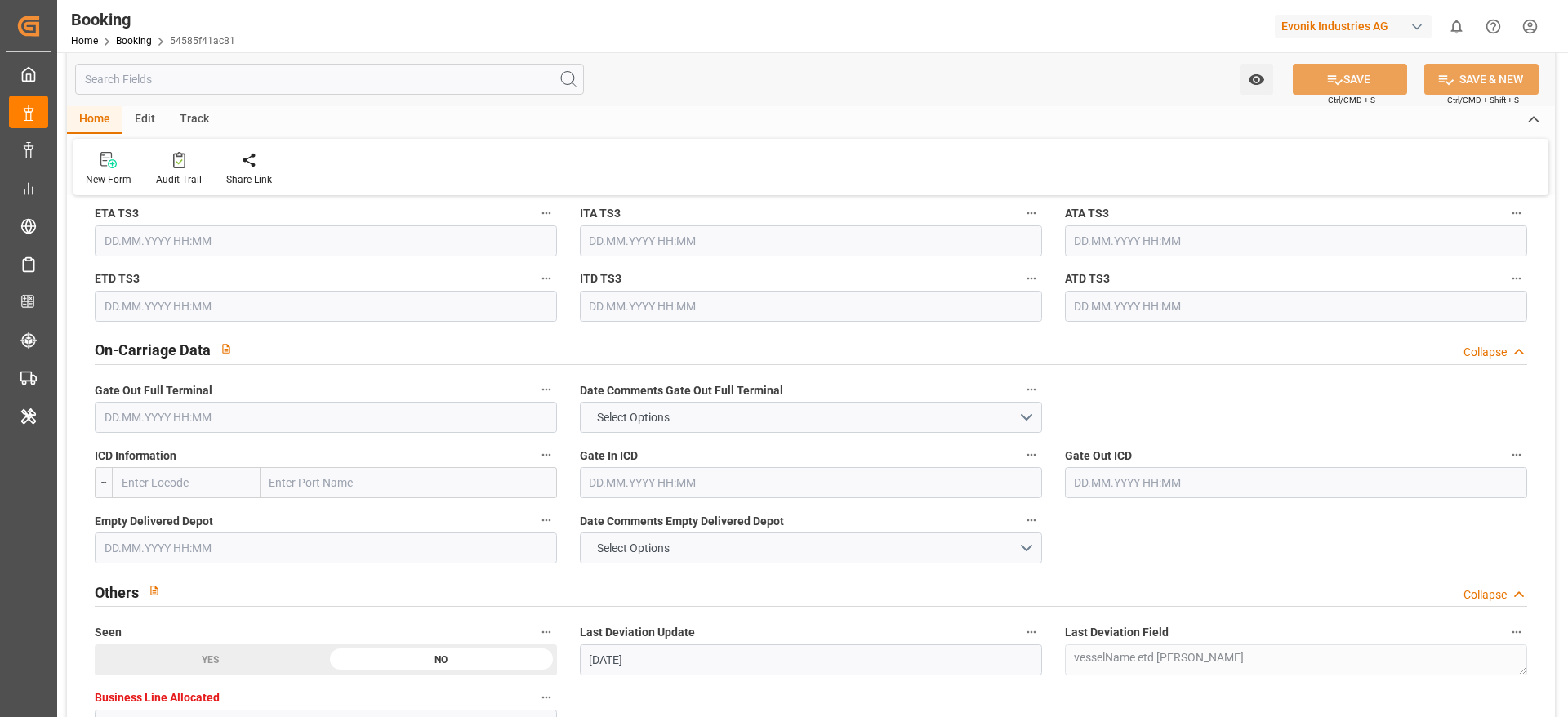
scroll to position [1759, 0]
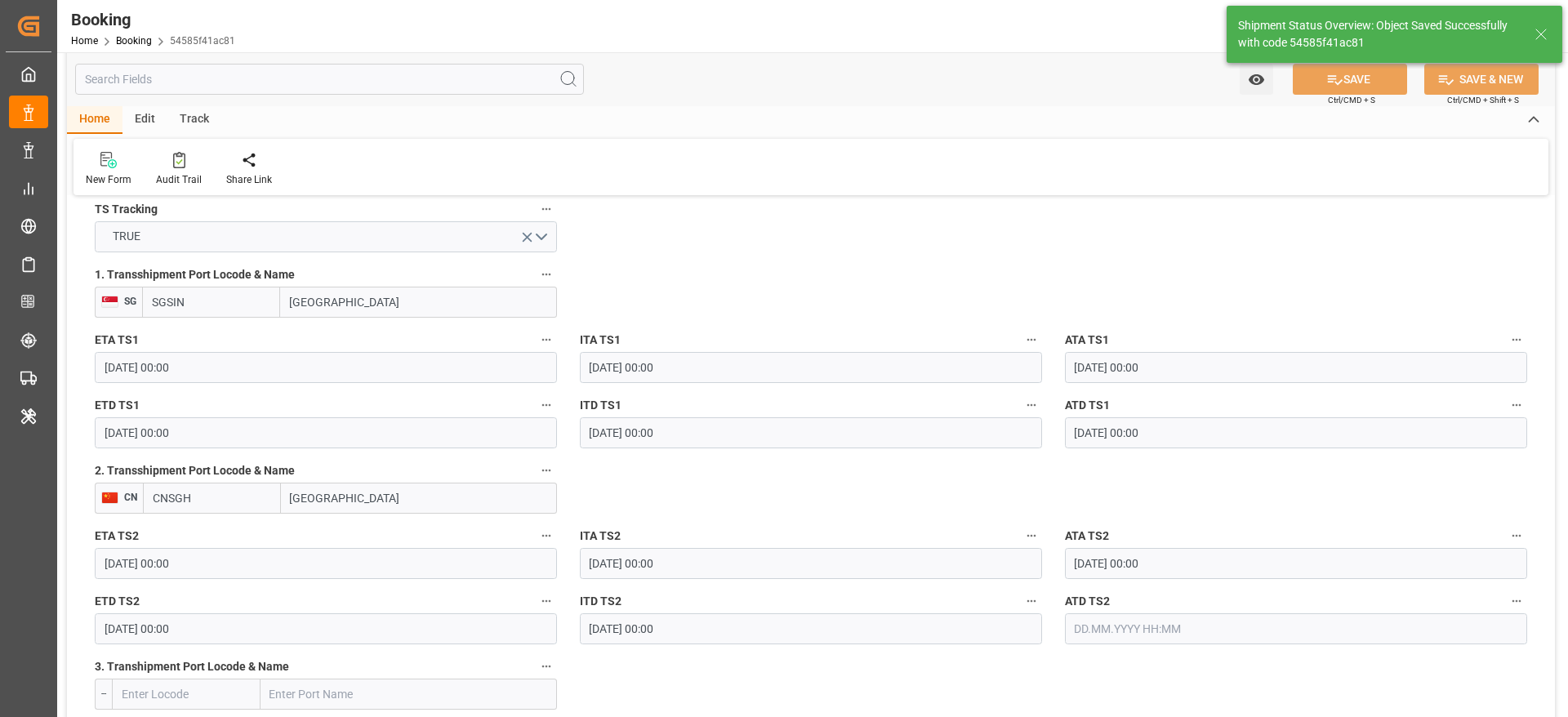
type textarea "[PERSON_NAME]"
type input "[DATE] 05:16"
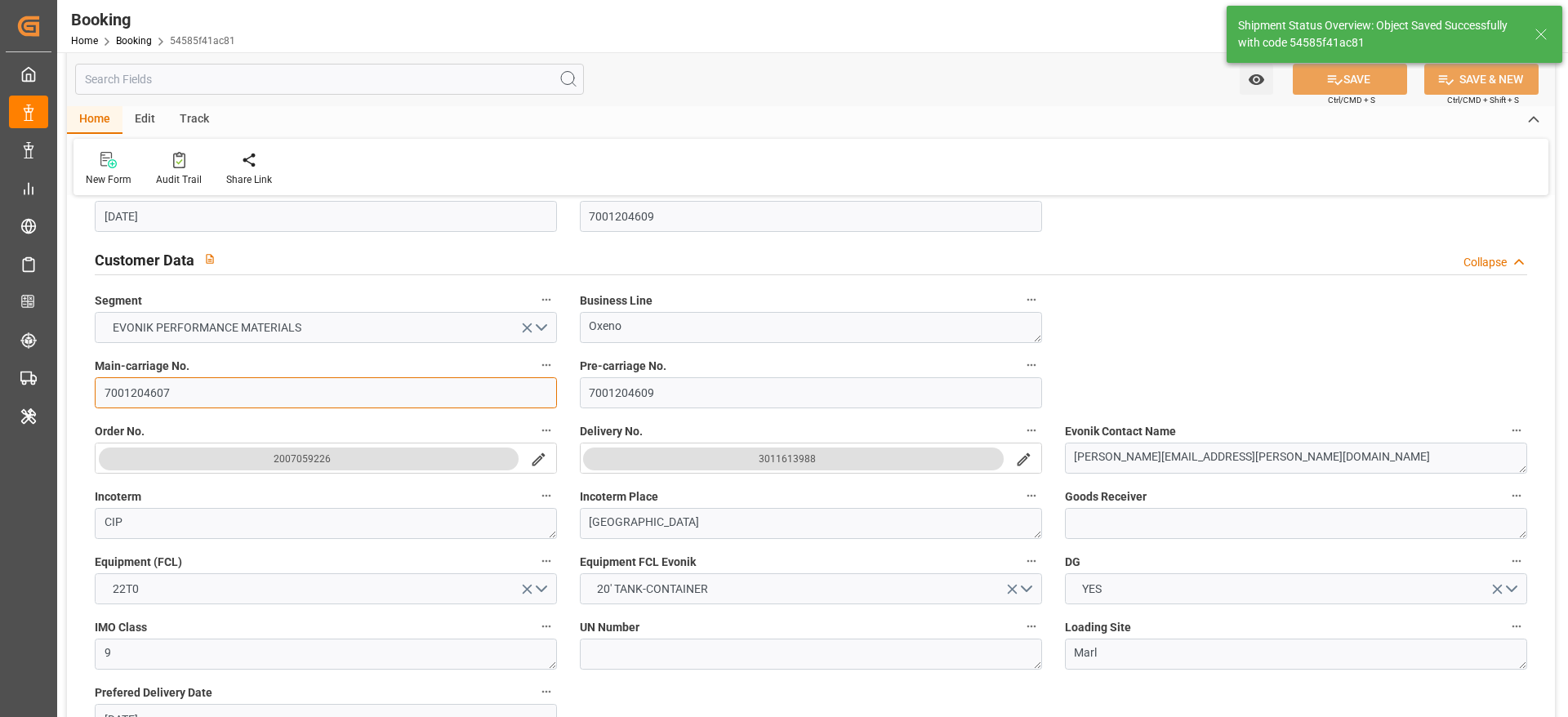
click at [213, 389] on input "7001204607" at bounding box center [325, 393] width 462 height 31
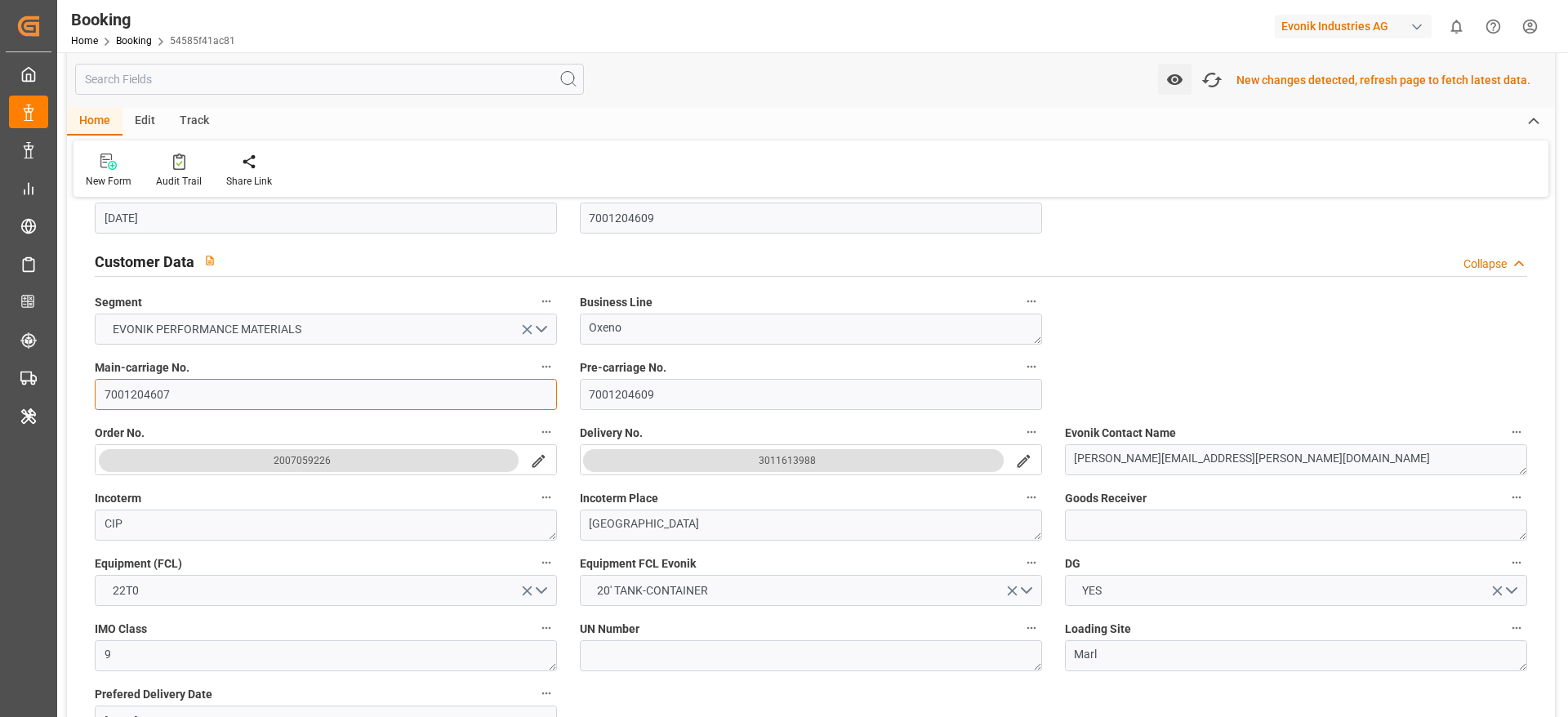
scroll to position [290, 0]
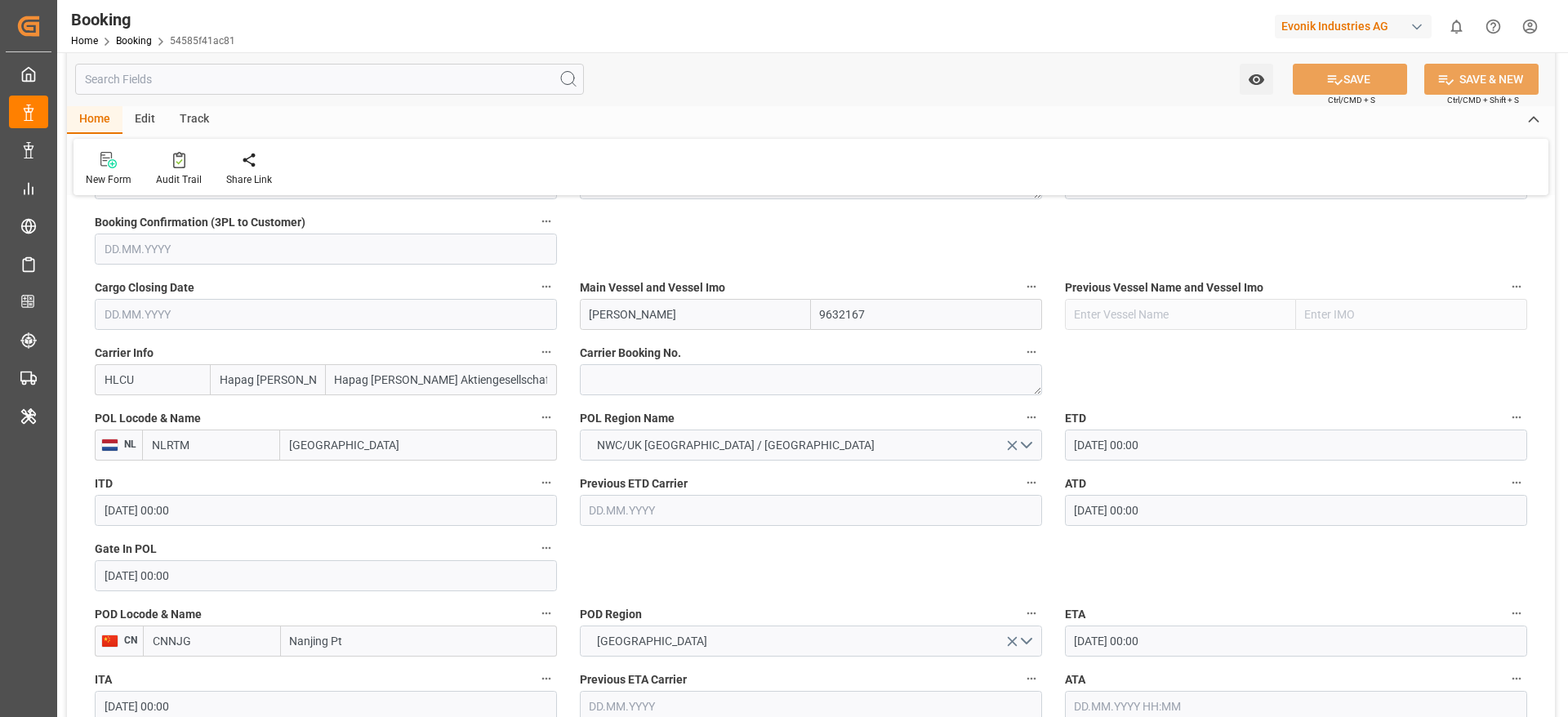
scroll to position [1076, 0]
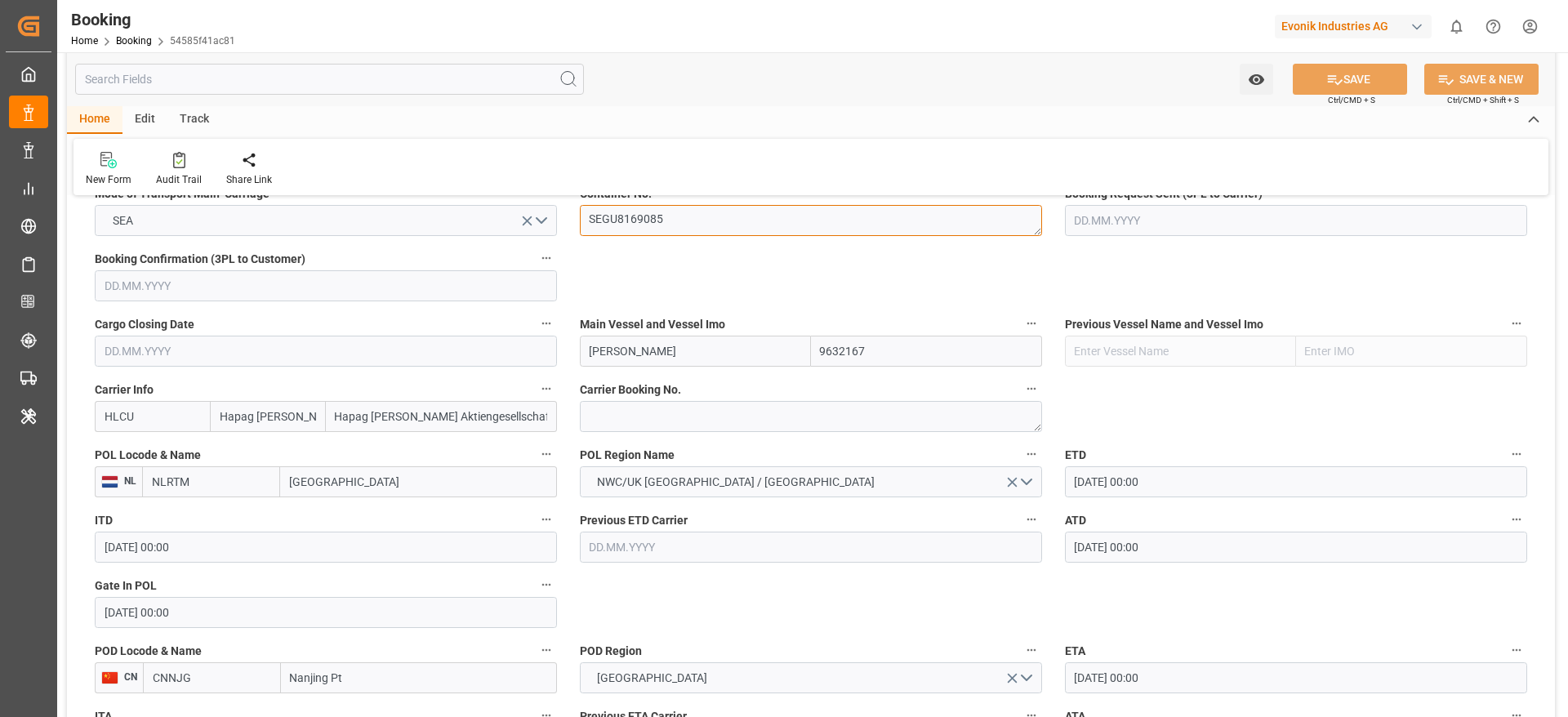
click at [782, 228] on textarea "SEGU8169085" at bounding box center [810, 220] width 462 height 31
click at [782, 220] on textarea "SEGU8169085" at bounding box center [810, 220] width 462 height 31
